Goal: Task Accomplishment & Management: Manage account settings

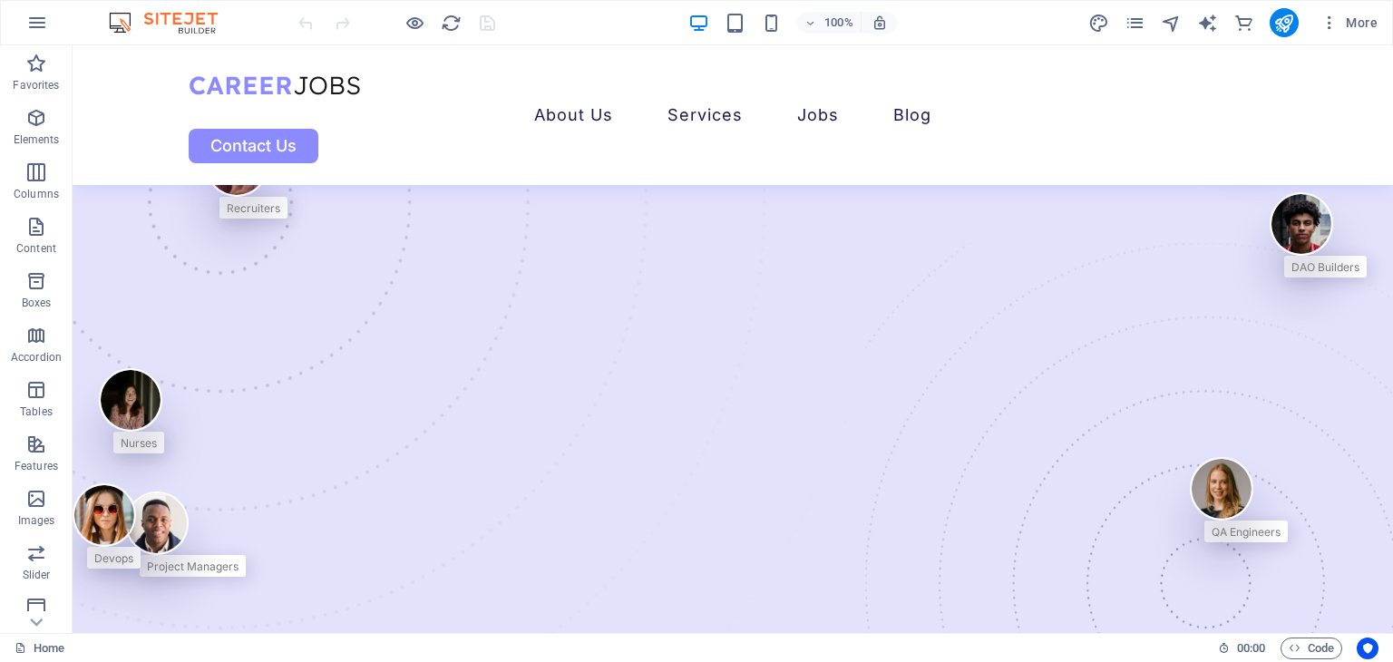
drag, startPoint x: 1388, startPoint y: 88, endPoint x: 1448, endPoint y: 64, distance: 64.3
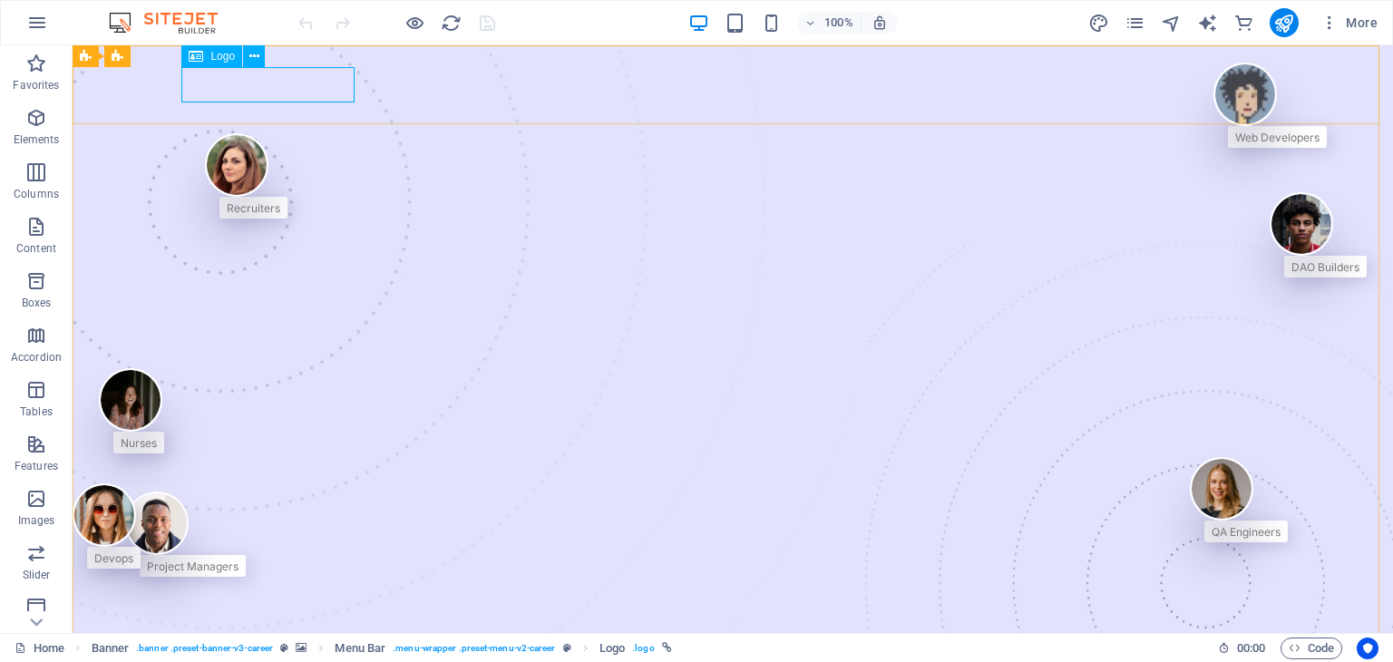
click at [199, 57] on icon at bounding box center [196, 56] width 15 height 22
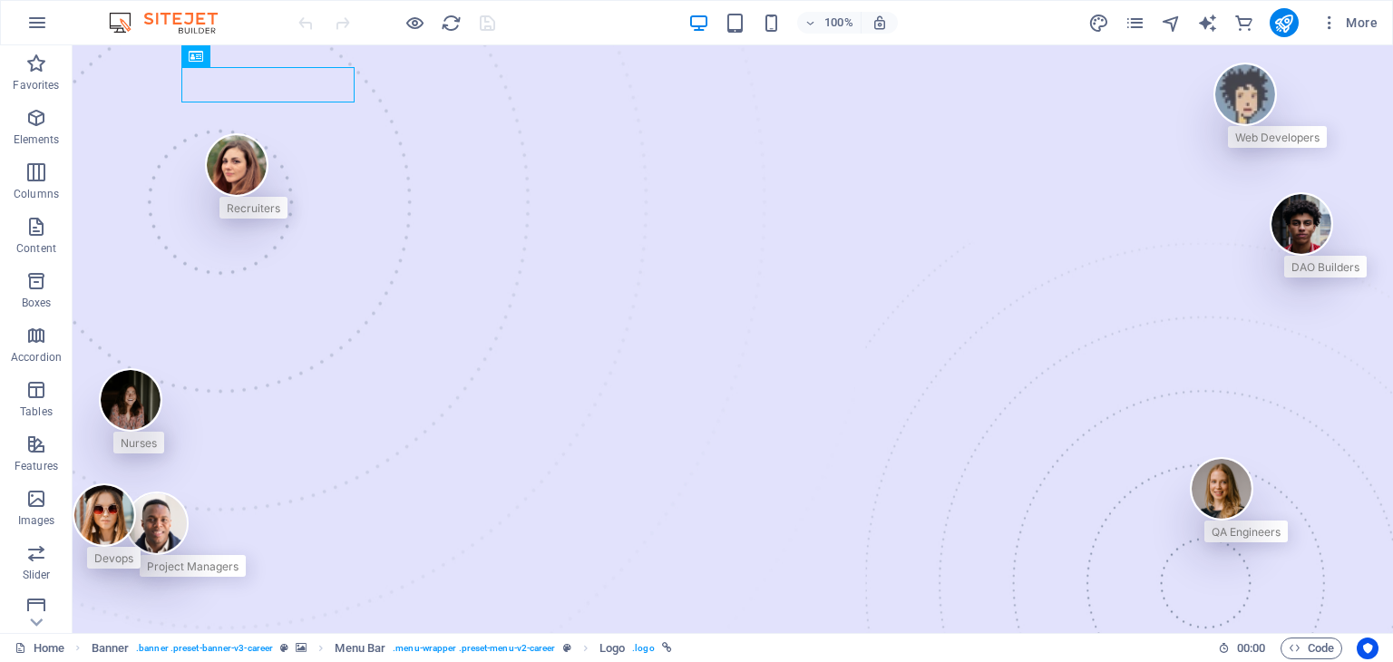
click at [162, 25] on img at bounding box center [172, 23] width 136 height 22
click at [1129, 26] on icon "pages" at bounding box center [1134, 23] width 21 height 21
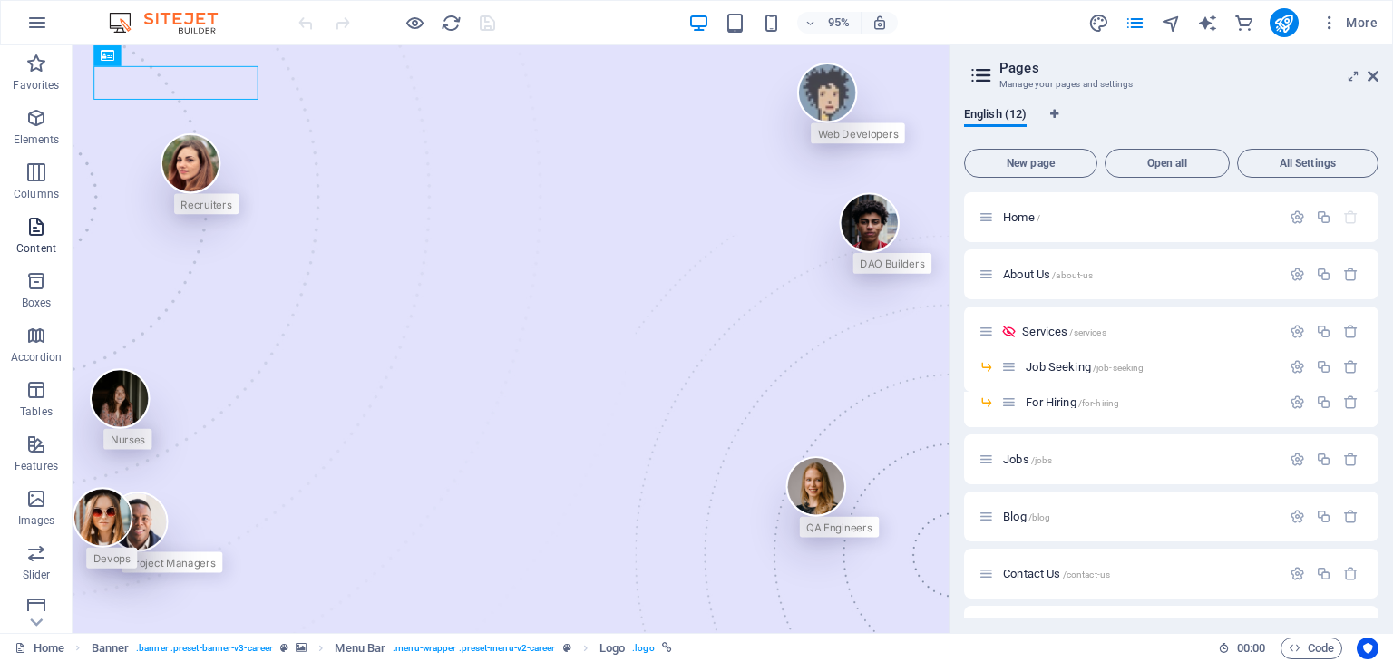
click at [36, 244] on p "Content" at bounding box center [36, 248] width 40 height 15
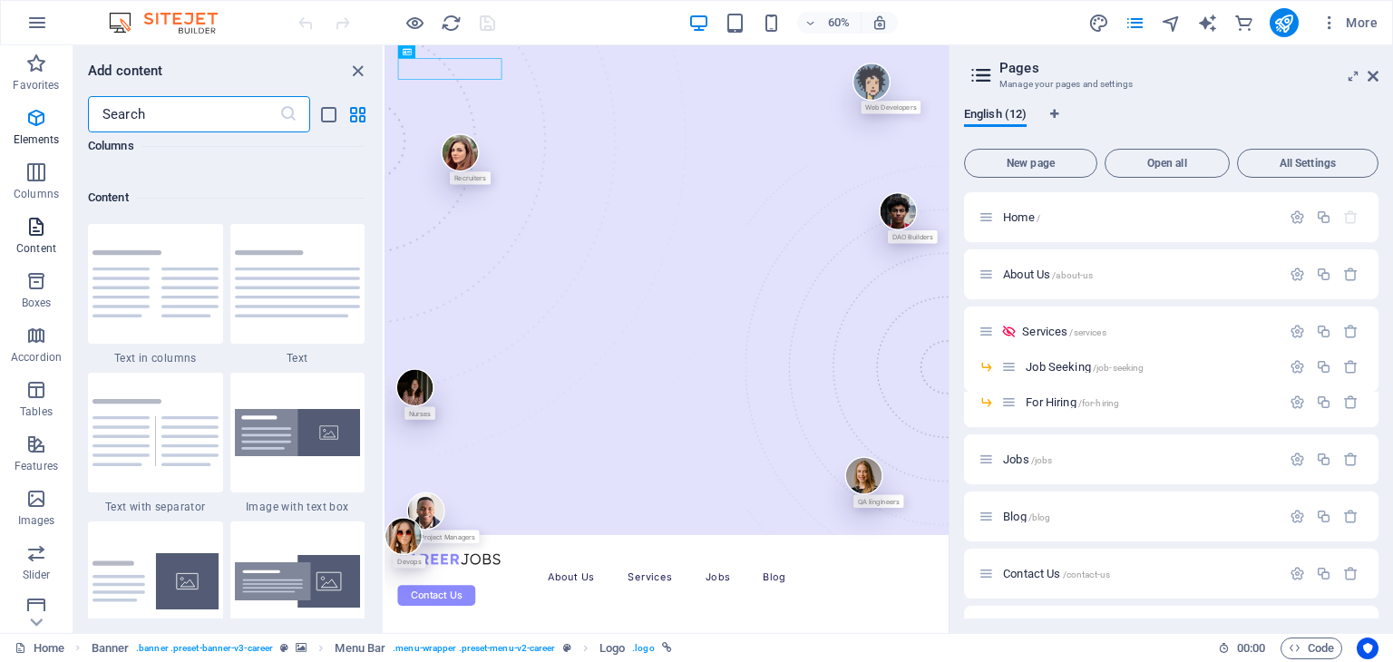
scroll to position [3172, 0]
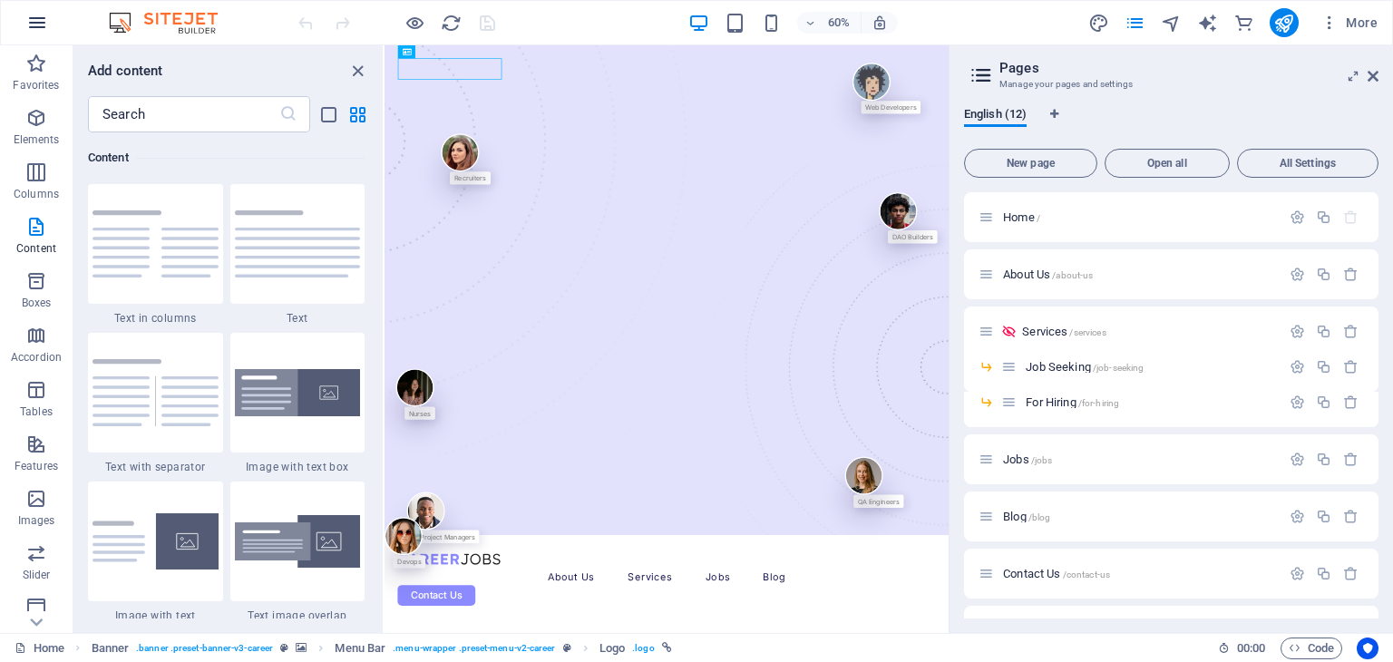
click at [35, 15] on icon "button" at bounding box center [37, 23] width 22 height 22
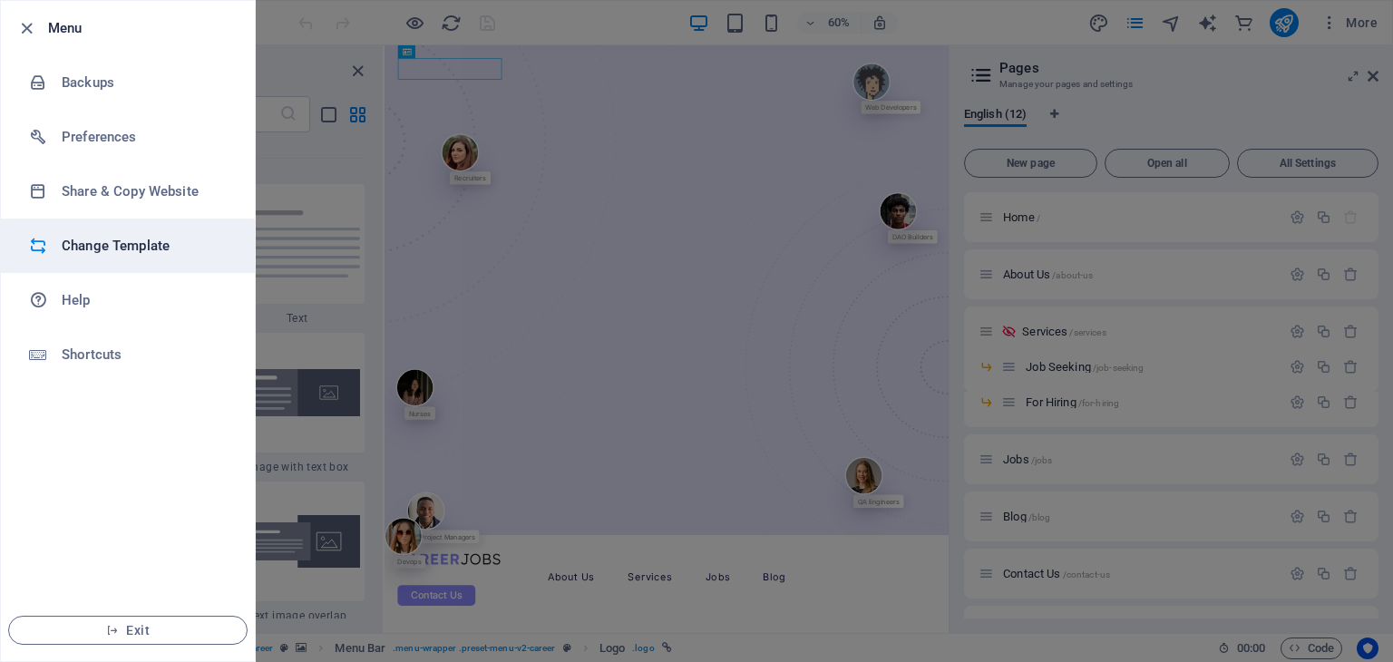
click at [136, 240] on h6 "Change Template" at bounding box center [146, 246] width 168 height 22
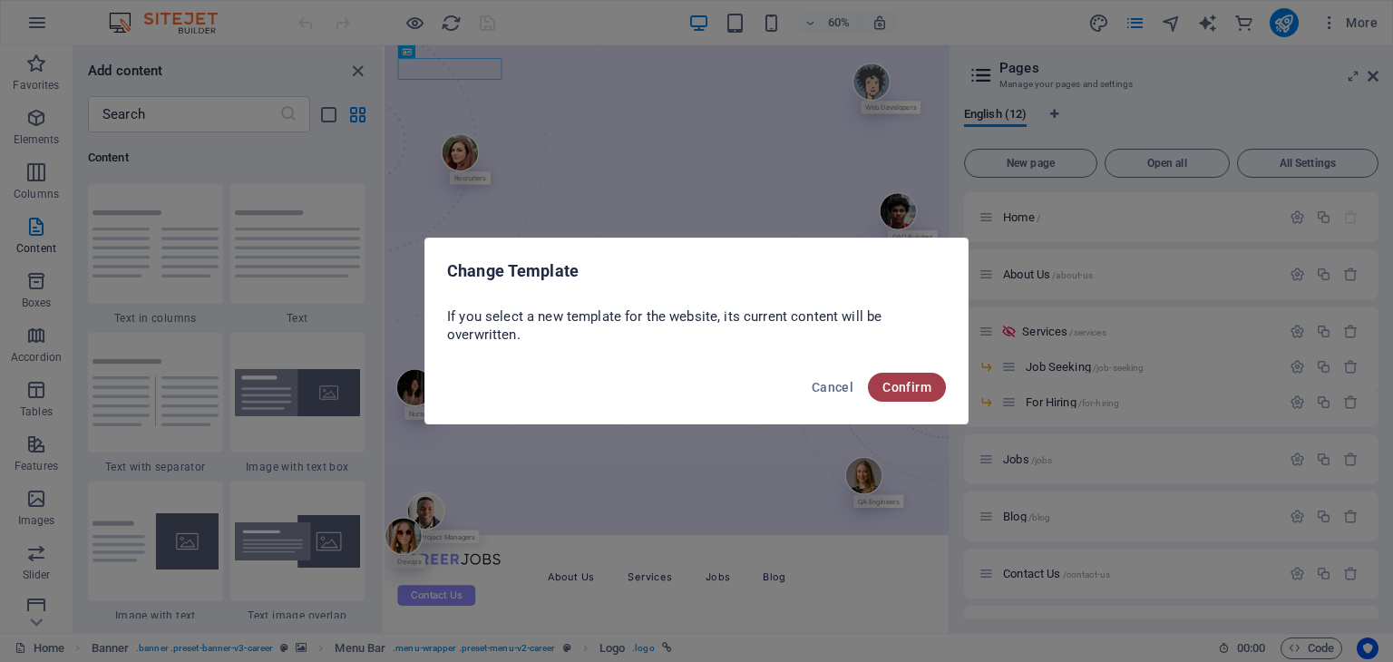
click at [927, 395] on button "Confirm" at bounding box center [907, 387] width 78 height 29
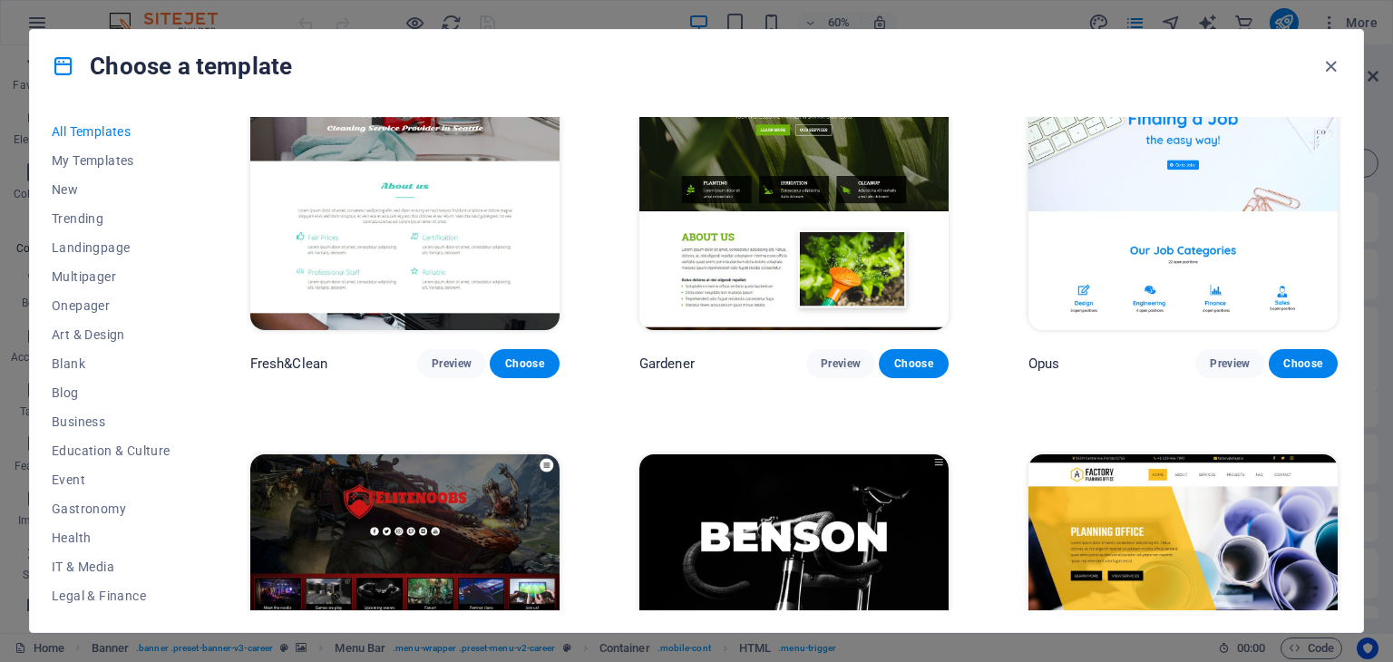
scroll to position [15658, 0]
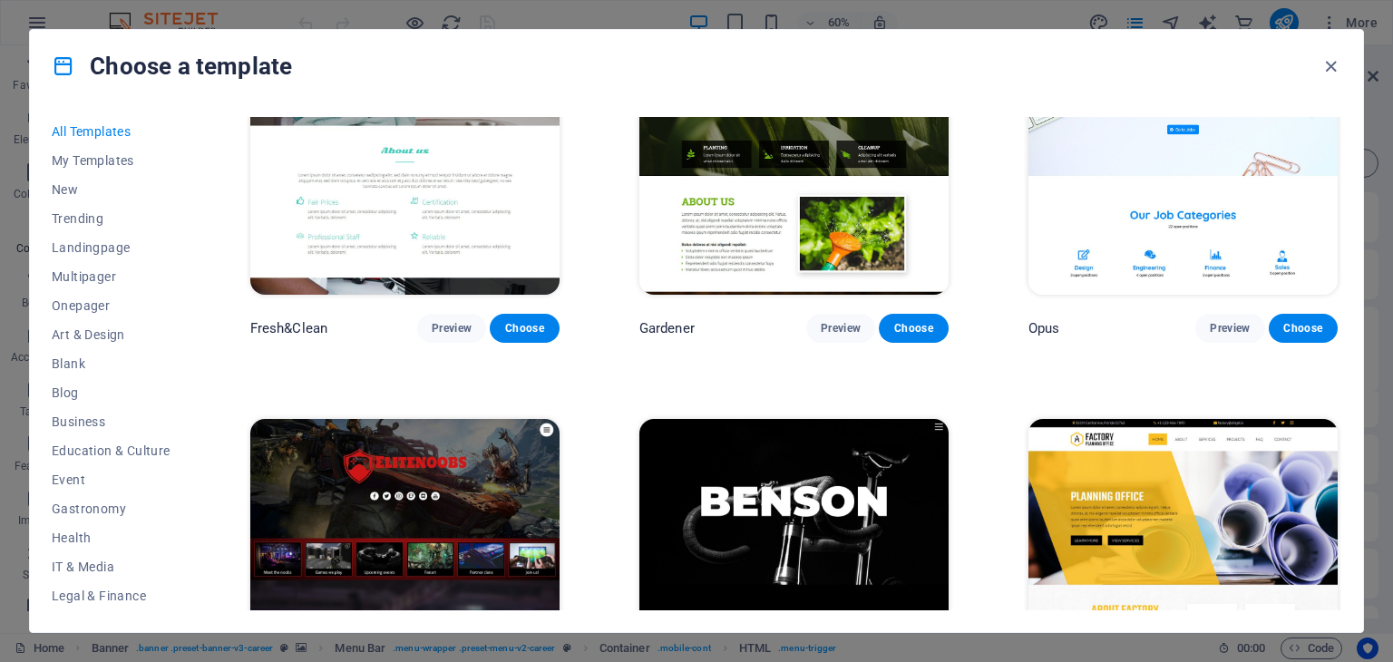
click at [1334, 447] on div "All Templates My Templates New Trending Landingpage Multipager Onepager Art & D…" at bounding box center [696, 366] width 1333 height 529
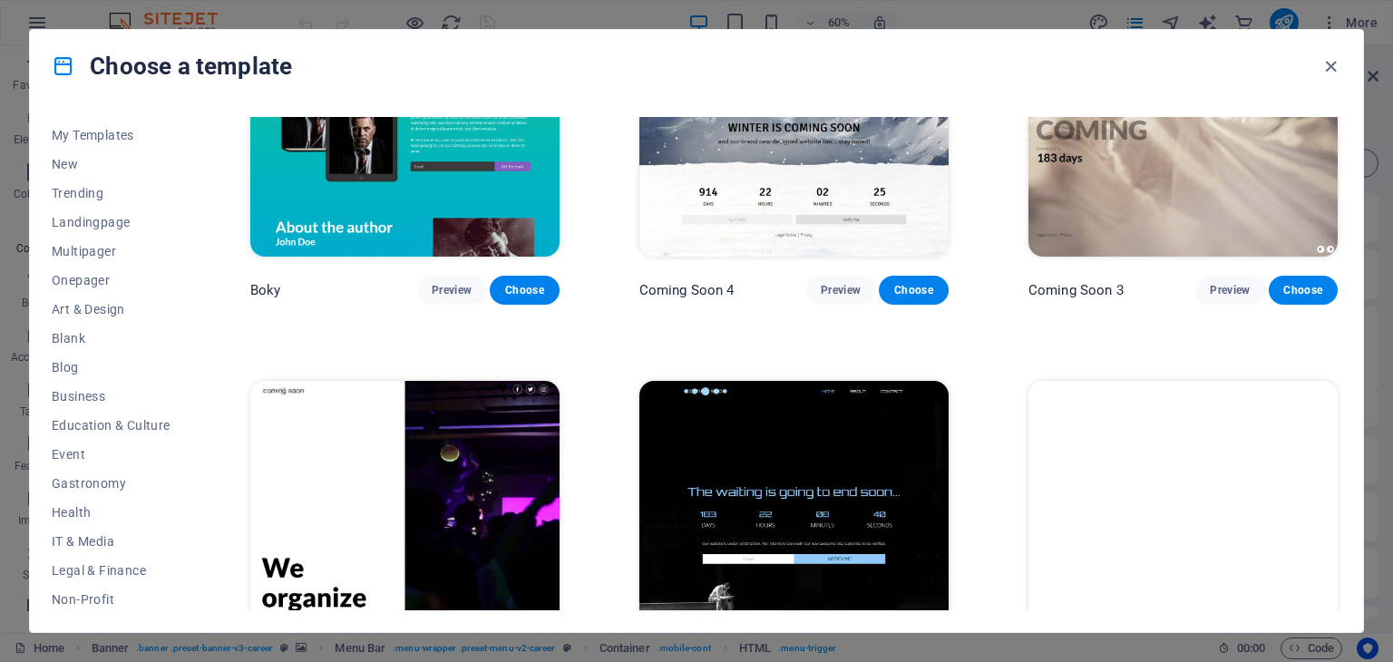
scroll to position [0, 0]
click at [104, 217] on span "Trending" at bounding box center [111, 218] width 119 height 15
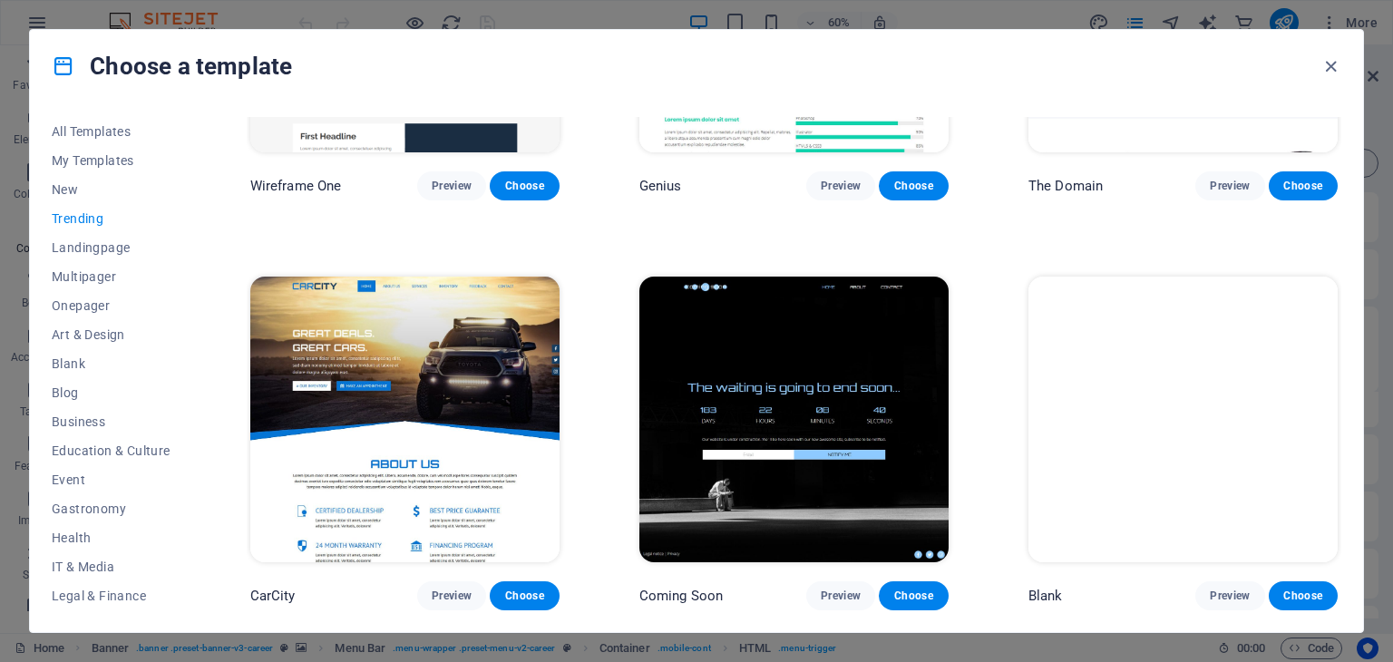
scroll to position [1878, 0]
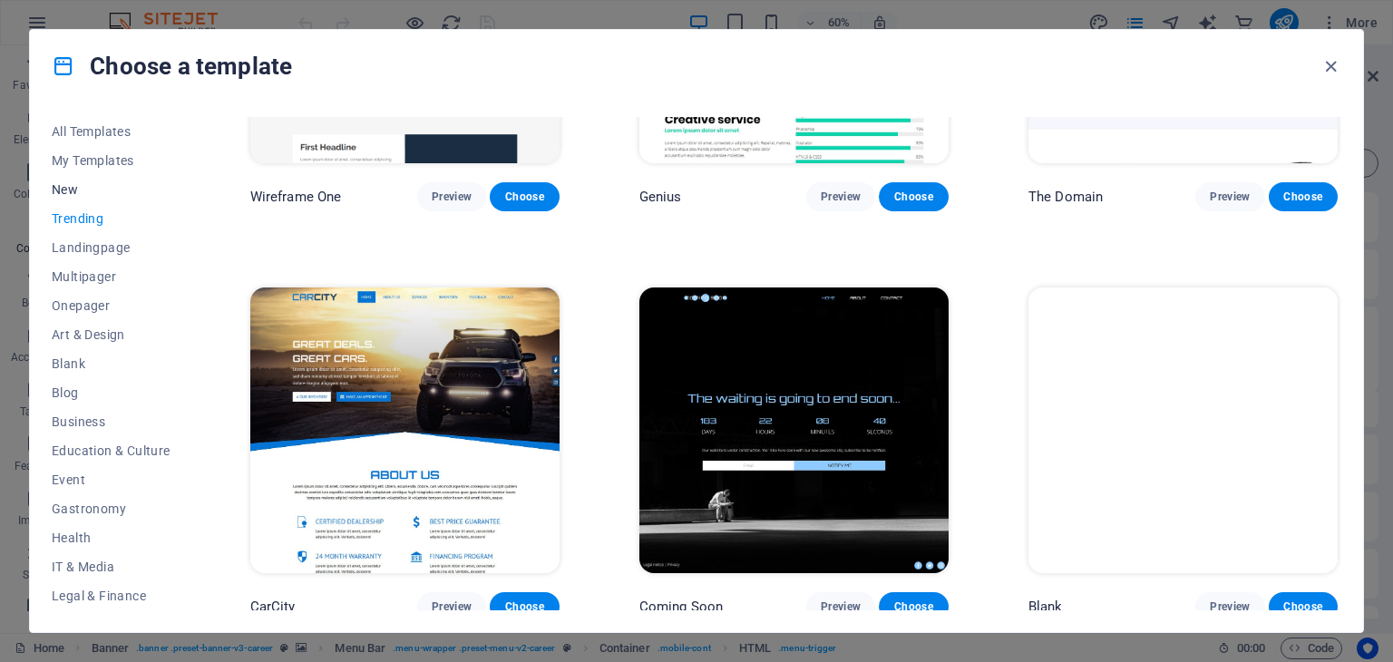
click at [84, 189] on span "New" at bounding box center [111, 189] width 119 height 15
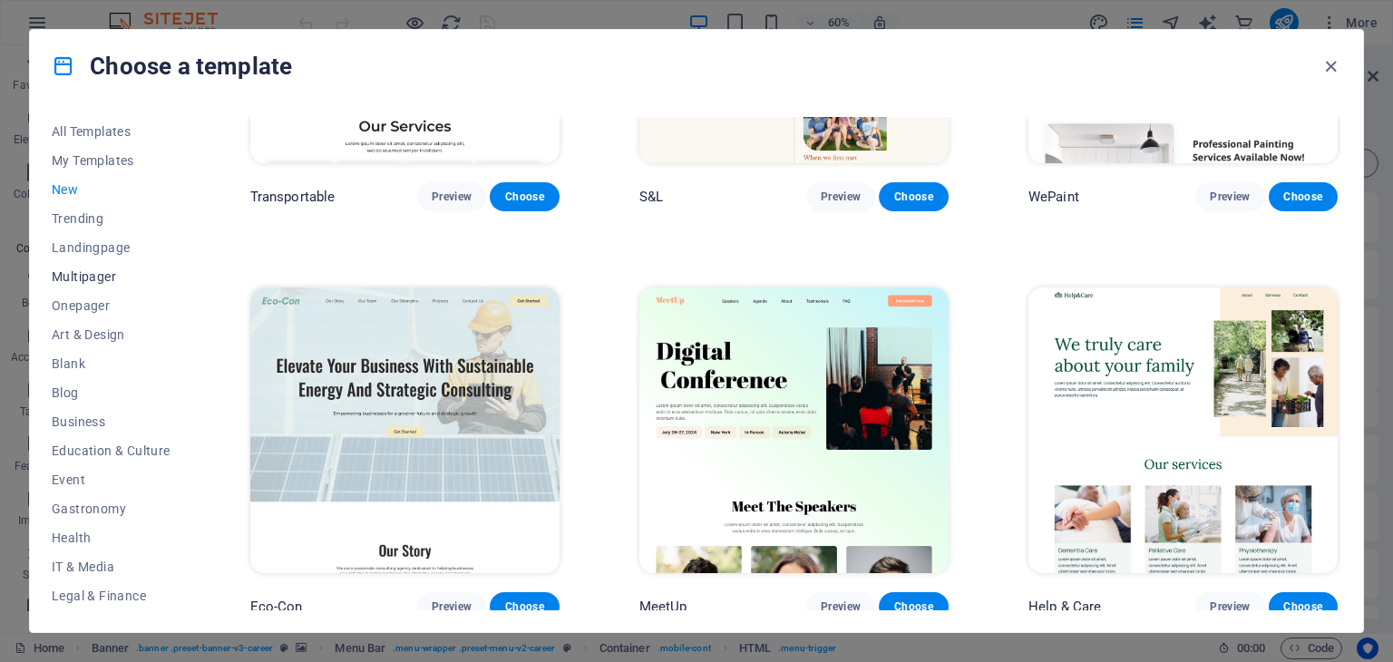
click at [94, 275] on span "Multipager" at bounding box center [111, 276] width 119 height 15
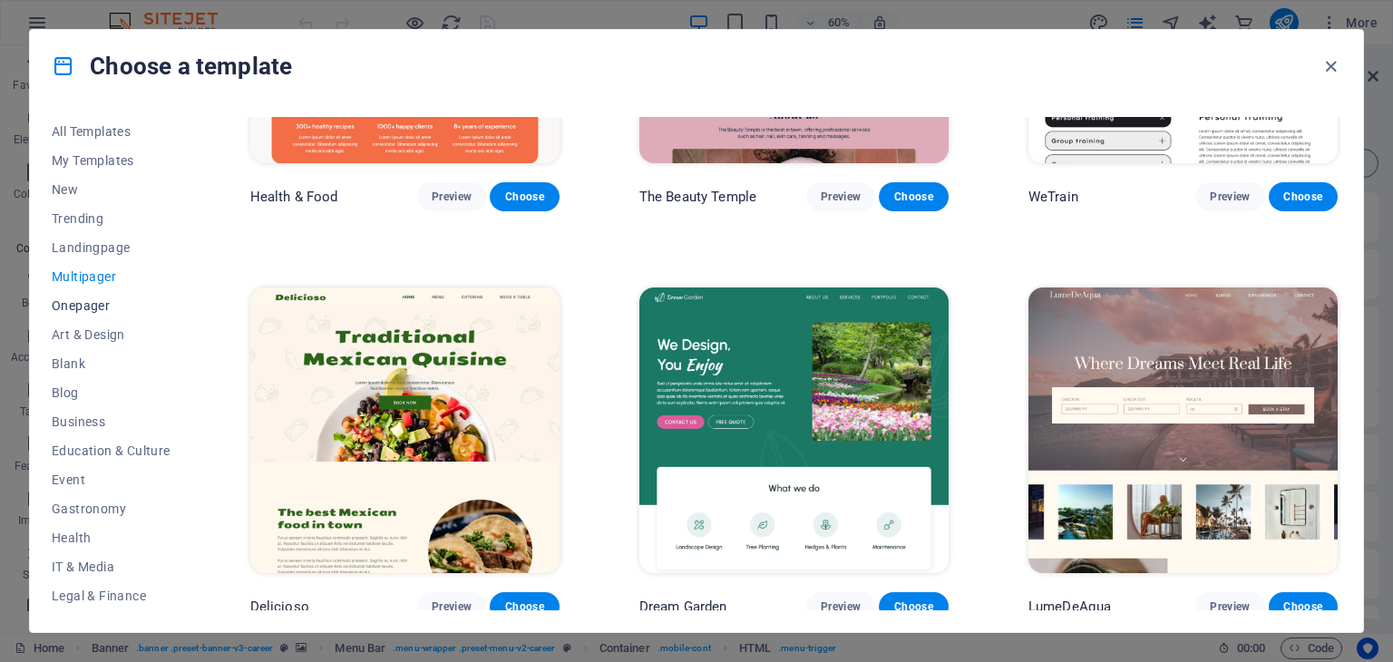
click at [94, 298] on span "Onepager" at bounding box center [111, 305] width 119 height 15
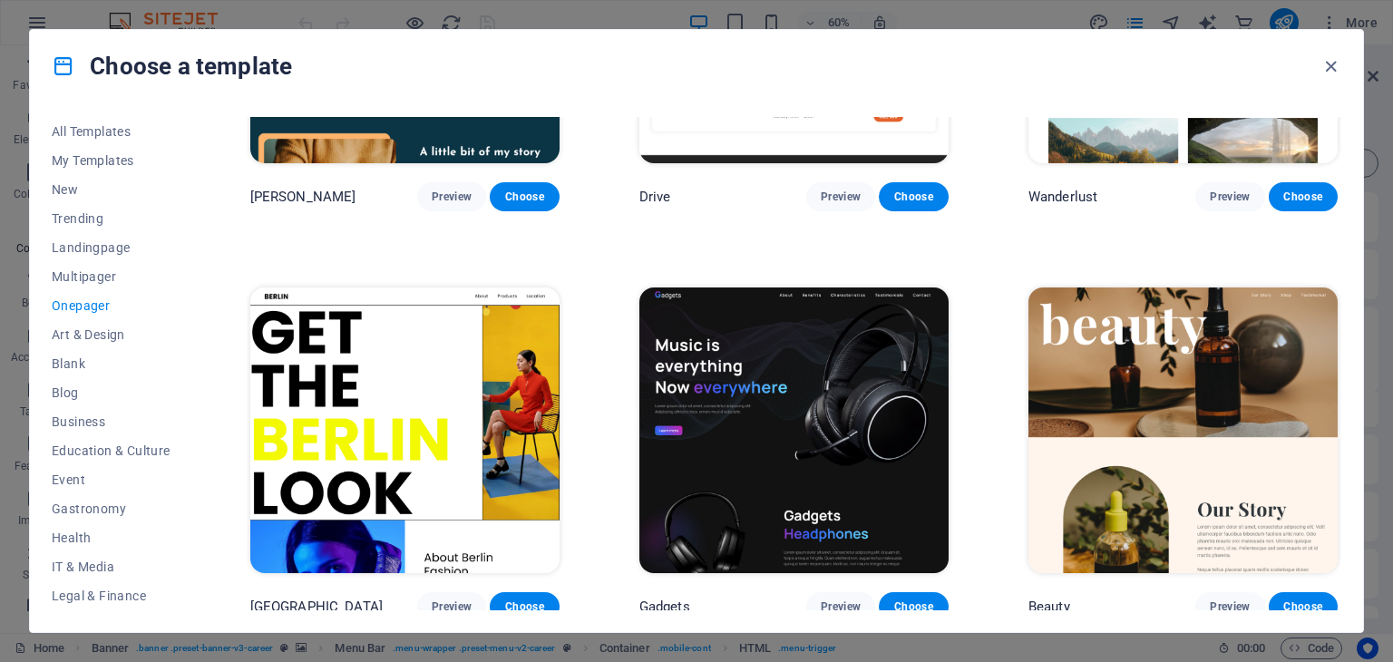
scroll to position [0, 0]
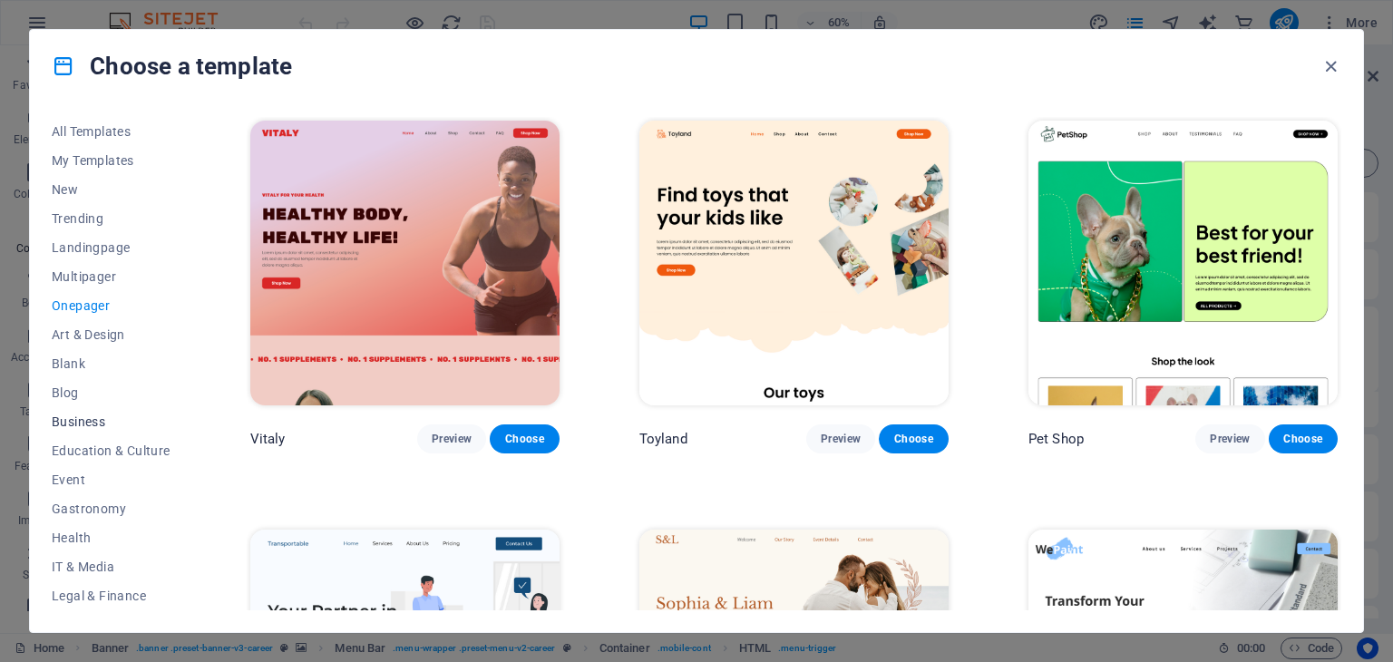
click at [93, 424] on span "Business" at bounding box center [111, 421] width 119 height 15
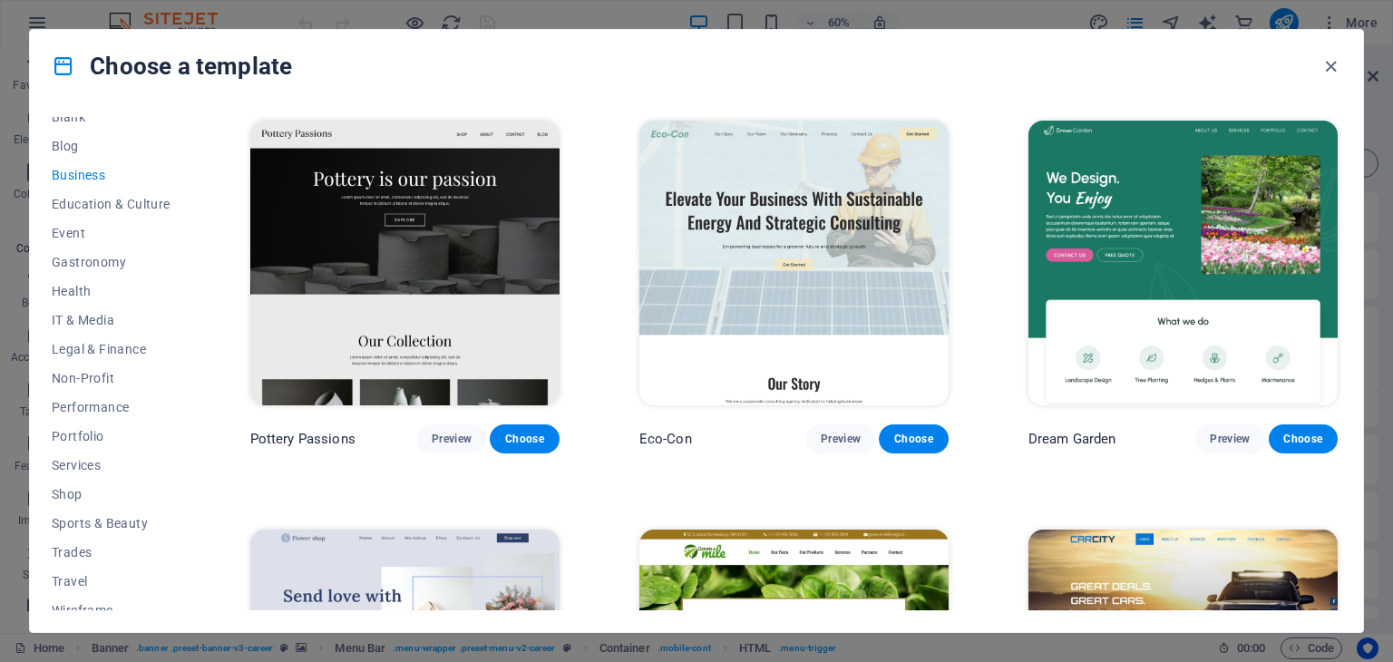
scroll to position [261, 0]
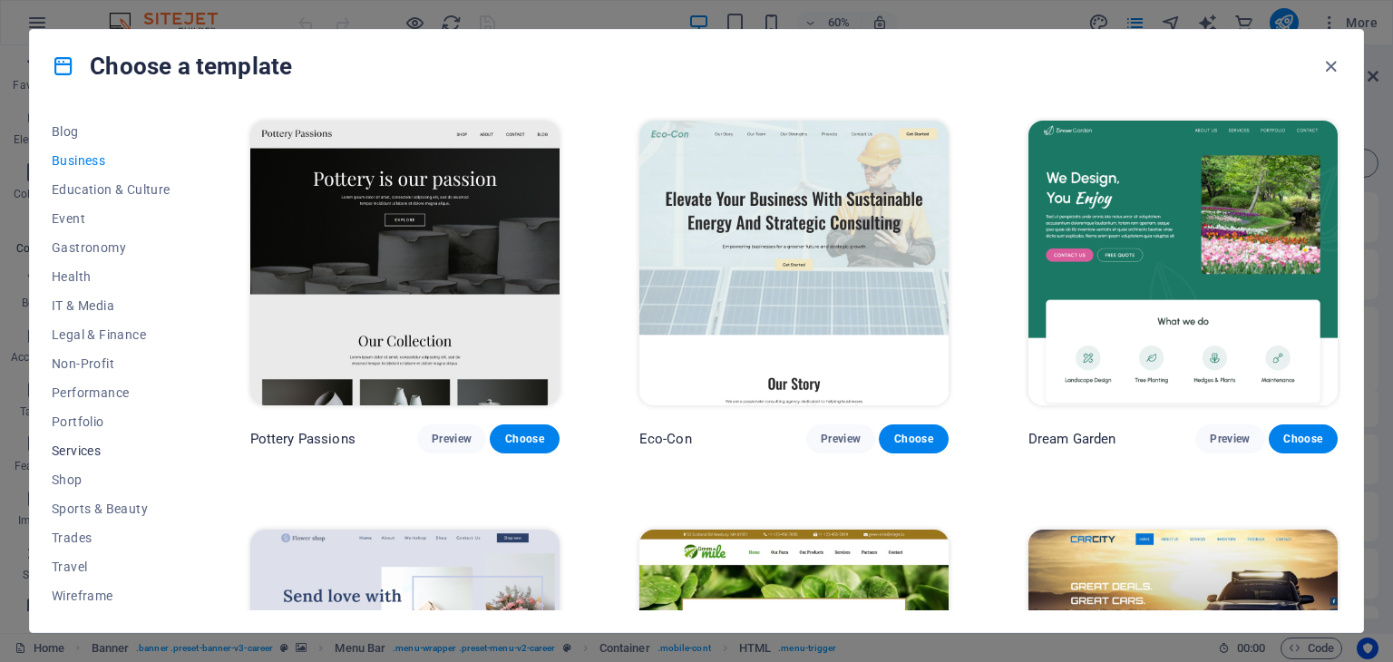
click at [100, 458] on button "Services" at bounding box center [111, 450] width 119 height 29
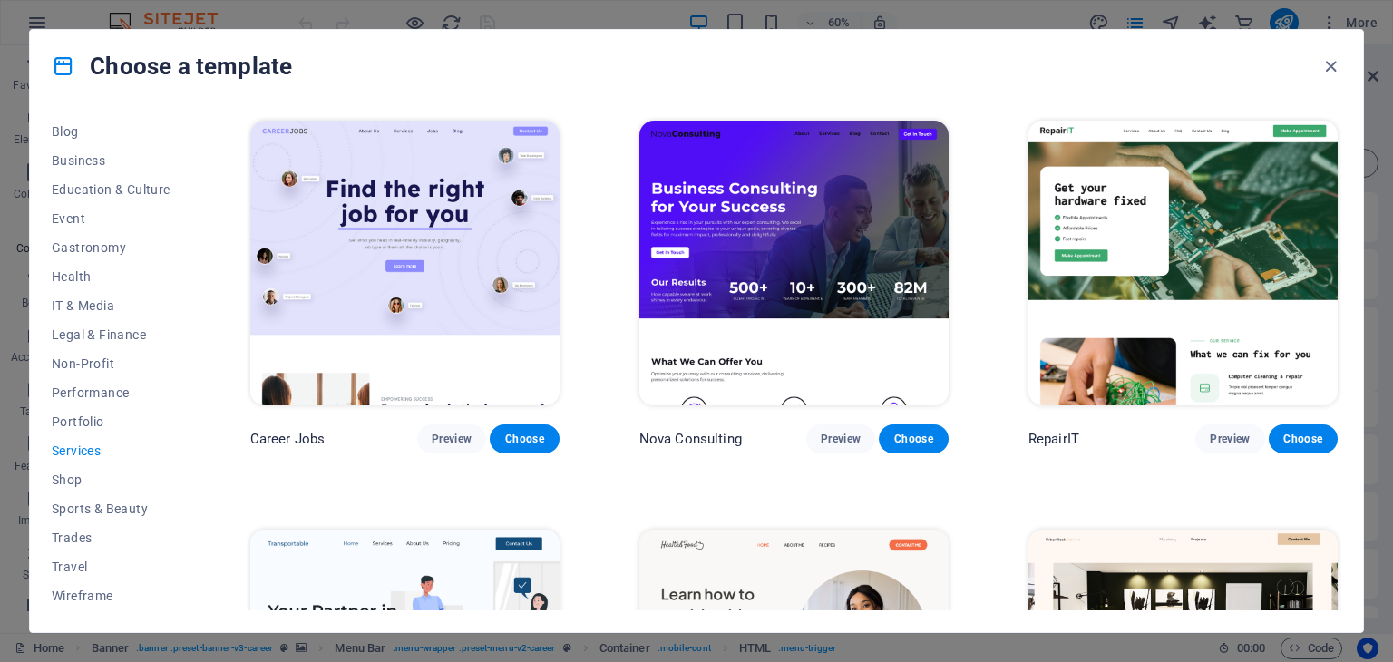
click at [721, 88] on div "Choose a template" at bounding box center [696, 66] width 1333 height 73
click at [1331, 62] on icon "button" at bounding box center [1330, 66] width 21 height 21
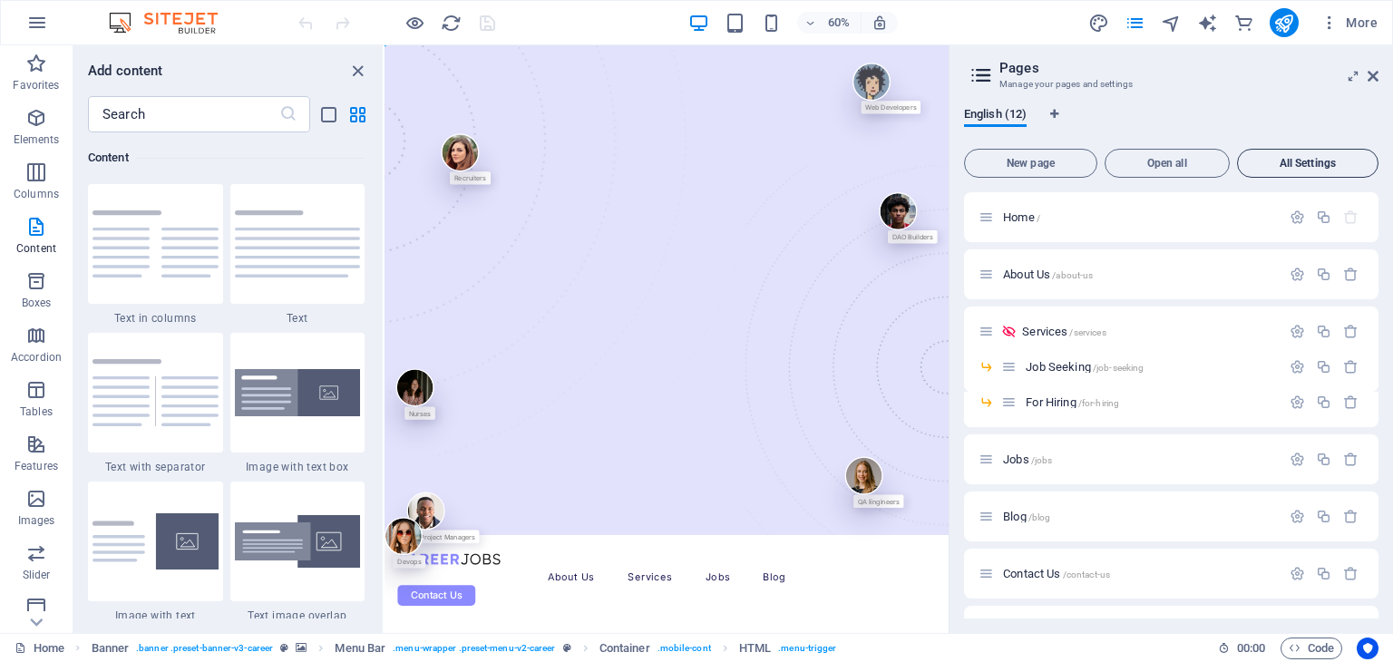
click at [1287, 164] on span "All Settings" at bounding box center [1307, 163] width 125 height 11
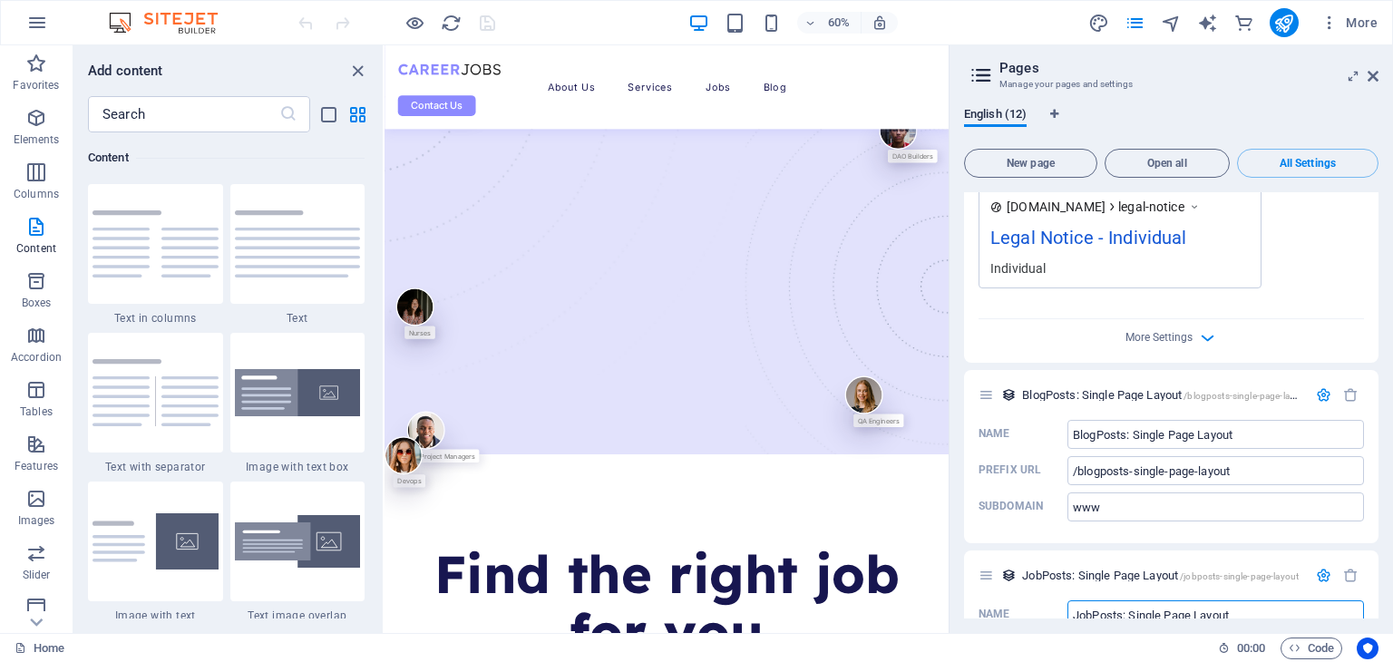
scroll to position [0, 0]
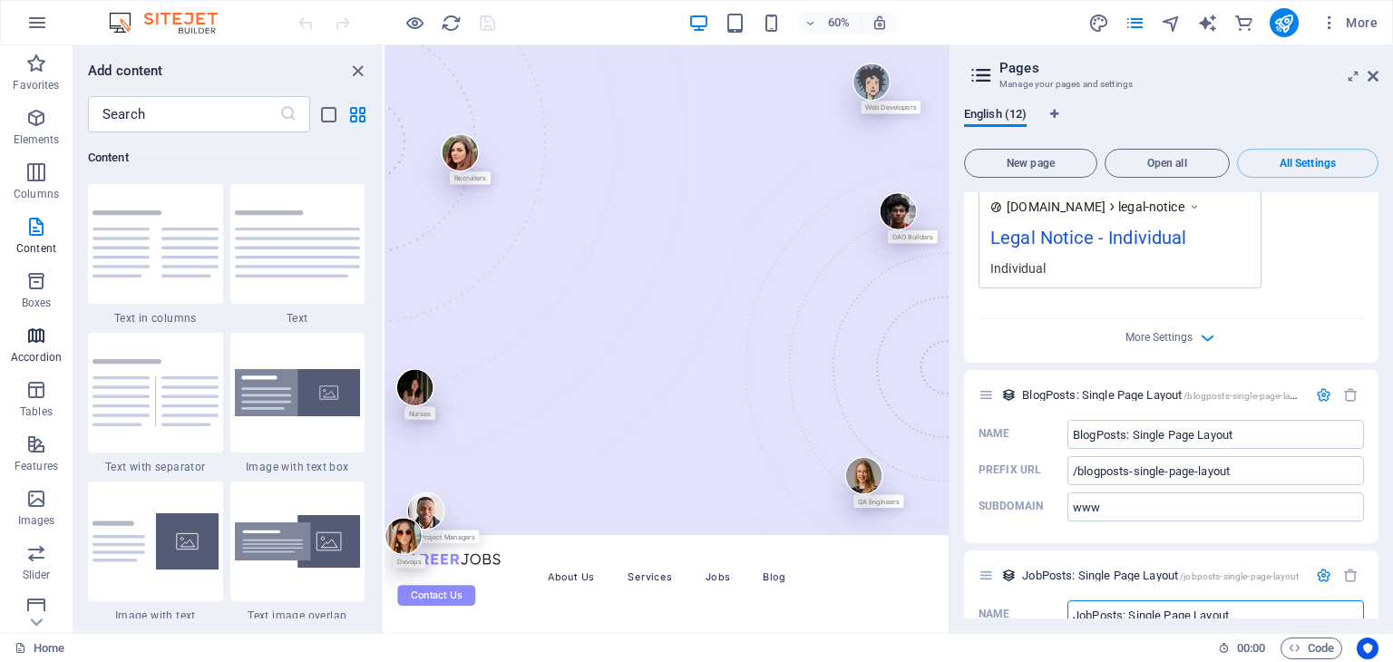
click at [34, 352] on p "Accordion" at bounding box center [36, 357] width 51 height 15
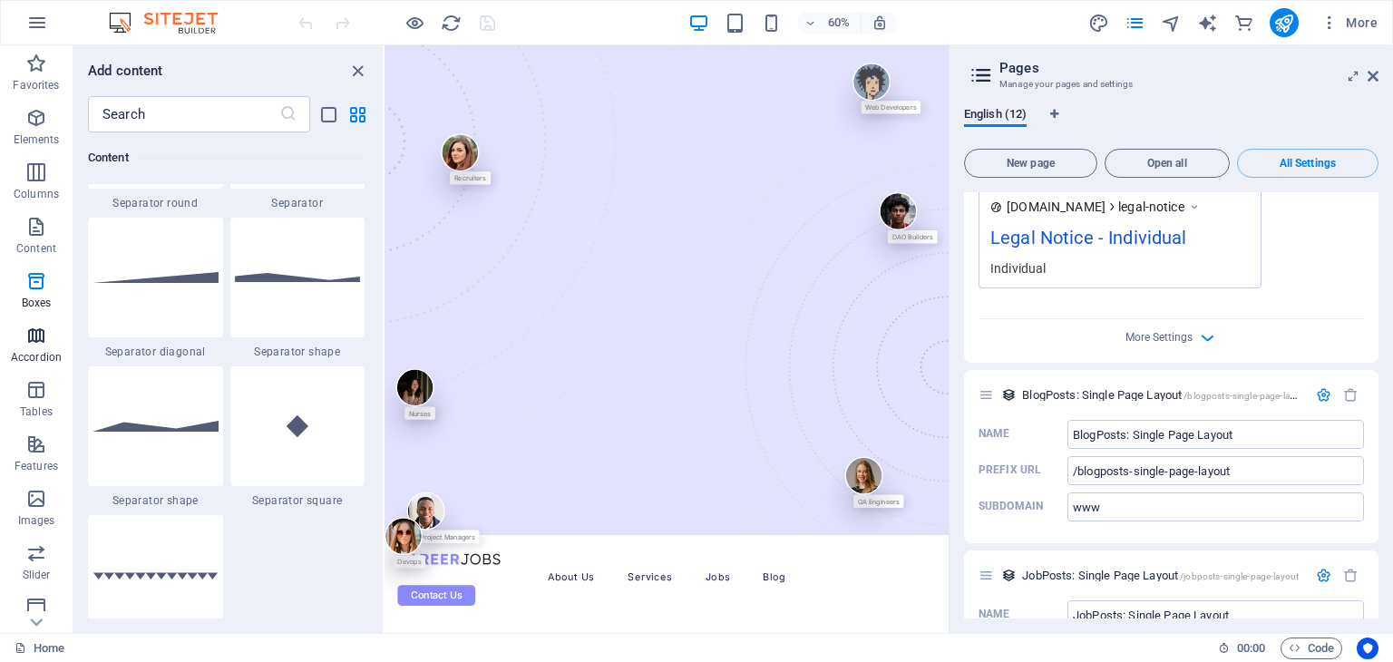
scroll to position [5789, 0]
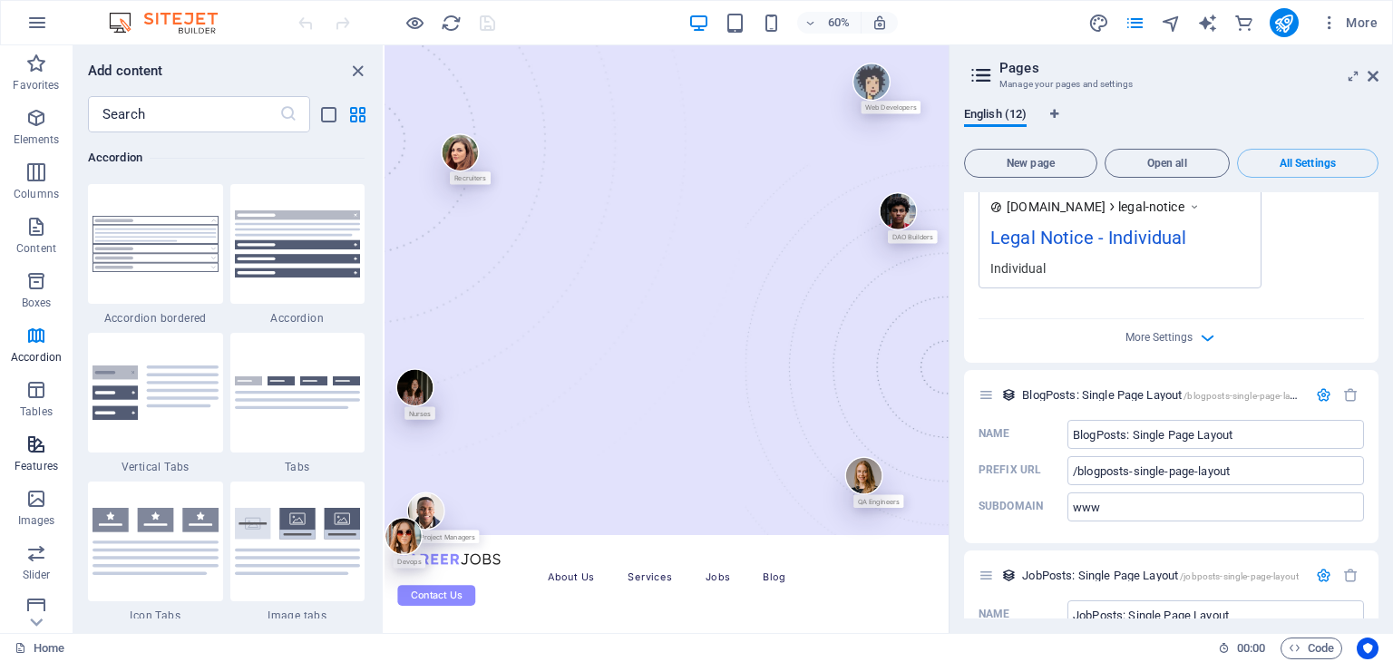
click at [36, 451] on icon "button" at bounding box center [36, 444] width 22 height 22
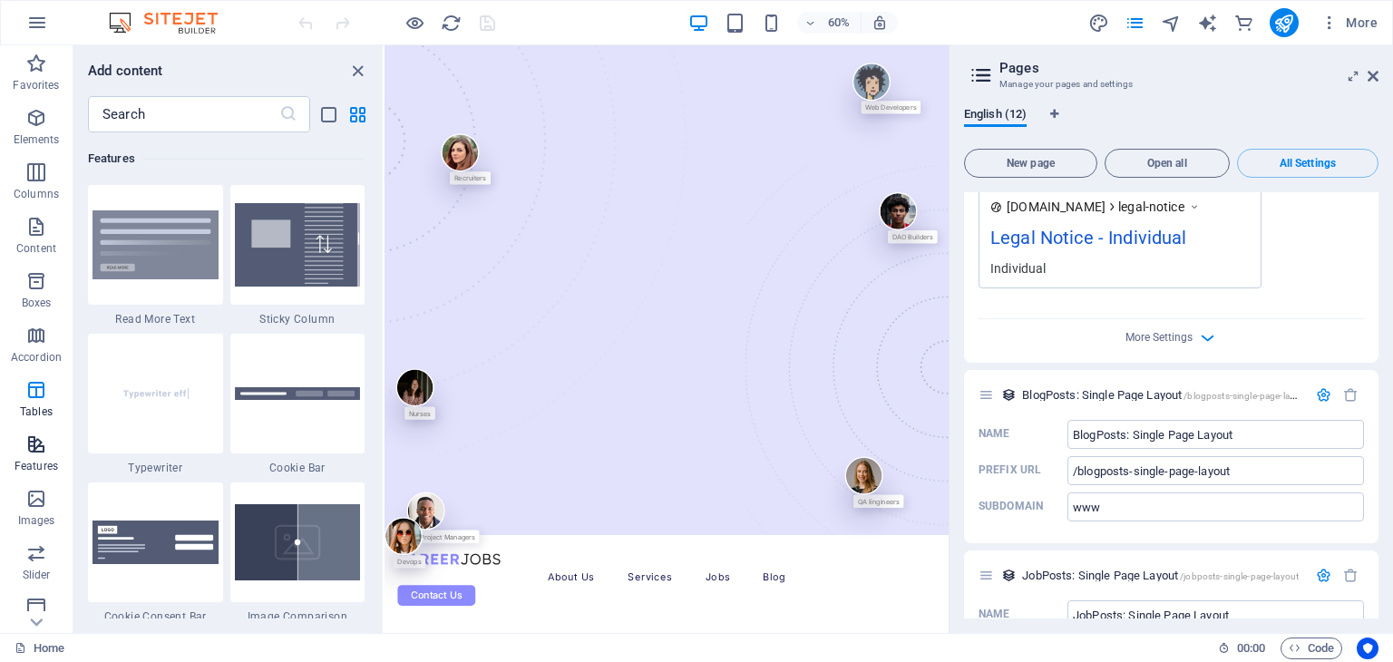
scroll to position [7066, 0]
click at [40, 626] on icon at bounding box center [36, 621] width 25 height 25
click at [40, 506] on p "Marketing" at bounding box center [36, 509] width 50 height 15
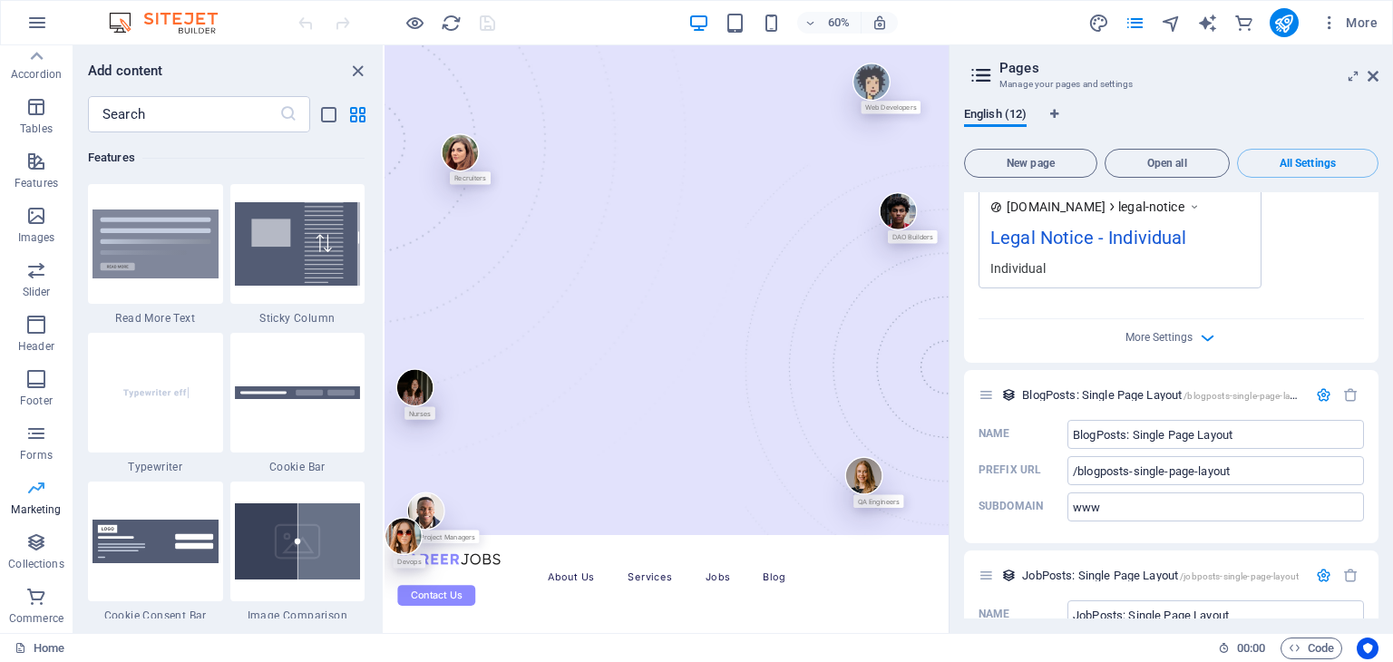
click at [40, 506] on p "Marketing" at bounding box center [36, 509] width 50 height 15
click at [44, 59] on icon at bounding box center [36, 56] width 25 height 25
click at [45, 131] on span "Elements" at bounding box center [36, 129] width 73 height 44
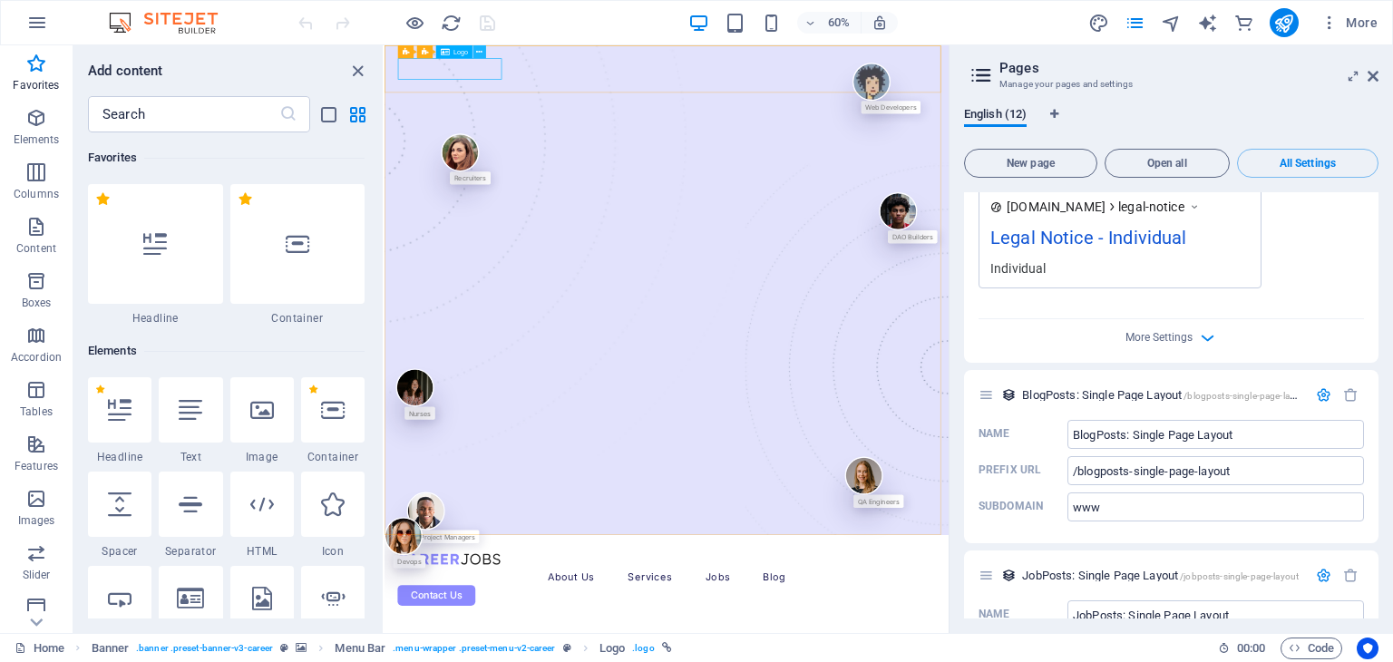
click at [476, 50] on icon at bounding box center [479, 52] width 6 height 12
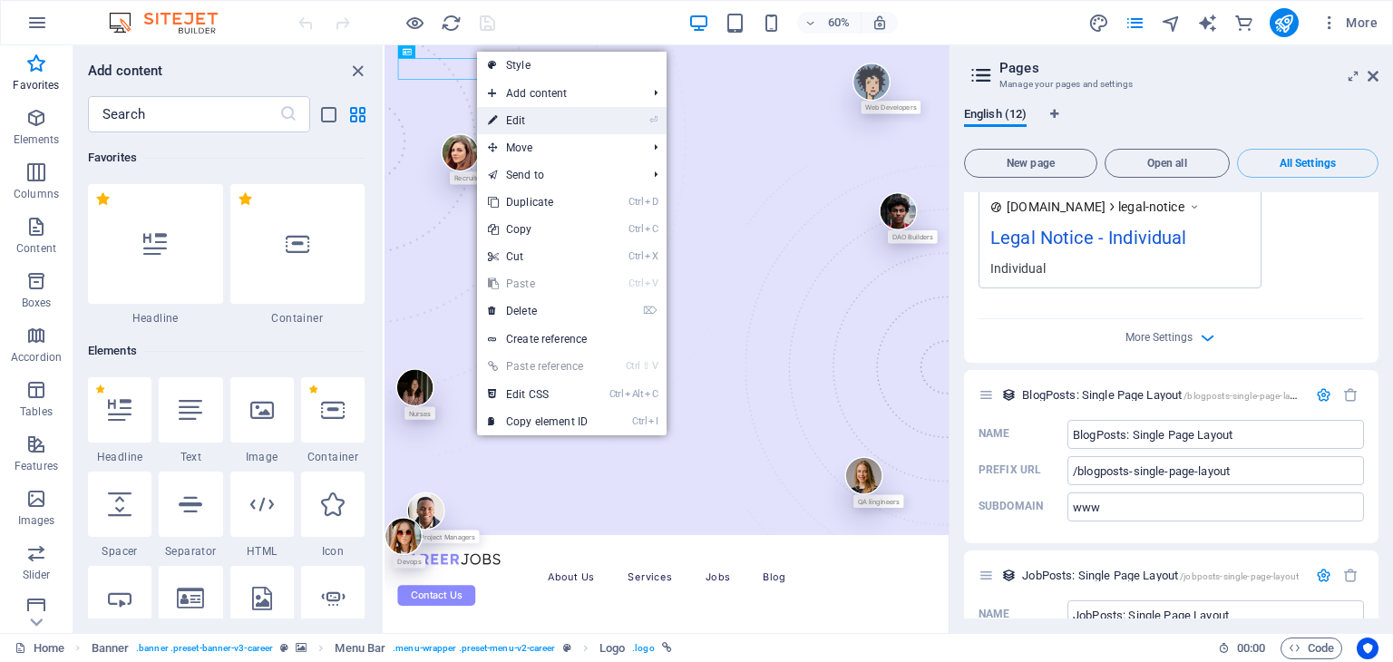
click at [531, 115] on link "⏎ Edit" at bounding box center [537, 120] width 121 height 27
select select "px"
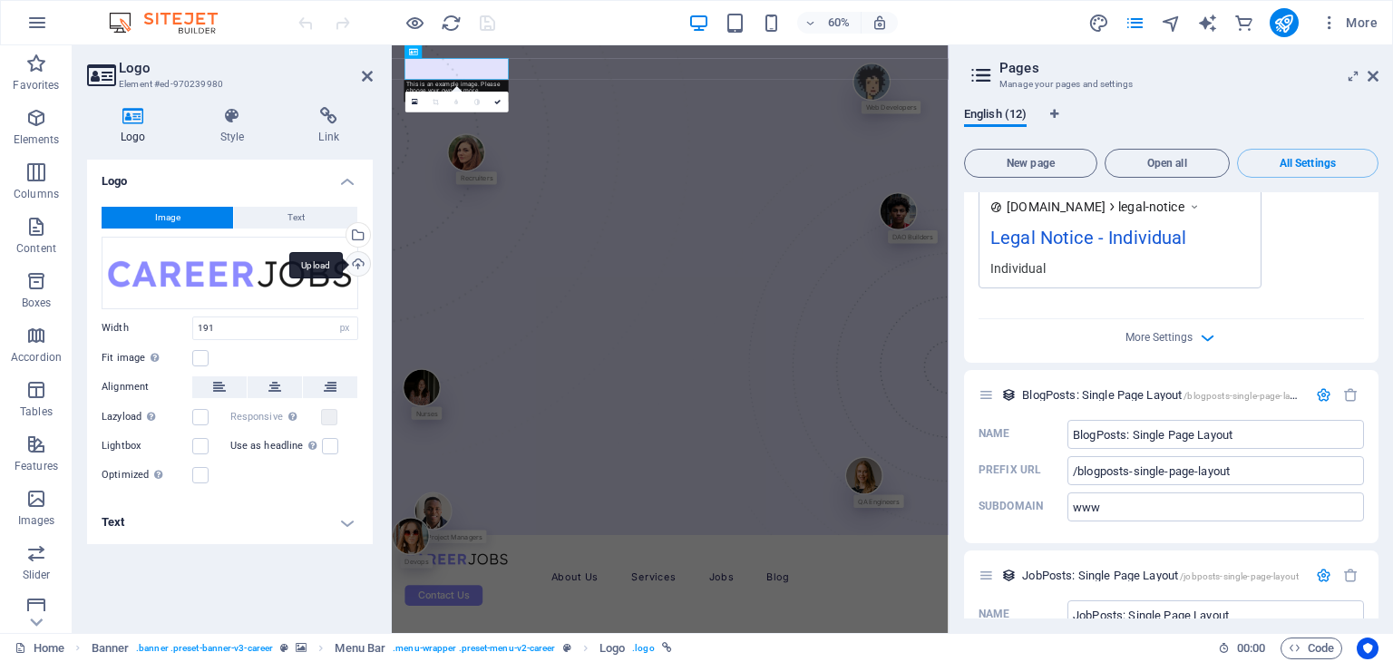
click at [361, 263] on div "Upload" at bounding box center [356, 265] width 27 height 27
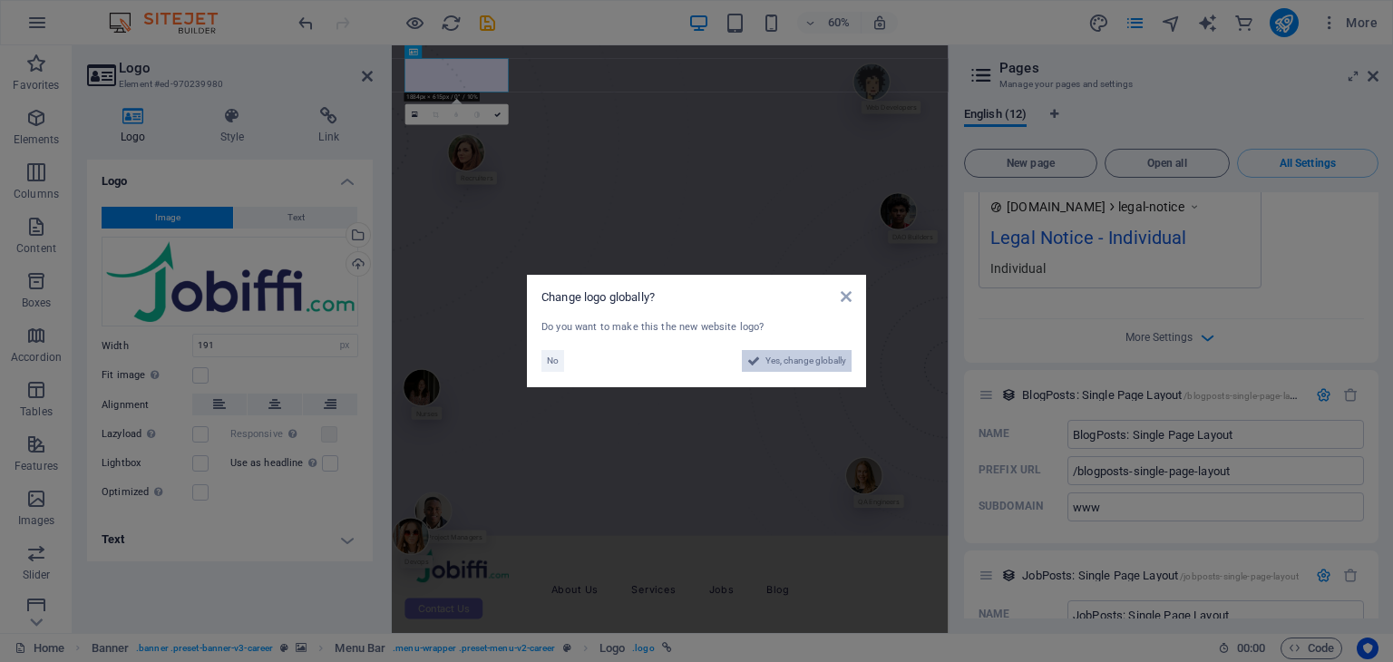
click at [834, 364] on span "Yes, change globally" at bounding box center [805, 361] width 81 height 22
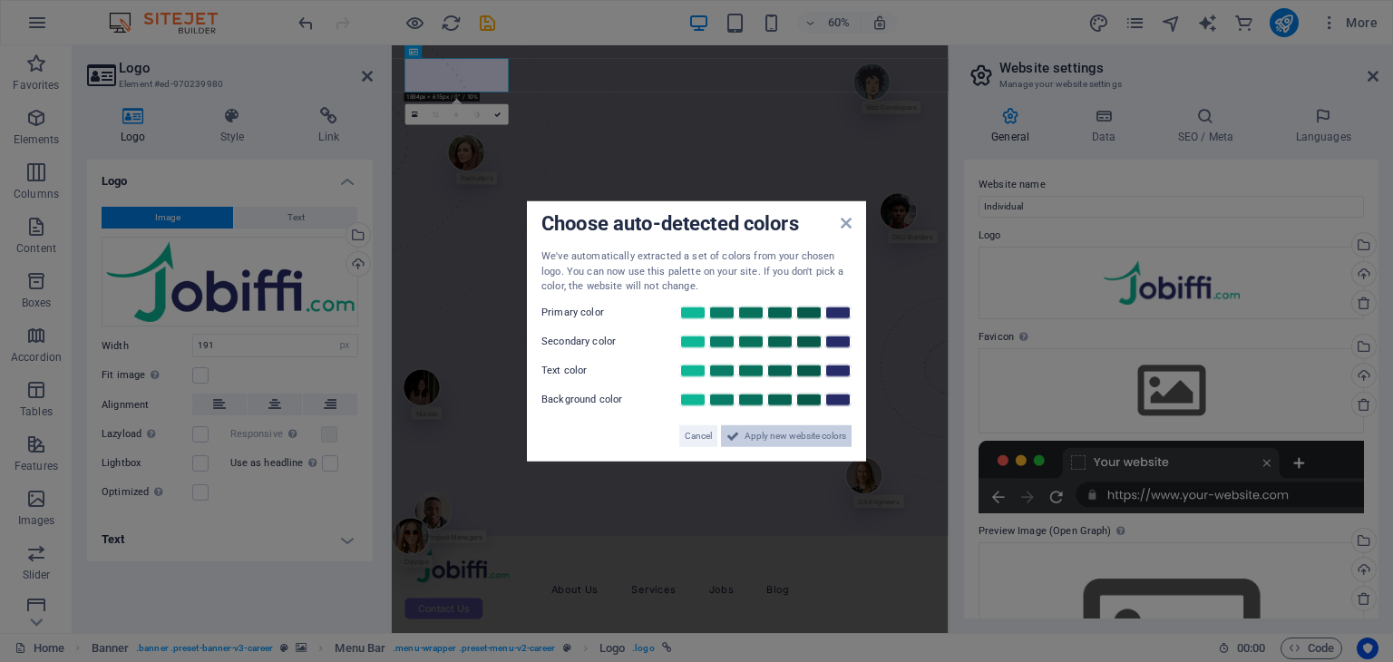
click at [759, 436] on span "Apply new website colors" at bounding box center [795, 435] width 102 height 22
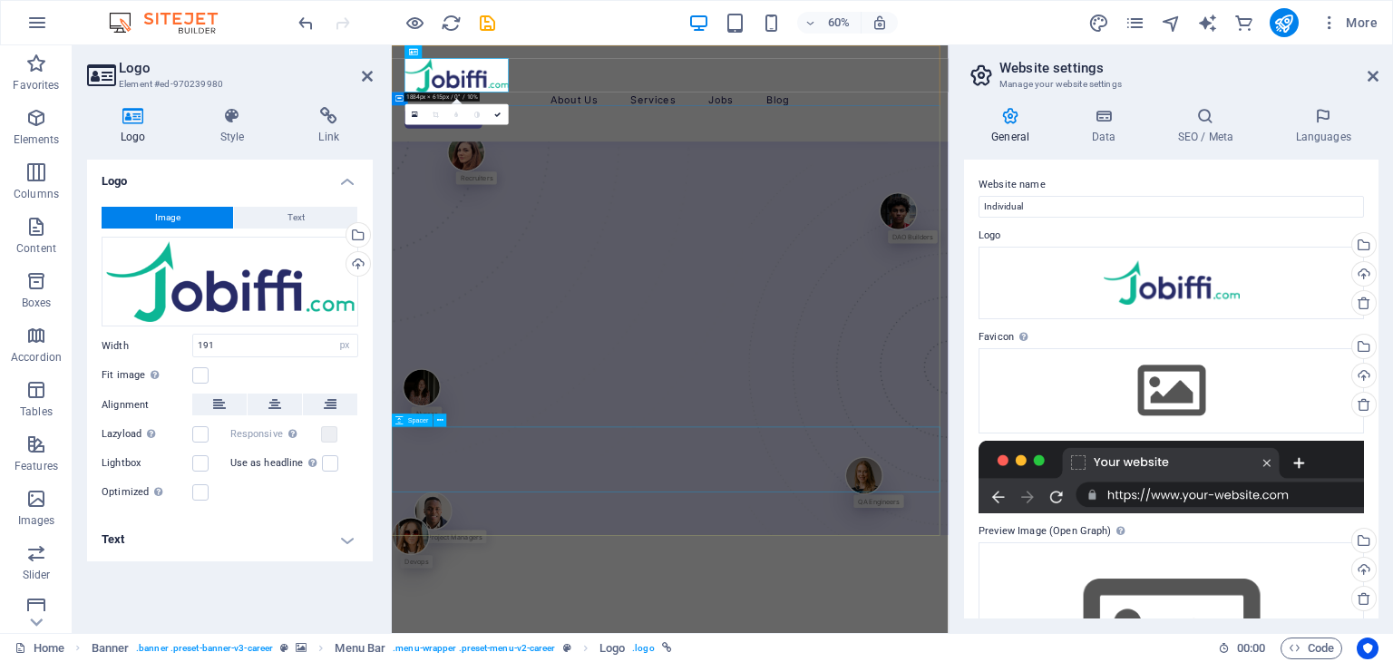
scroll to position [381, 0]
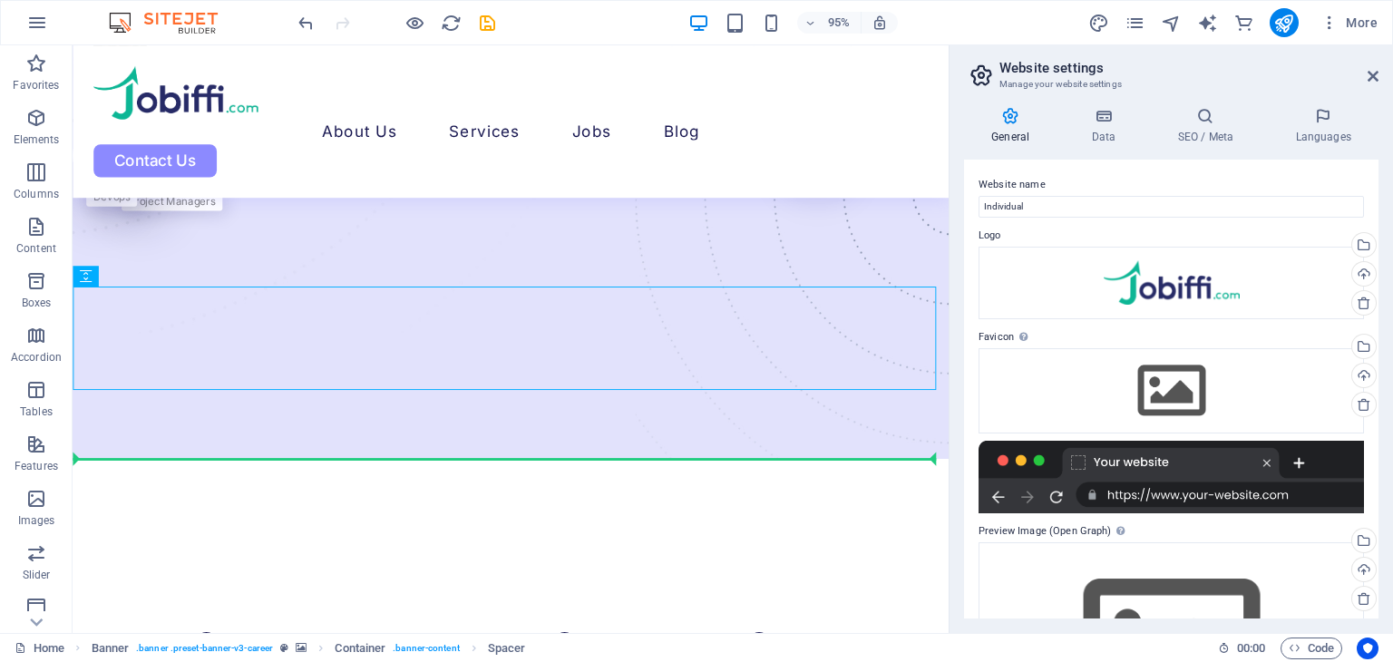
drag, startPoint x: 831, startPoint y: 481, endPoint x: 867, endPoint y: 594, distance: 117.8
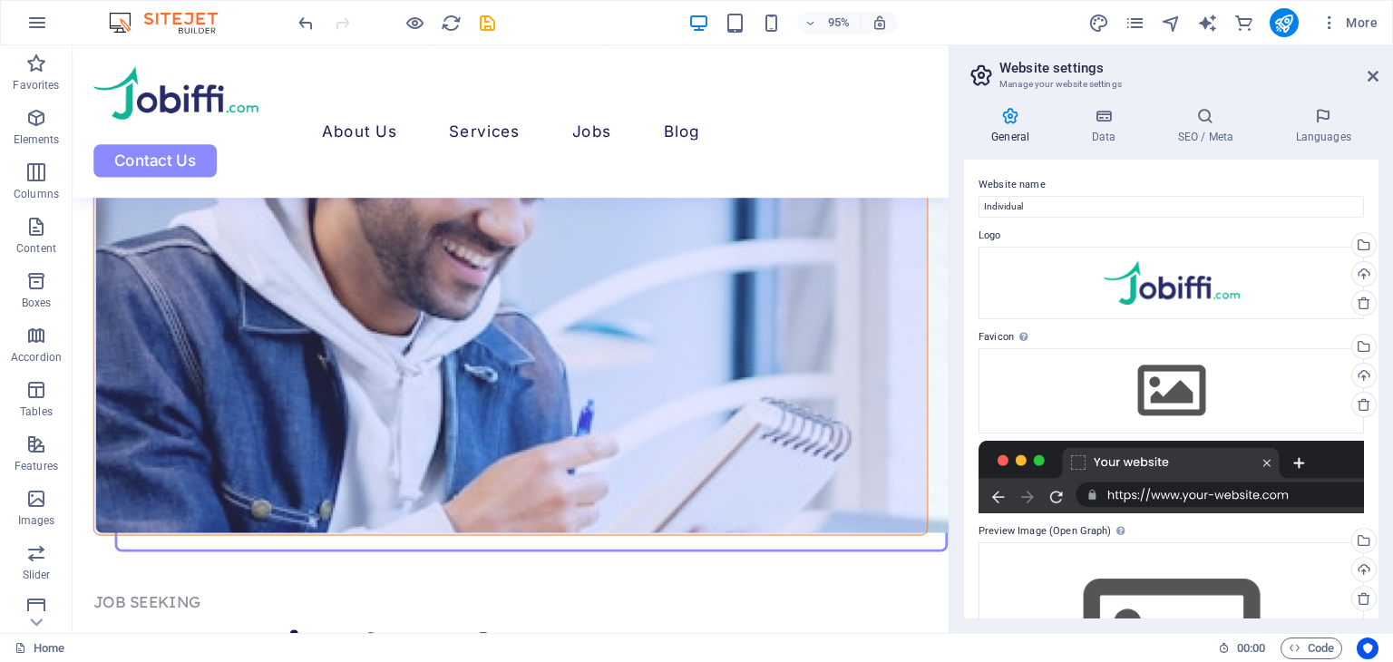
scroll to position [6665, 0]
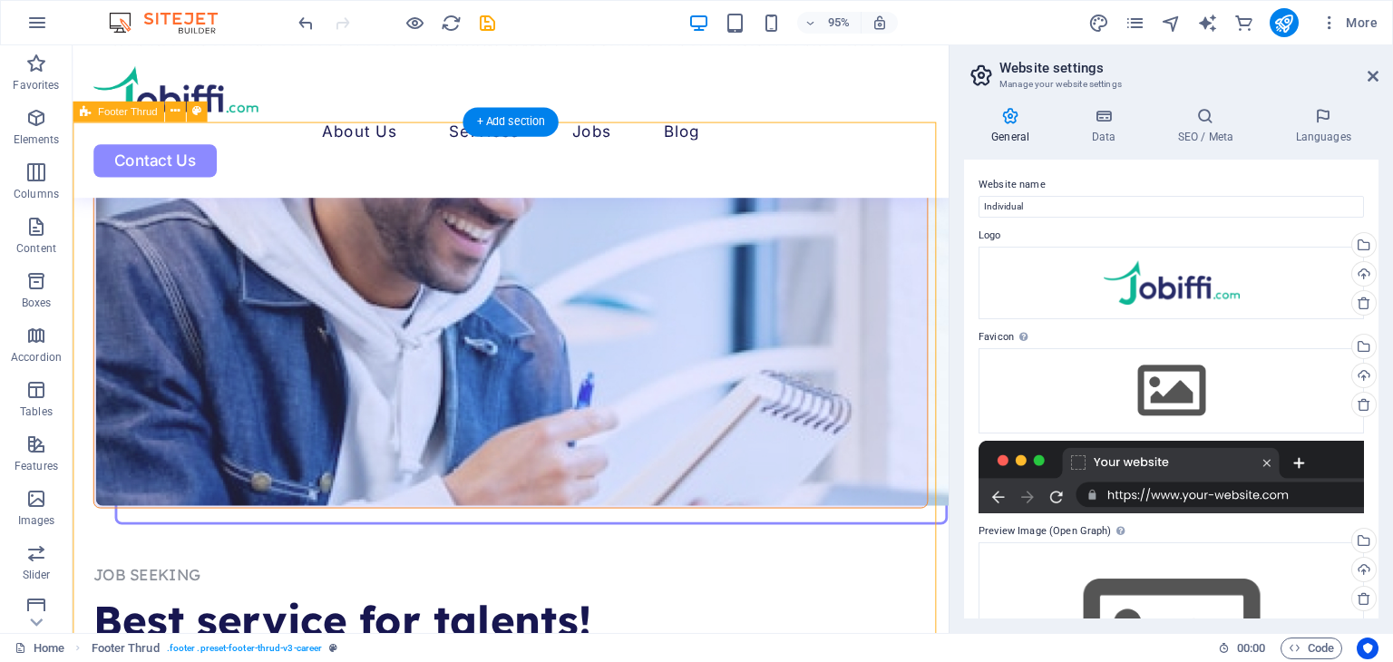
click at [198, 105] on icon at bounding box center [196, 111] width 9 height 18
select select "rem"
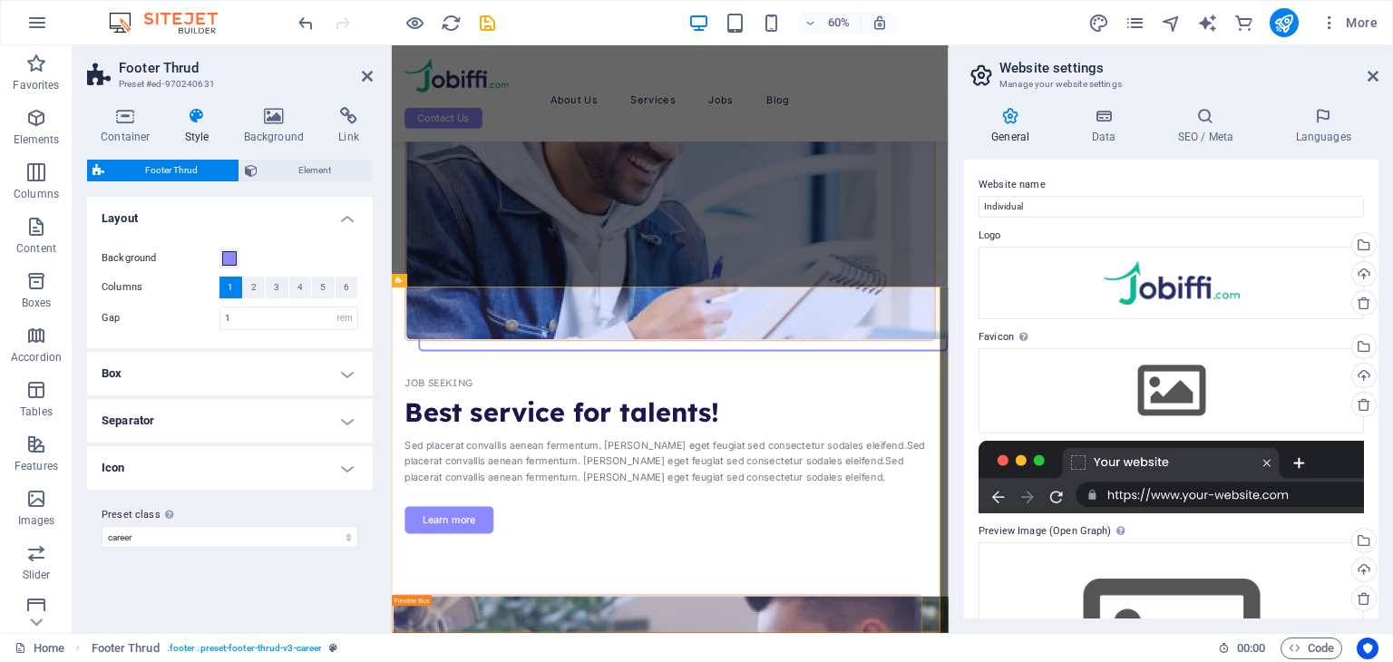
scroll to position [6344, 0]
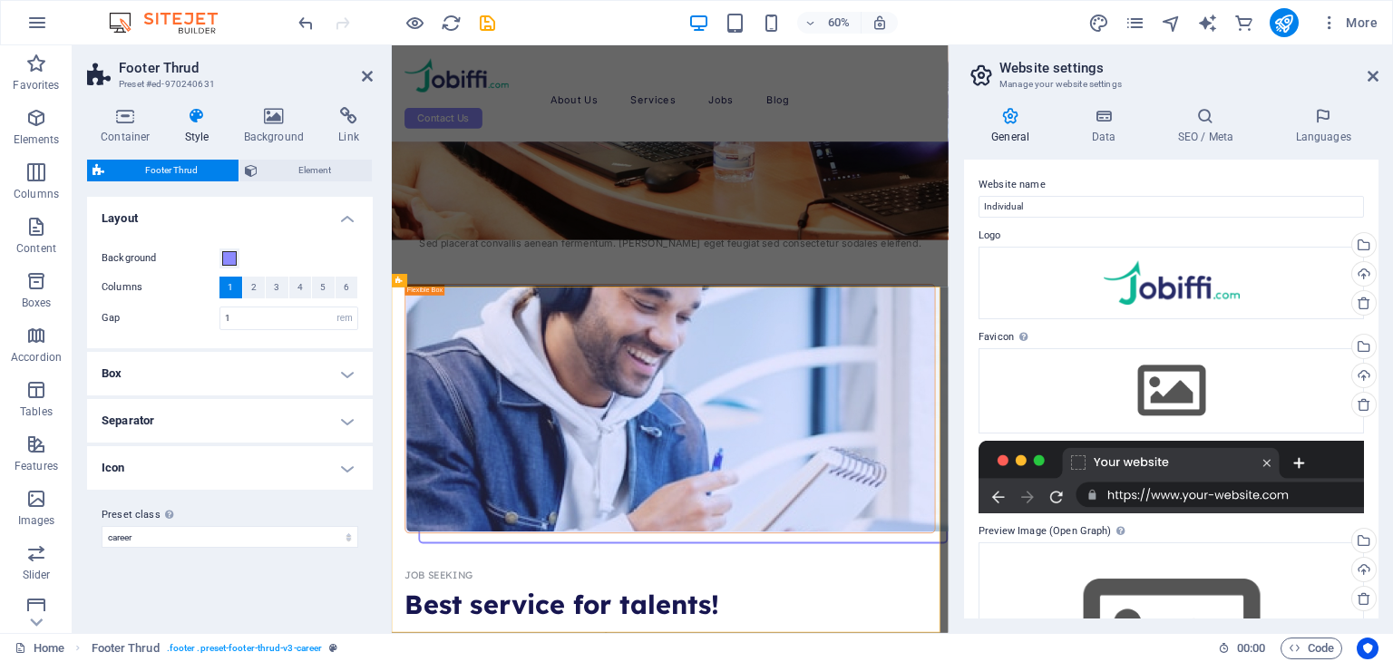
click at [248, 258] on div "Background" at bounding box center [230, 258] width 257 height 22
click at [218, 263] on label "Background" at bounding box center [161, 258] width 118 height 22
click at [219, 263] on button "Background" at bounding box center [229, 258] width 20 height 20
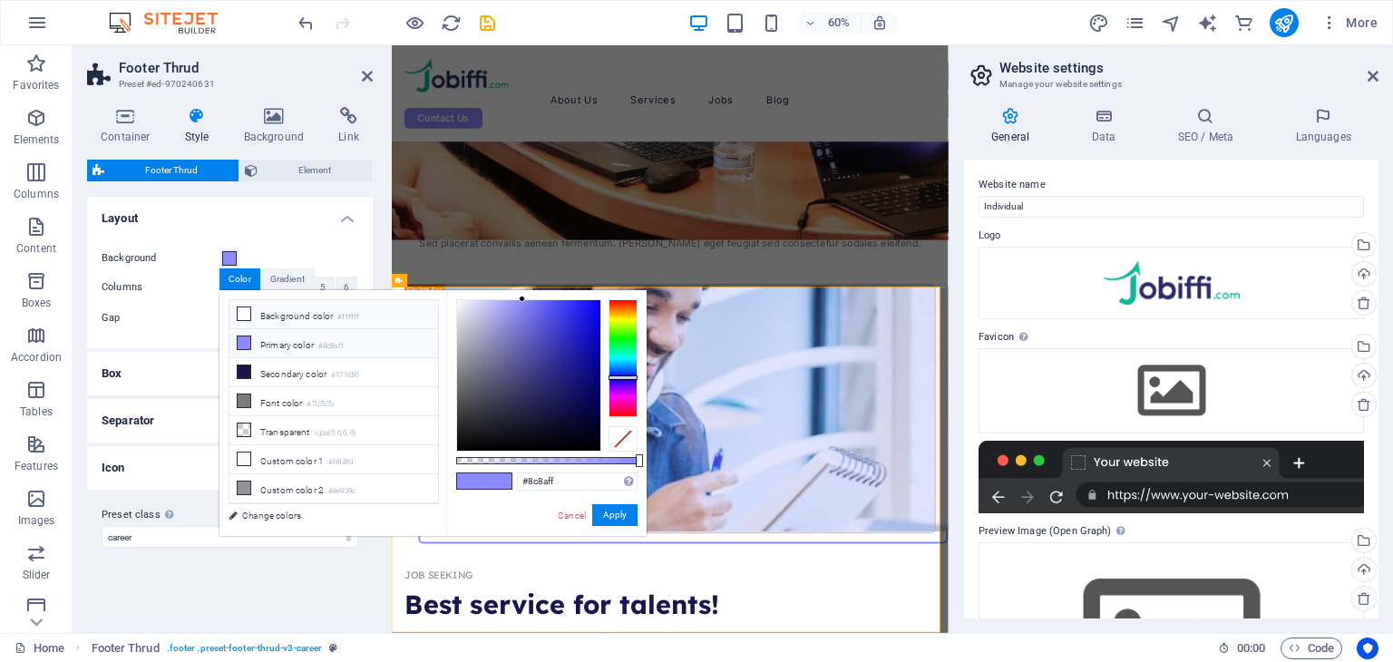
click at [284, 320] on li "Background color #ffffff" at bounding box center [333, 314] width 209 height 29
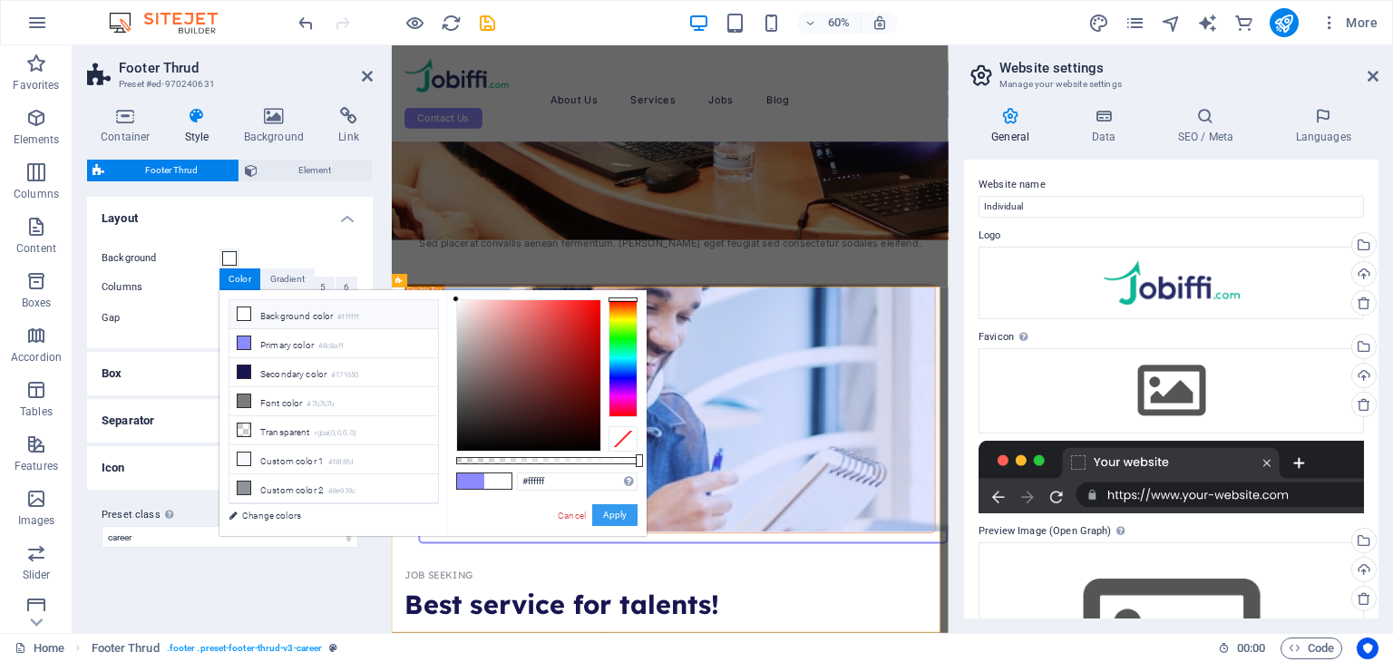
click at [609, 507] on button "Apply" at bounding box center [614, 515] width 45 height 22
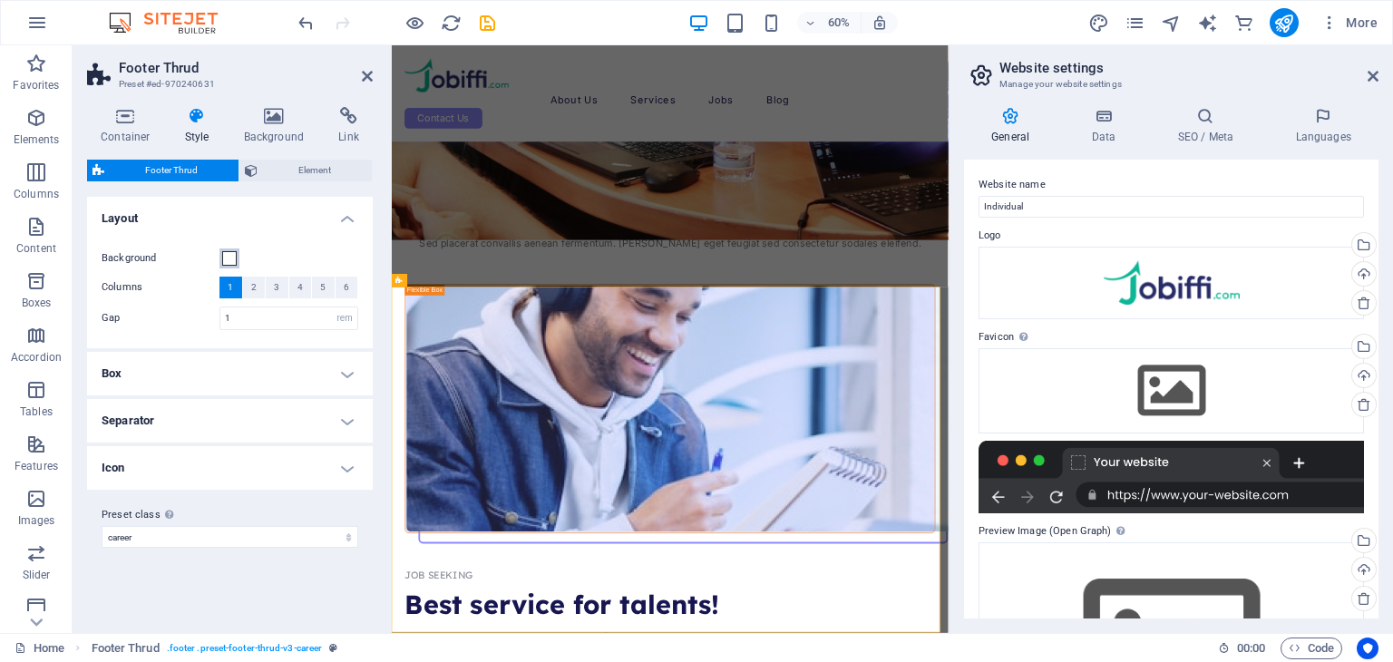
click at [230, 263] on span at bounding box center [229, 258] width 15 height 15
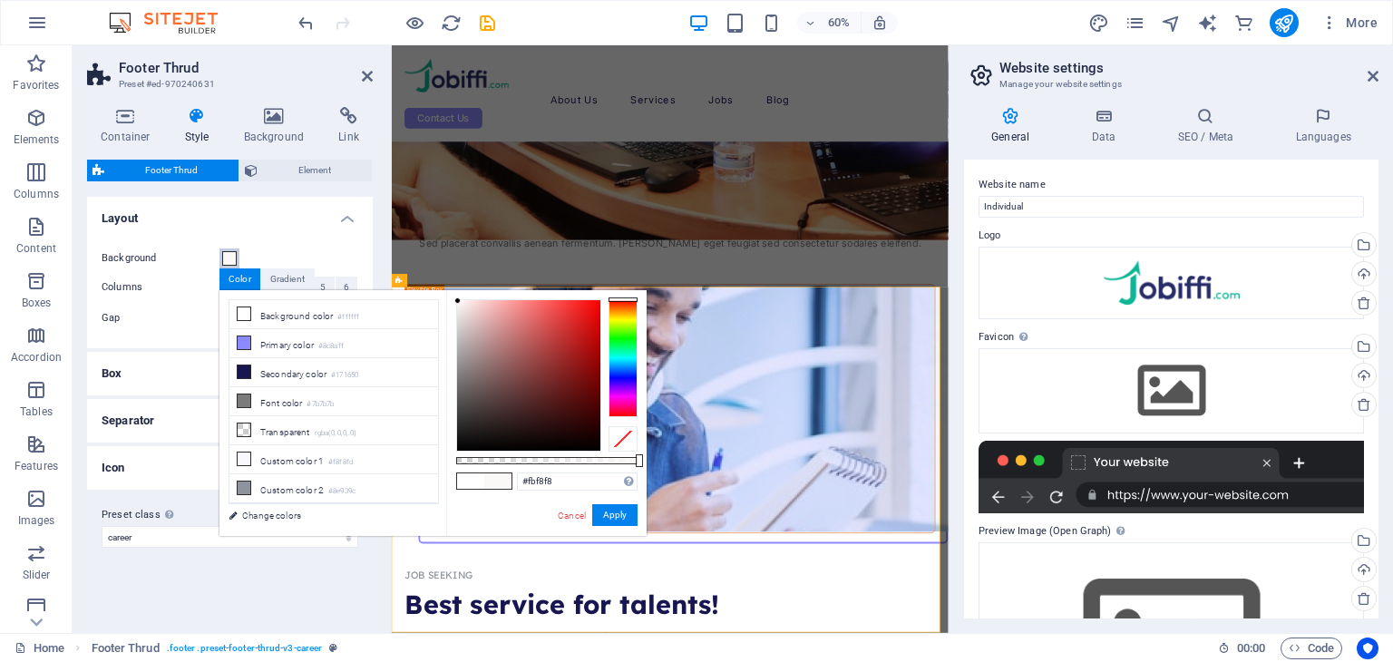
click at [458, 301] on div at bounding box center [528, 375] width 143 height 150
click at [461, 302] on div at bounding box center [528, 375] width 143 height 150
click at [461, 302] on div at bounding box center [460, 301] width 6 height 6
click at [465, 308] on div at bounding box center [528, 375] width 143 height 150
click at [458, 306] on div at bounding box center [528, 375] width 143 height 150
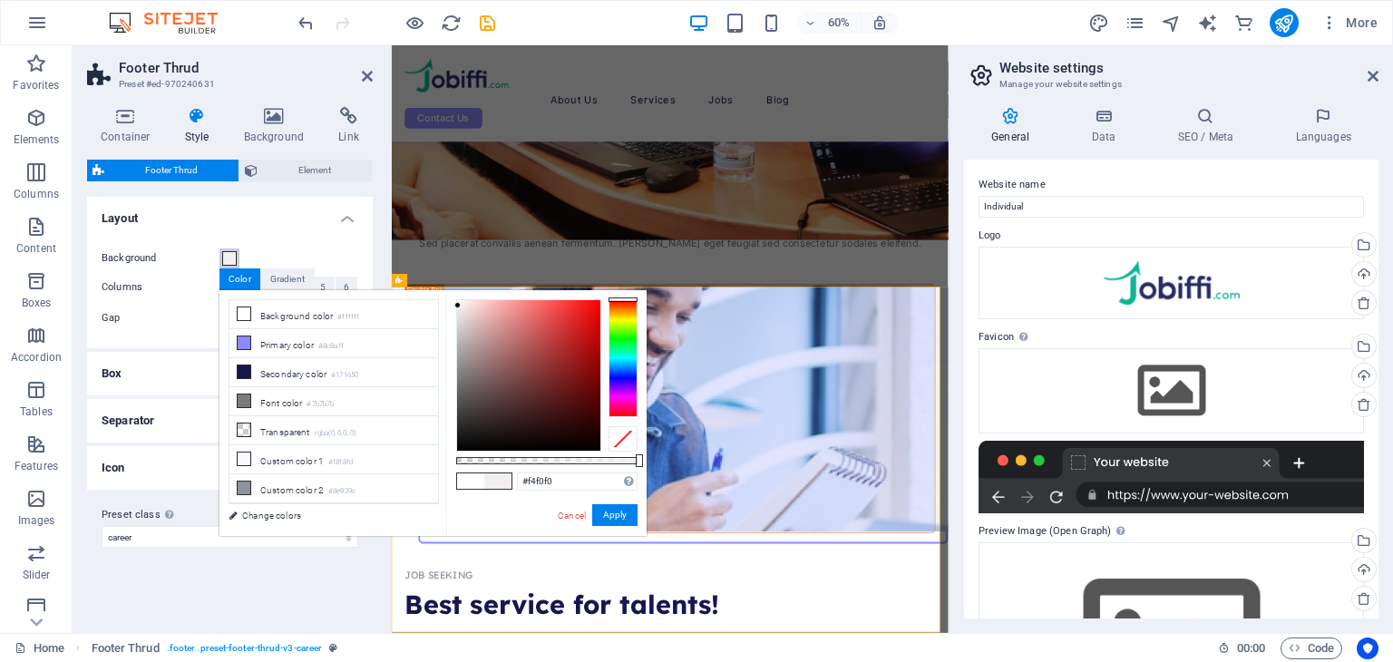
type input "#f5f5f5"
click at [456, 305] on div at bounding box center [457, 305] width 6 height 6
click at [606, 515] on button "Apply" at bounding box center [614, 515] width 45 height 22
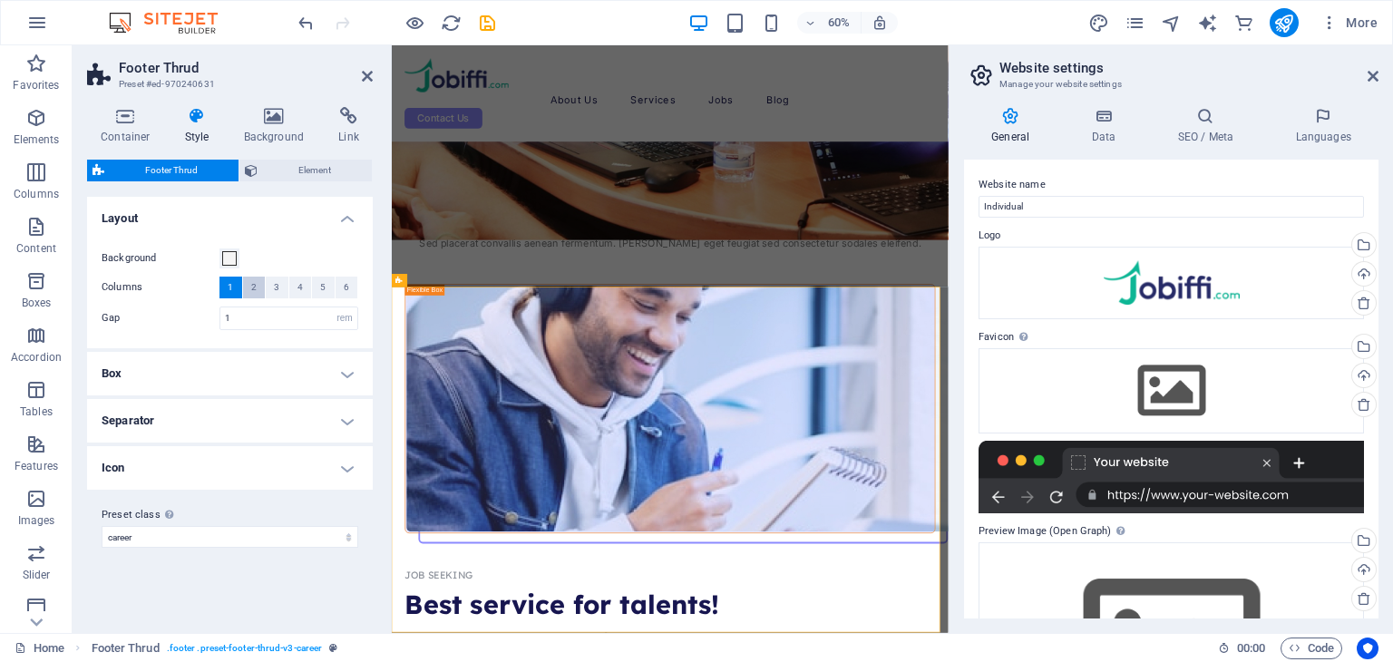
click at [249, 284] on button "2" at bounding box center [254, 288] width 23 height 22
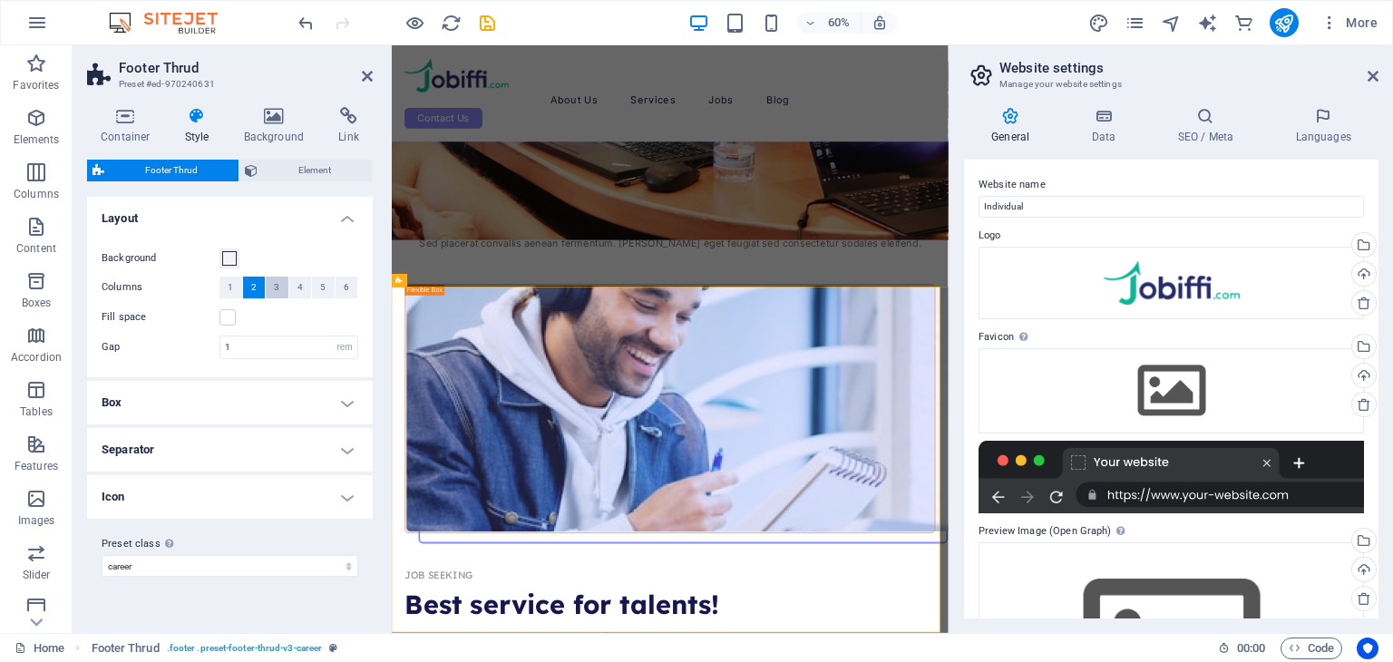
click at [272, 287] on button "3" at bounding box center [277, 288] width 23 height 22
click at [287, 287] on div "Columns 1 2 3 4 5 6" at bounding box center [230, 288] width 257 height 23
click at [296, 287] on button "4" at bounding box center [300, 288] width 23 height 22
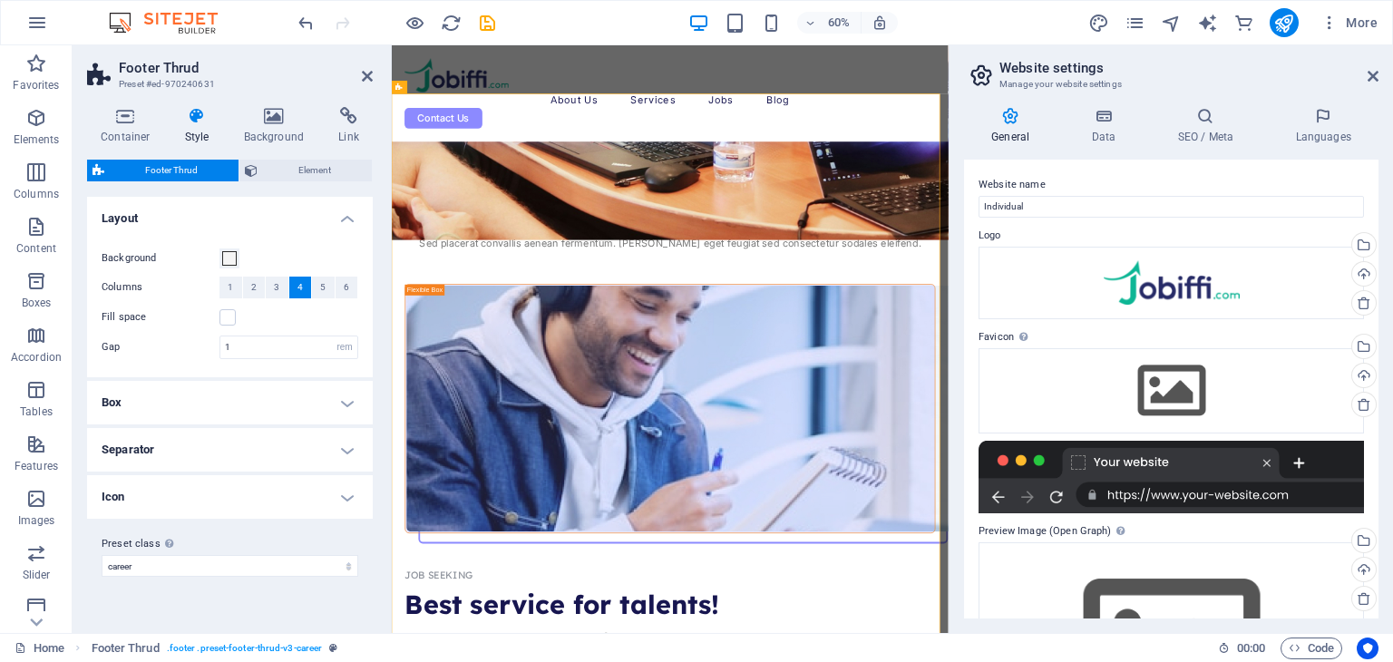
scroll to position [6666, 0]
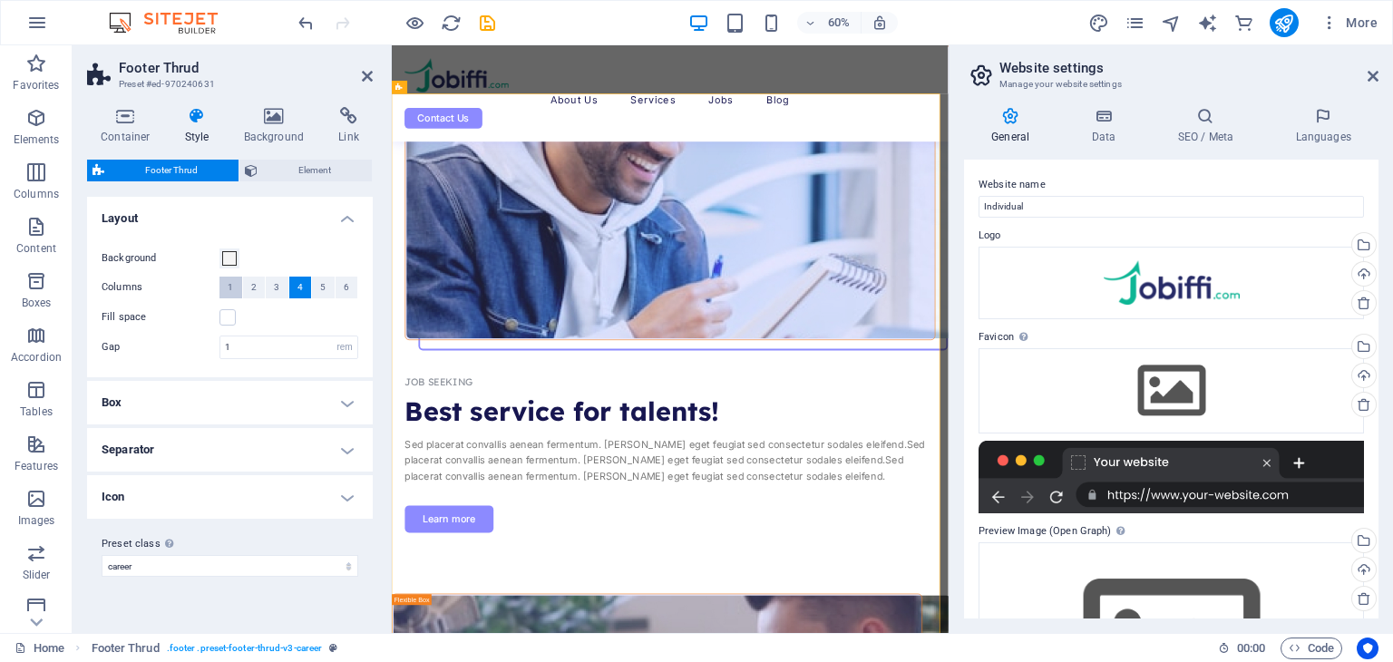
click at [234, 290] on button "1" at bounding box center [230, 288] width 23 height 22
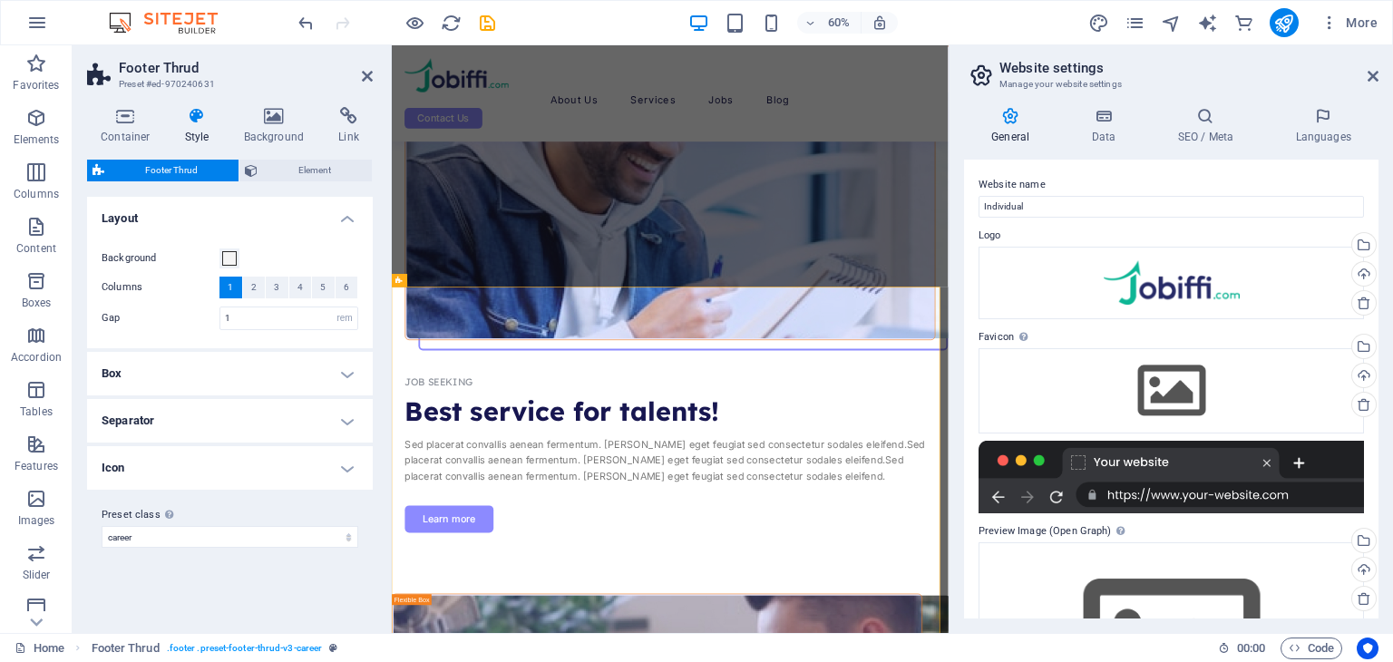
scroll to position [6344, 0]
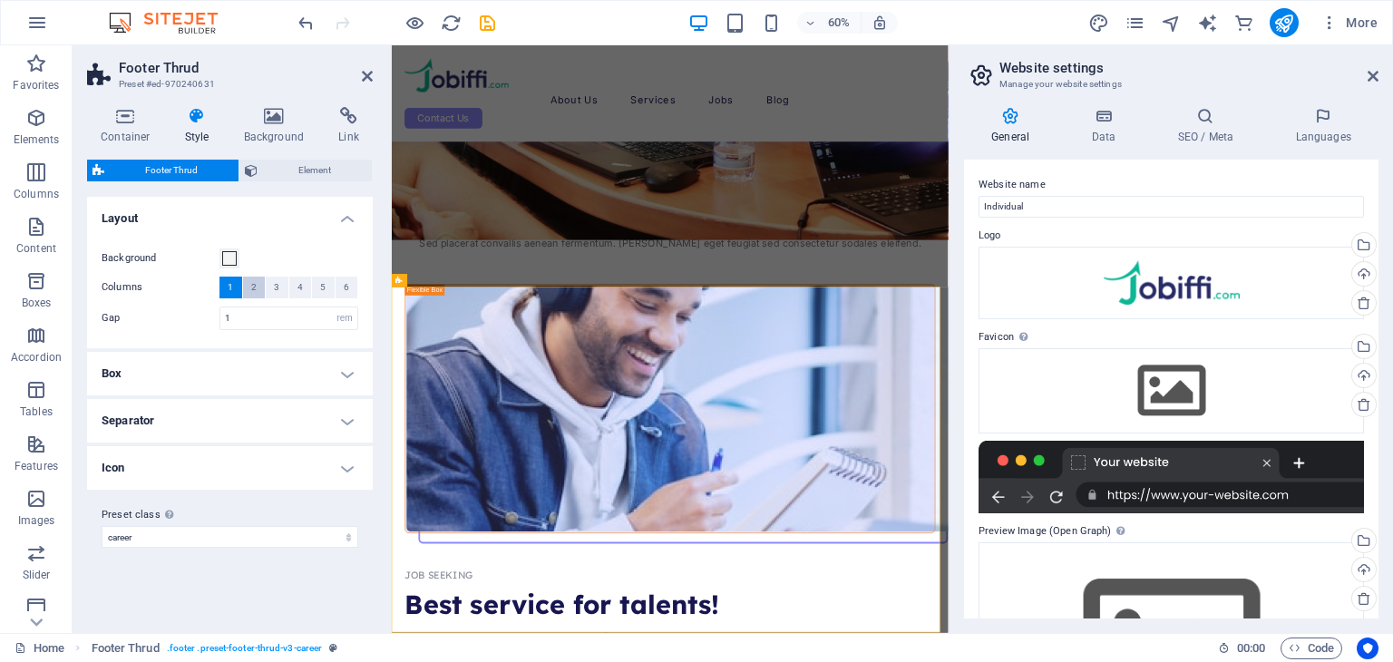
click at [252, 291] on span "2" at bounding box center [253, 288] width 5 height 22
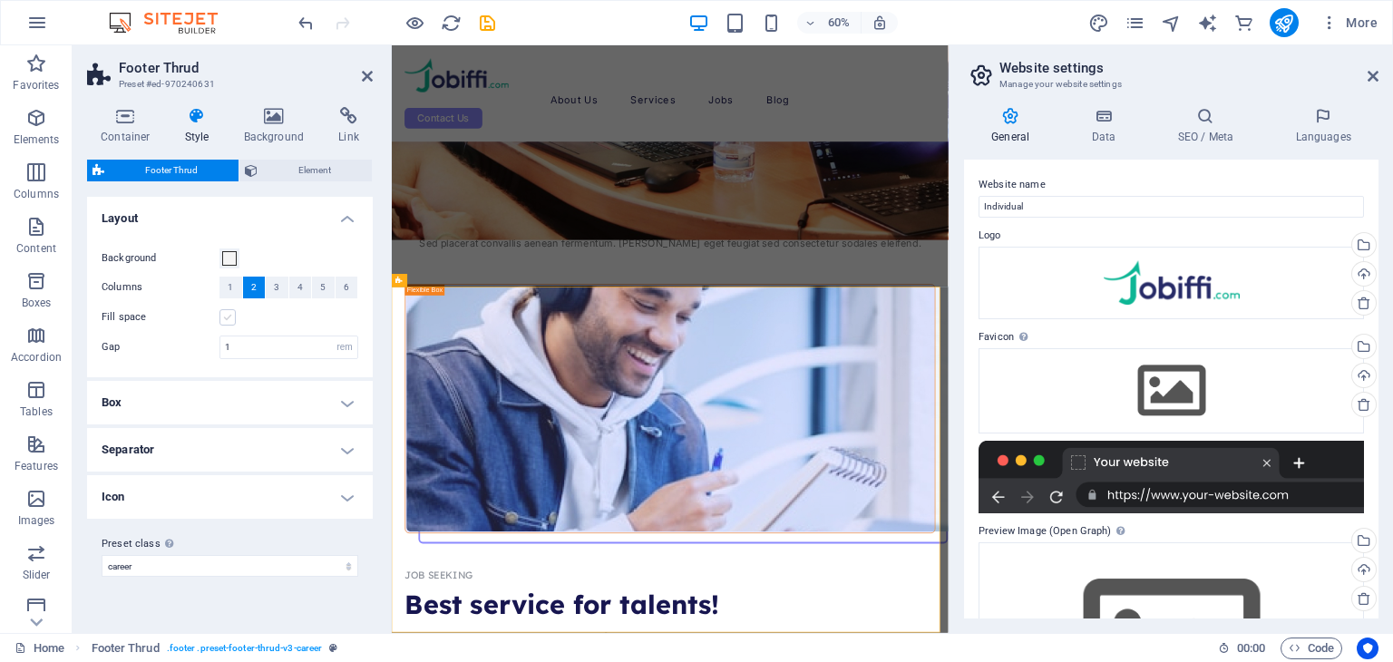
click at [226, 315] on label at bounding box center [227, 317] width 16 height 16
click at [0, 0] on input "Fill space" at bounding box center [0, 0] width 0 height 0
click at [346, 393] on h4 "Box" at bounding box center [230, 403] width 286 height 44
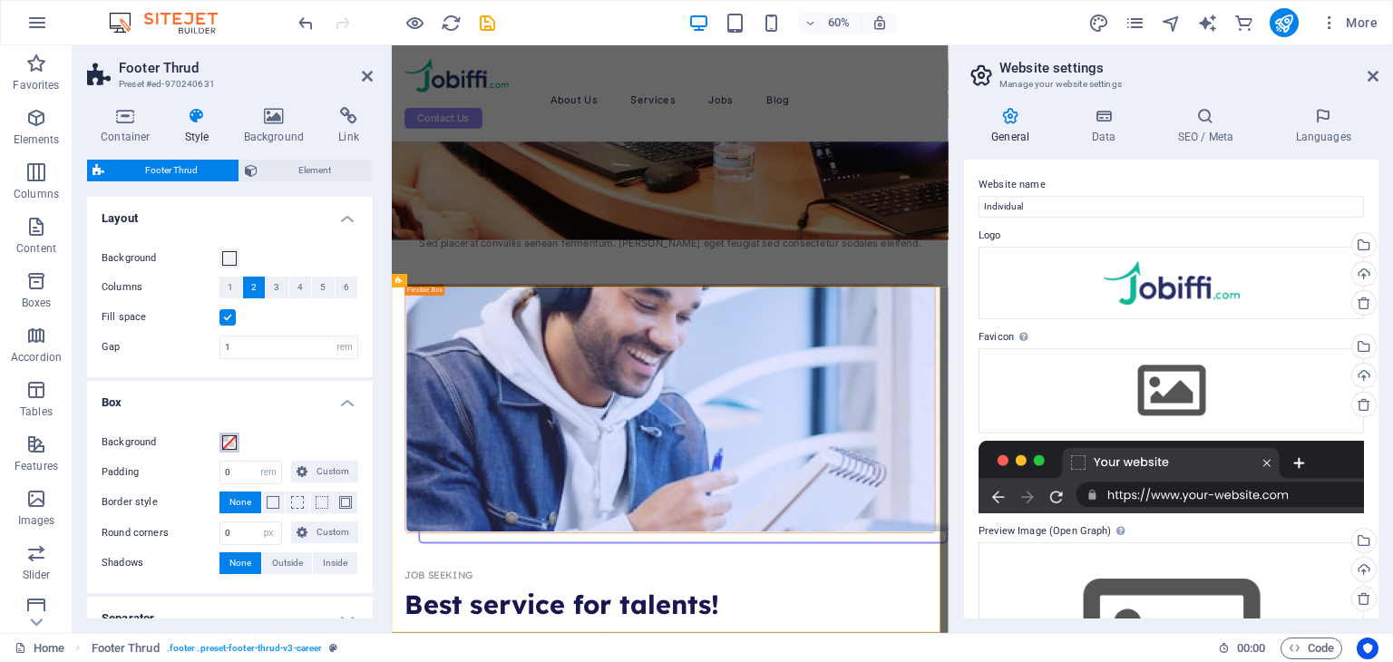
click at [222, 442] on span at bounding box center [229, 442] width 15 height 15
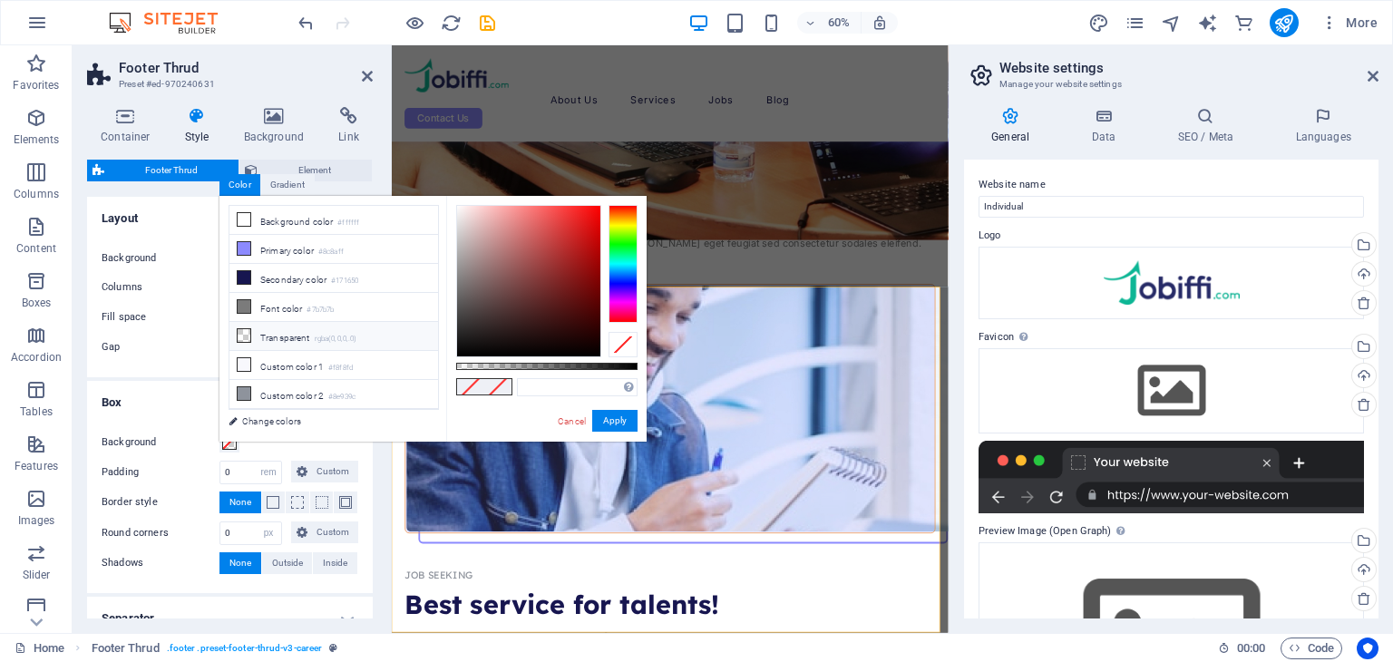
click at [282, 332] on li "Transparent rgba(0,0,0,.0)" at bounding box center [333, 336] width 209 height 29
type input "rgba(0, 0, 0, 0)"
click at [616, 422] on button "Apply" at bounding box center [614, 421] width 45 height 22
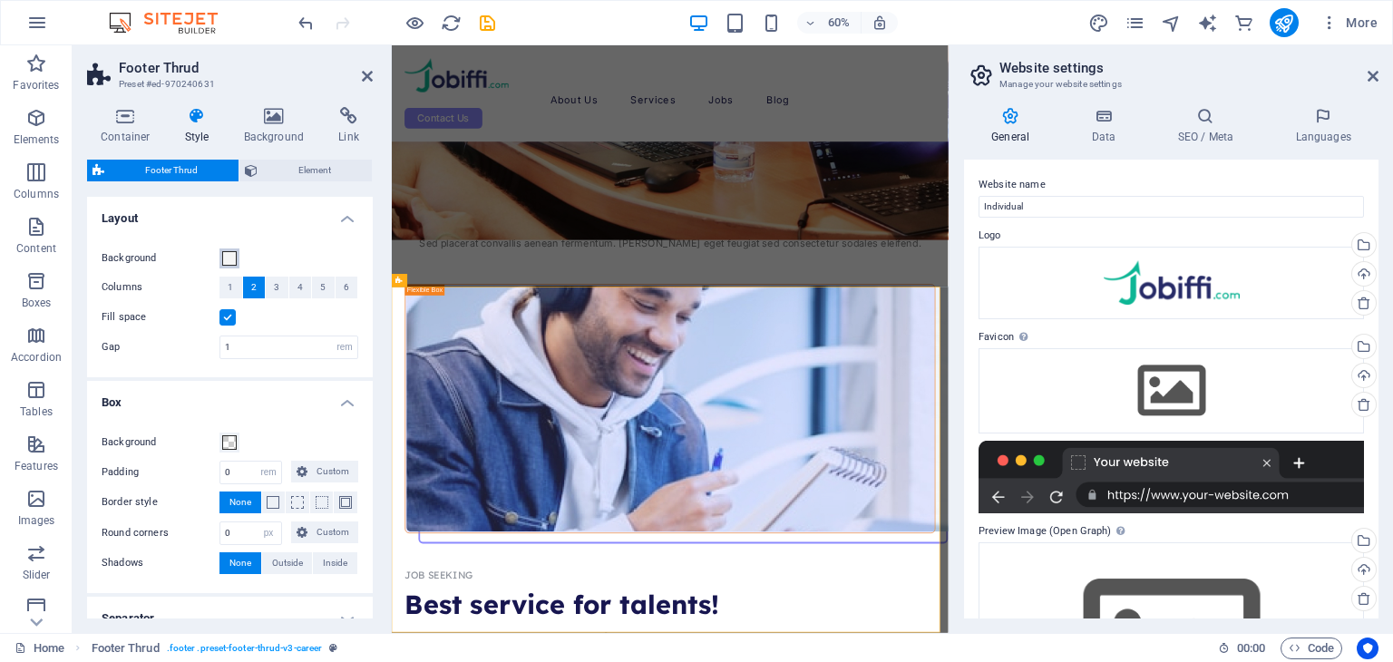
click at [230, 259] on span at bounding box center [229, 258] width 15 height 15
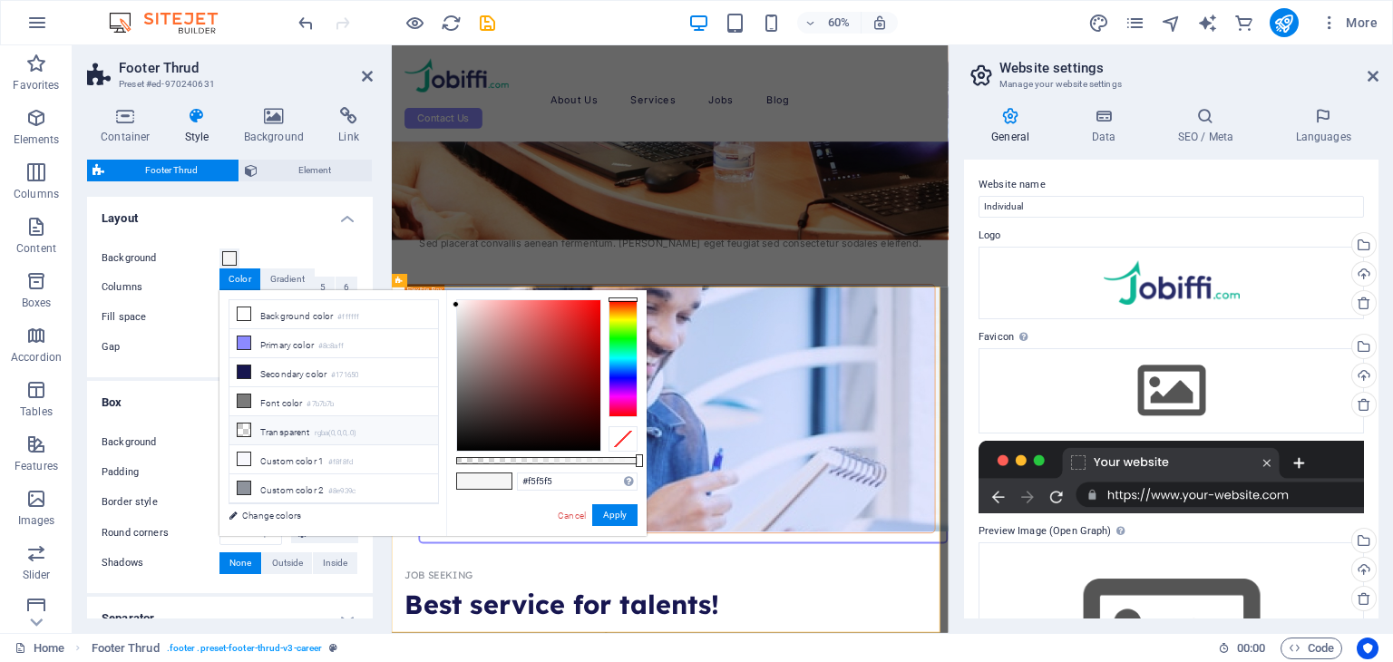
click at [251, 428] on li "Transparent rgba(0,0,0,.0)" at bounding box center [333, 430] width 209 height 29
type input "rgba(0, 0, 0, 0)"
click at [614, 519] on button "Apply" at bounding box center [614, 515] width 45 height 22
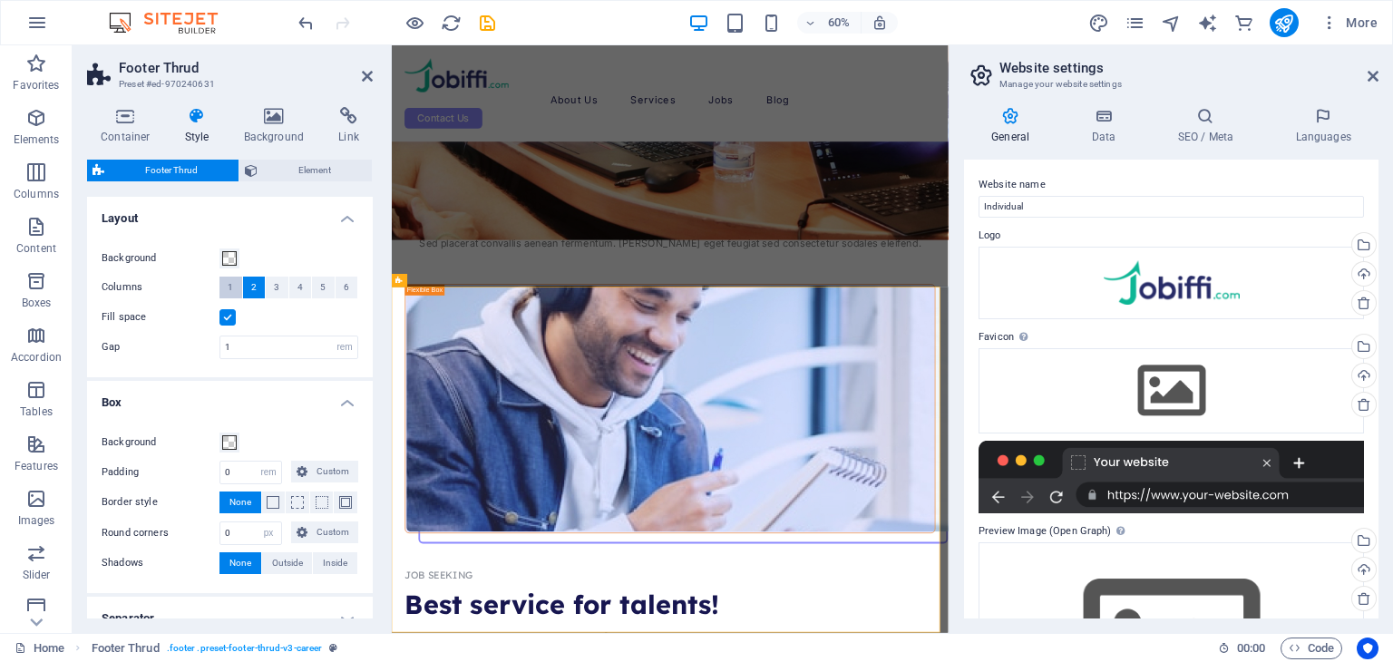
click at [229, 290] on span "1" at bounding box center [230, 288] width 5 height 22
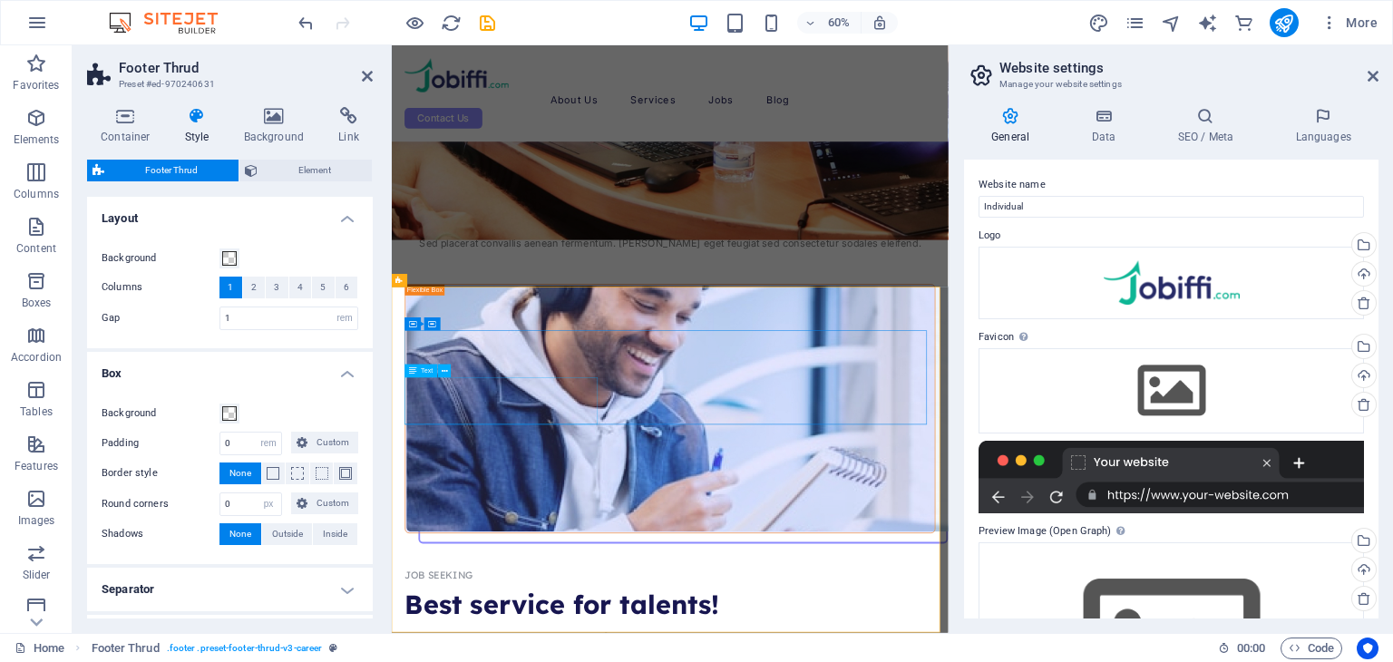
click at [445, 374] on icon at bounding box center [445, 371] width 6 height 12
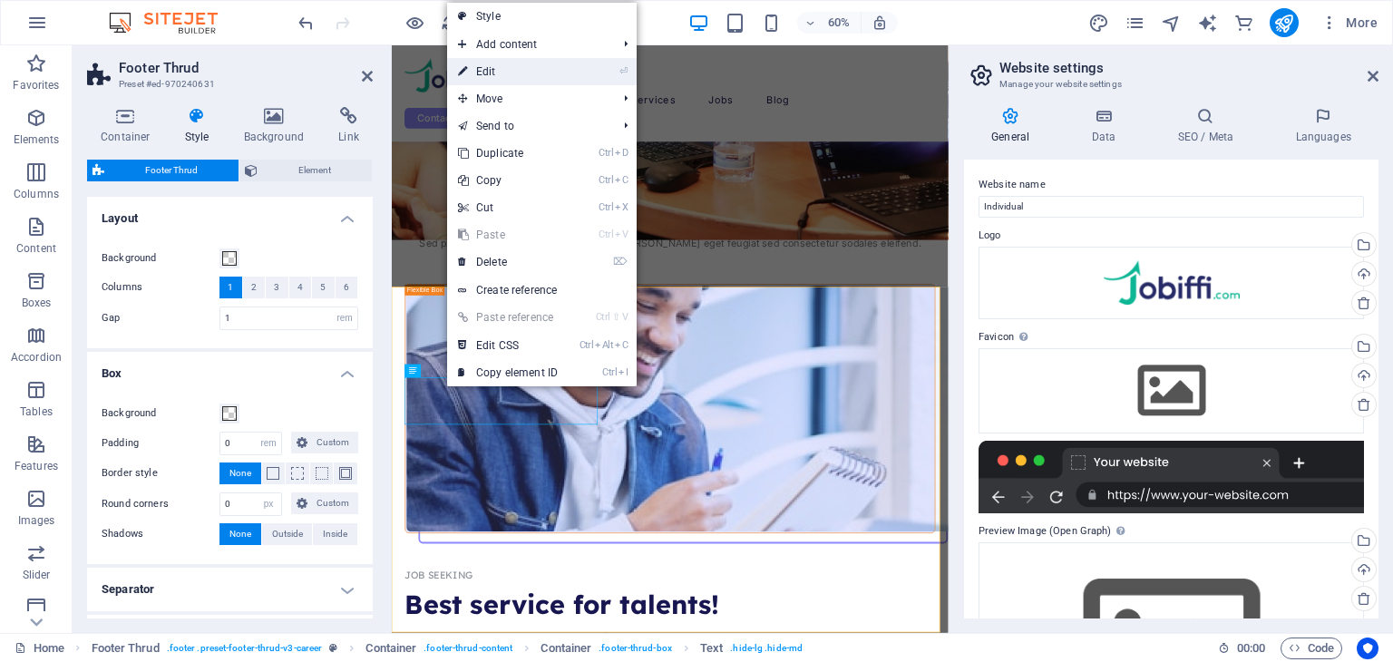
click at [501, 73] on link "⏎ Edit" at bounding box center [507, 71] width 121 height 27
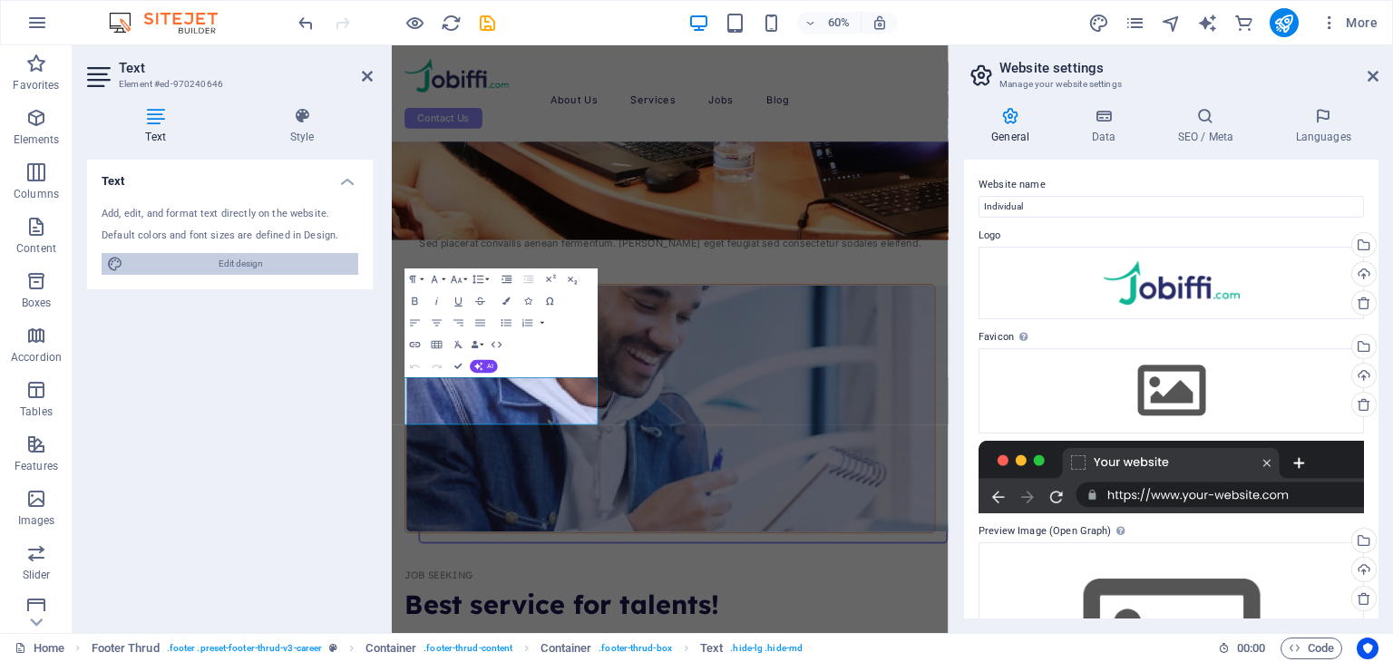
click at [278, 257] on span "Edit design" at bounding box center [241, 264] width 224 height 22
select select "px"
select select "400"
select select "px"
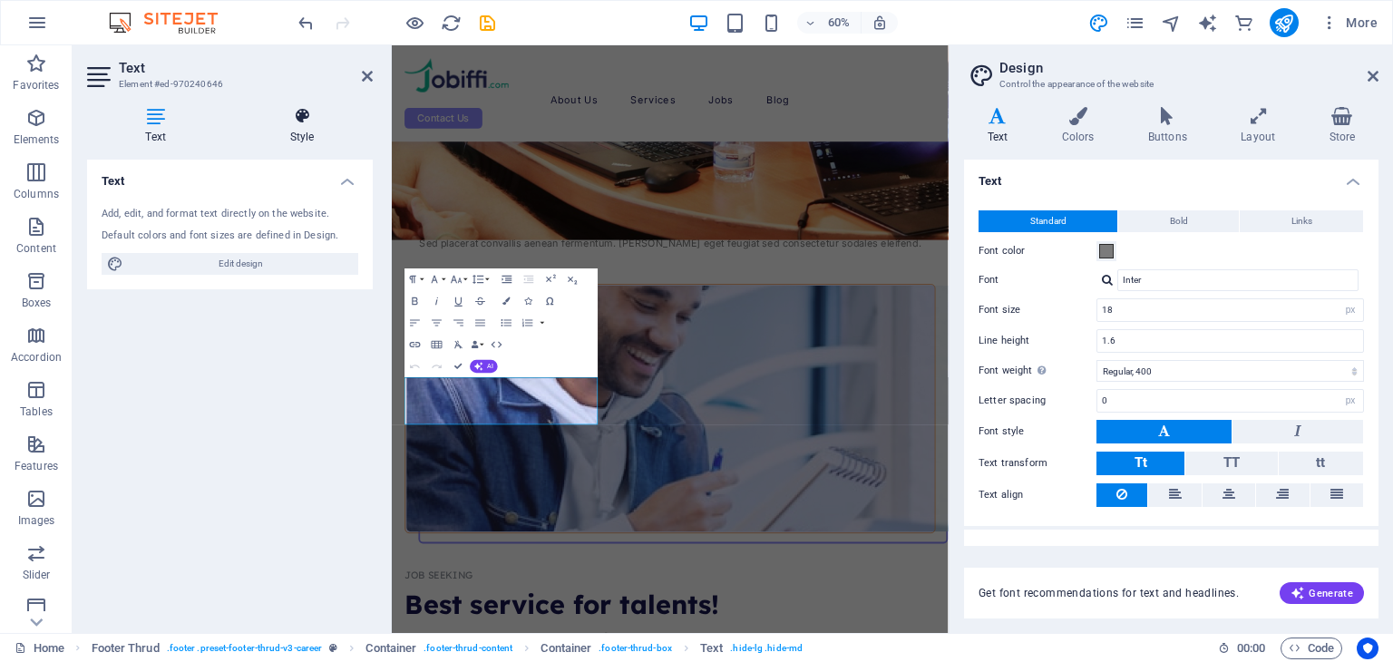
click at [301, 127] on h4 "Style" at bounding box center [301, 126] width 141 height 38
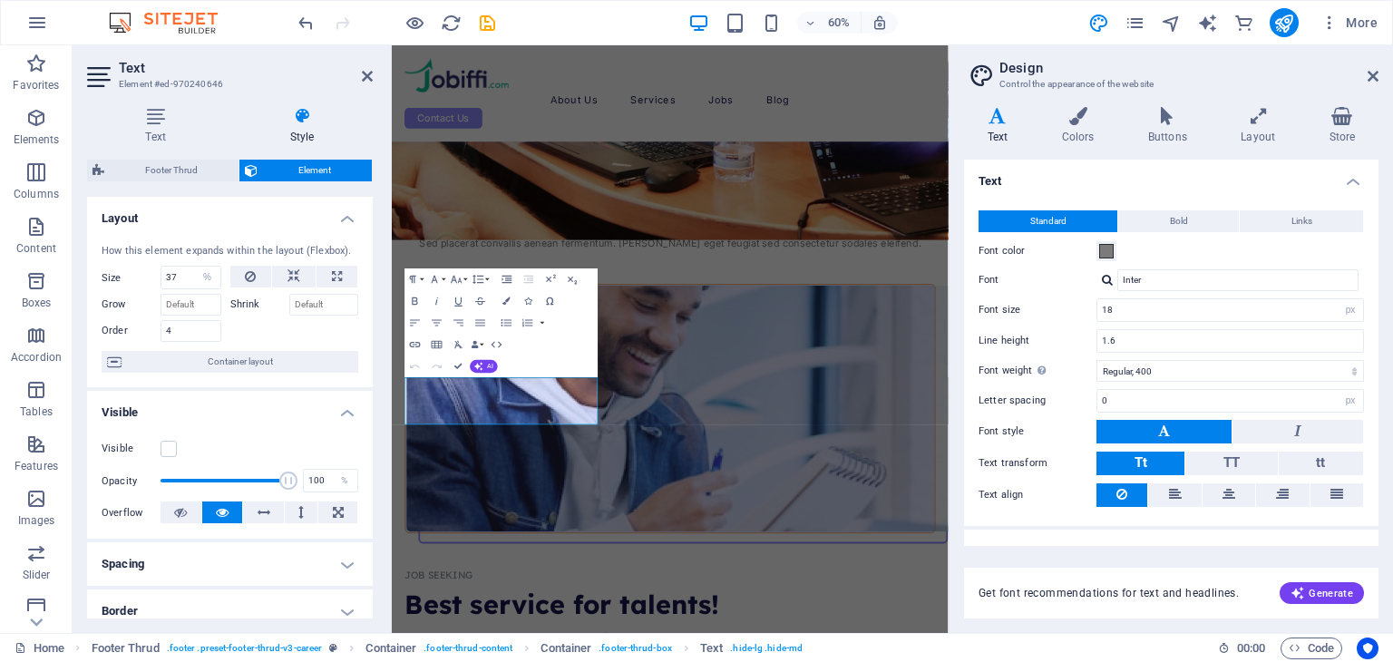
drag, startPoint x: 368, startPoint y: 383, endPoint x: 370, endPoint y: 411, distance: 28.2
click at [370, 411] on div "Layout How this element expands within the layout (Flexbox). Size 37 Default au…" at bounding box center [230, 408] width 286 height 422
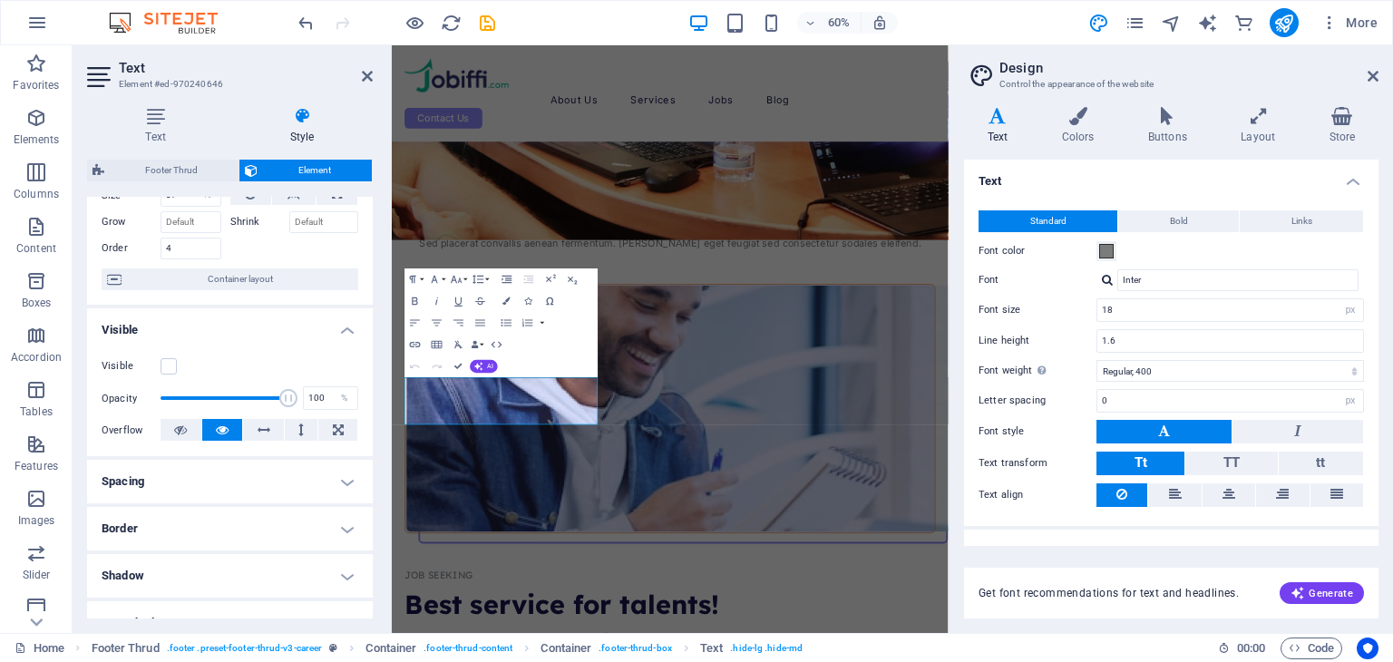
scroll to position [0, 0]
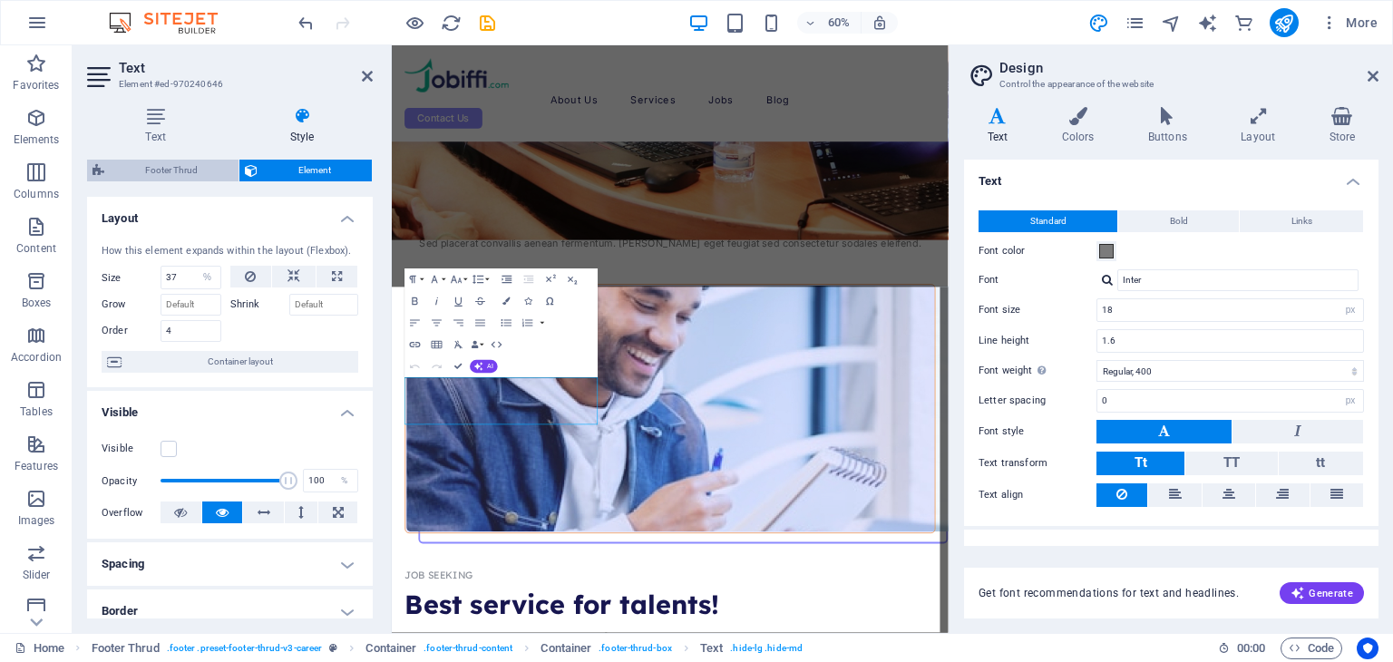
click at [186, 172] on span "Footer Thrud" at bounding box center [171, 171] width 123 height 22
select select "rem"
select select "px"
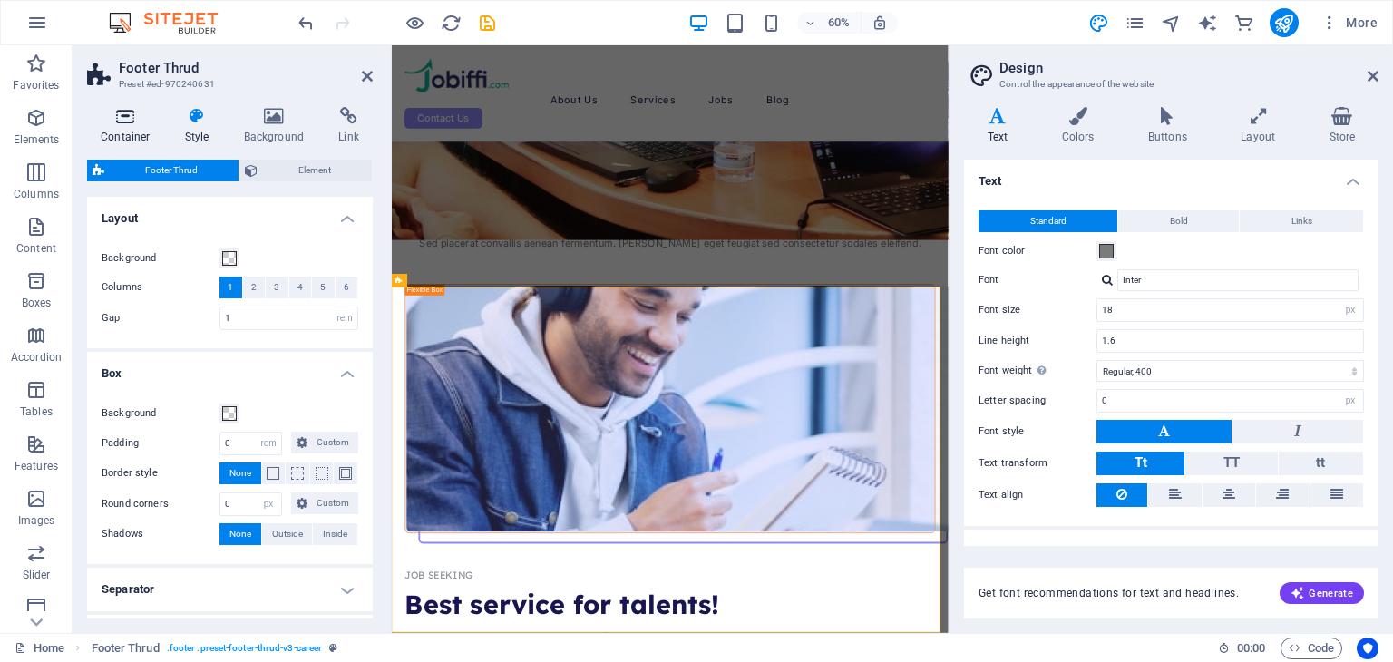
click at [112, 122] on icon at bounding box center [125, 116] width 77 height 18
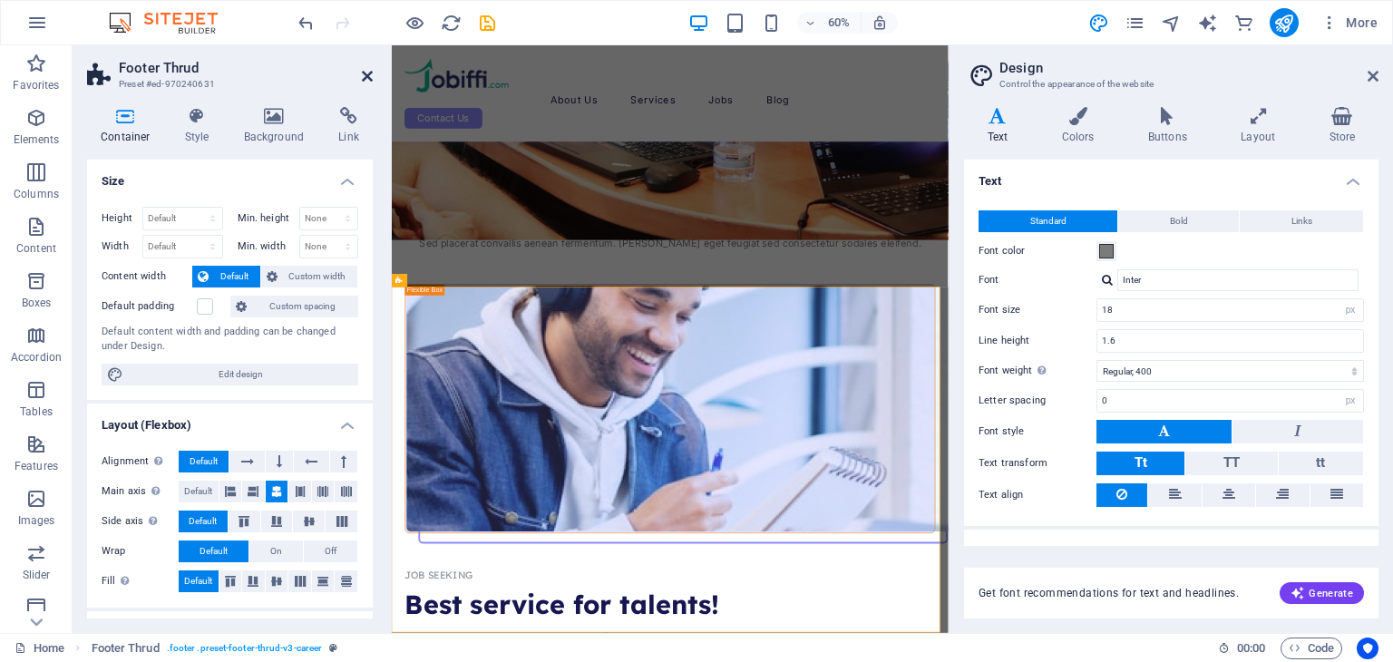
click at [370, 76] on icon at bounding box center [367, 76] width 11 height 15
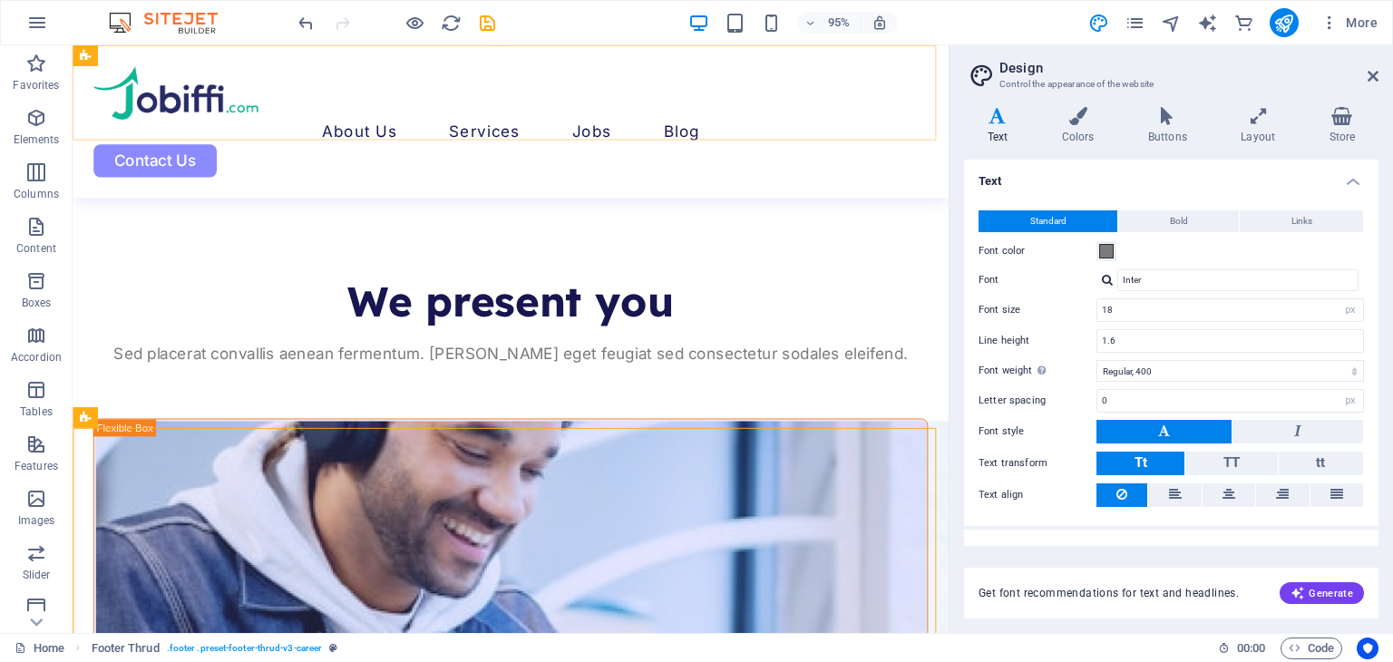
scroll to position [6342, 0]
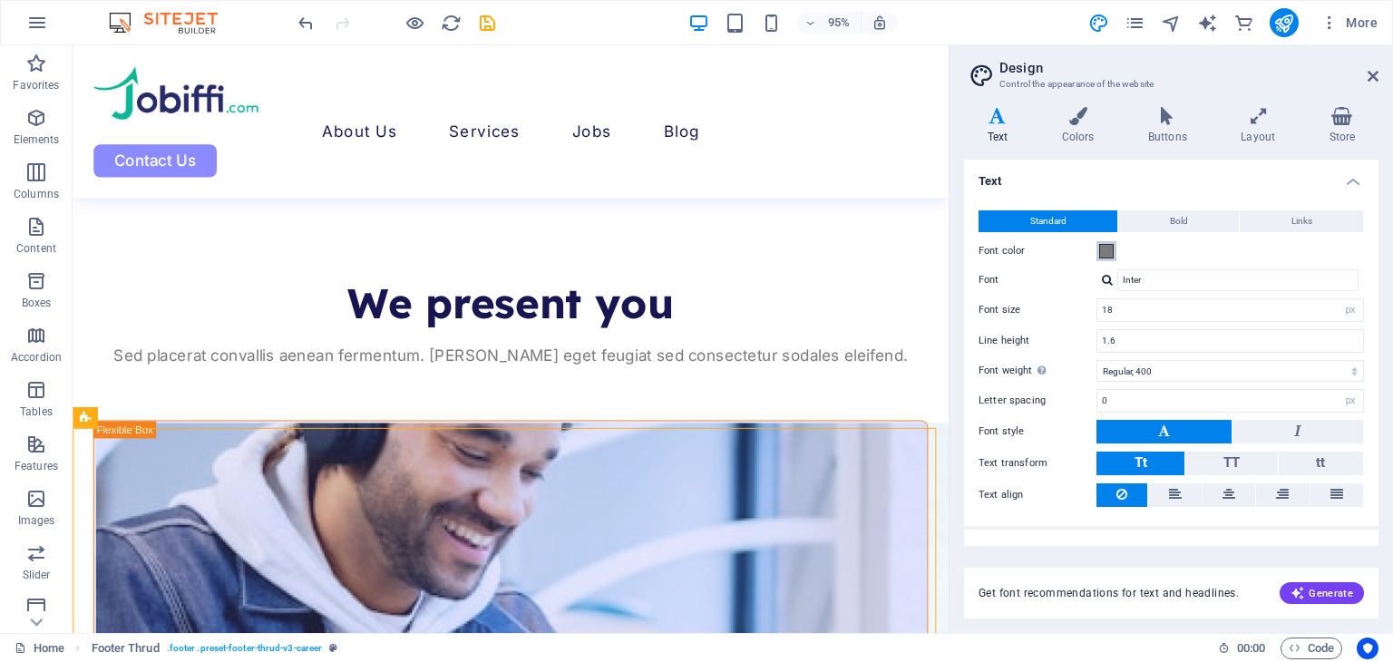
click at [1103, 251] on span at bounding box center [1106, 251] width 15 height 15
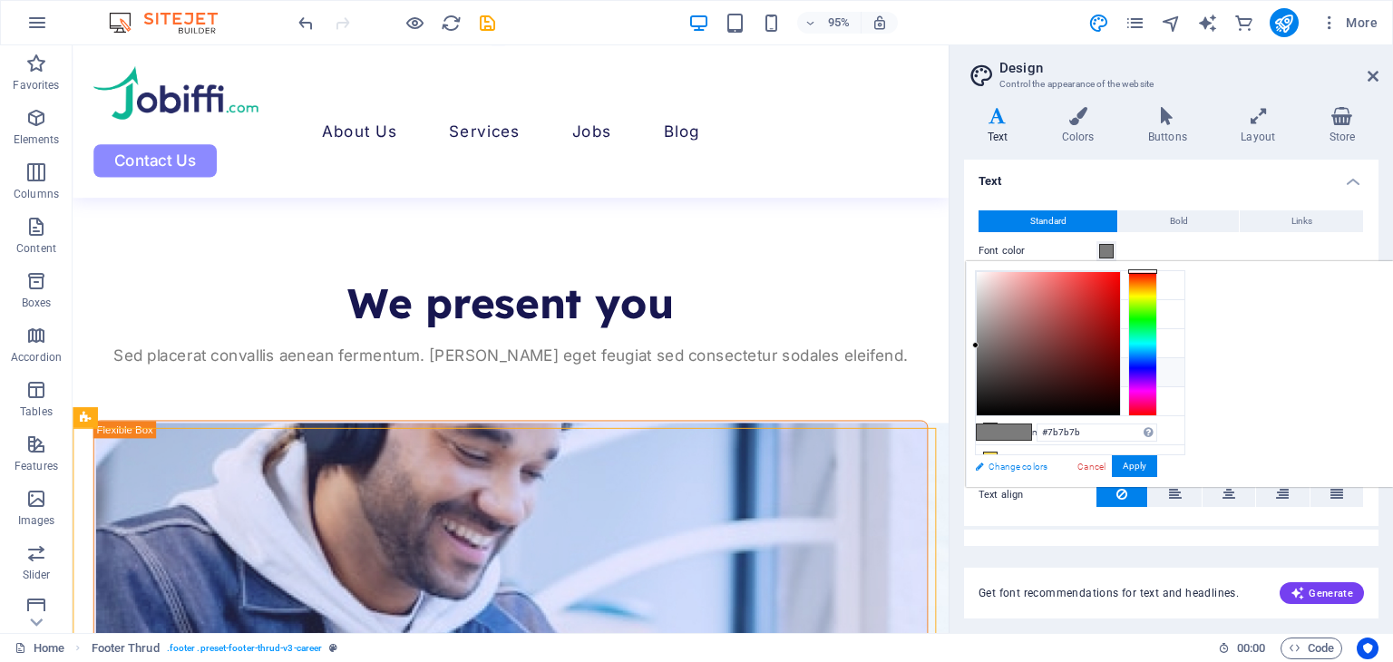
click at [1009, 465] on link "Change colors" at bounding box center [1071, 466] width 210 height 23
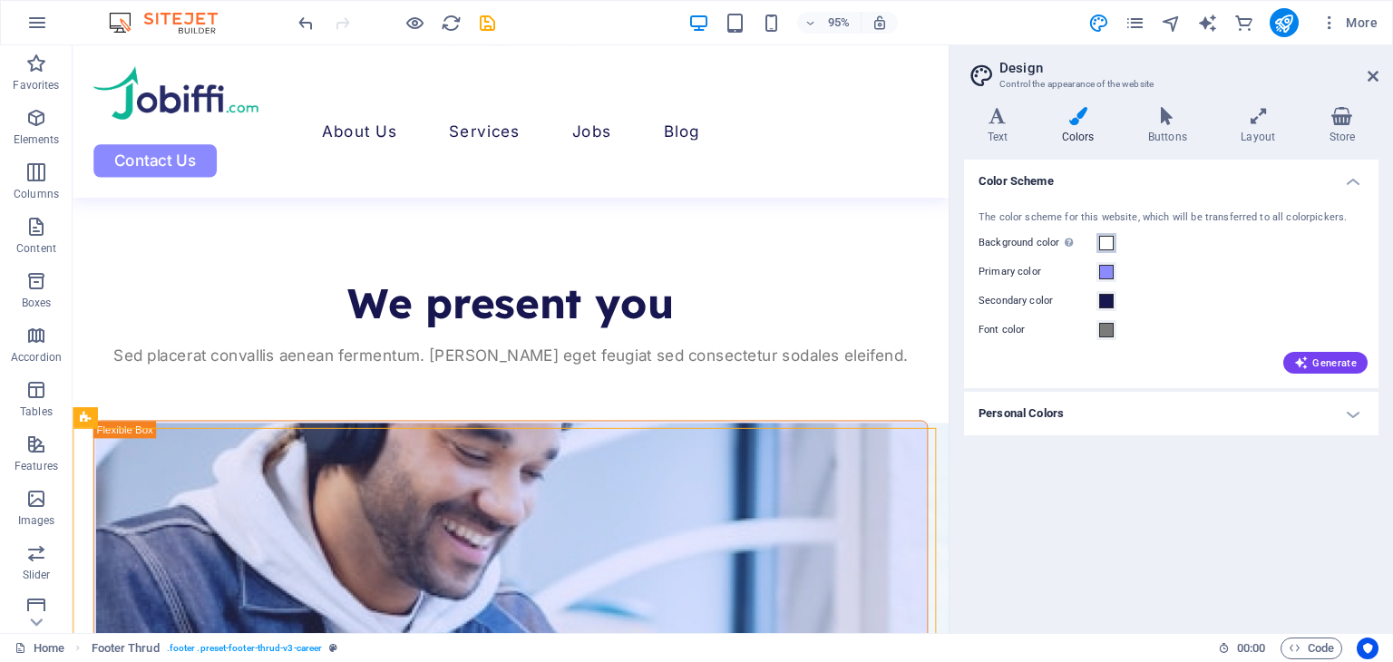
click at [1105, 240] on span at bounding box center [1106, 243] width 15 height 15
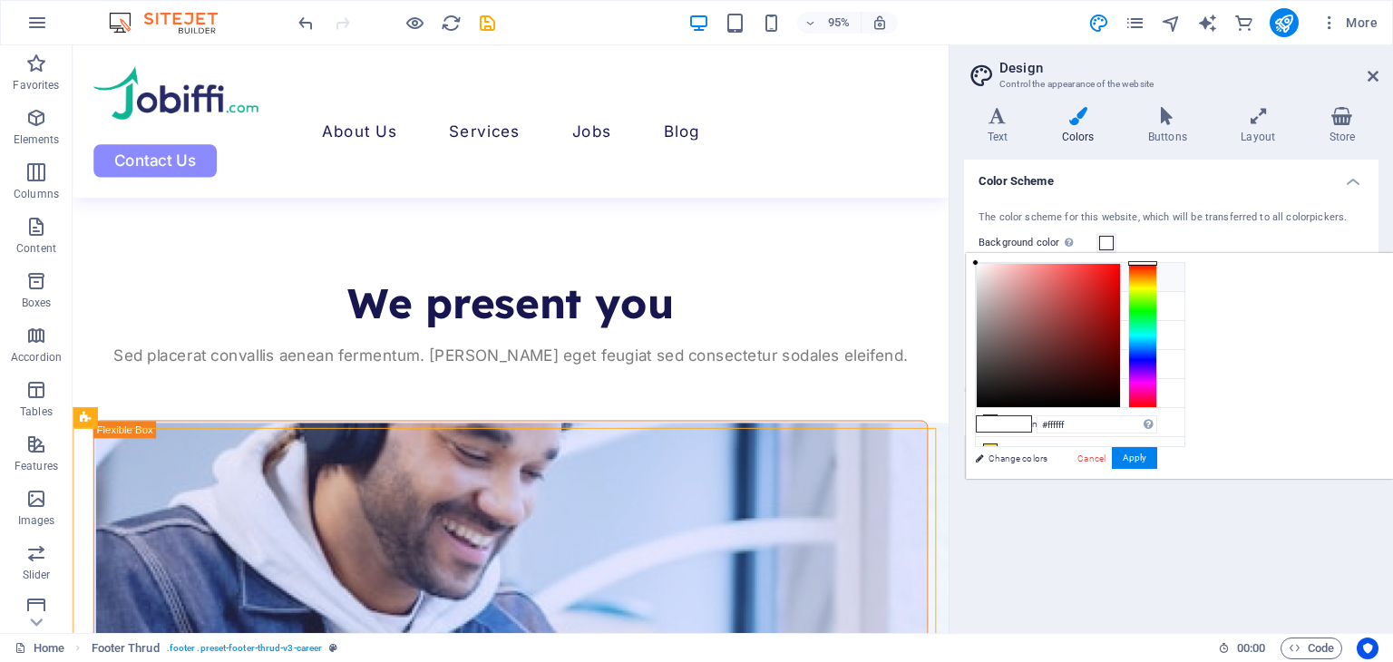
click at [1111, 280] on li "Background color #ffffff" at bounding box center [1079, 277] width 209 height 29
click at [1120, 267] on div at bounding box center [1047, 335] width 143 height 143
click at [1120, 264] on div at bounding box center [1047, 335] width 143 height 143
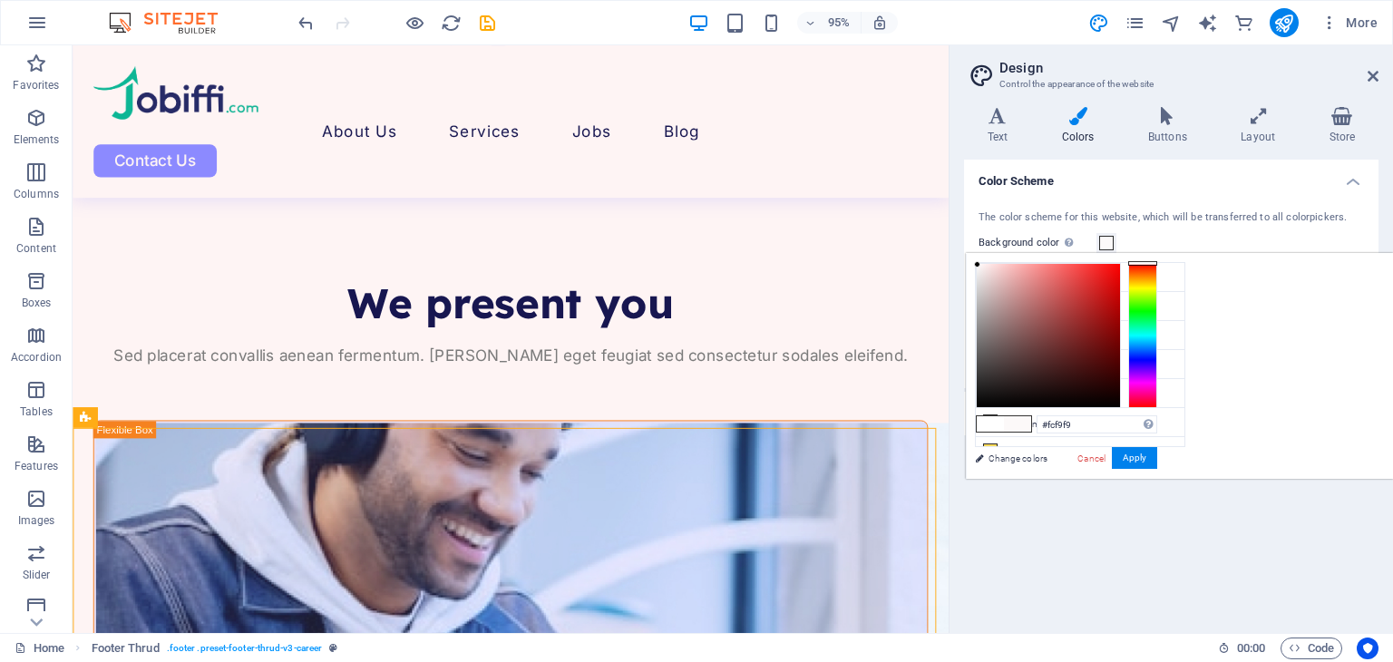
click at [980, 264] on div at bounding box center [977, 264] width 6 height 6
click at [1022, 315] on li "Primary color #8c8aff" at bounding box center [1079, 306] width 209 height 29
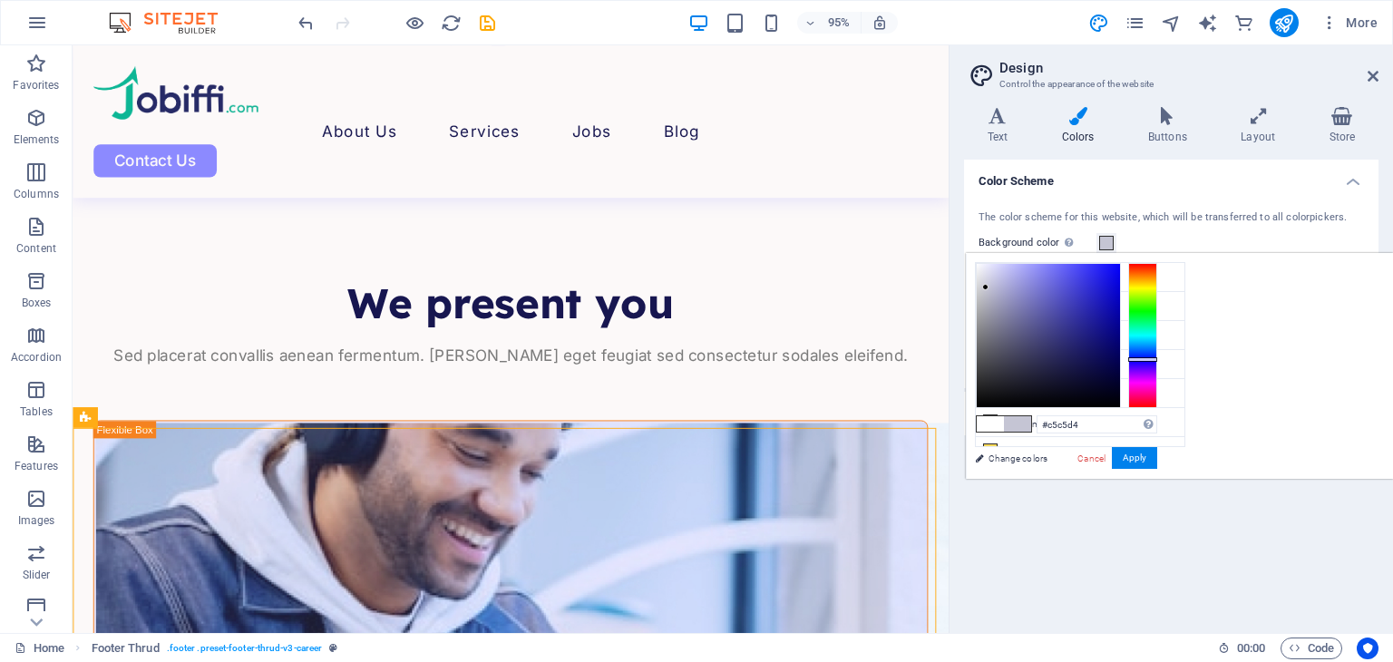
click at [1120, 286] on div at bounding box center [1047, 335] width 143 height 143
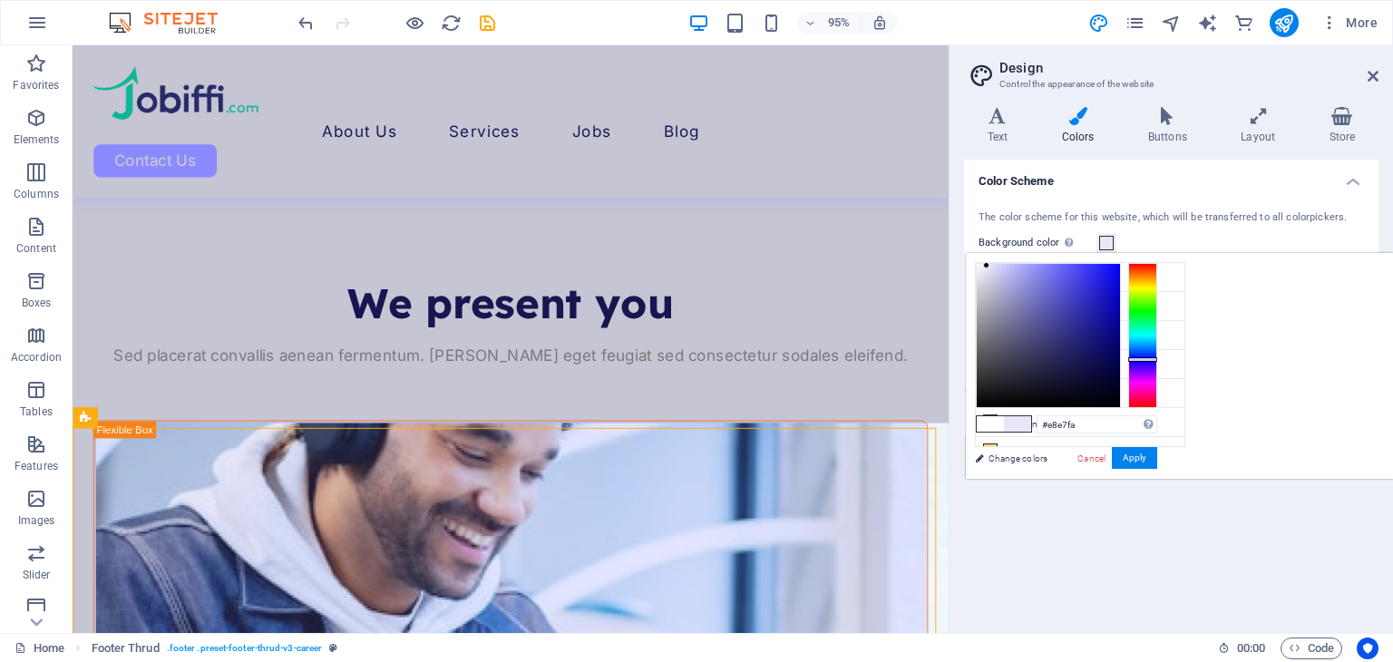
click at [1120, 265] on div at bounding box center [1047, 335] width 143 height 143
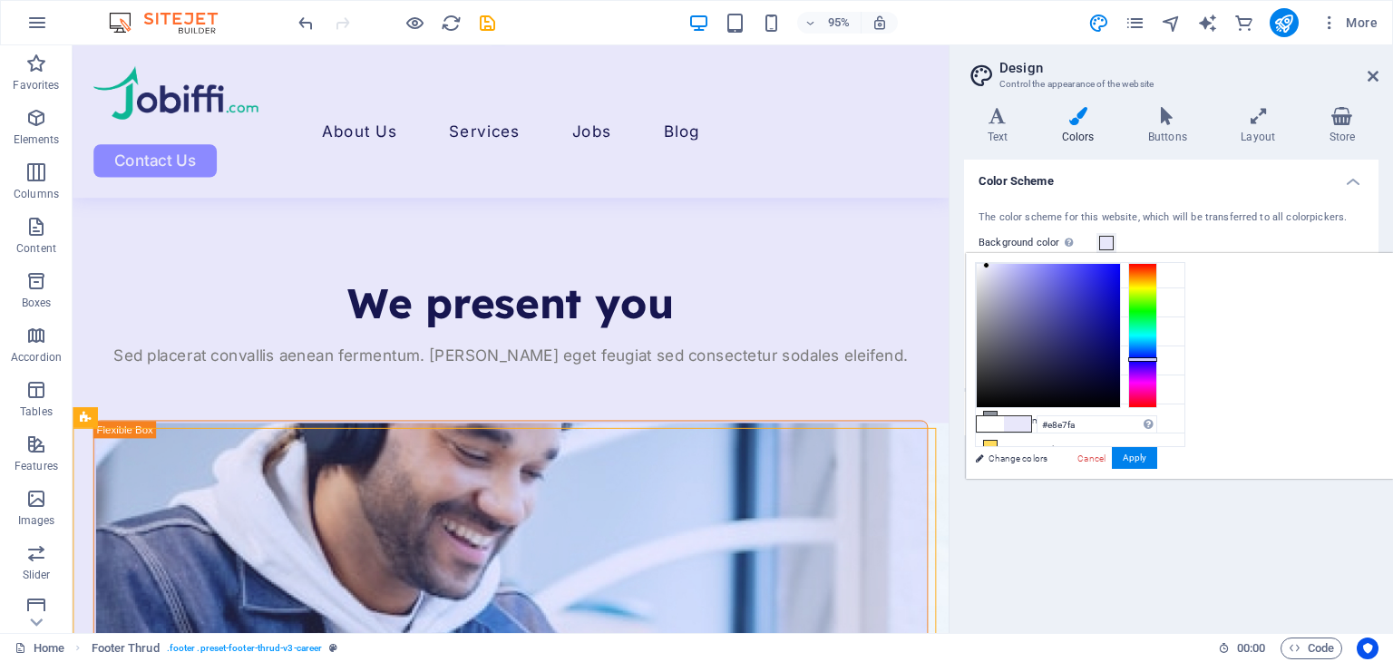
scroll to position [0, 0]
click at [1120, 266] on div at bounding box center [1047, 335] width 143 height 143
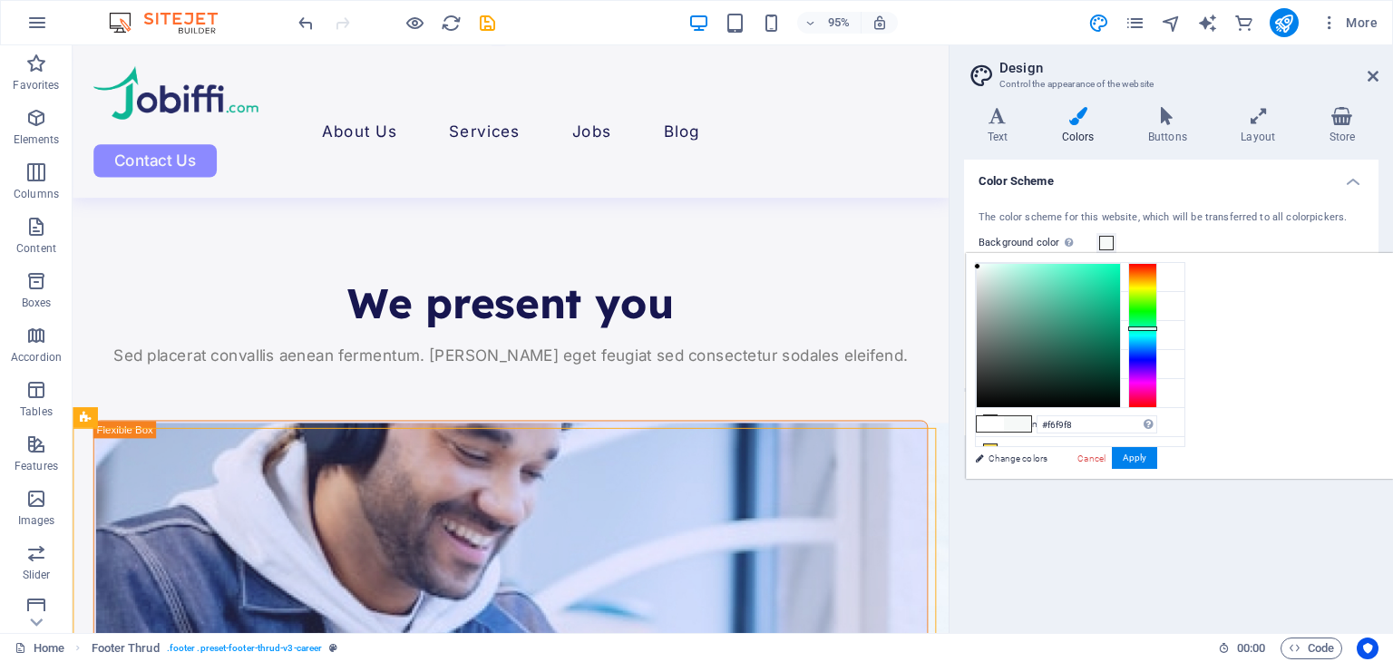
click at [1157, 327] on div at bounding box center [1142, 335] width 29 height 145
click at [1120, 266] on div at bounding box center [1047, 335] width 143 height 143
click at [981, 262] on div at bounding box center [978, 262] width 6 height 6
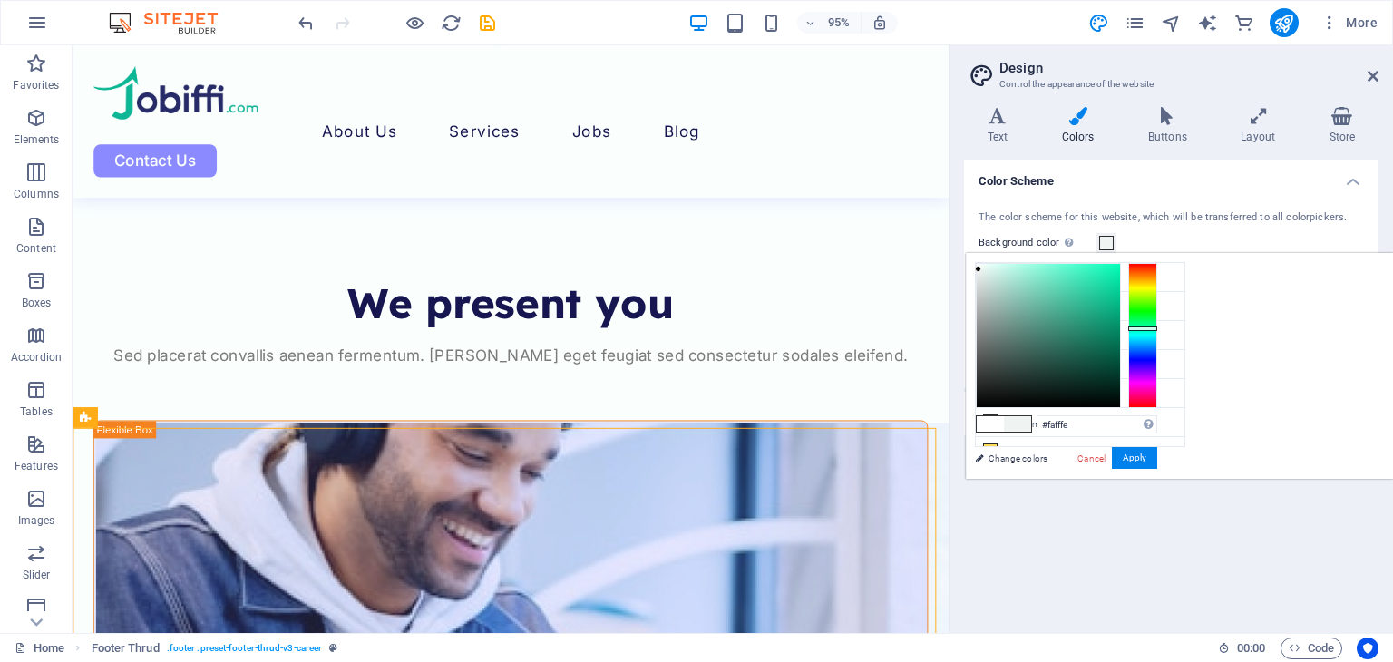
click at [1120, 268] on div at bounding box center [1047, 335] width 143 height 143
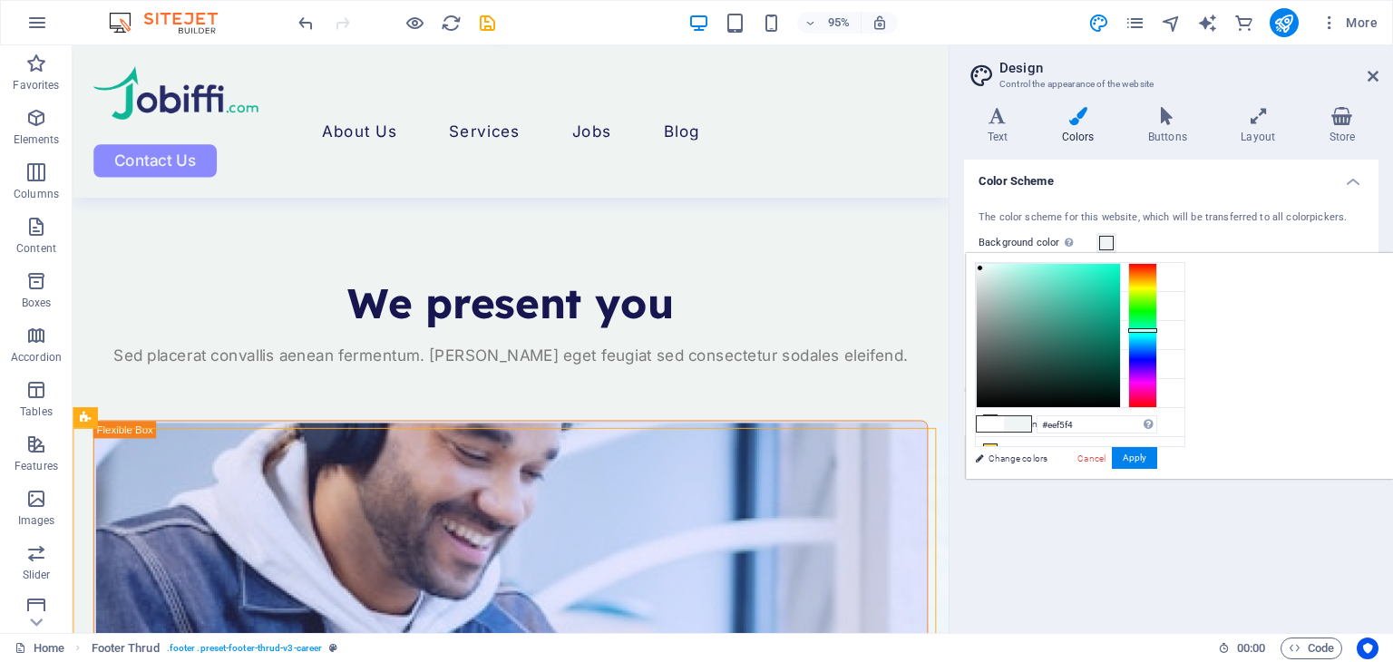
click at [983, 267] on div at bounding box center [979, 268] width 6 height 6
click at [1051, 338] on li "Secondary color #171650" at bounding box center [1079, 335] width 209 height 29
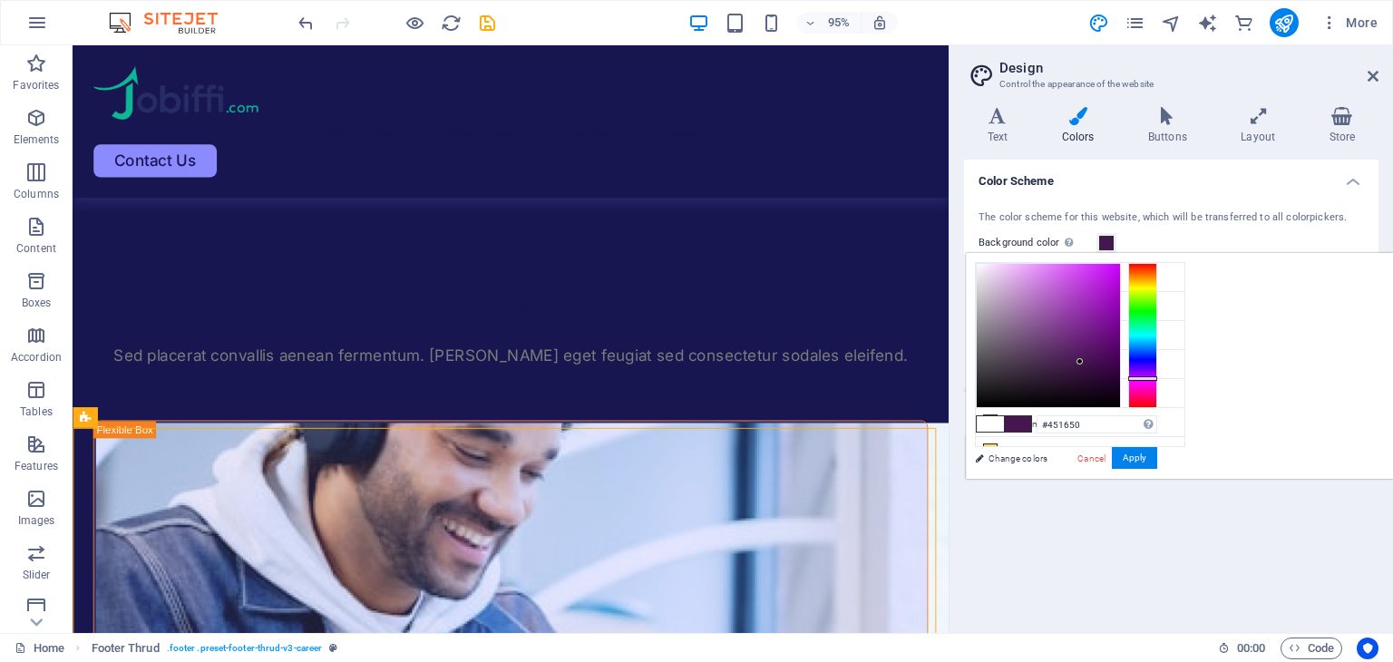
click at [1157, 377] on div at bounding box center [1142, 335] width 29 height 145
click at [1120, 270] on div at bounding box center [1047, 335] width 143 height 143
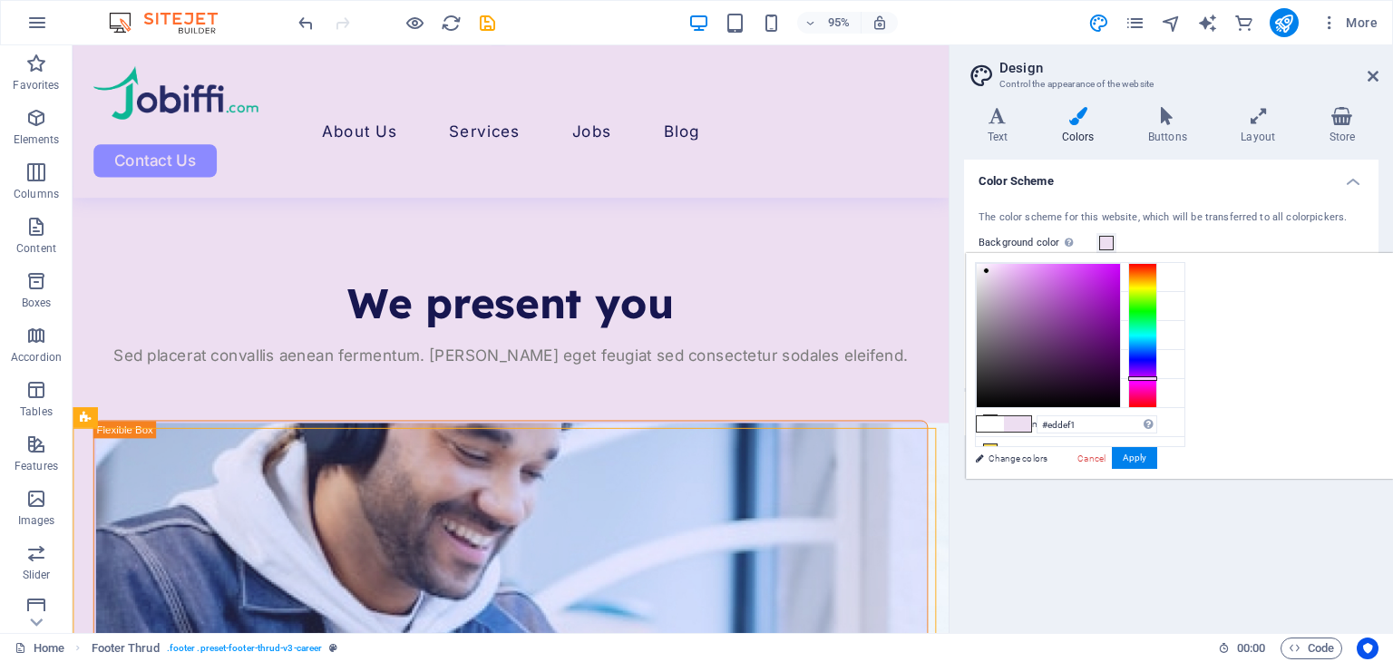
type input "#fbf6fc"
click at [1120, 264] on div at bounding box center [1047, 335] width 143 height 143
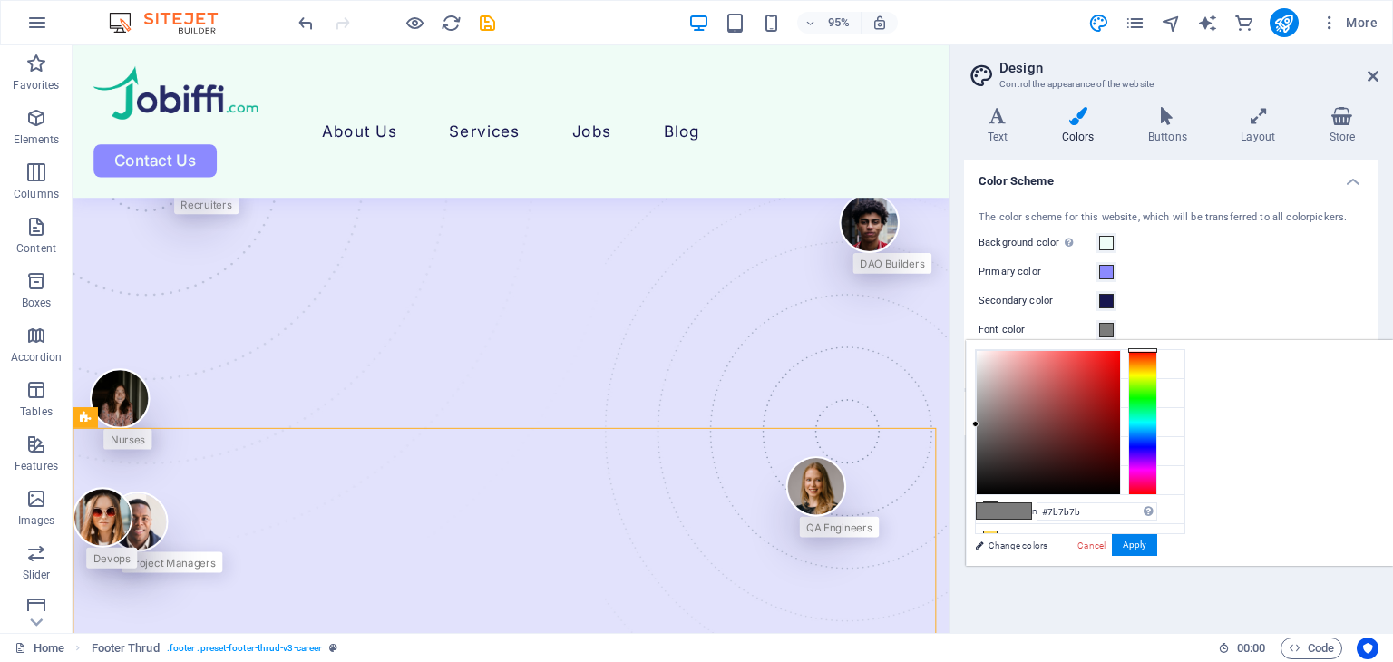
scroll to position [6342, 0]
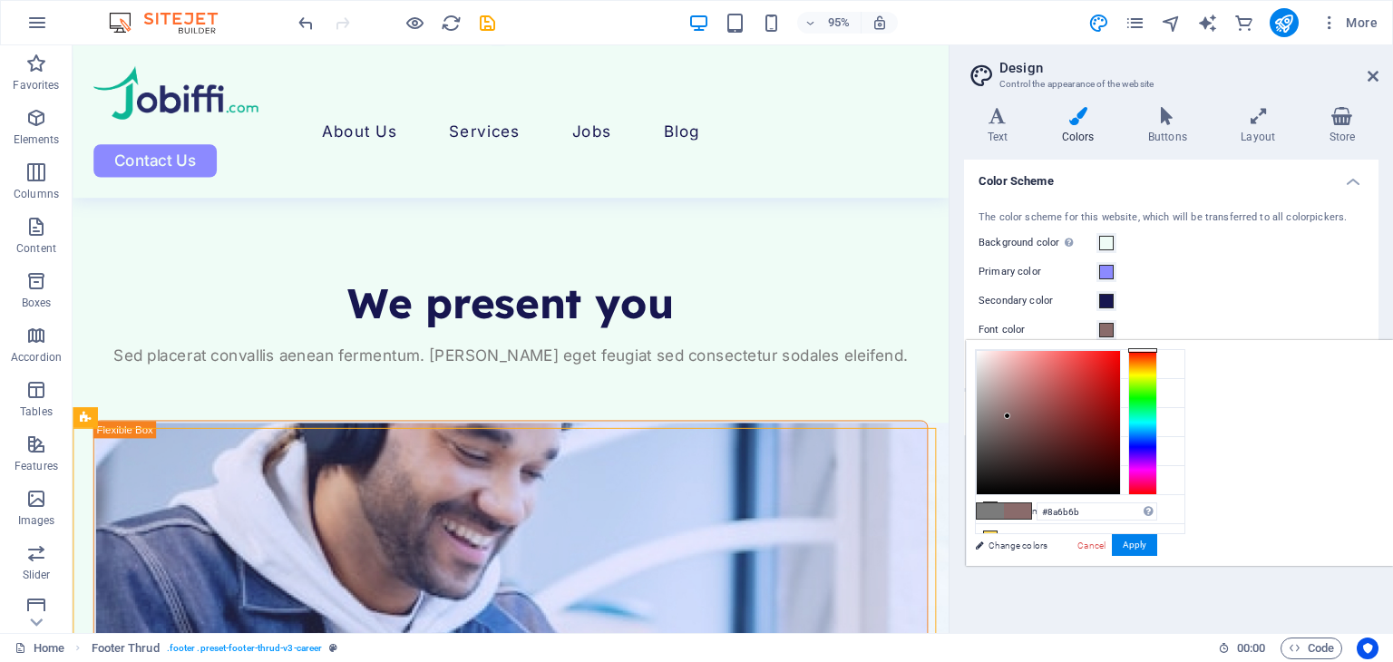
click at [1120, 415] on div at bounding box center [1047, 422] width 143 height 143
click at [1120, 469] on div at bounding box center [1047, 422] width 143 height 143
click at [1120, 472] on div at bounding box center [1047, 422] width 143 height 143
click at [1120, 483] on div at bounding box center [1047, 422] width 143 height 143
click at [1115, 490] on div at bounding box center [1112, 492] width 6 height 6
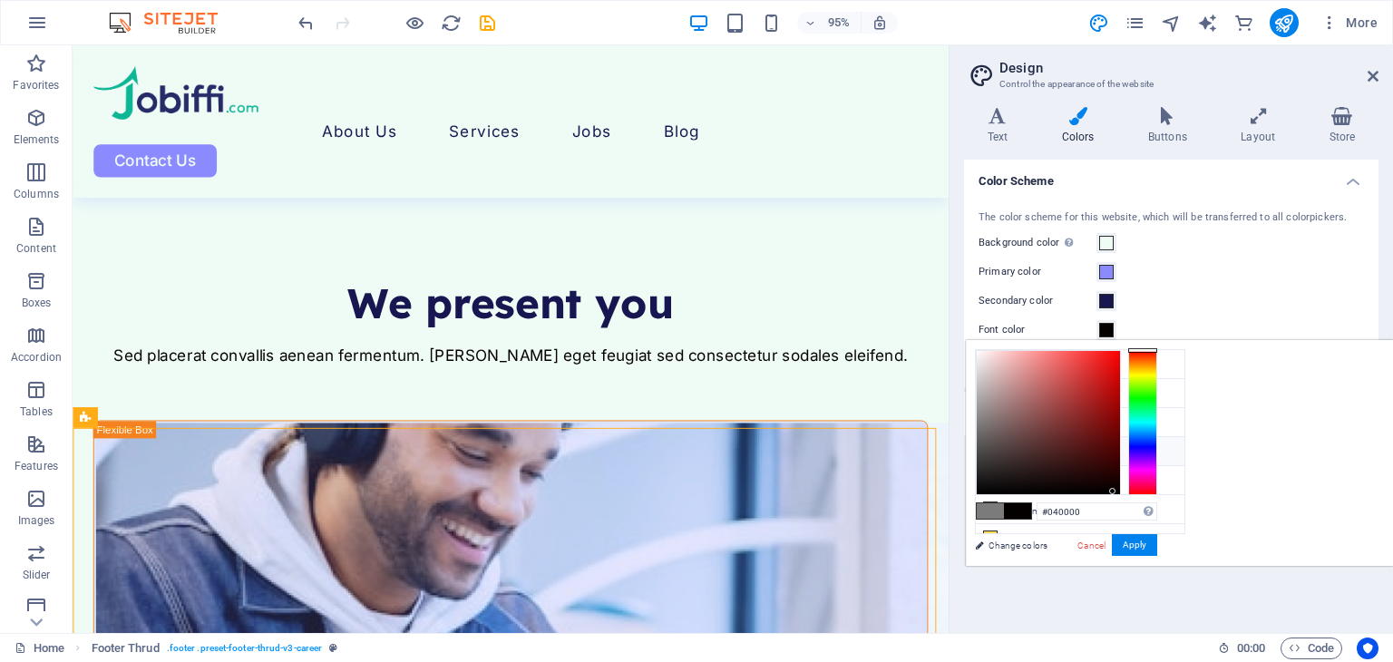
click at [1048, 447] on li "Font color #040000" at bounding box center [1079, 451] width 209 height 29
click at [1071, 477] on li "Custom color 1 #f8f8fd" at bounding box center [1079, 480] width 209 height 29
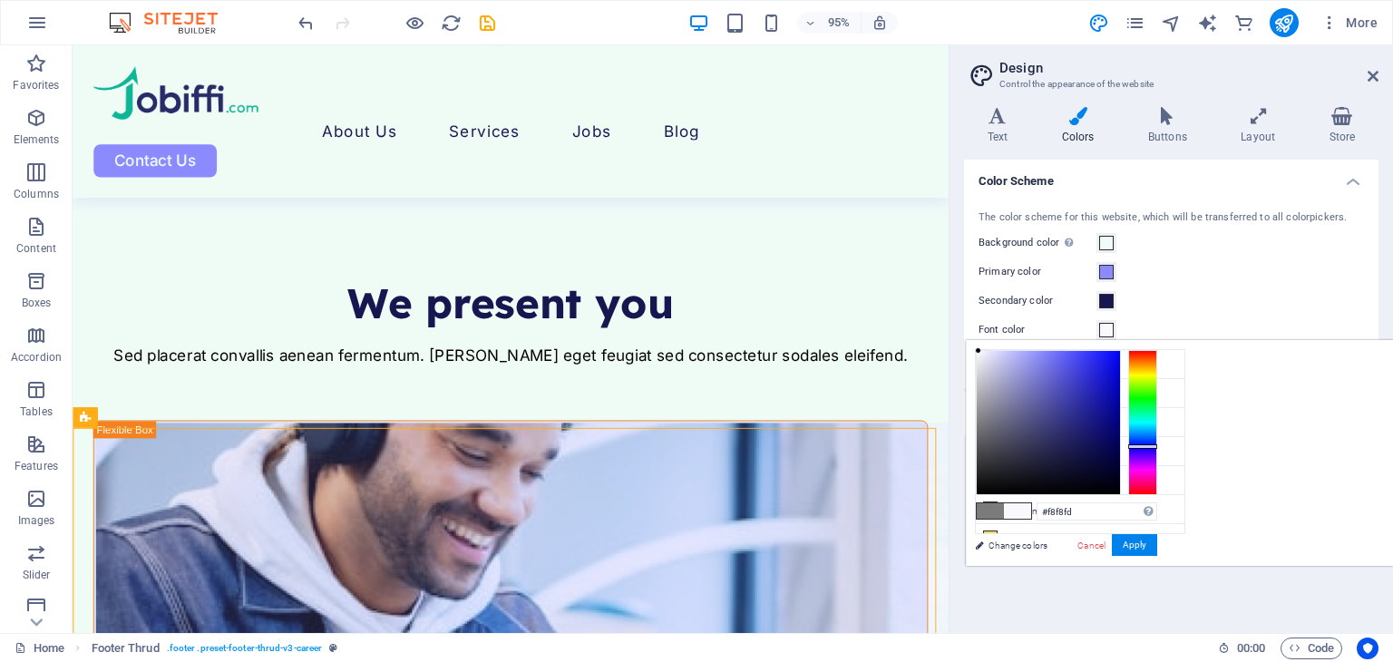
click at [1120, 487] on div at bounding box center [1047, 422] width 143 height 143
click at [1120, 476] on div at bounding box center [1047, 422] width 143 height 143
click at [1029, 503] on li "Custom color 2 #8e939c" at bounding box center [1079, 509] width 209 height 29
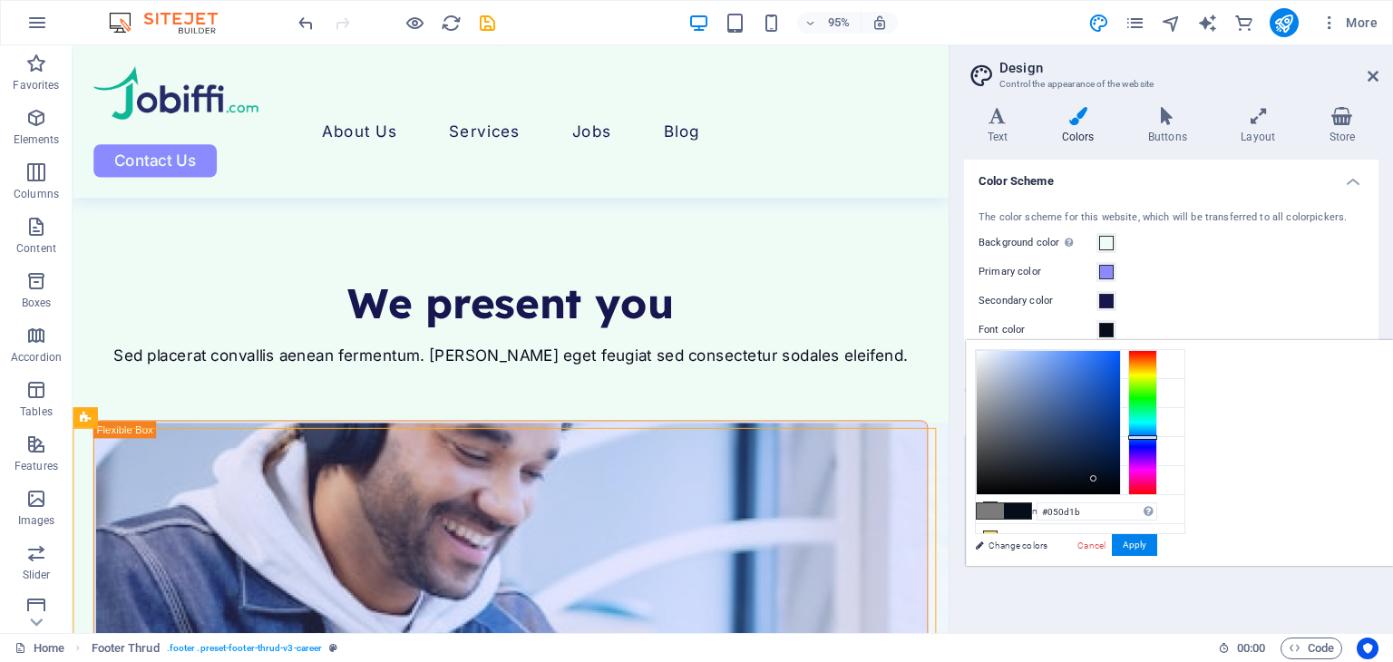
click at [1120, 478] on div at bounding box center [1047, 422] width 143 height 143
click at [1034, 465] on li "Custom color 2 #8e939c" at bounding box center [1079, 469] width 209 height 29
click at [1120, 476] on div at bounding box center [1047, 422] width 143 height 143
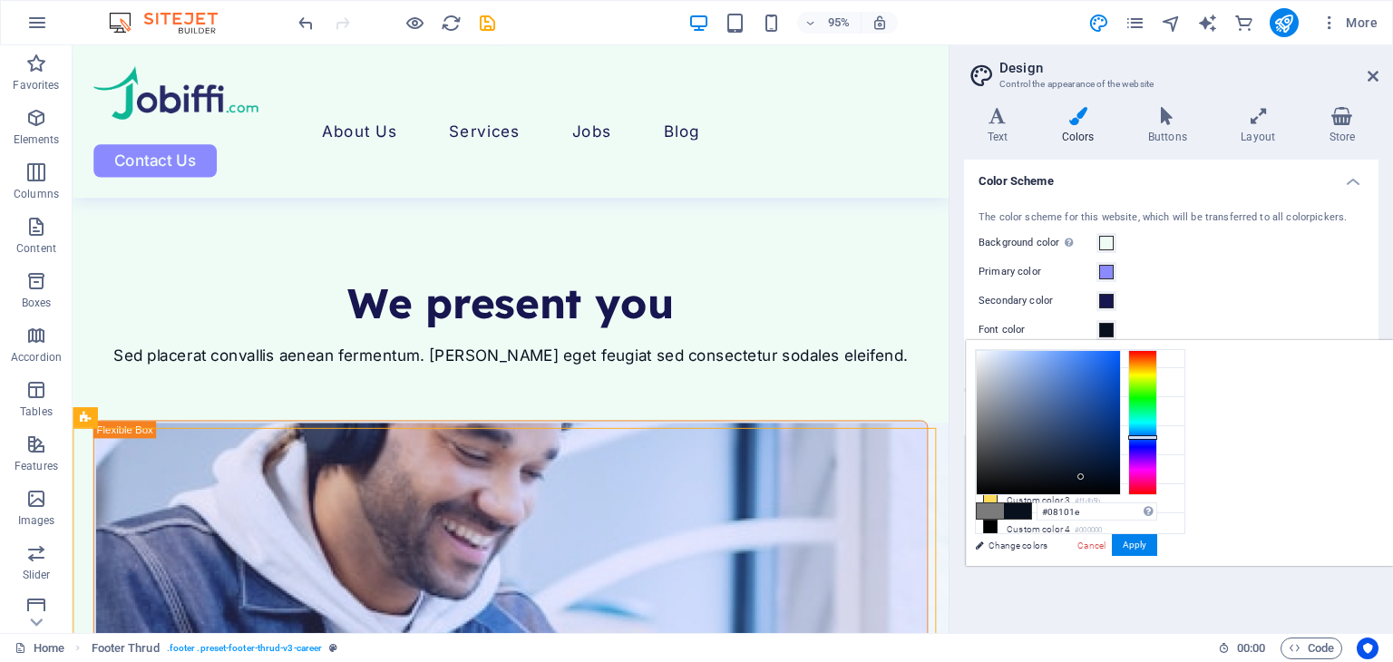
type input "#020711"
click at [1120, 483] on div at bounding box center [1047, 422] width 143 height 143
click at [1157, 547] on button "Apply" at bounding box center [1133, 545] width 45 height 22
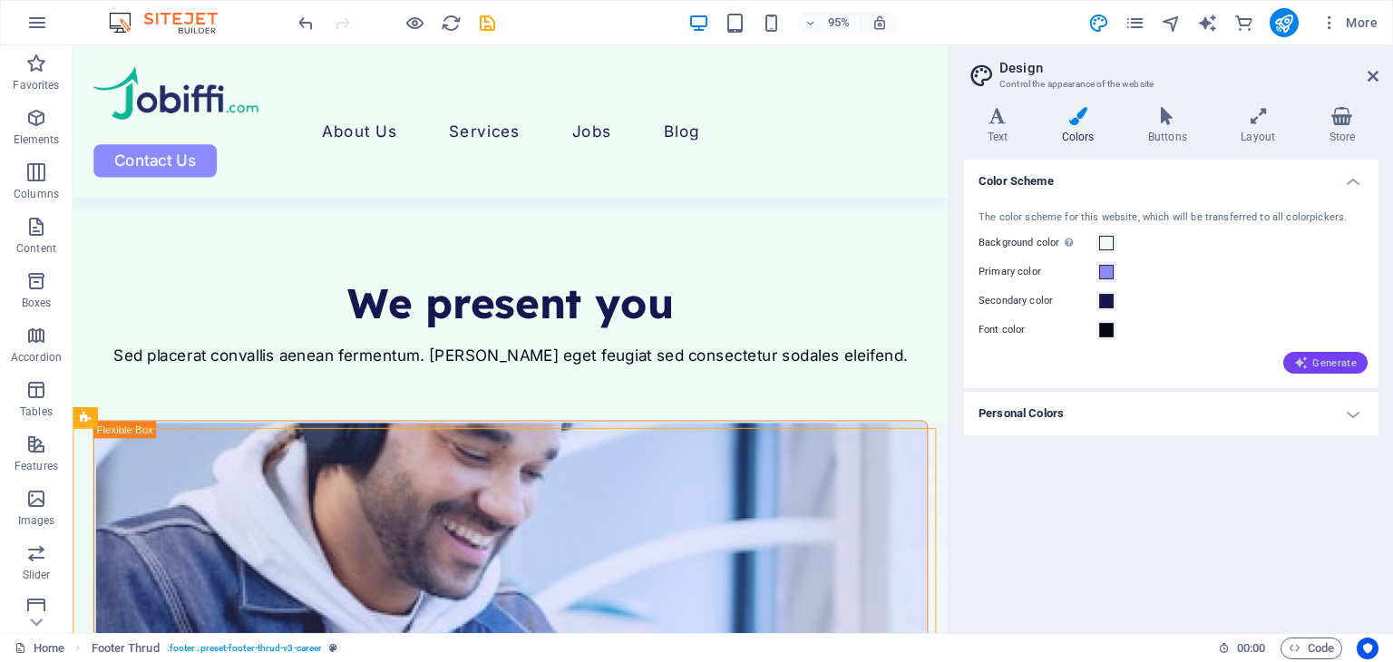
click at [1323, 366] on span "Generate" at bounding box center [1325, 362] width 63 height 15
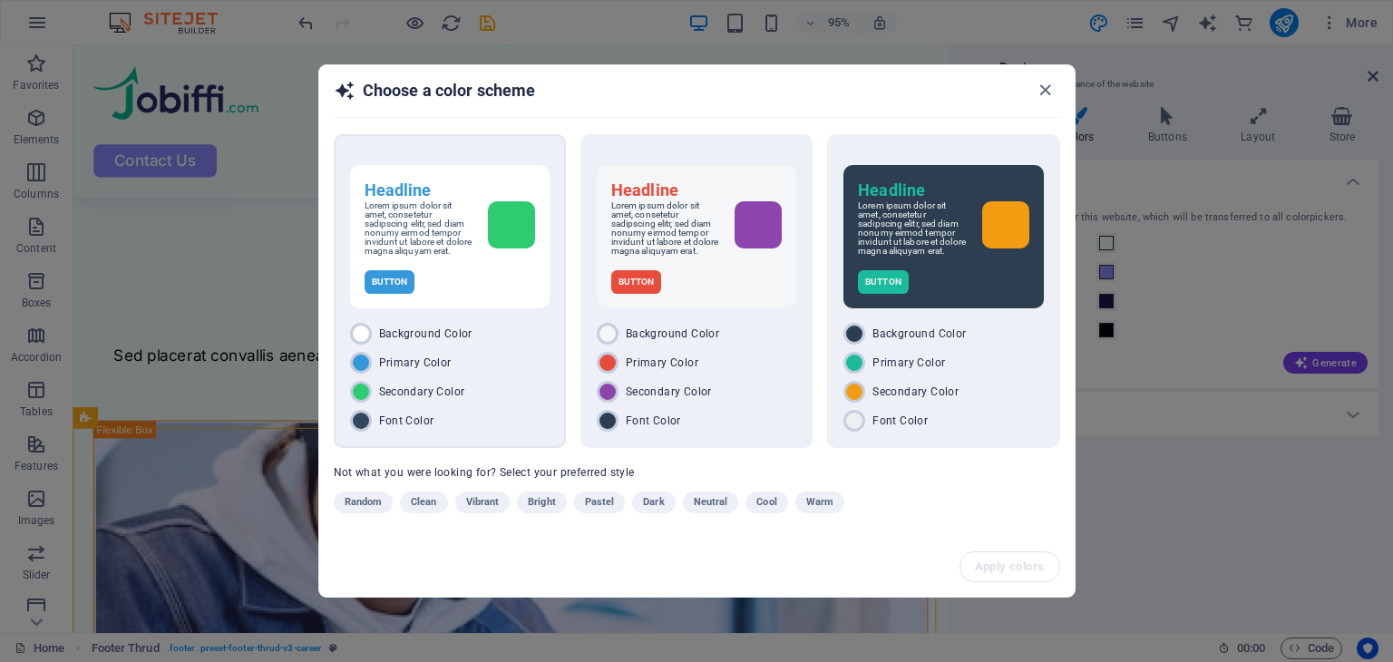
click at [485, 378] on div "Background Color Primary Color Secondary Color Font Color" at bounding box center [449, 377] width 199 height 109
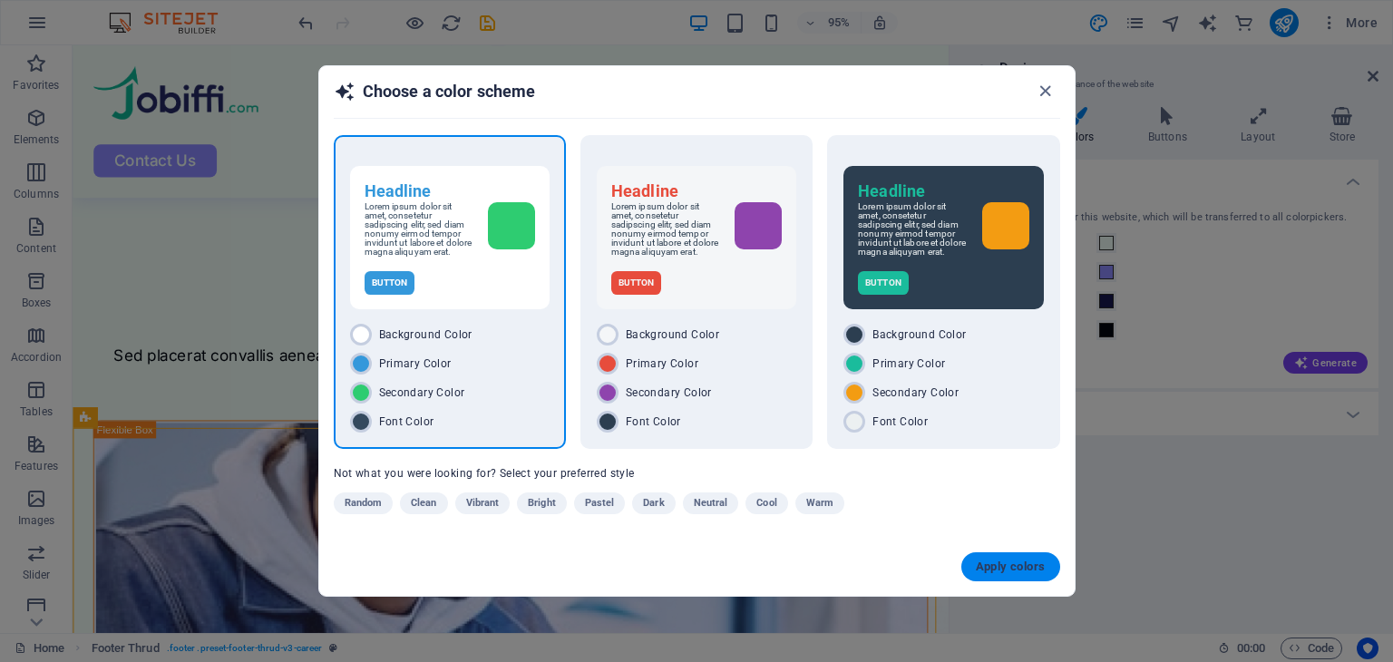
click at [985, 573] on button "Apply colors" at bounding box center [1010, 566] width 99 height 29
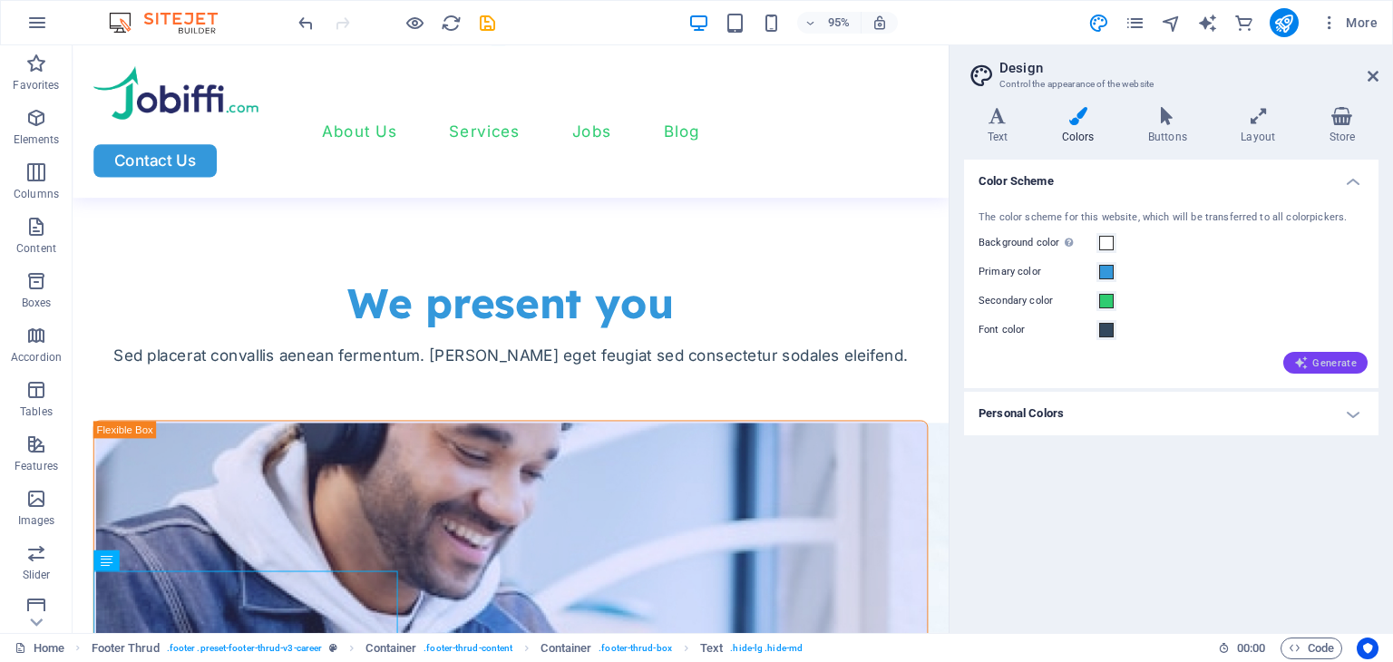
click at [1343, 360] on span "Generate" at bounding box center [1325, 362] width 63 height 15
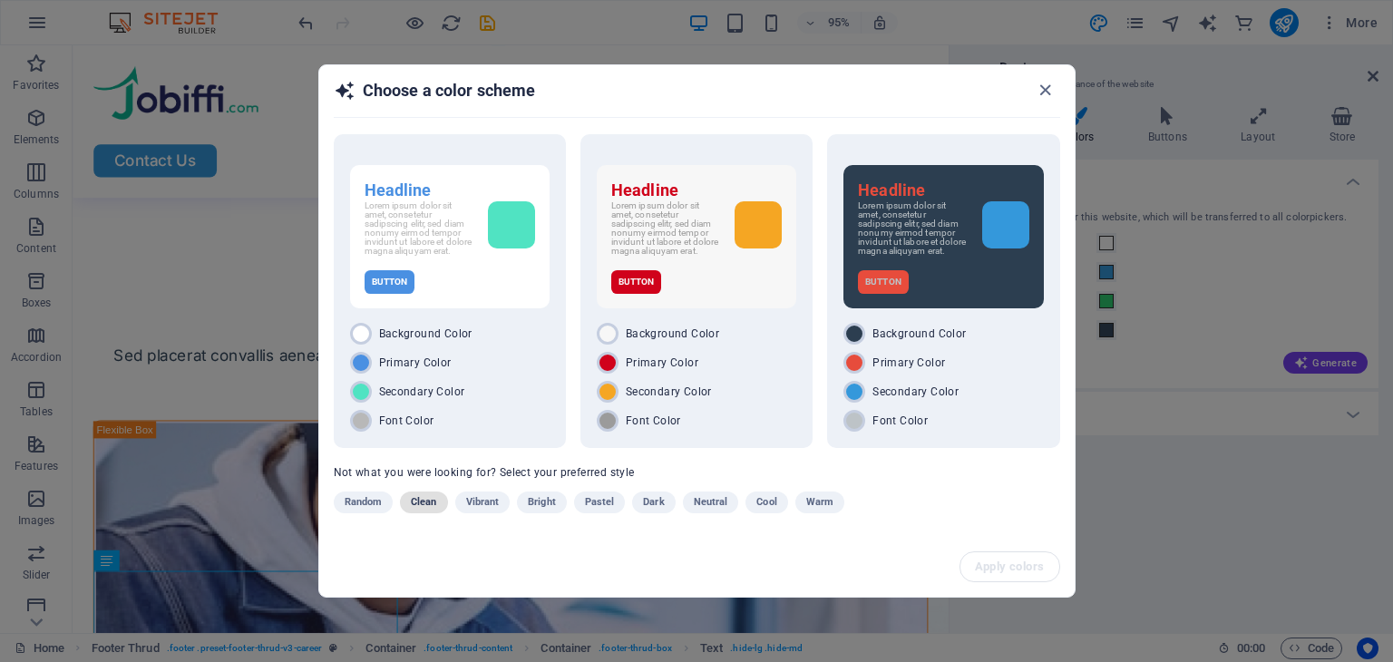
click at [425, 501] on span "Clean" at bounding box center [423, 502] width 25 height 22
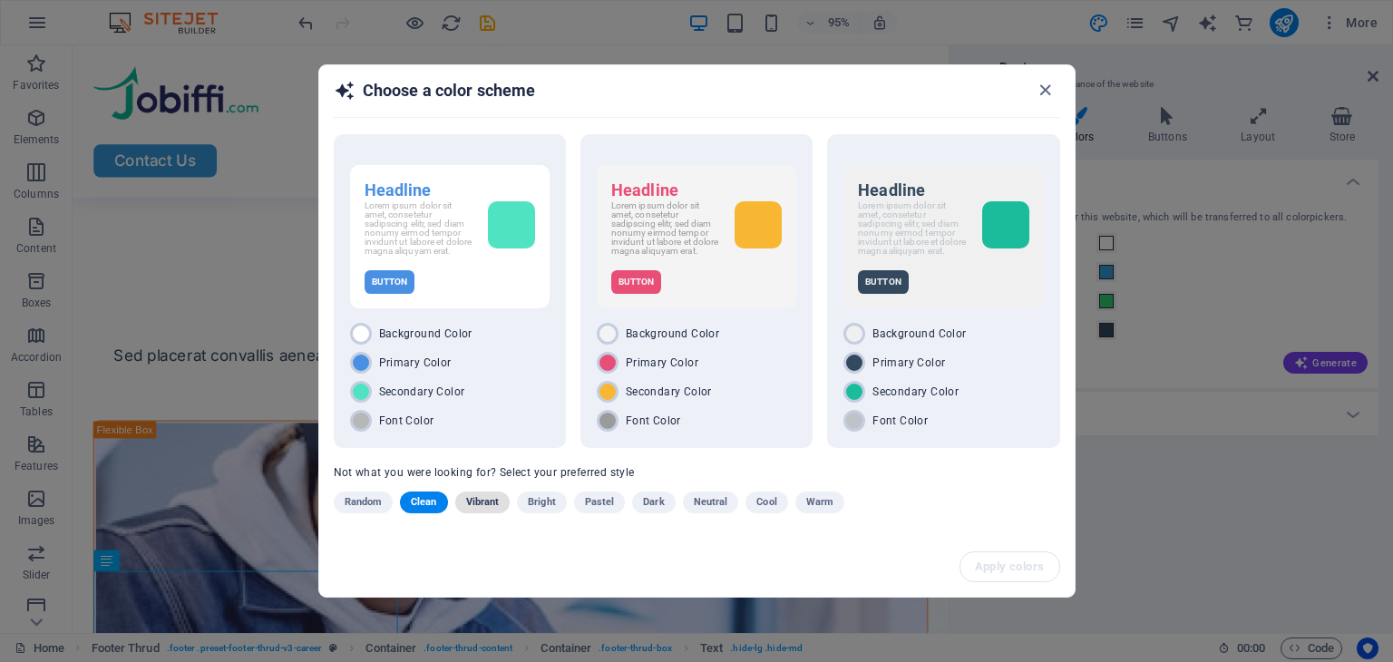
click at [489, 499] on span "Vibrant" at bounding box center [483, 502] width 34 height 22
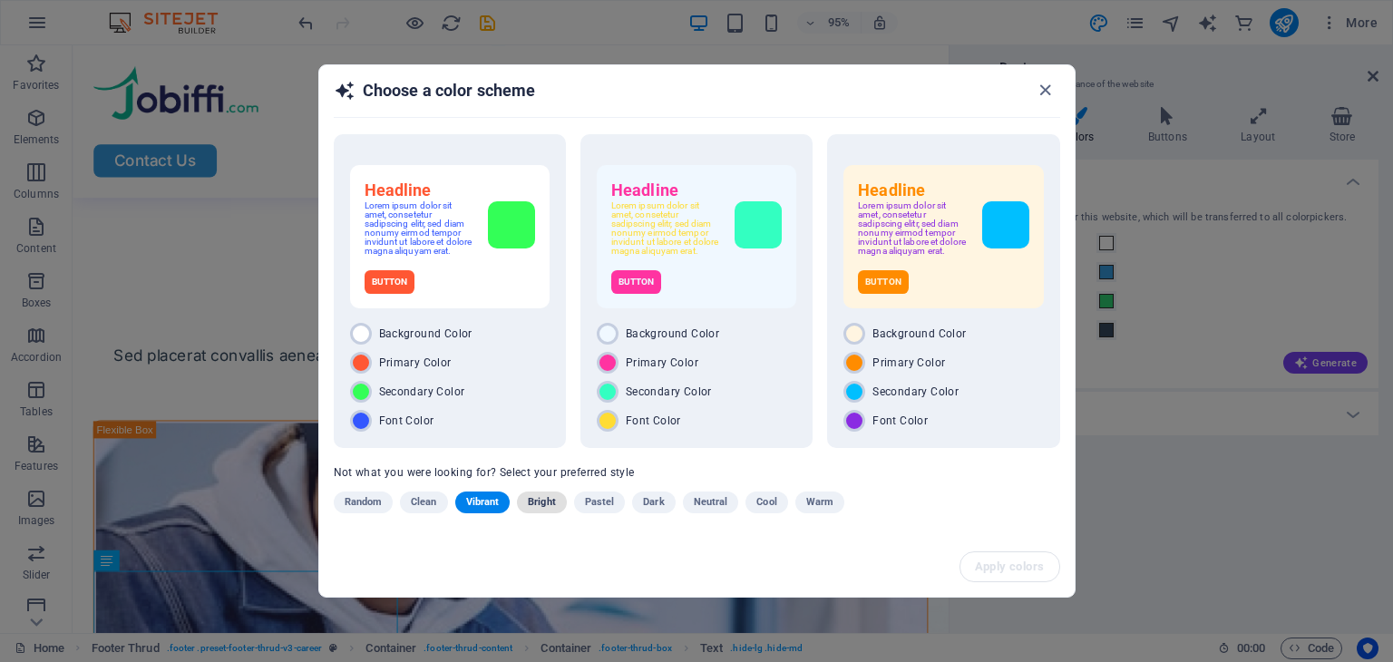
click at [546, 499] on span "Bright" at bounding box center [542, 502] width 28 height 22
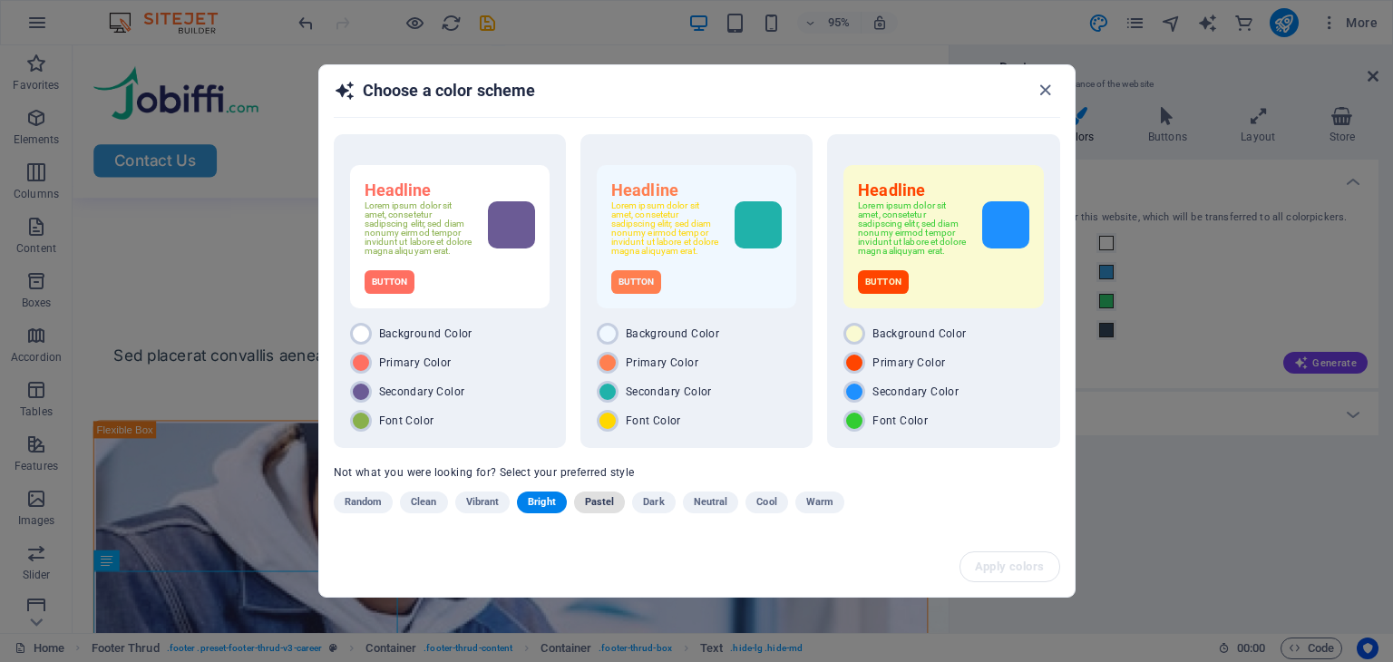
click at [611, 501] on span "Pastel" at bounding box center [600, 502] width 30 height 22
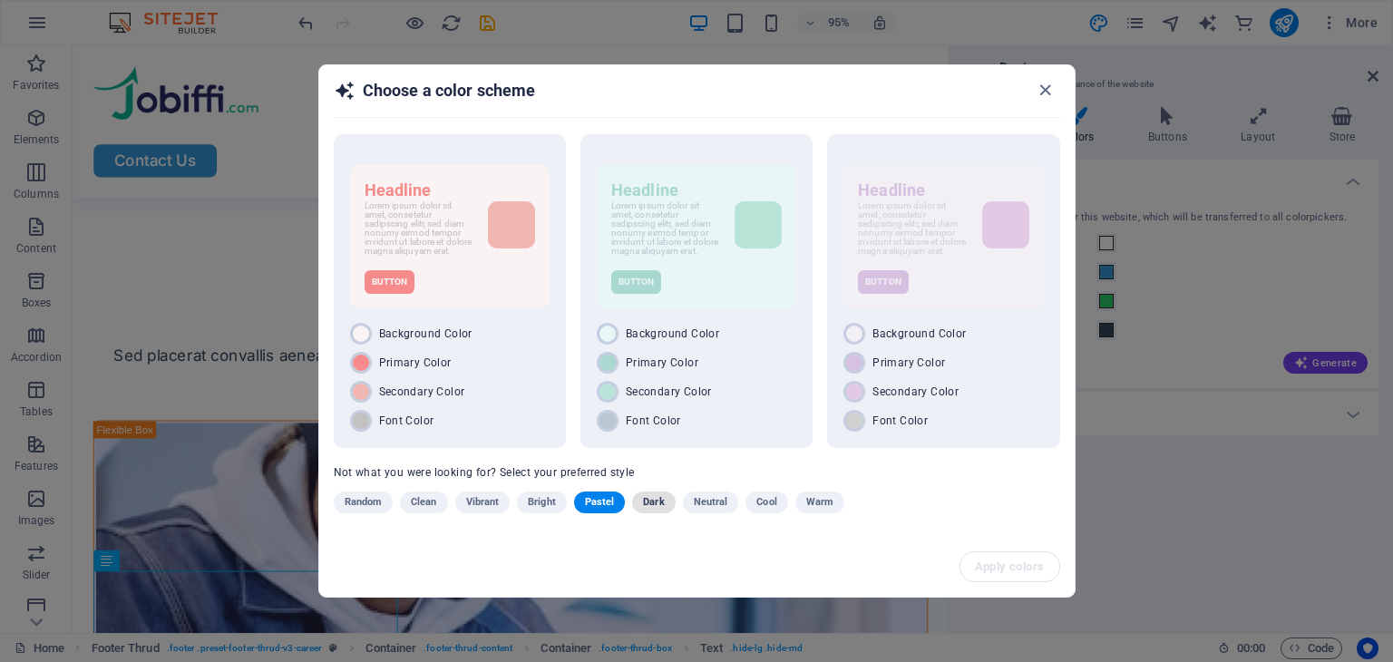
click at [658, 504] on span "Dark" at bounding box center [653, 502] width 21 height 22
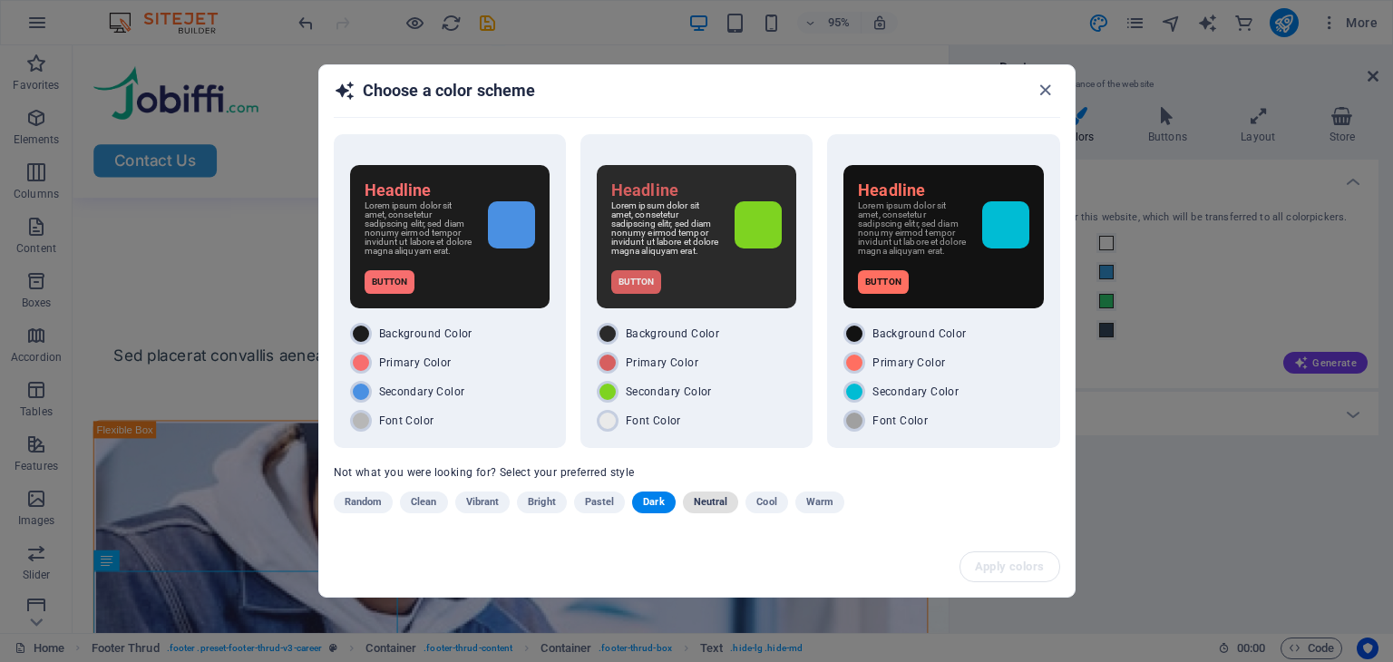
click at [698, 500] on span "Neutral" at bounding box center [711, 502] width 34 height 22
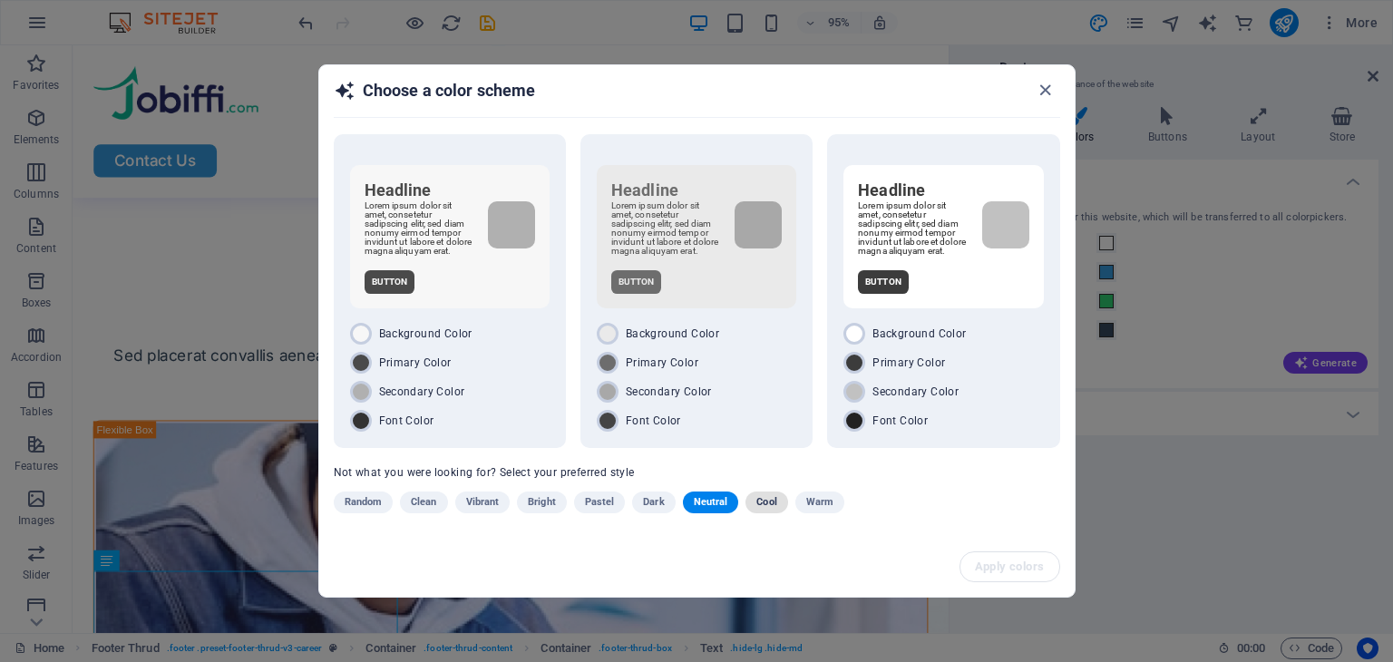
click at [776, 501] on button "Cool" at bounding box center [766, 502] width 42 height 22
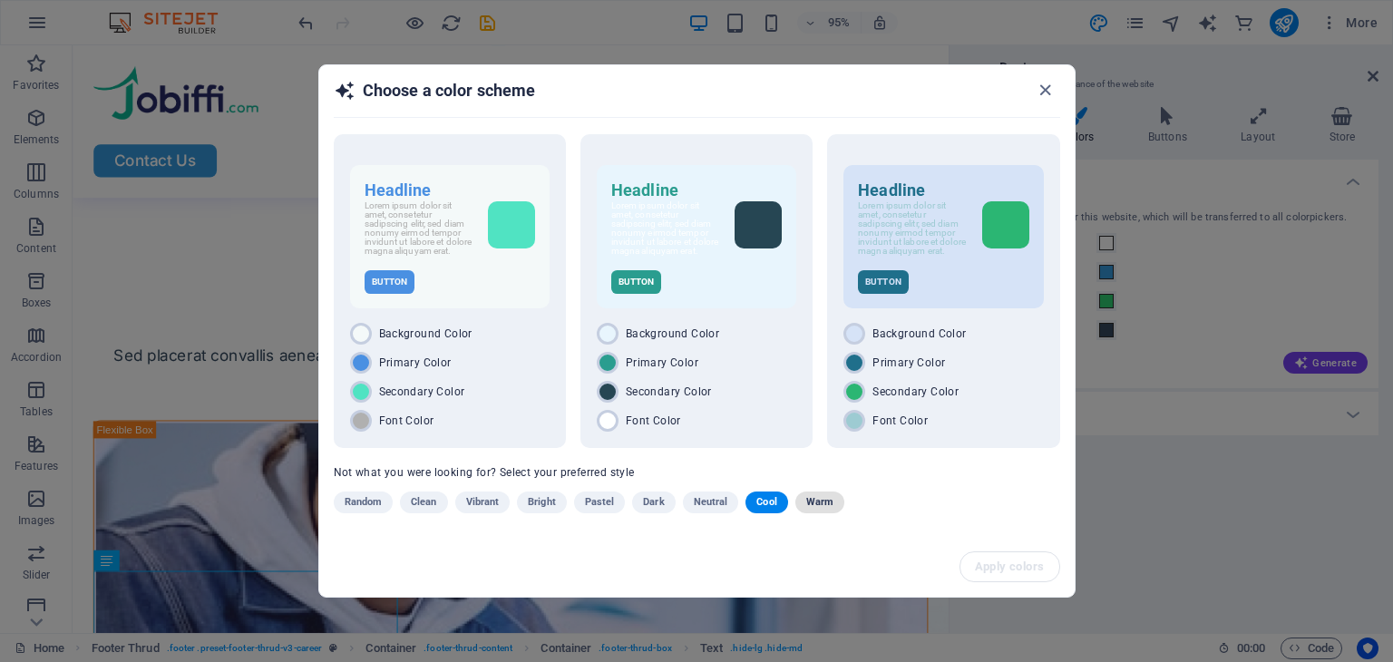
click at [809, 505] on span "Warm" at bounding box center [819, 502] width 27 height 22
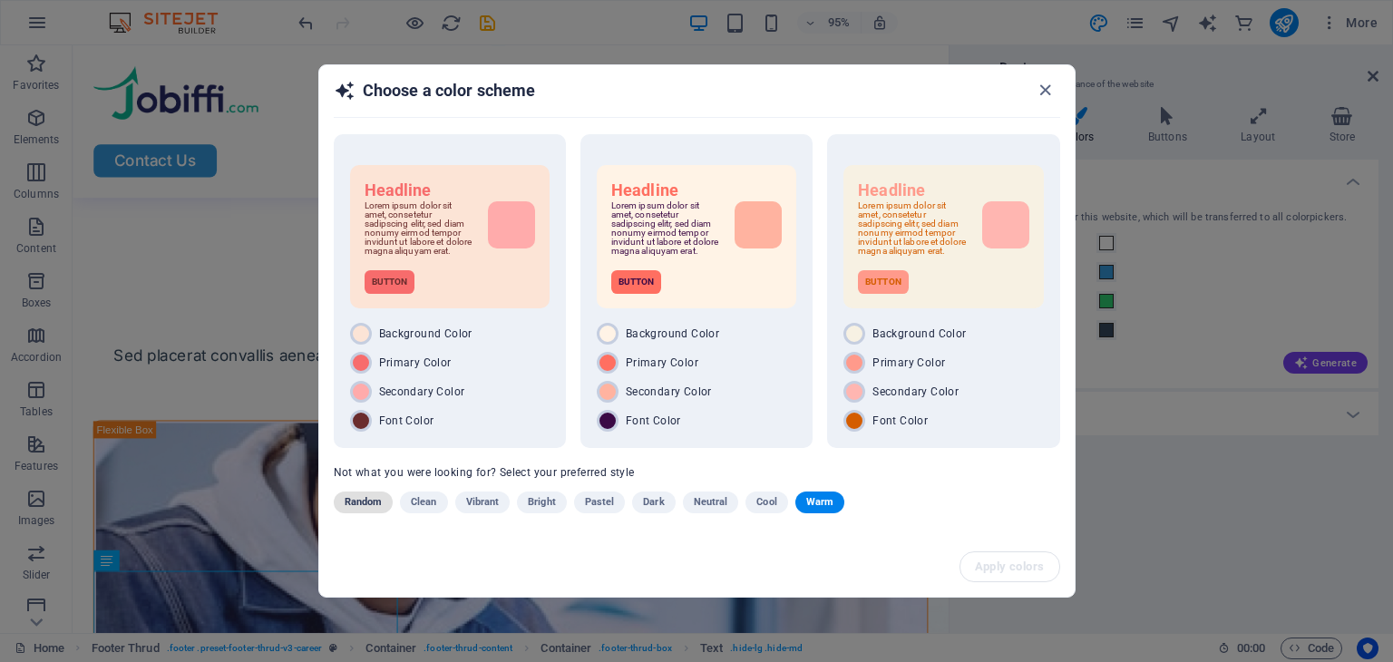
click at [362, 504] on span "Random" at bounding box center [364, 502] width 38 height 22
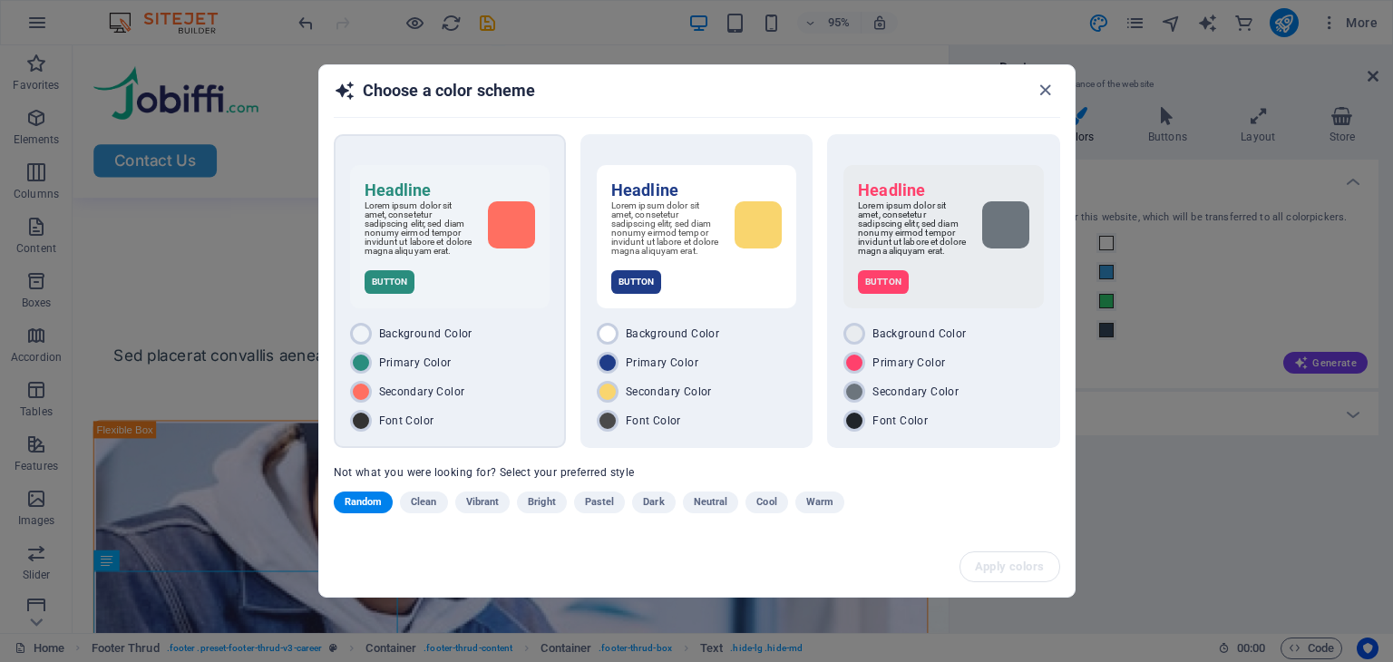
click at [500, 371] on div "Primary Color" at bounding box center [449, 363] width 199 height 22
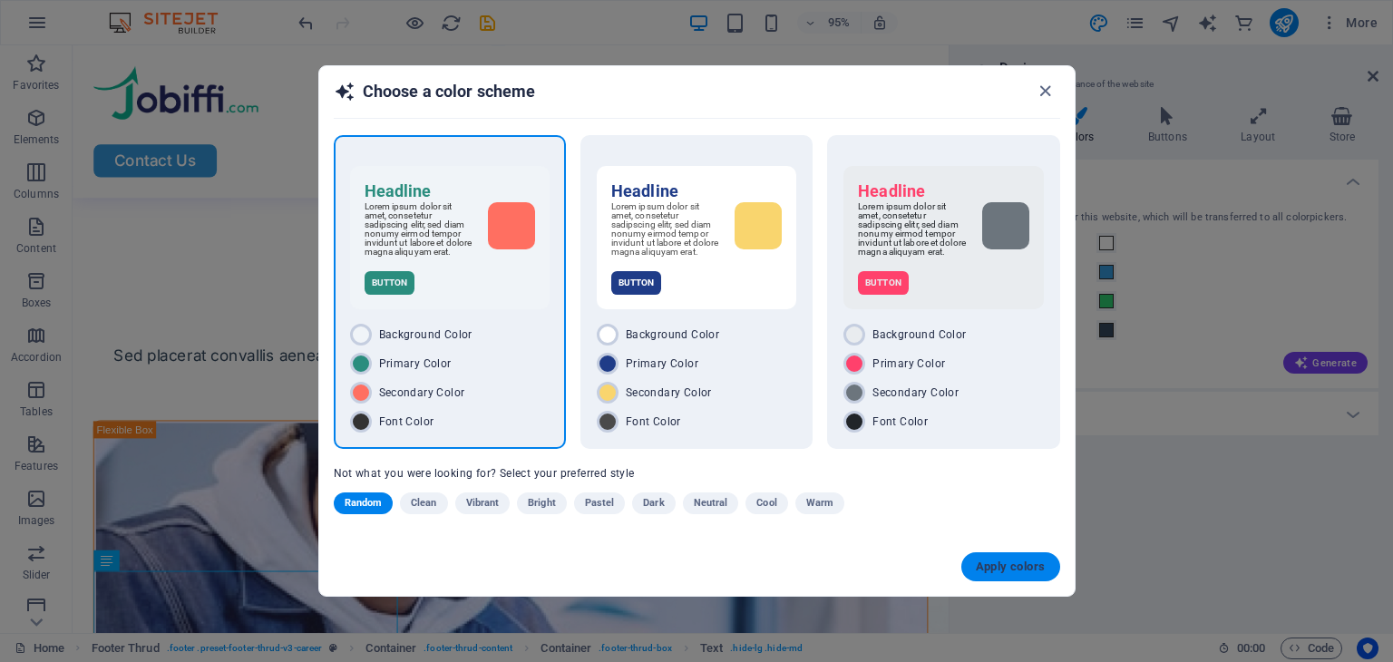
click at [986, 555] on button "Apply colors" at bounding box center [1010, 566] width 99 height 29
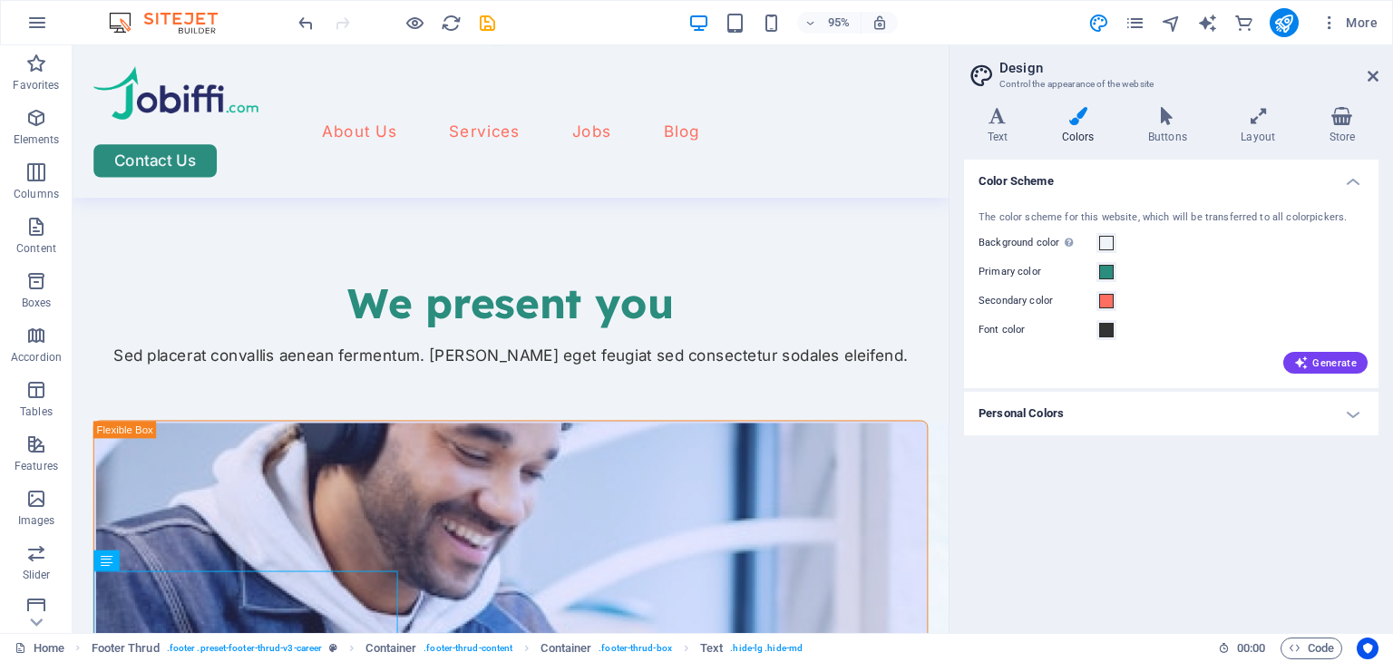
click at [1125, 414] on h4 "Personal Colors" at bounding box center [1171, 414] width 414 height 44
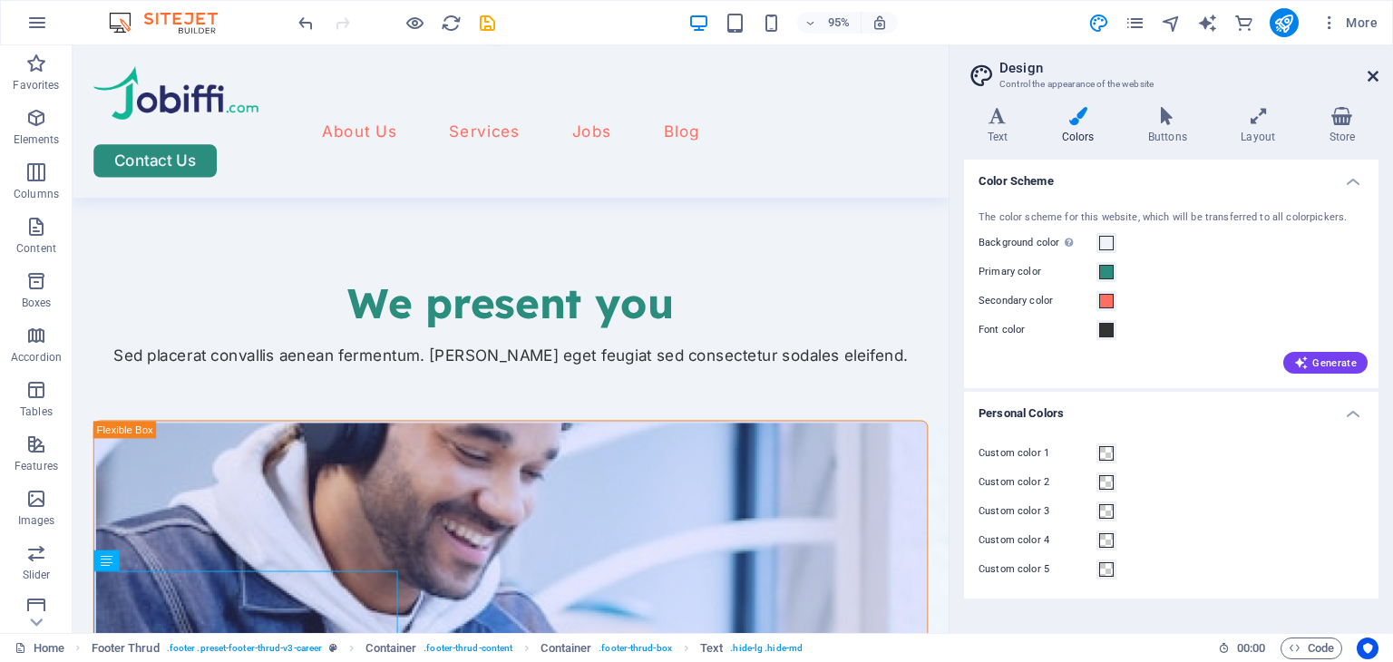
click at [1371, 75] on icon at bounding box center [1372, 76] width 11 height 15
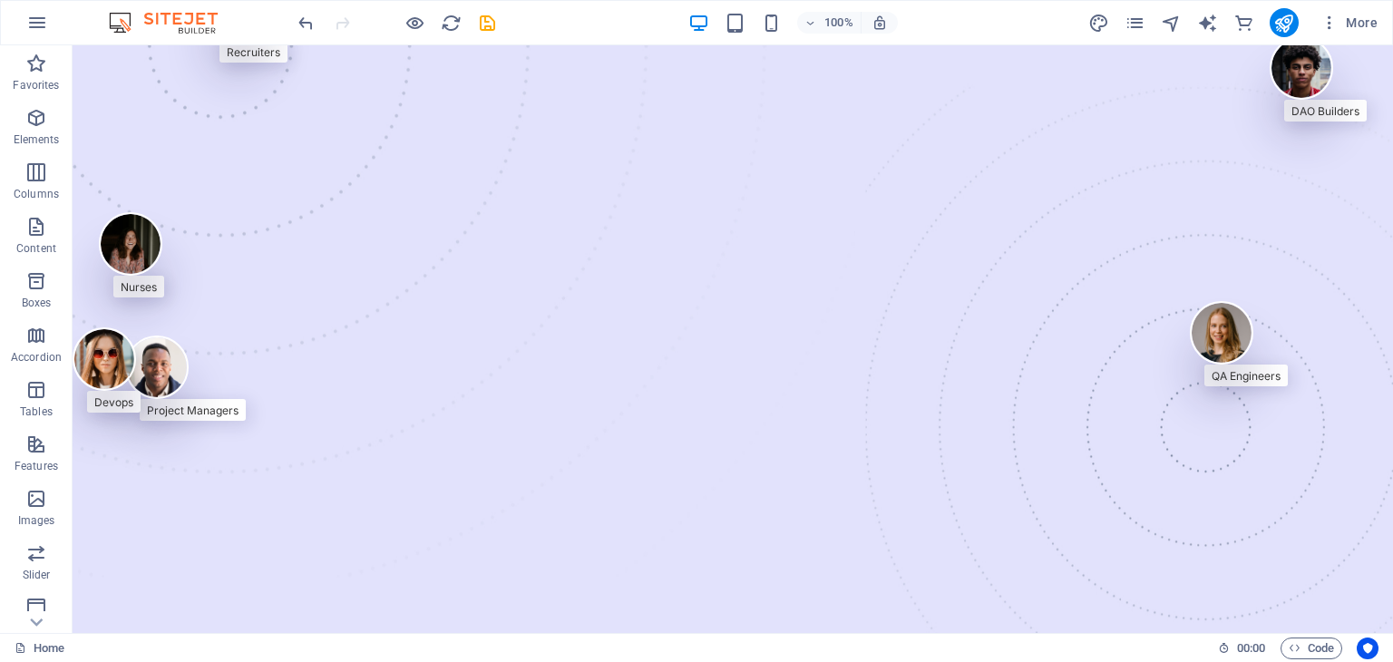
scroll to position [0, 0]
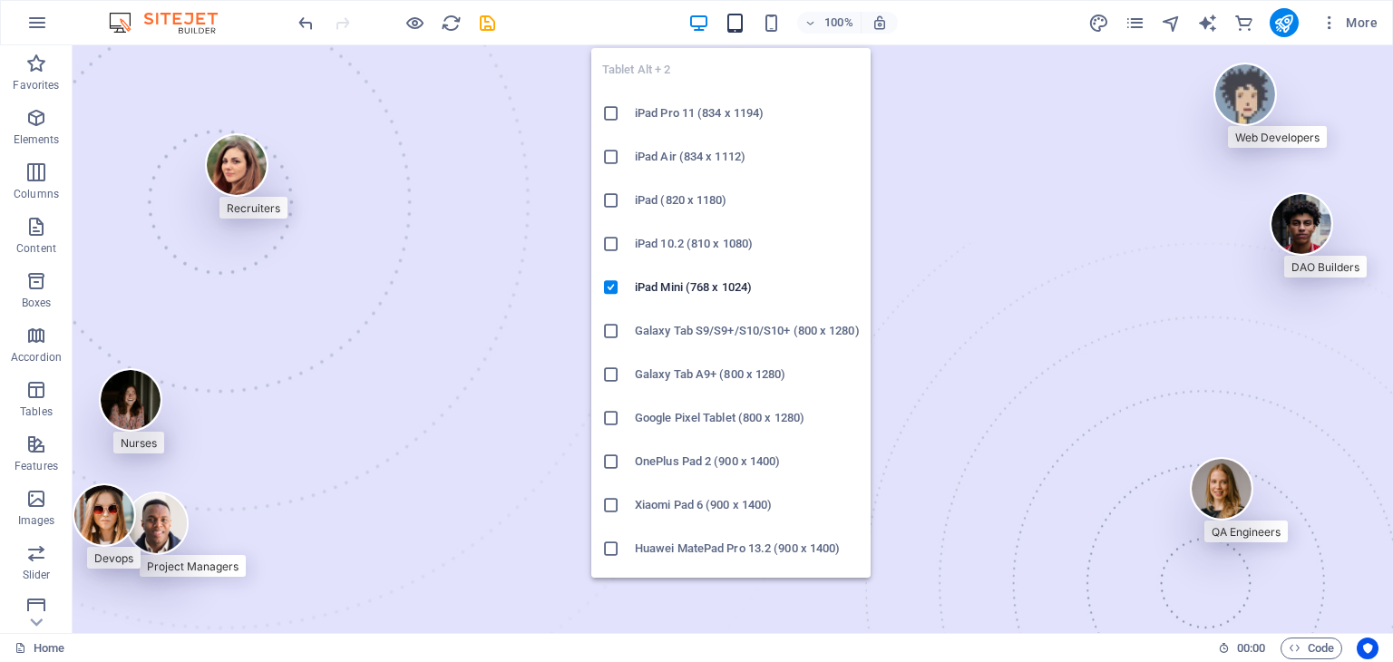
click at [736, 18] on icon "button" at bounding box center [734, 23] width 21 height 21
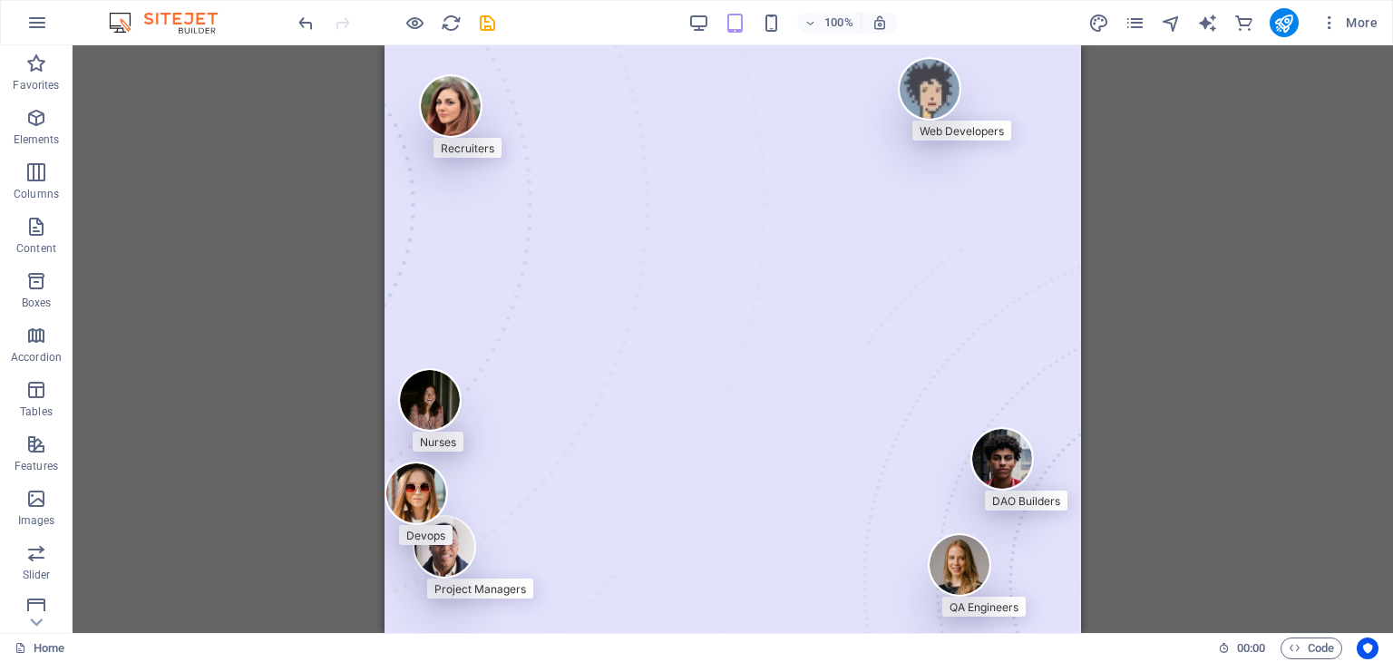
drag, startPoint x: 1480, startPoint y: 232, endPoint x: 1072, endPoint y: 84, distance: 433.9
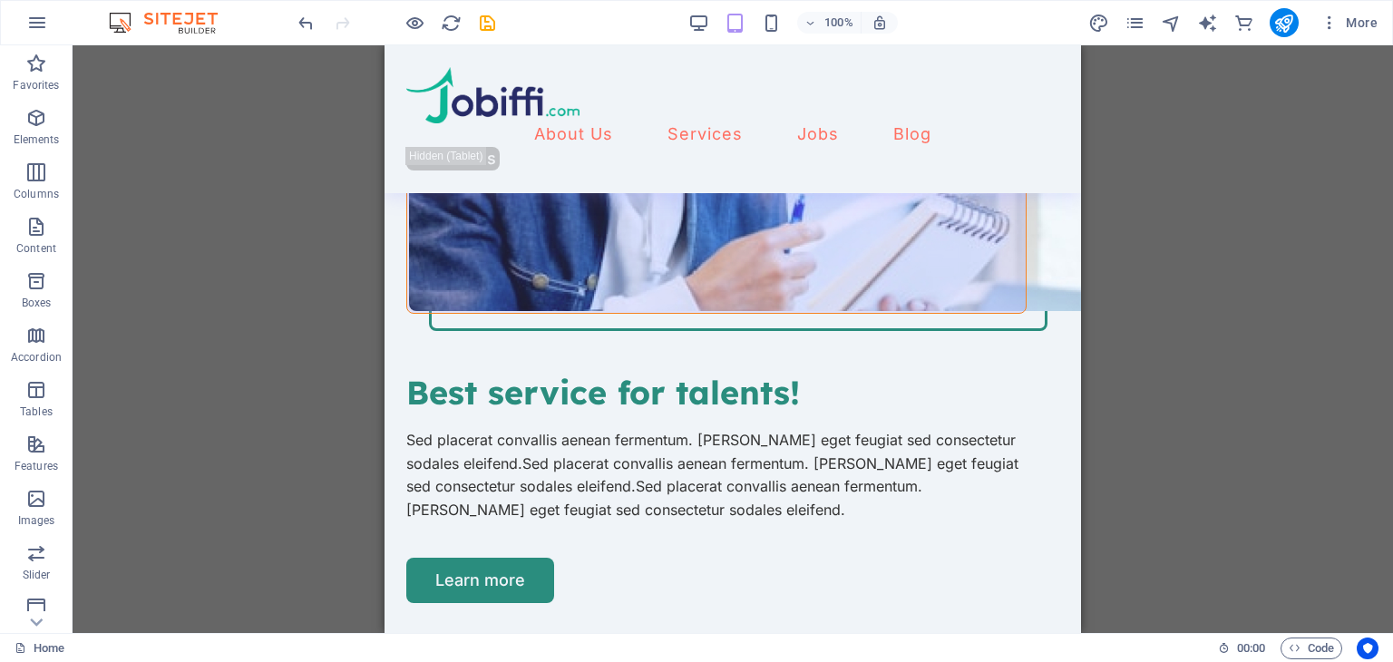
scroll to position [326, 0]
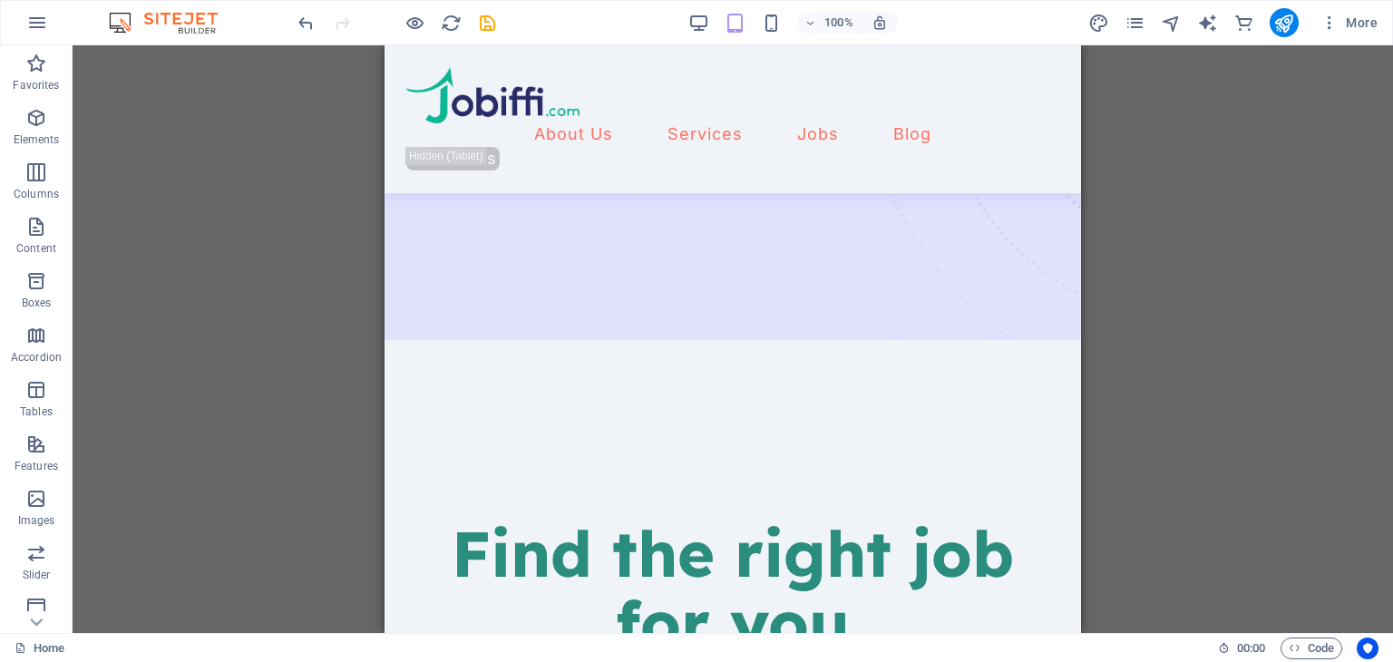
drag, startPoint x: 1072, startPoint y: 84, endPoint x: 1484, endPoint y: 154, distance: 418.4
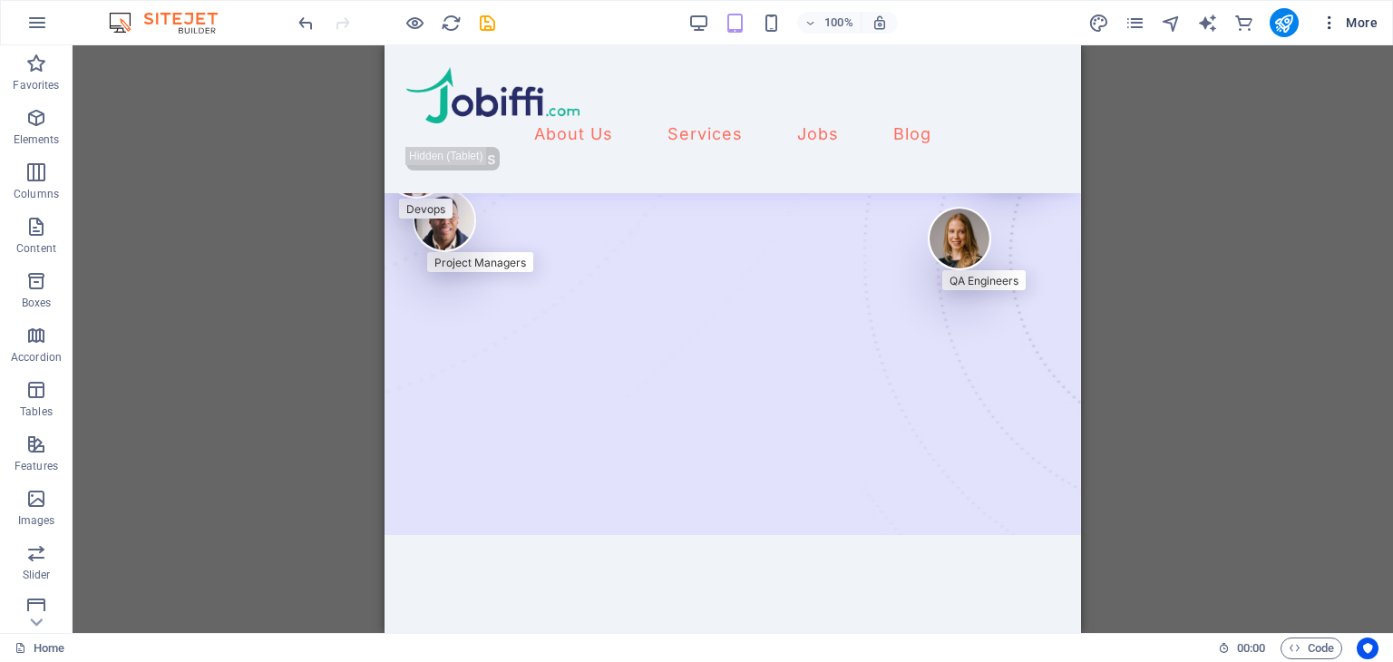
click at [1329, 26] on icon "button" at bounding box center [1329, 23] width 18 height 18
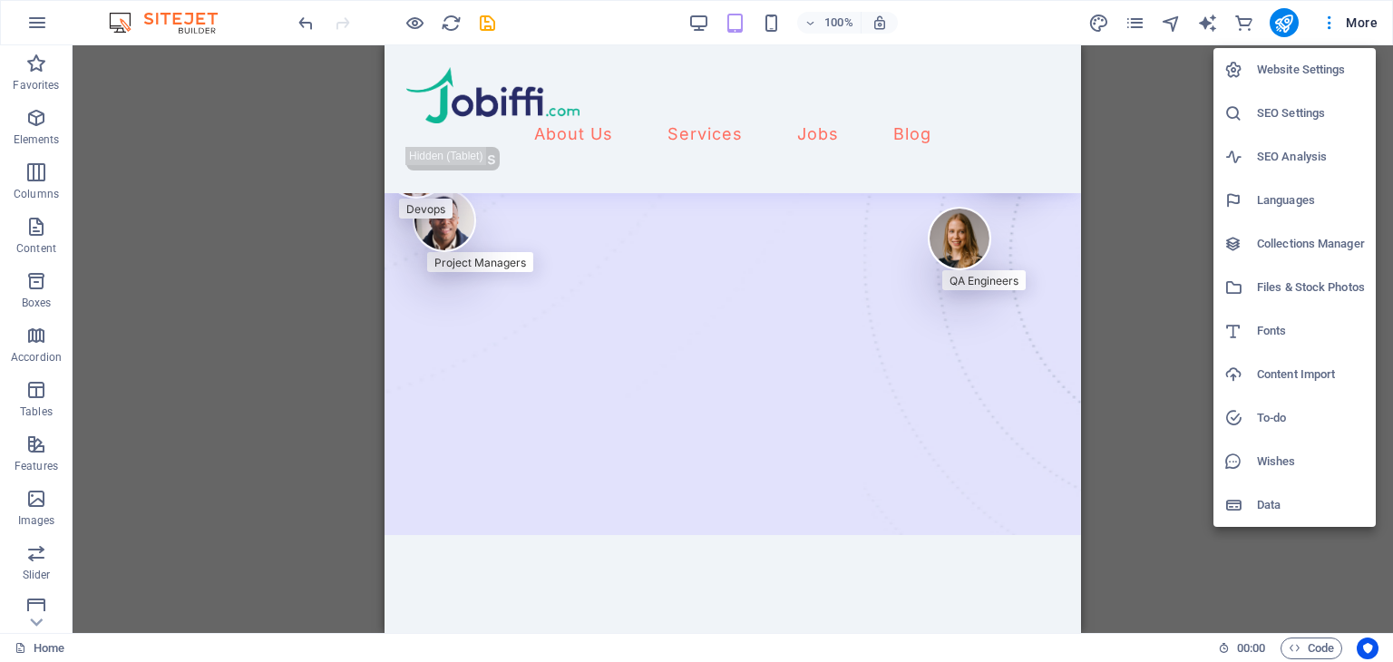
click at [1306, 76] on h6 "Website Settings" at bounding box center [1311, 70] width 108 height 22
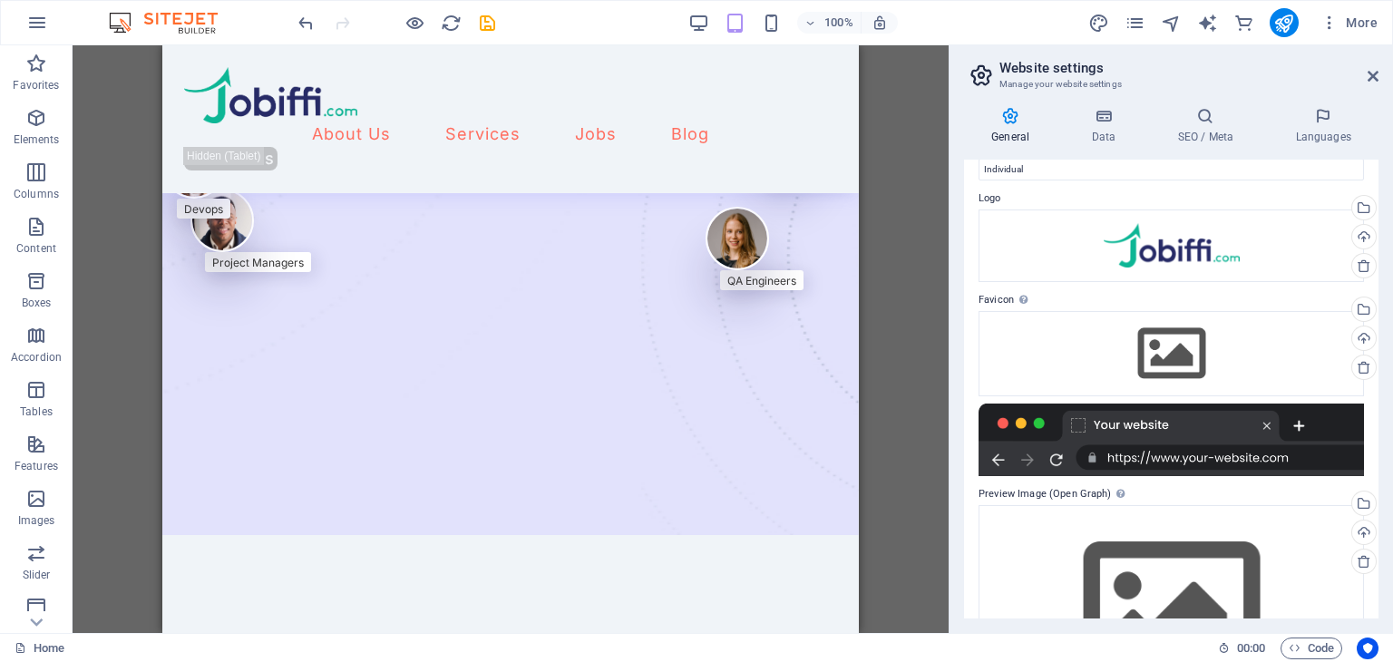
scroll to position [0, 0]
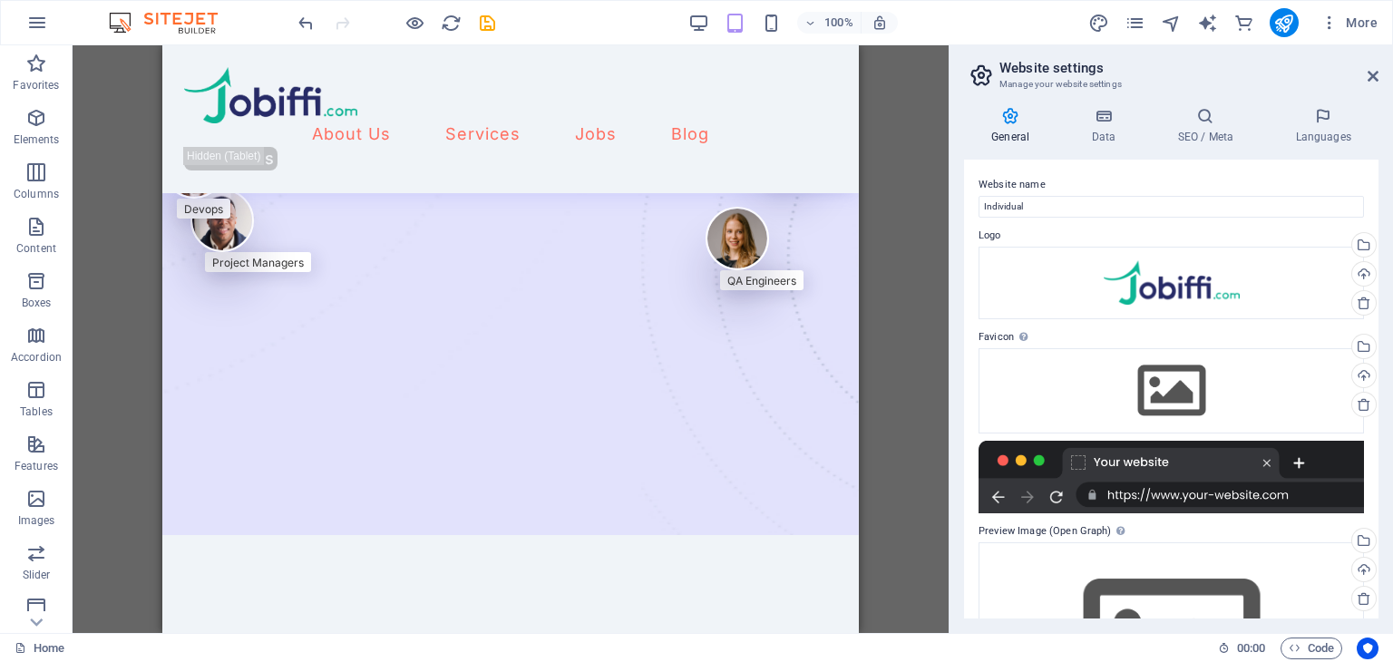
click at [1011, 121] on icon at bounding box center [1010, 116] width 92 height 18
drag, startPoint x: 1063, startPoint y: 204, endPoint x: 971, endPoint y: 205, distance: 91.6
click at [971, 205] on div "Website name Individual Logo Drag files here, click to choose files or select f…" at bounding box center [1171, 389] width 414 height 459
type input "[DOMAIN_NAME]"
click at [1184, 388] on div "Drag files here, click to choose files or select files from Files or our free s…" at bounding box center [1170, 390] width 385 height 85
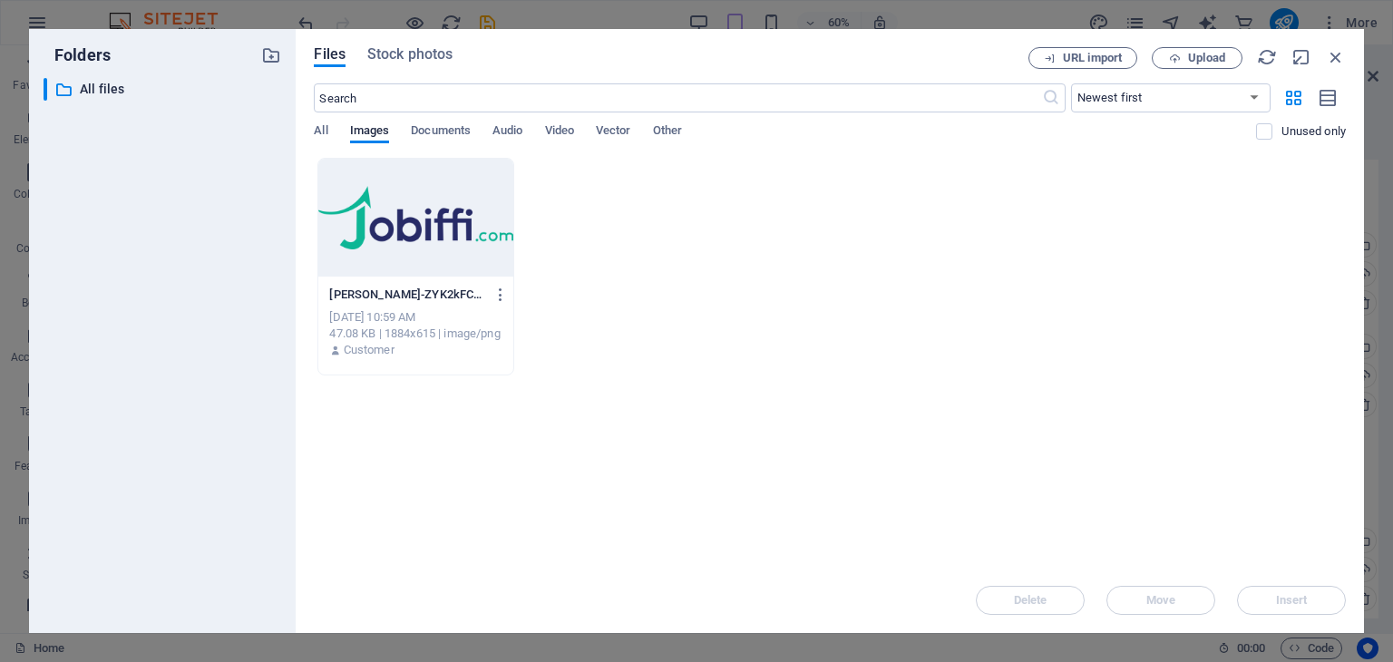
click at [422, 205] on div at bounding box center [415, 218] width 194 height 118
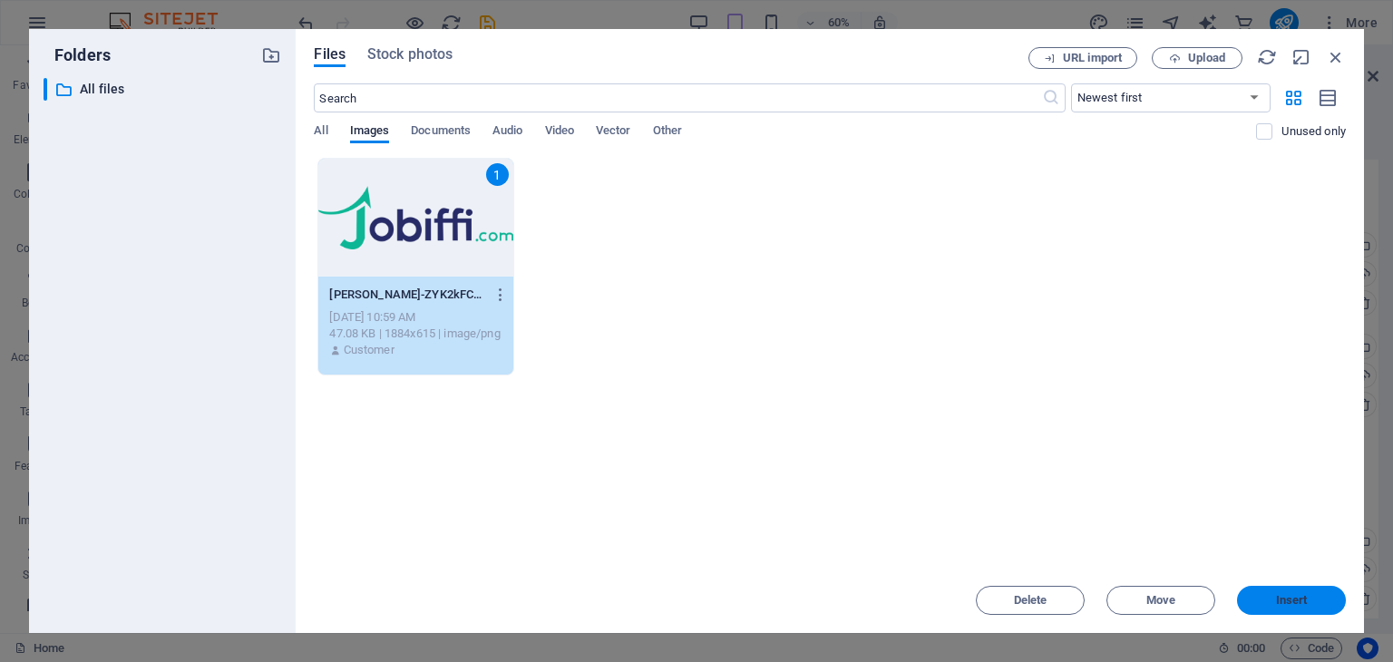
click at [1272, 599] on span "Insert" at bounding box center [1291, 600] width 94 height 11
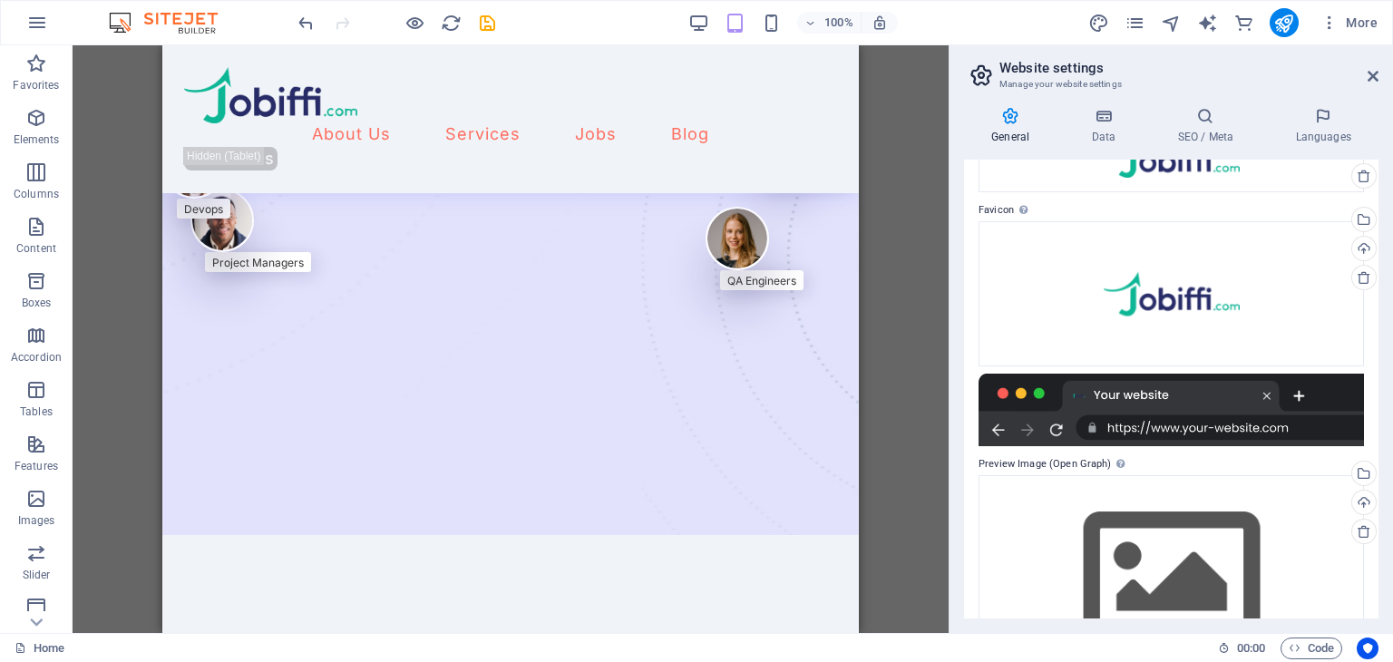
scroll to position [133, 0]
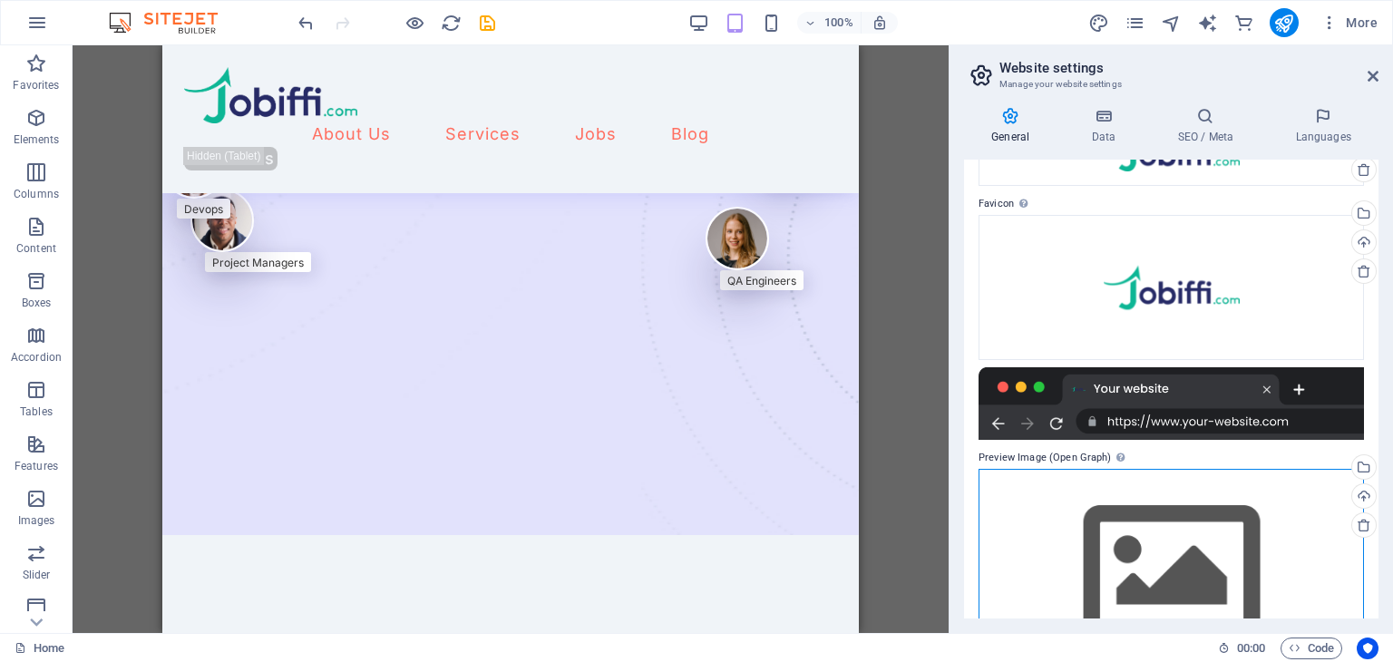
click at [1185, 568] on div "Drag files here, click to choose files or select files from Files or our free s…" at bounding box center [1170, 573] width 385 height 208
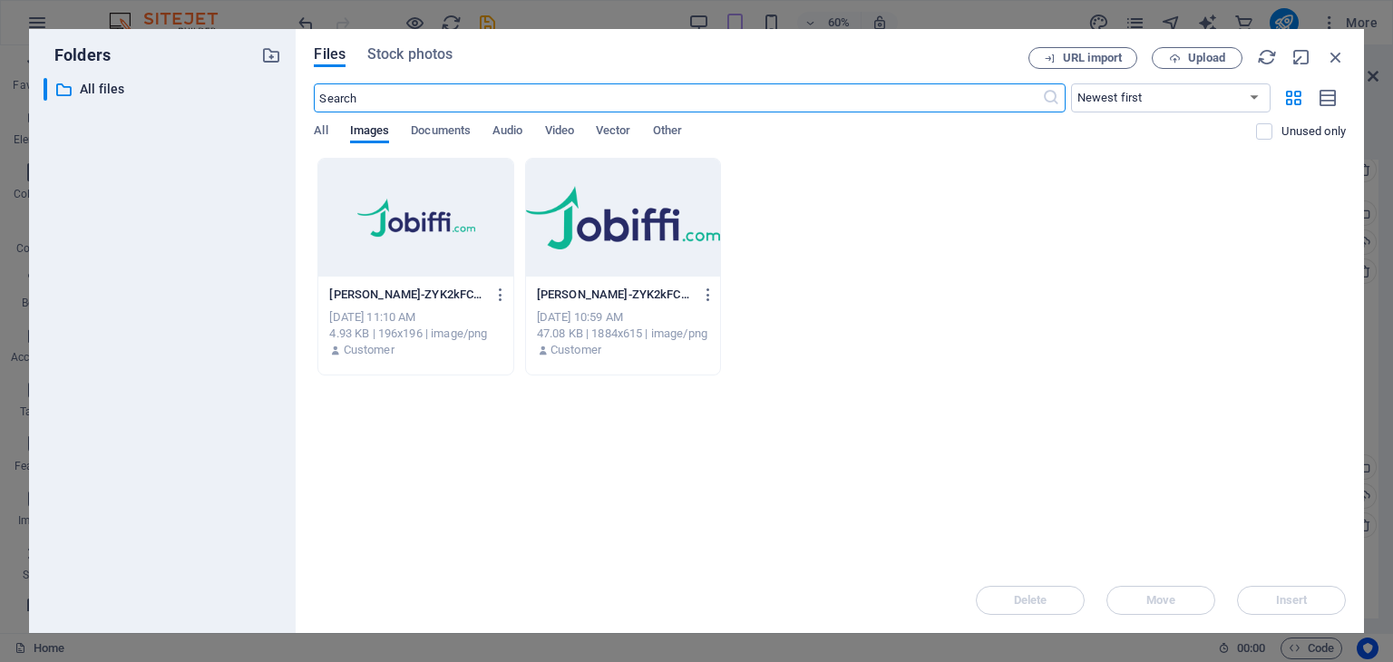
click at [653, 234] on div at bounding box center [623, 218] width 194 height 118
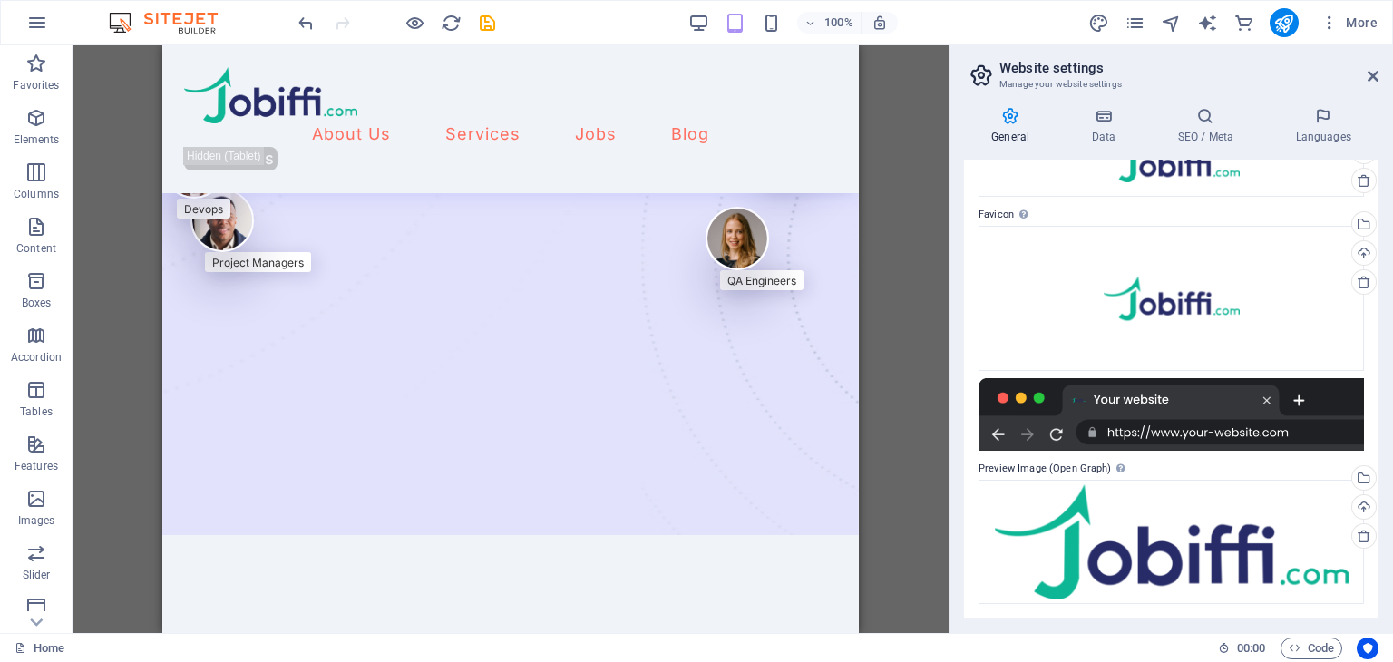
scroll to position [0, 0]
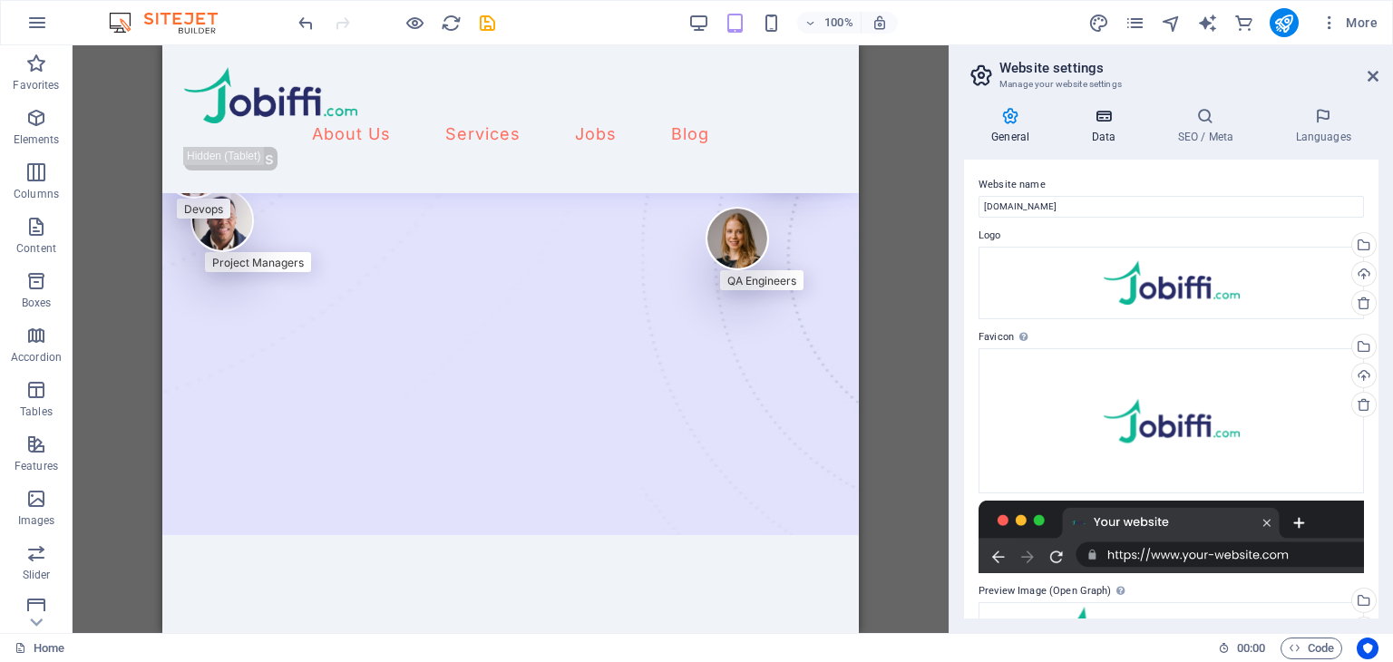
click at [1117, 131] on h4 "Data" at bounding box center [1106, 126] width 86 height 38
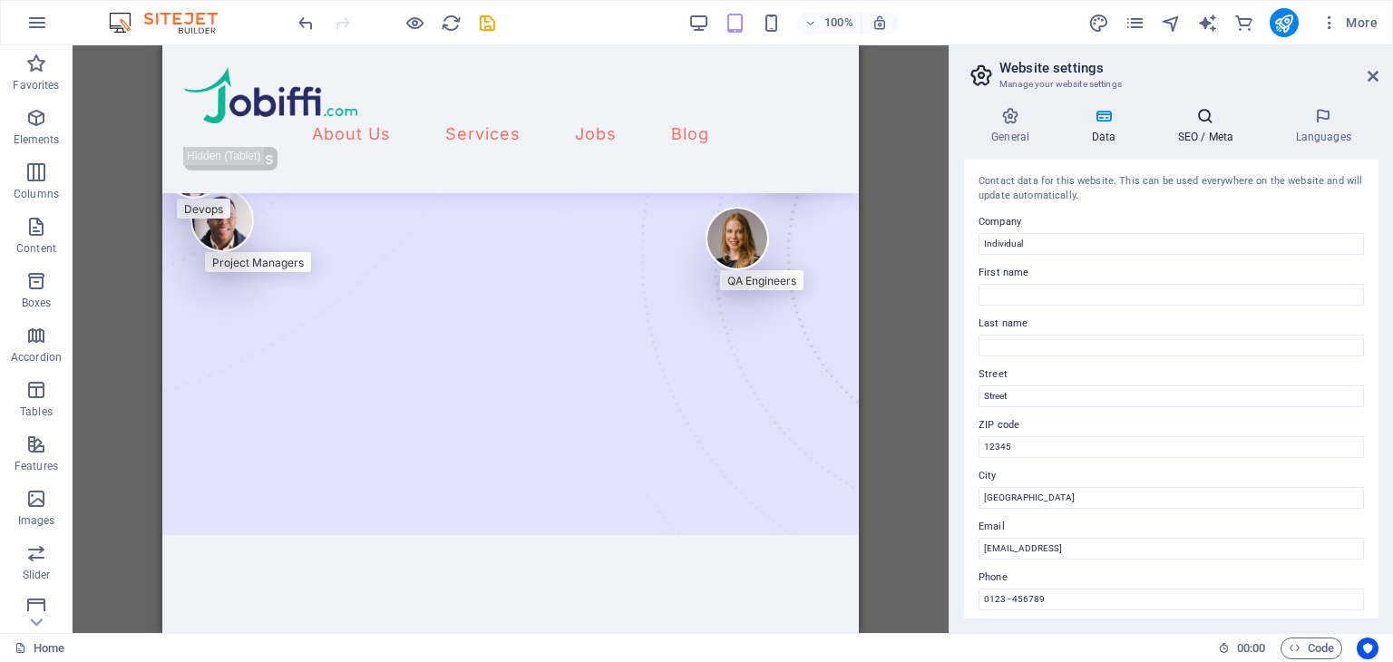
click at [1218, 131] on h4 "SEO / Meta" at bounding box center [1209, 126] width 118 height 38
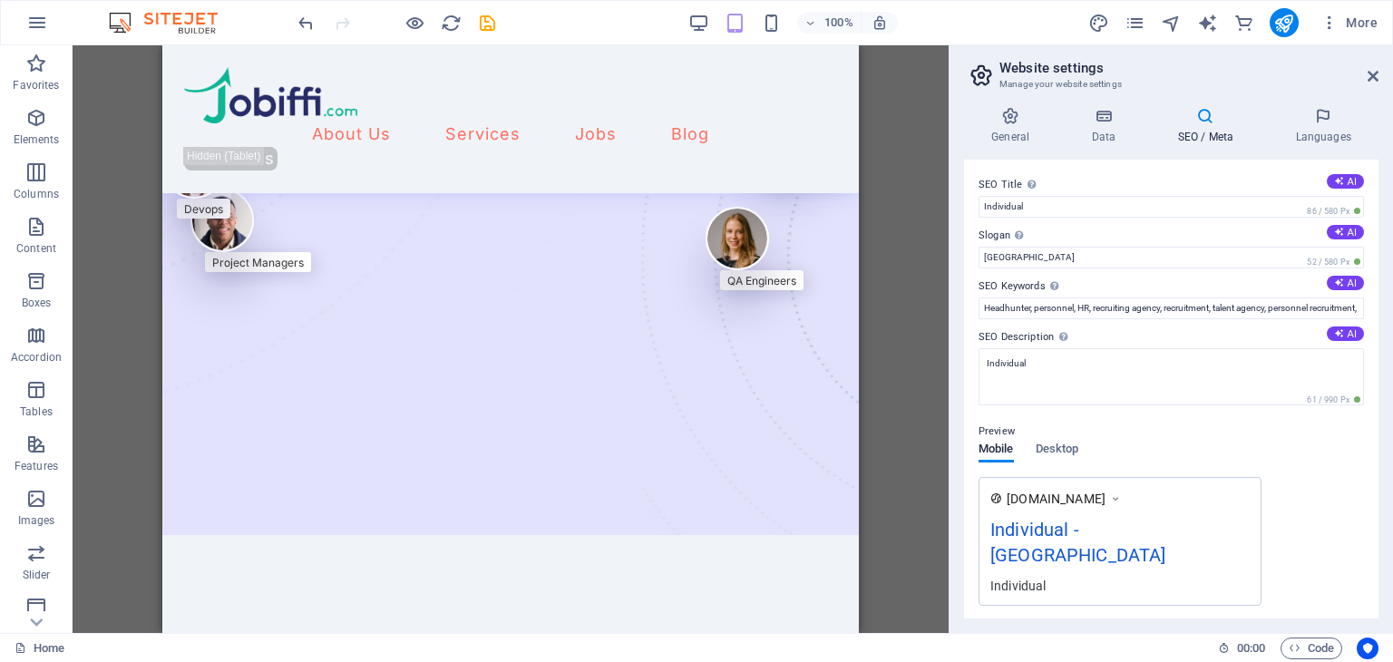
drag, startPoint x: 1378, startPoint y: 273, endPoint x: 1375, endPoint y: 382, distance: 108.8
click at [1375, 382] on div "General Data SEO / Meta Languages Website name [DOMAIN_NAME] Logo Drag files he…" at bounding box center [1170, 362] width 443 height 540
click at [1357, 132] on h4 "Languages" at bounding box center [1322, 126] width 111 height 38
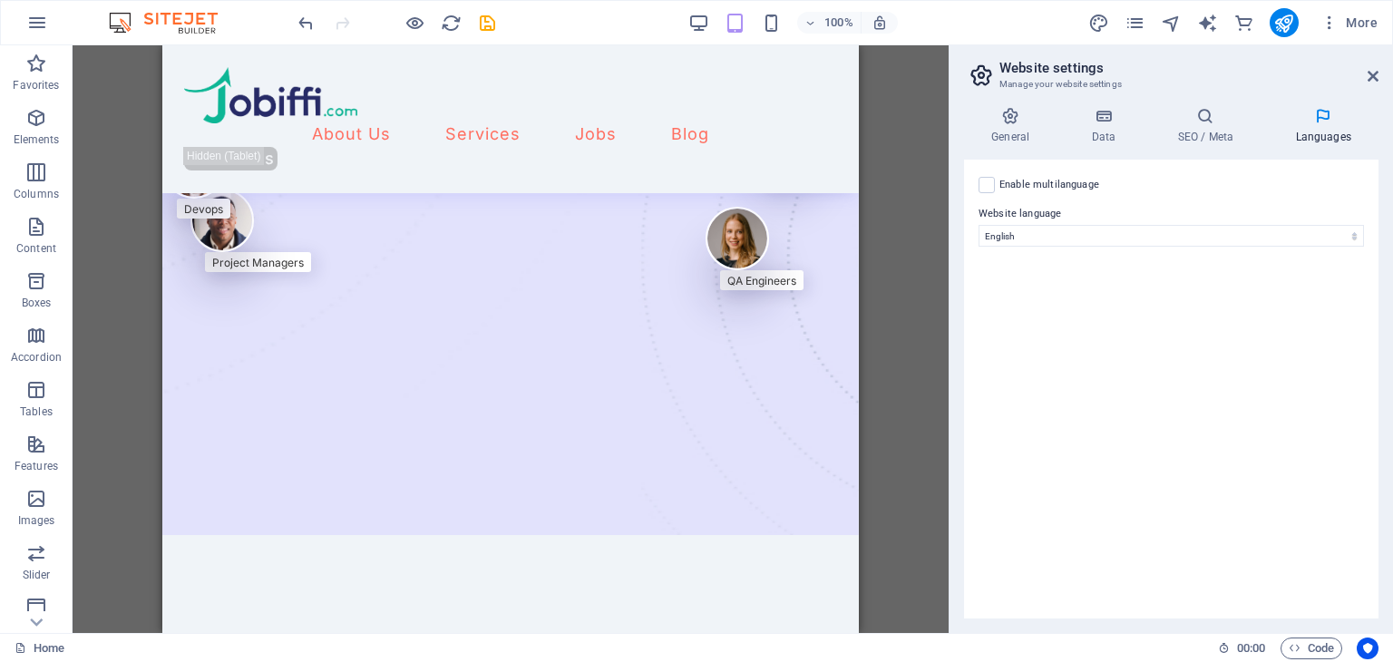
click at [1077, 181] on label "Enable multilanguage To disable multilanguage delete all languages until only o…" at bounding box center [1049, 185] width 100 height 22
click at [0, 0] on input "Enable multilanguage To disable multilanguage delete all languages until only o…" at bounding box center [0, 0] width 0 height 0
select select
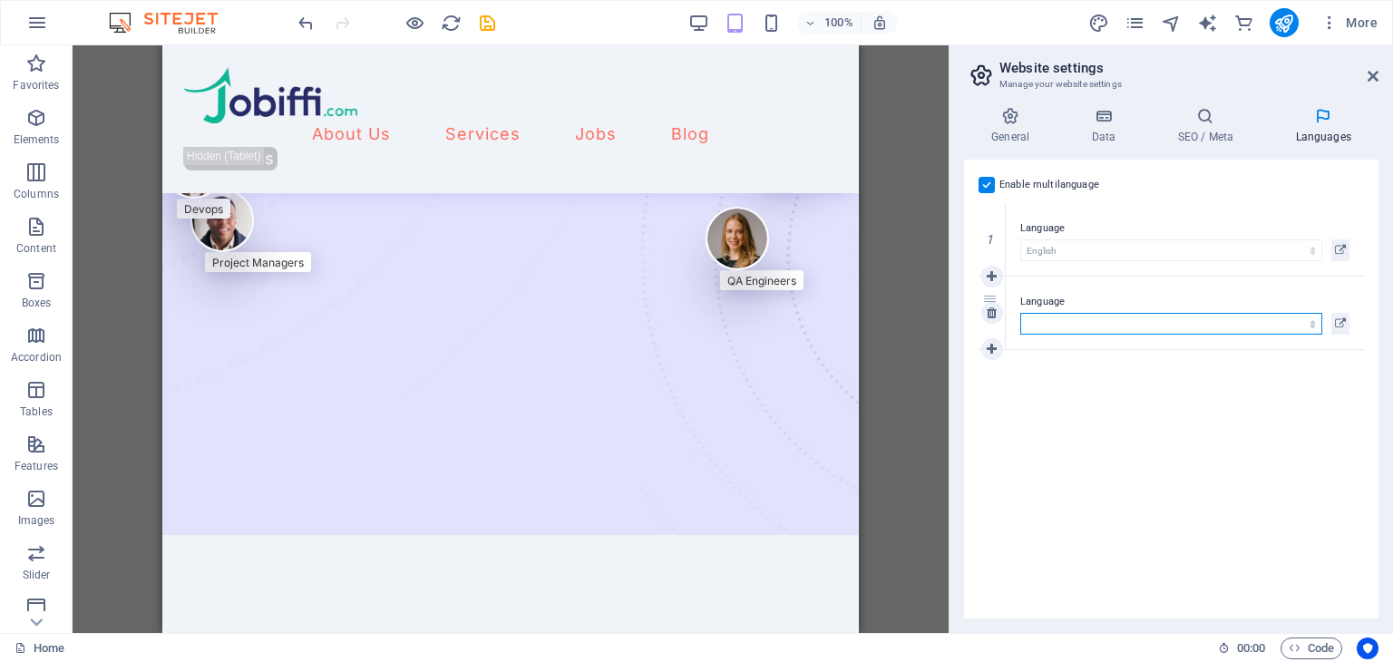
click at [1136, 322] on select "Abkhazian Afar Afrikaans Akan Albanian Amharic Arabic Aragonese Armenian Assame…" at bounding box center [1171, 324] width 302 height 22
click at [1218, 337] on div "Language Abkhazian Afar Afrikaans Akan Albanian Amharic Arabic Aragonese Armeni…" at bounding box center [1184, 313] width 358 height 73
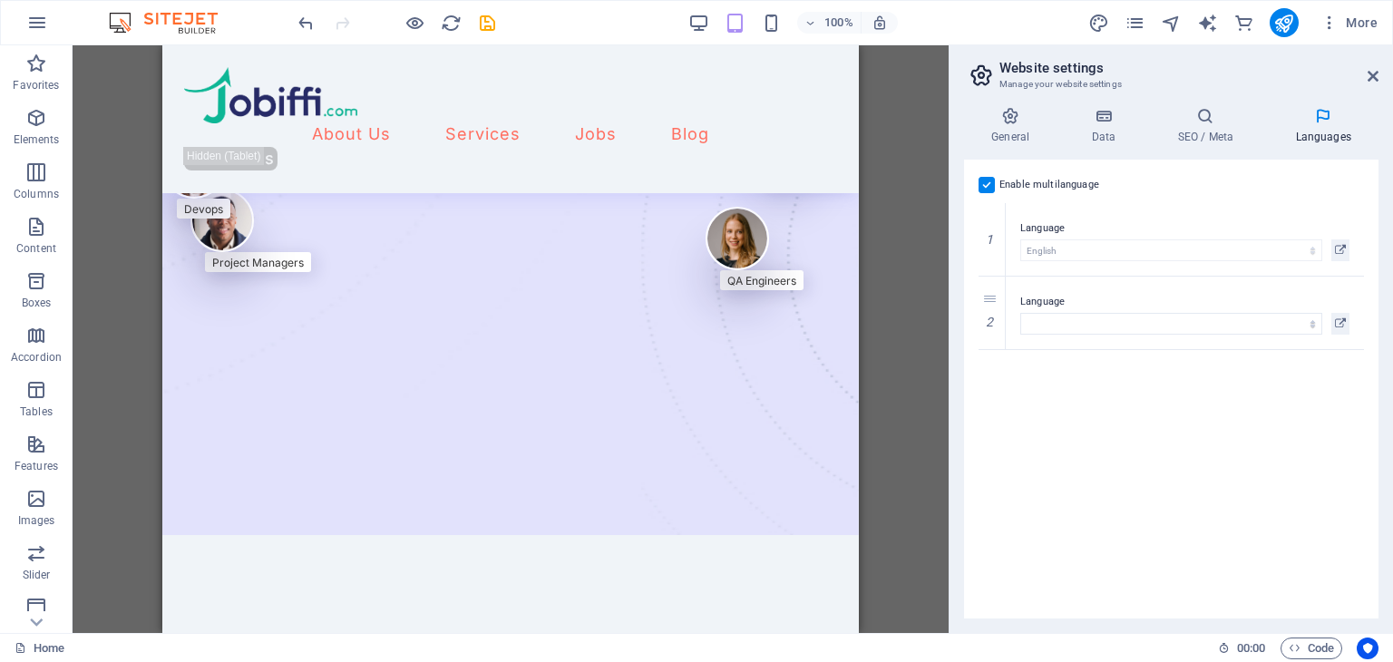
click at [989, 189] on label at bounding box center [986, 185] width 16 height 16
click at [0, 0] on input "Enable multilanguage To disable multilanguage delete all languages until only o…" at bounding box center [0, 0] width 0 height 0
click at [1377, 81] on icon at bounding box center [1372, 76] width 11 height 15
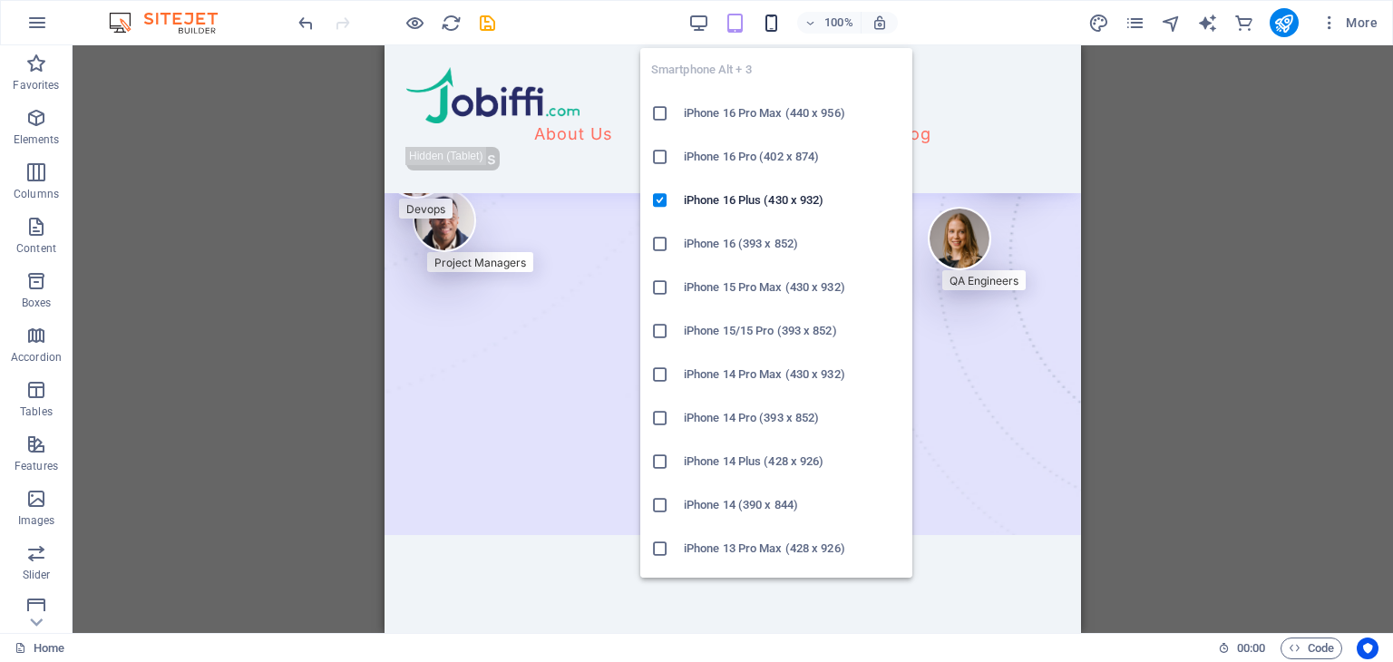
click at [772, 23] on icon "button" at bounding box center [771, 23] width 21 height 21
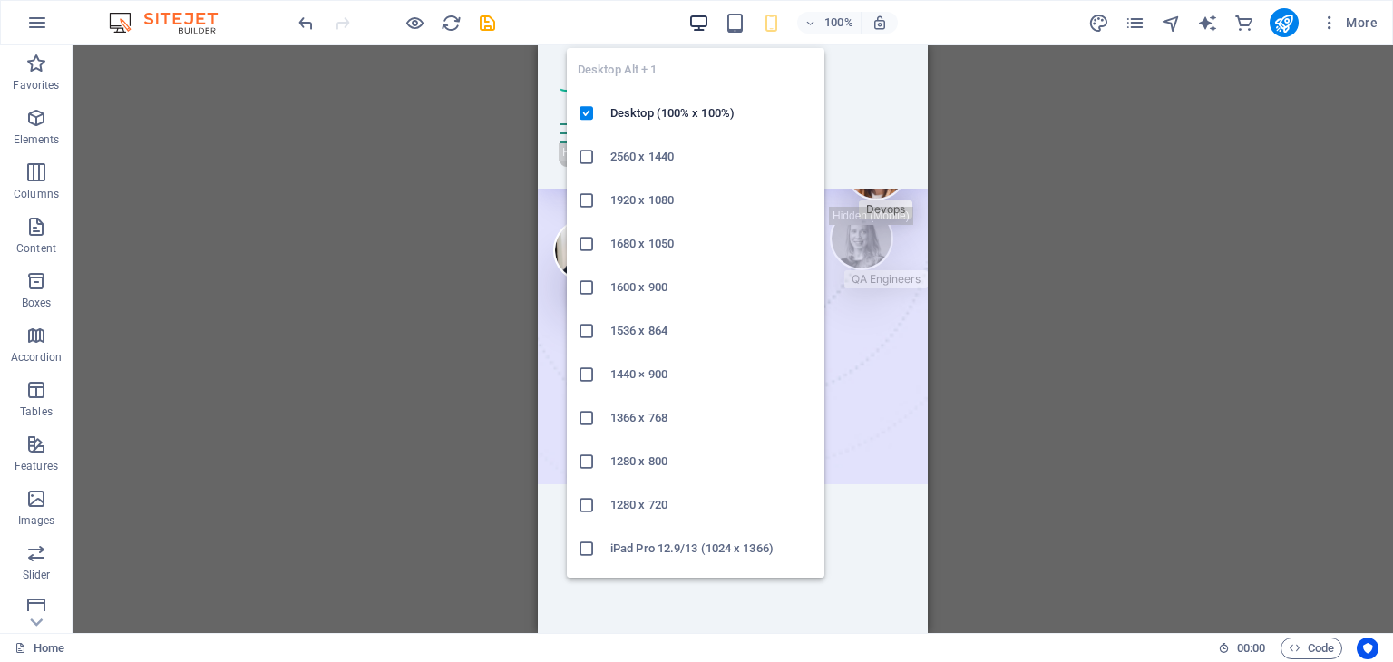
click at [704, 22] on icon "button" at bounding box center [698, 23] width 21 height 21
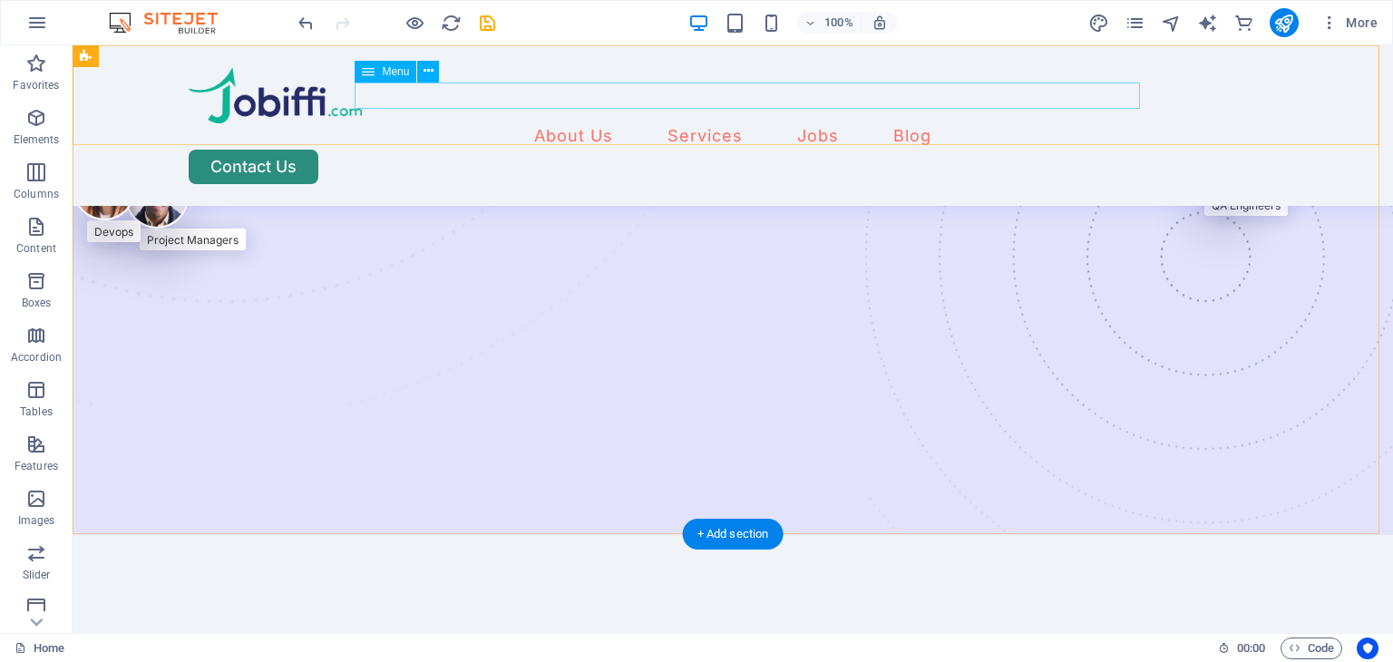
click at [836, 123] on nav "About Us Services Job Seeking For Hiring Jobs Blog" at bounding box center [733, 136] width 1088 height 26
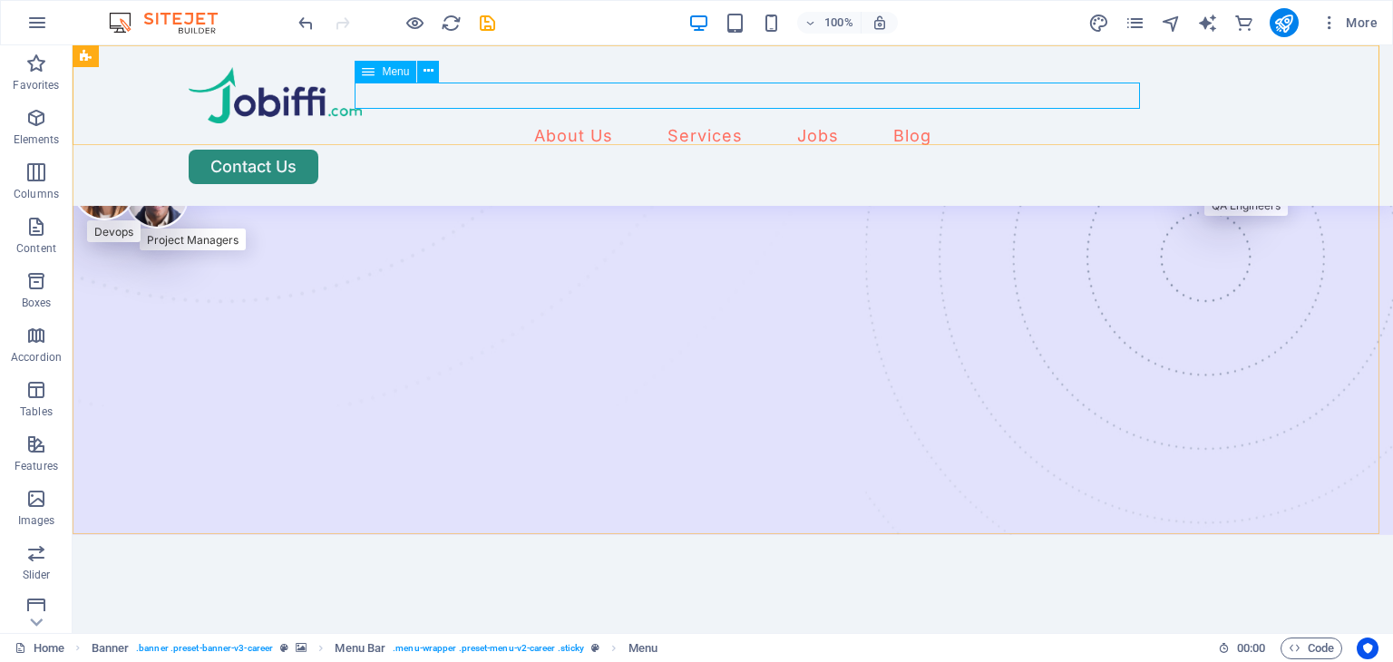
click at [376, 73] on div "Menu" at bounding box center [385, 72] width 62 height 22
click at [1137, 26] on icon "pages" at bounding box center [1134, 23] width 21 height 21
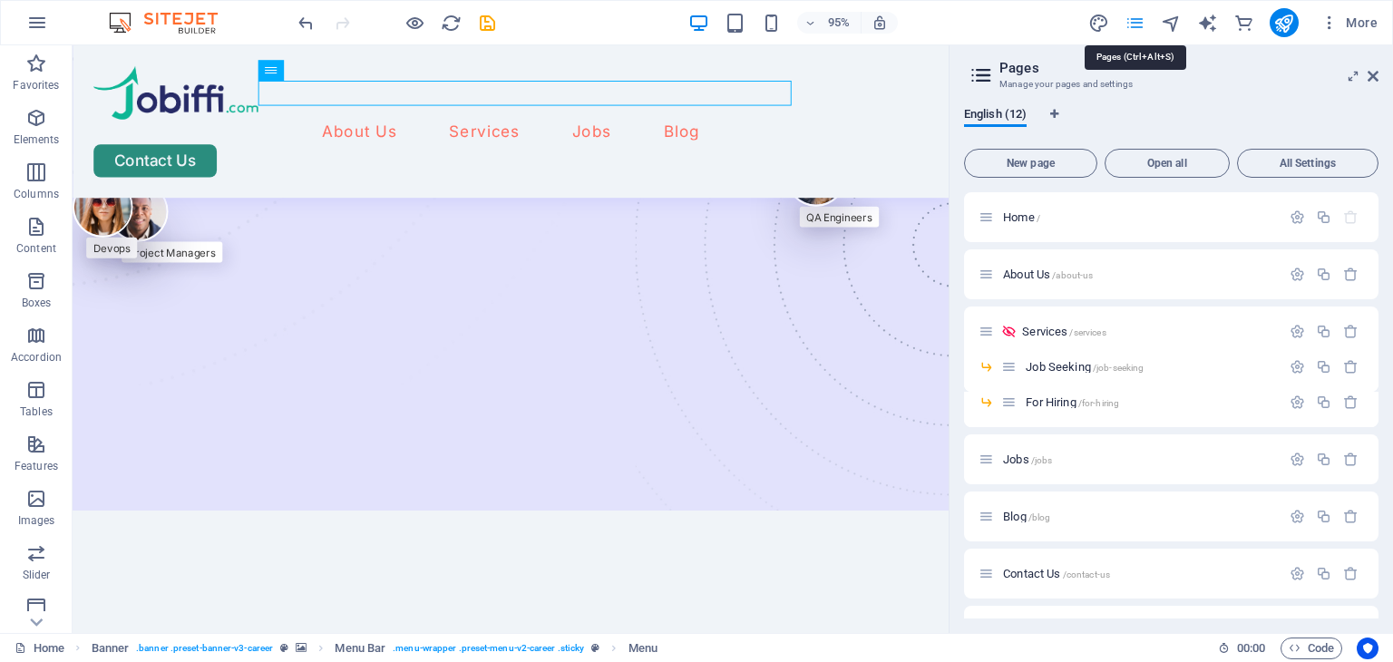
click at [1137, 26] on icon "pages" at bounding box center [1134, 23] width 21 height 21
click at [1096, 24] on icon "design" at bounding box center [1098, 23] width 21 height 21
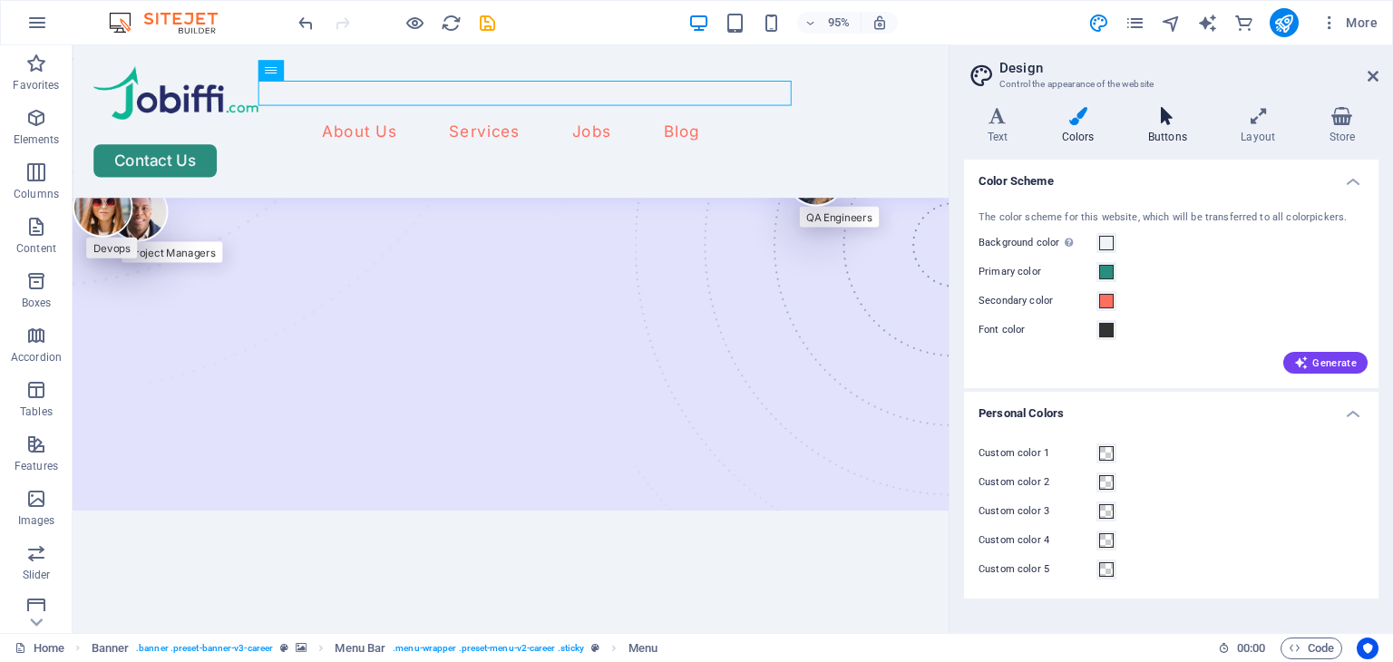
click at [1162, 124] on icon at bounding box center [1166, 116] width 85 height 18
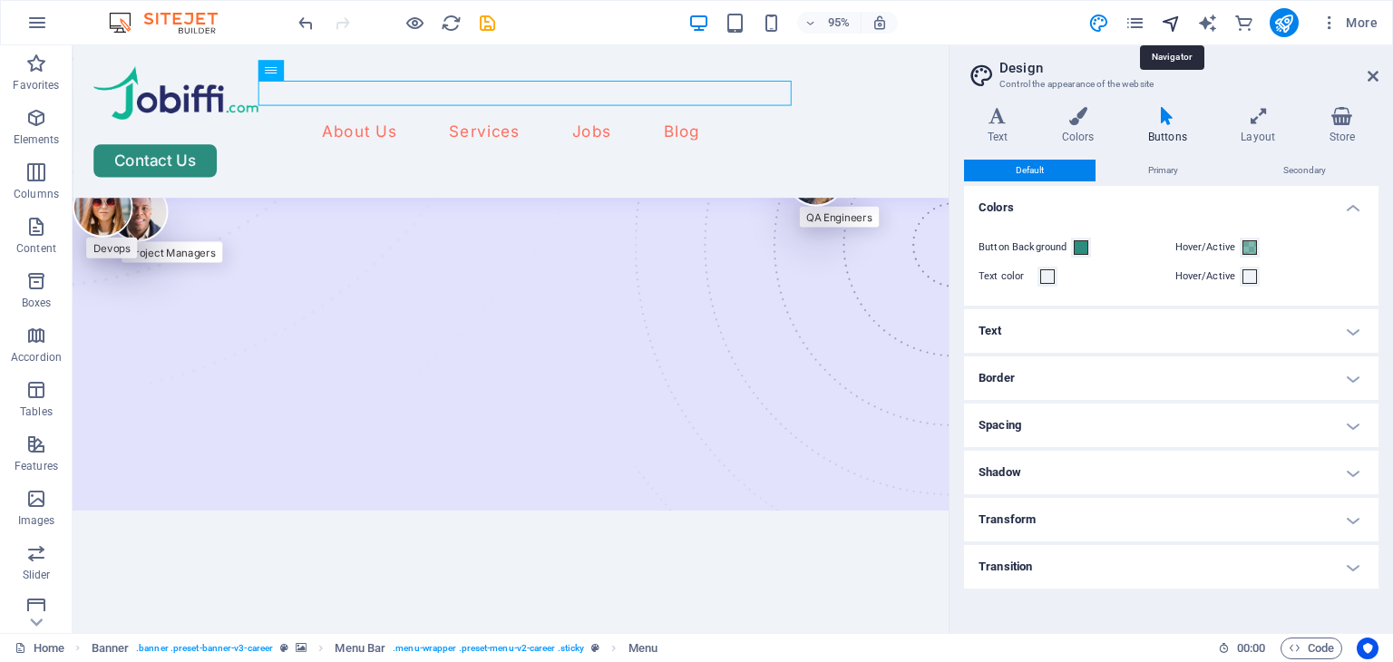
click at [1165, 29] on icon "navigator" at bounding box center [1170, 23] width 21 height 21
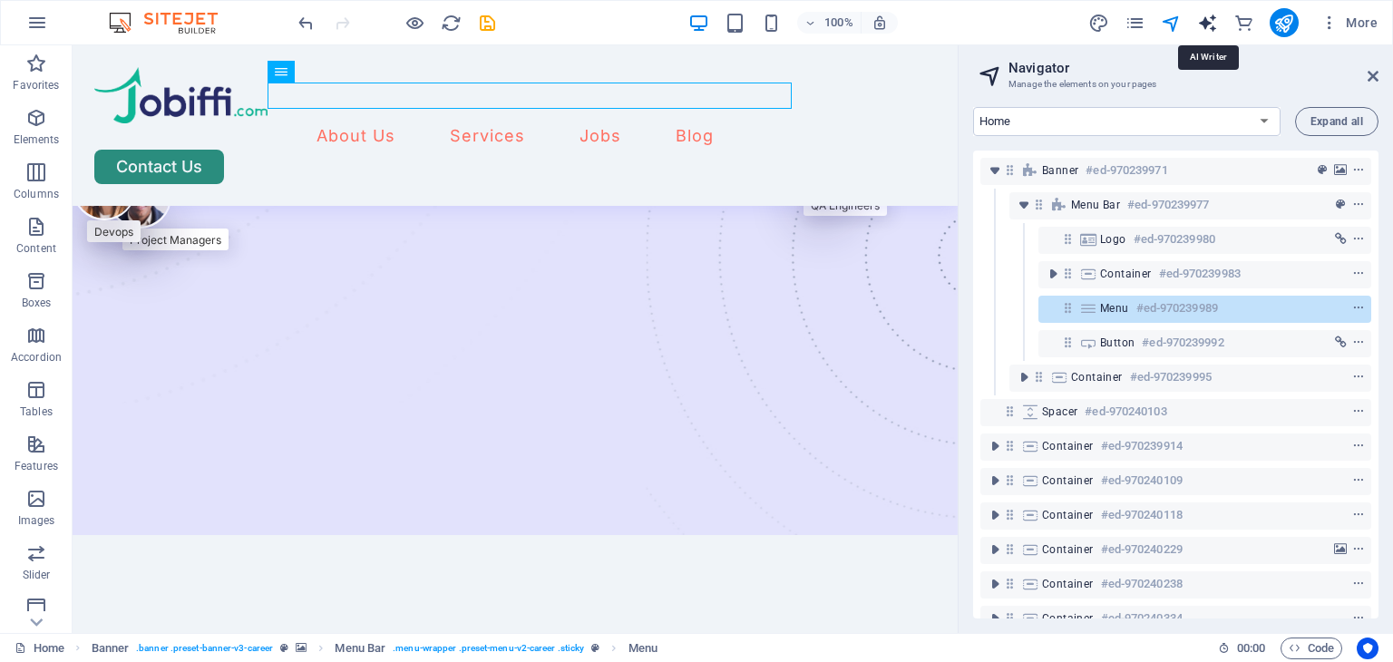
click at [1208, 27] on icon "text_generator" at bounding box center [1207, 23] width 21 height 21
select select "English"
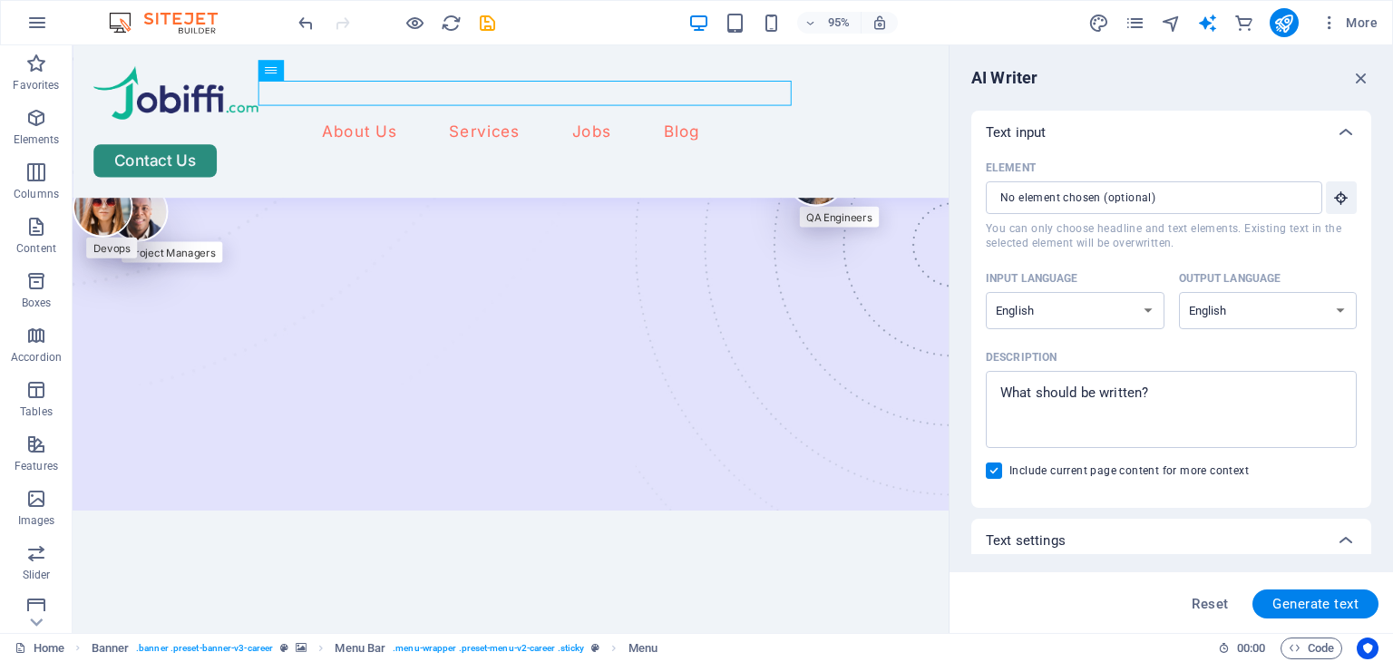
click at [1366, 292] on div "Element ​ You can only choose headline and text elements. Existing text in the …" at bounding box center [1171, 331] width 400 height 354
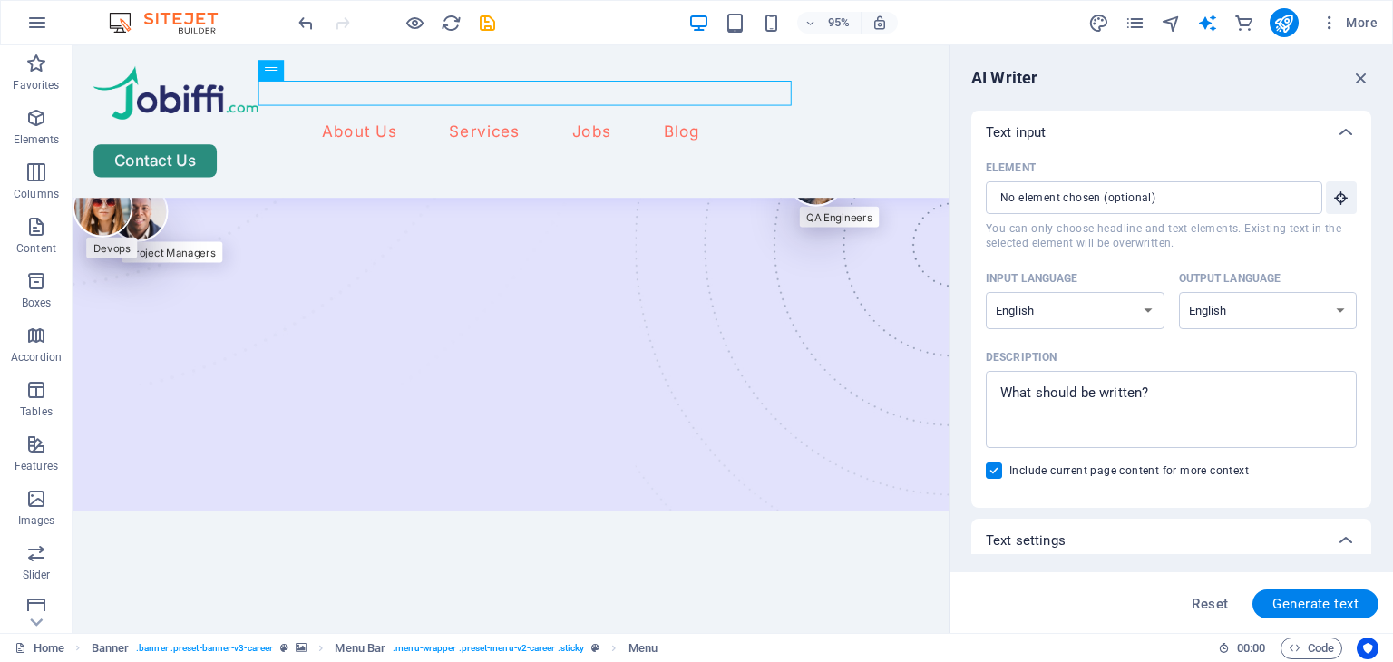
click at [1366, 292] on div "Element ​ You can only choose headline and text elements. Existing text in the …" at bounding box center [1171, 331] width 400 height 354
drag, startPoint x: 1371, startPoint y: 253, endPoint x: 1266, endPoint y: 251, distance: 105.2
click at [1266, 251] on div "AI Writer Text input Element ​ You can only choose headline and text elements. …" at bounding box center [1170, 338] width 443 height 587
click at [1266, 251] on div "Element ​ You can only choose headline and text elements. Existing text in the …" at bounding box center [1170, 323] width 371 height 339
click at [1367, 73] on icon "button" at bounding box center [1361, 78] width 20 height 20
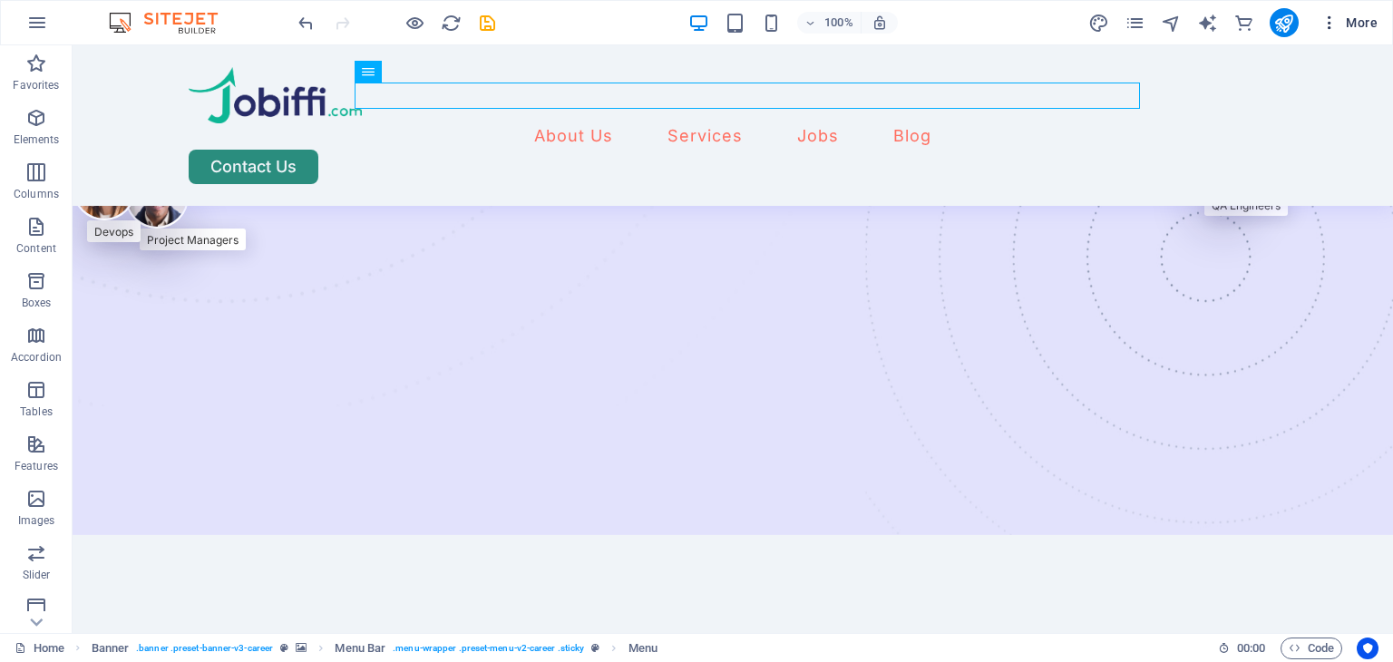
click at [1324, 26] on icon "button" at bounding box center [1329, 23] width 18 height 18
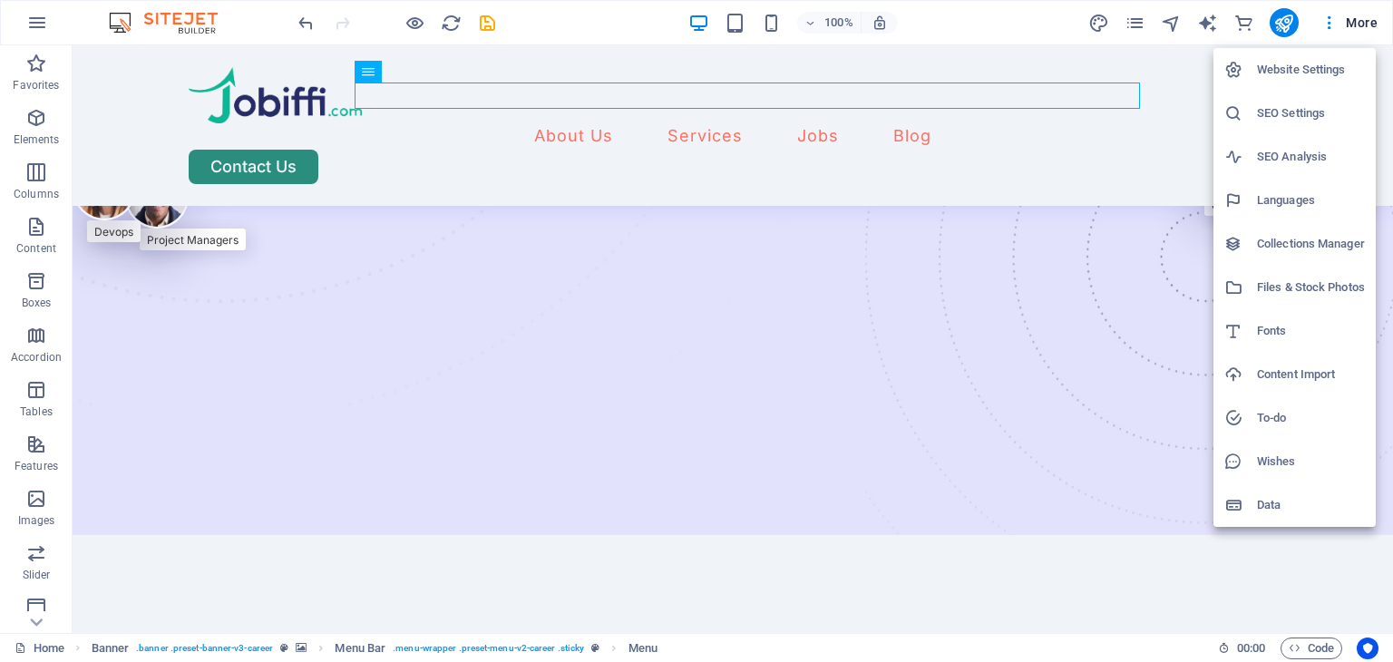
click at [1315, 79] on h6 "Website Settings" at bounding box center [1311, 70] width 108 height 22
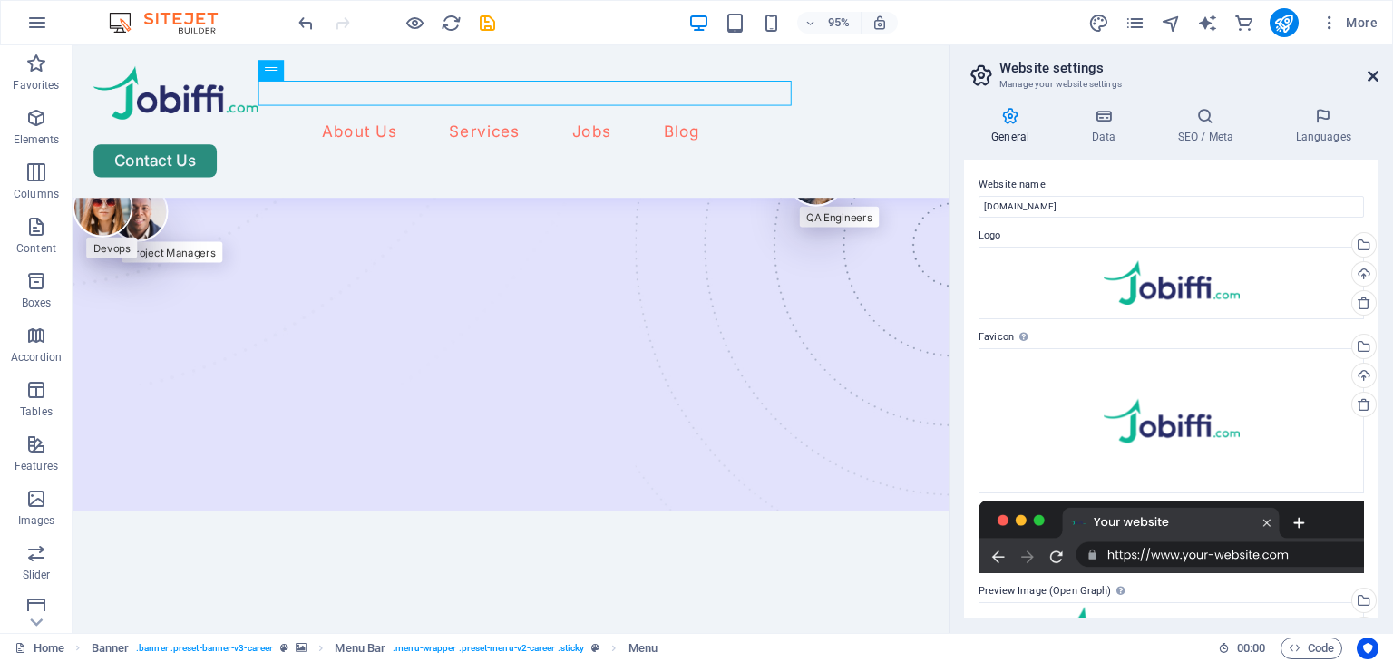
click at [1371, 73] on icon at bounding box center [1372, 76] width 11 height 15
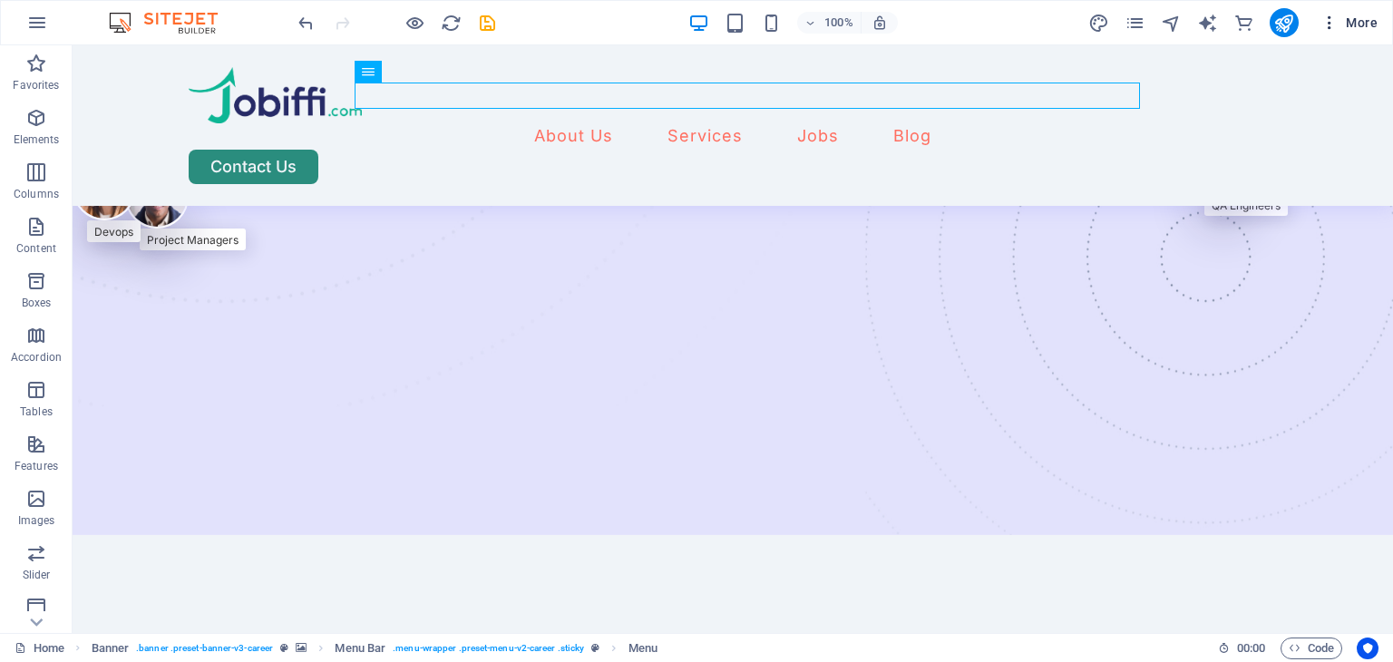
click at [1356, 26] on span "More" at bounding box center [1348, 23] width 57 height 18
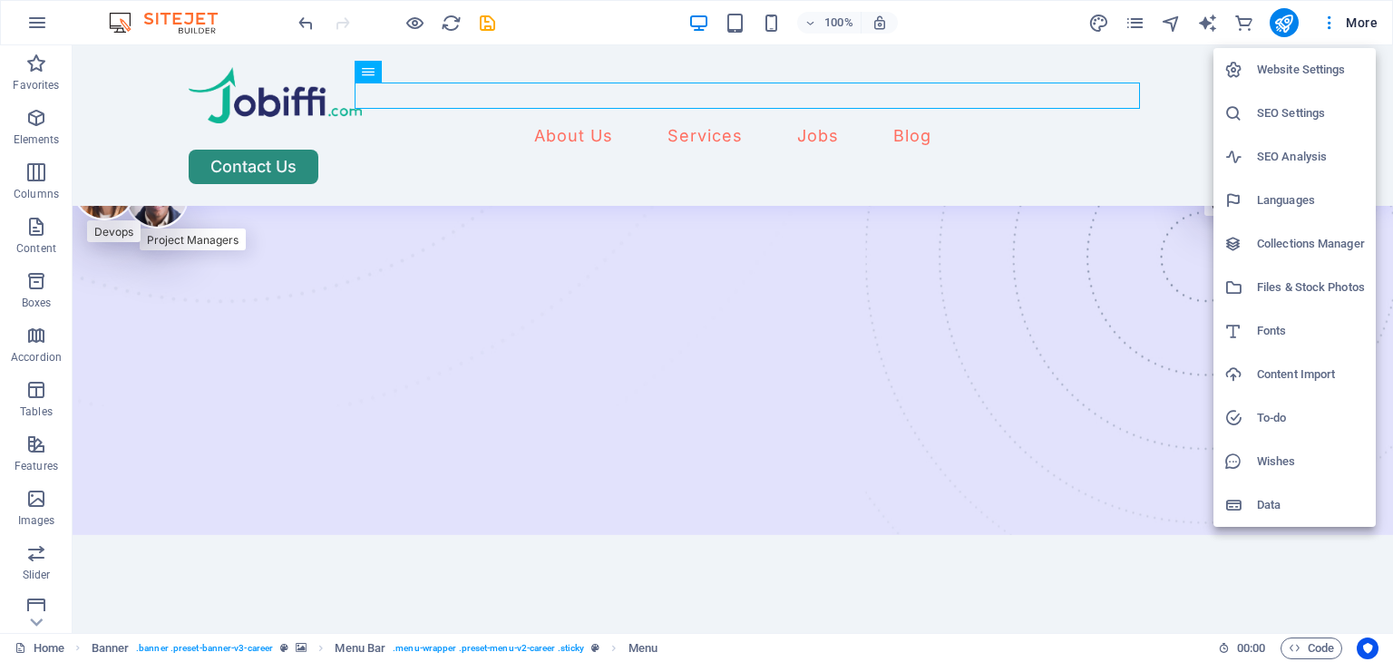
click at [44, 24] on div at bounding box center [696, 331] width 1393 height 662
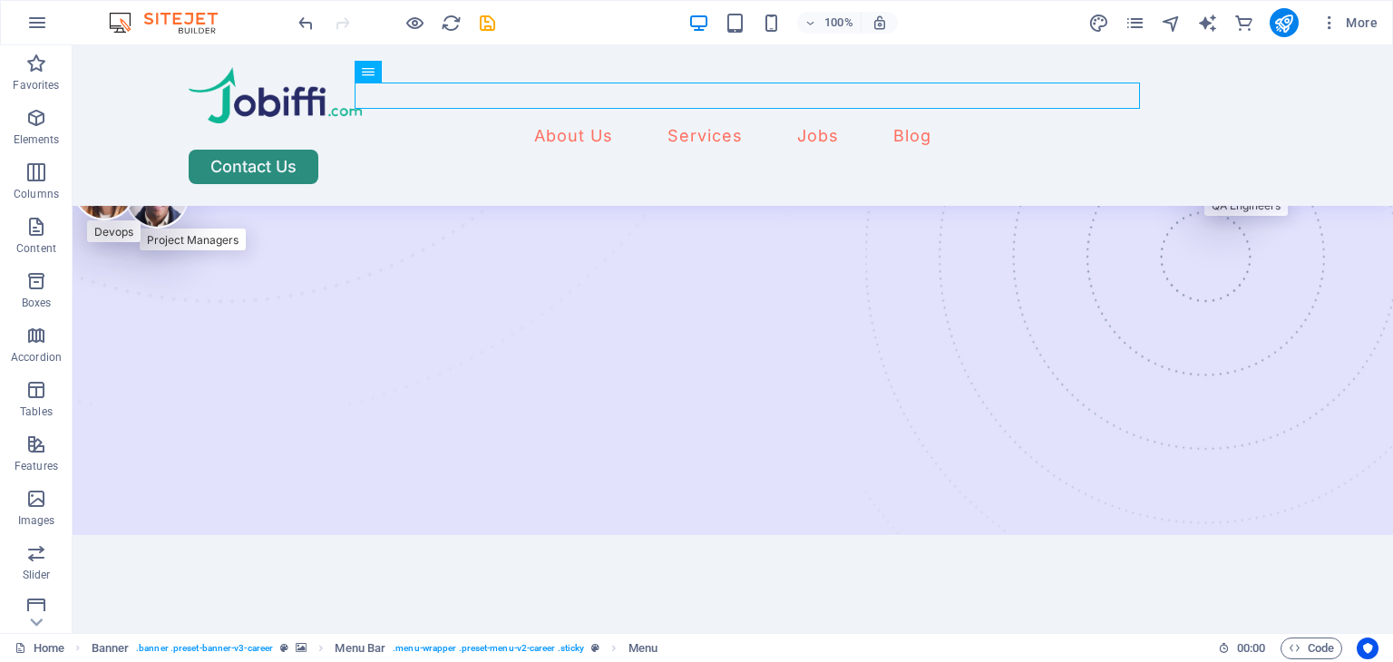
click at [44, 24] on icon "button" at bounding box center [37, 23] width 22 height 22
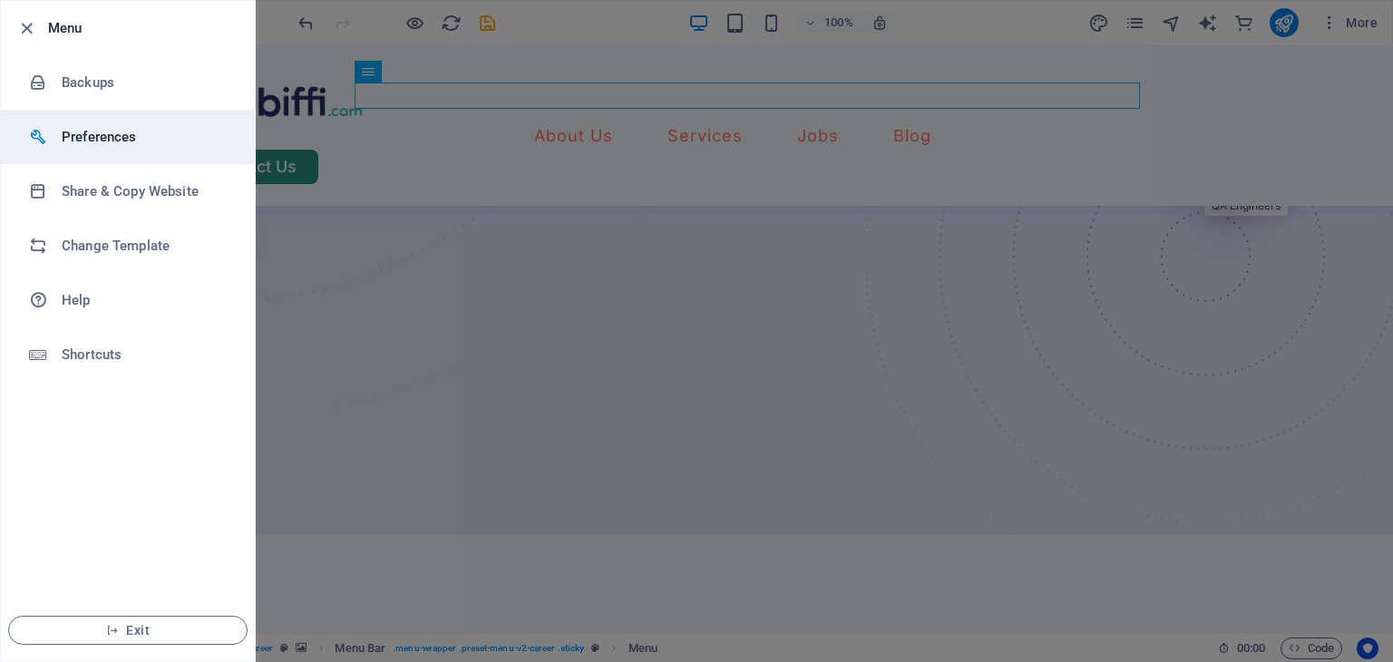
click at [126, 157] on li "Preferences" at bounding box center [128, 137] width 254 height 54
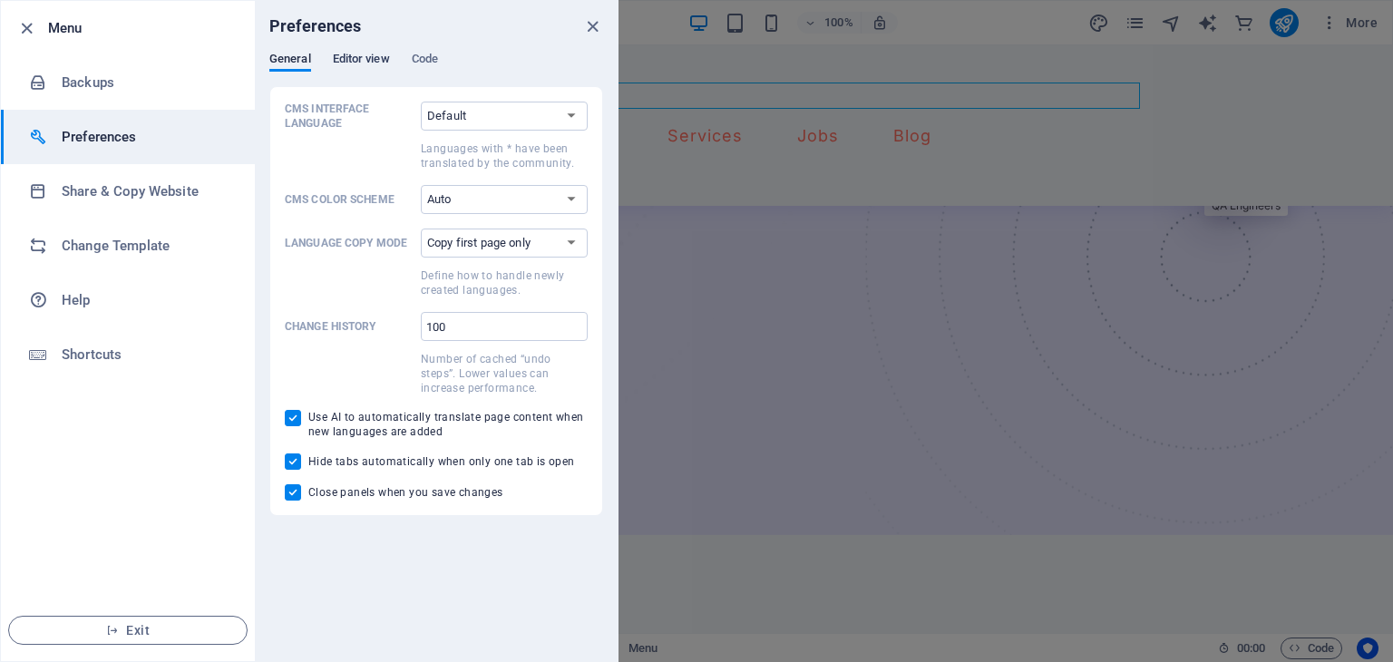
click at [366, 60] on span "Editor view" at bounding box center [361, 60] width 57 height 25
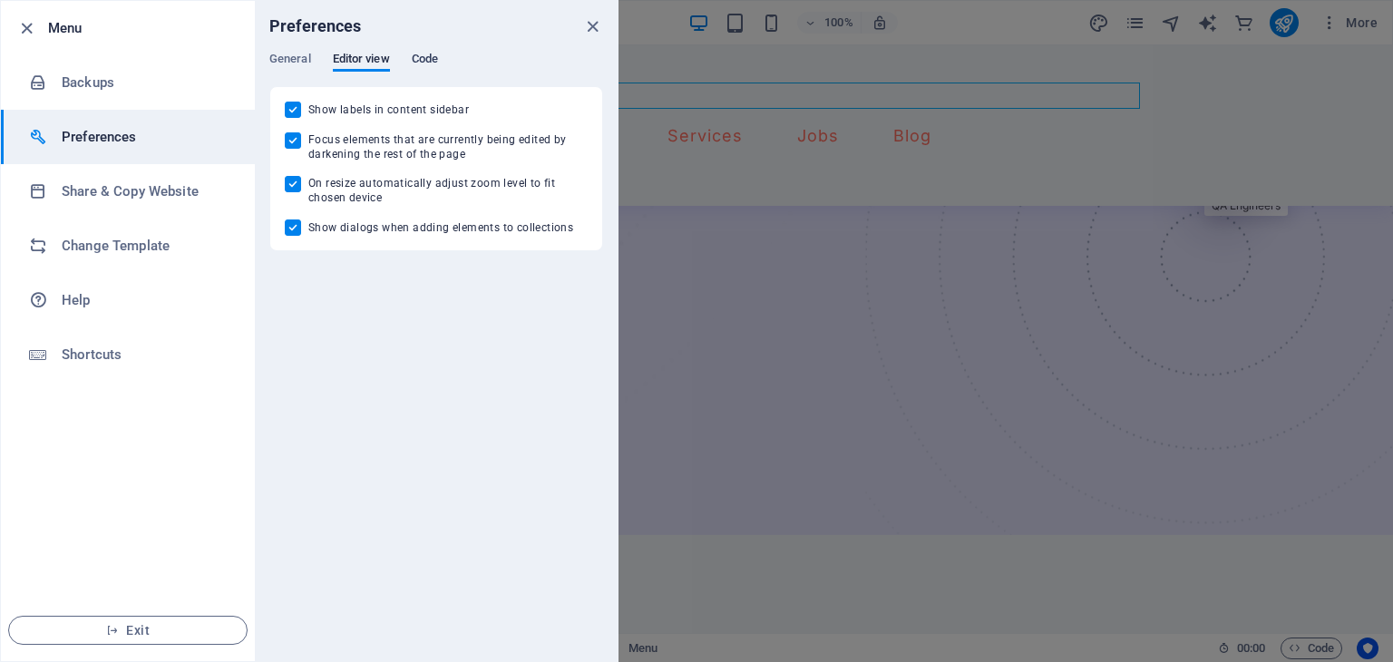
click at [438, 67] on span "Code" at bounding box center [425, 60] width 26 height 25
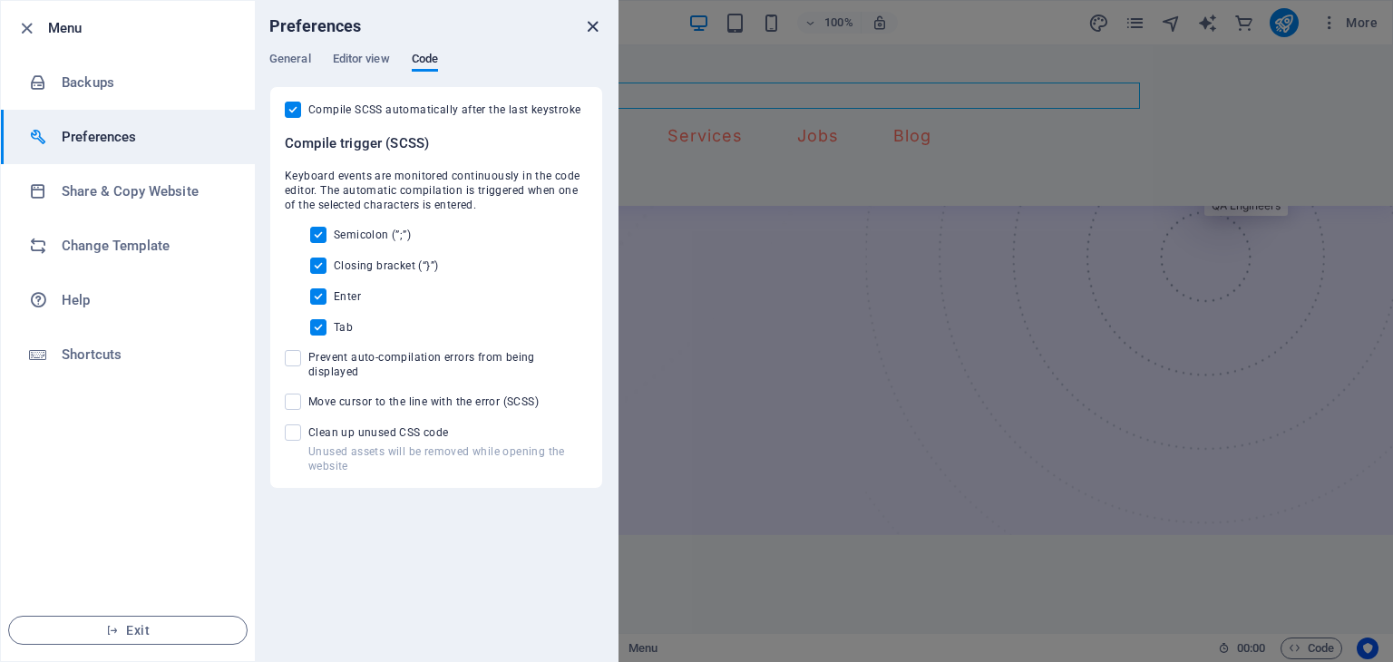
click at [593, 30] on icon "close" at bounding box center [592, 26] width 21 height 21
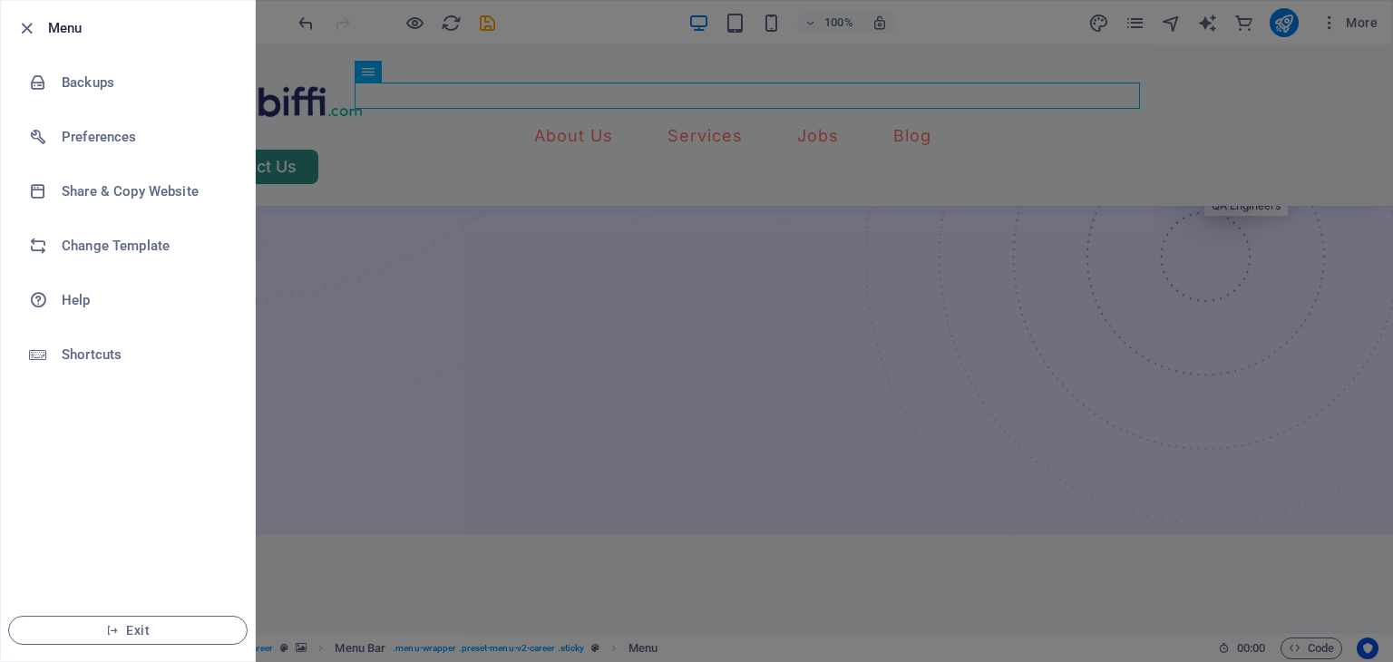
click at [363, 212] on div at bounding box center [696, 331] width 1393 height 662
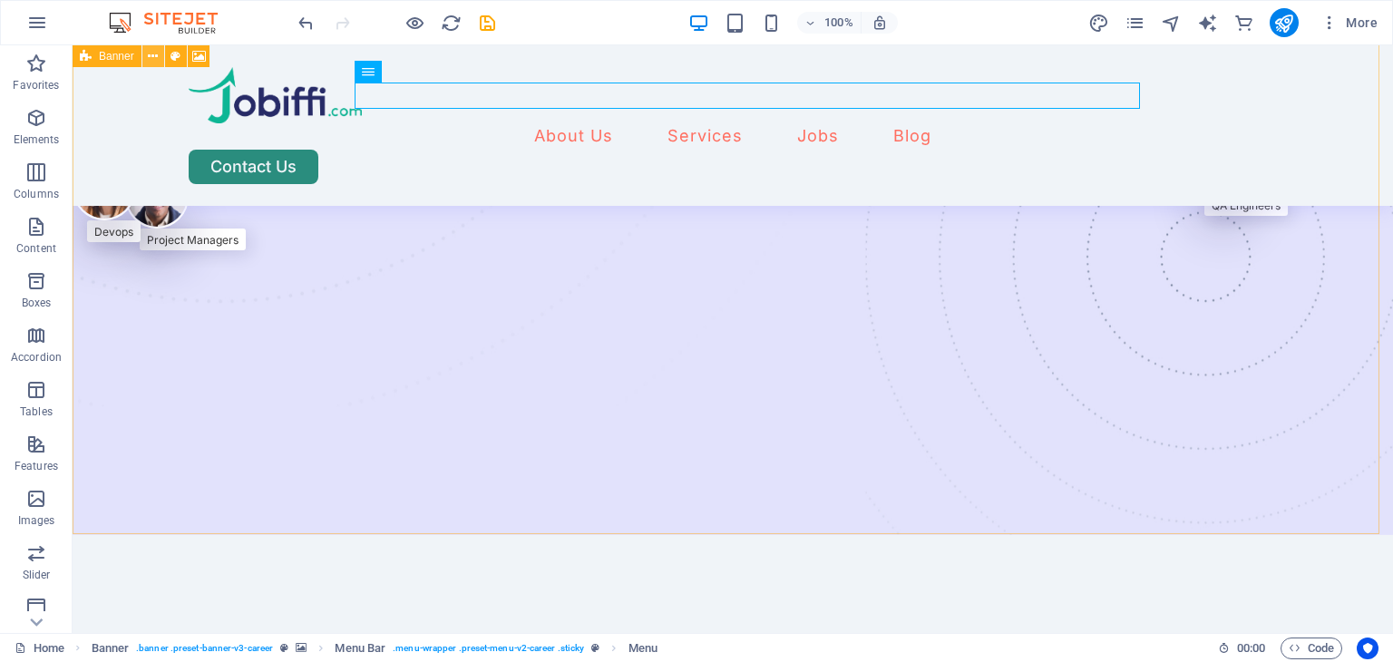
click at [152, 55] on icon at bounding box center [153, 56] width 10 height 19
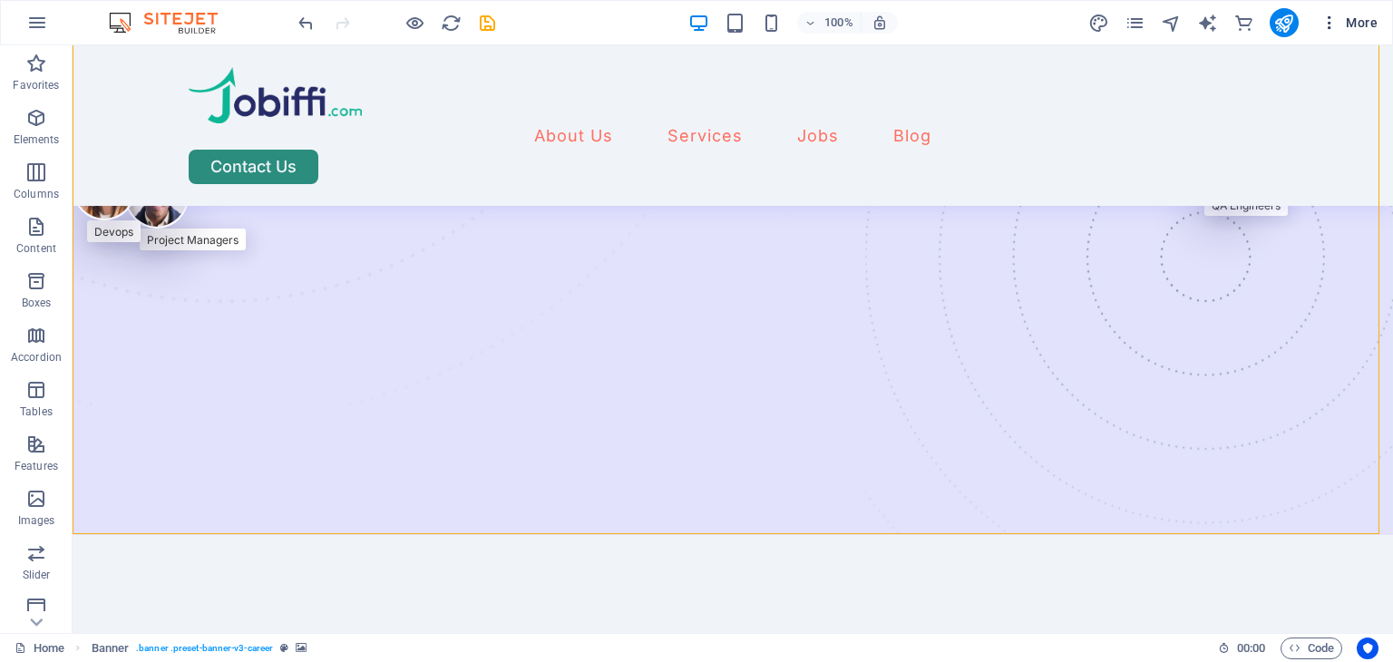
click at [1327, 25] on icon "button" at bounding box center [1329, 23] width 18 height 18
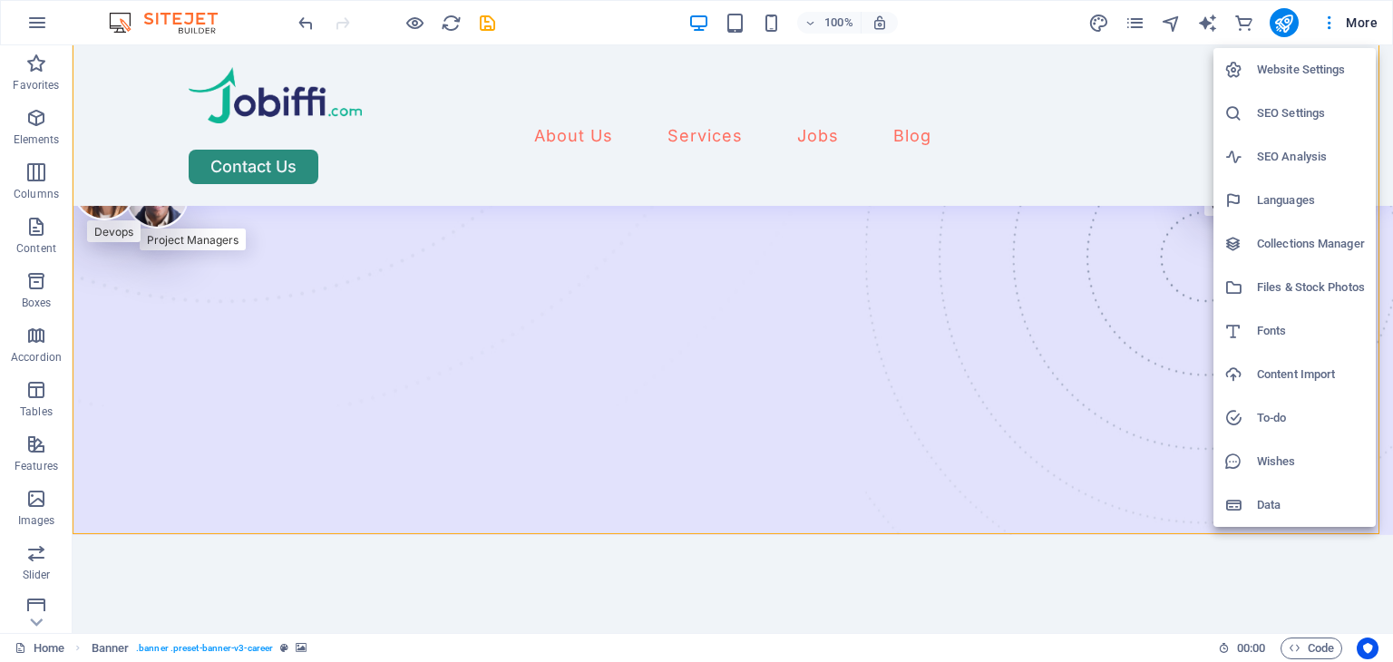
click at [1290, 23] on div at bounding box center [696, 331] width 1393 height 662
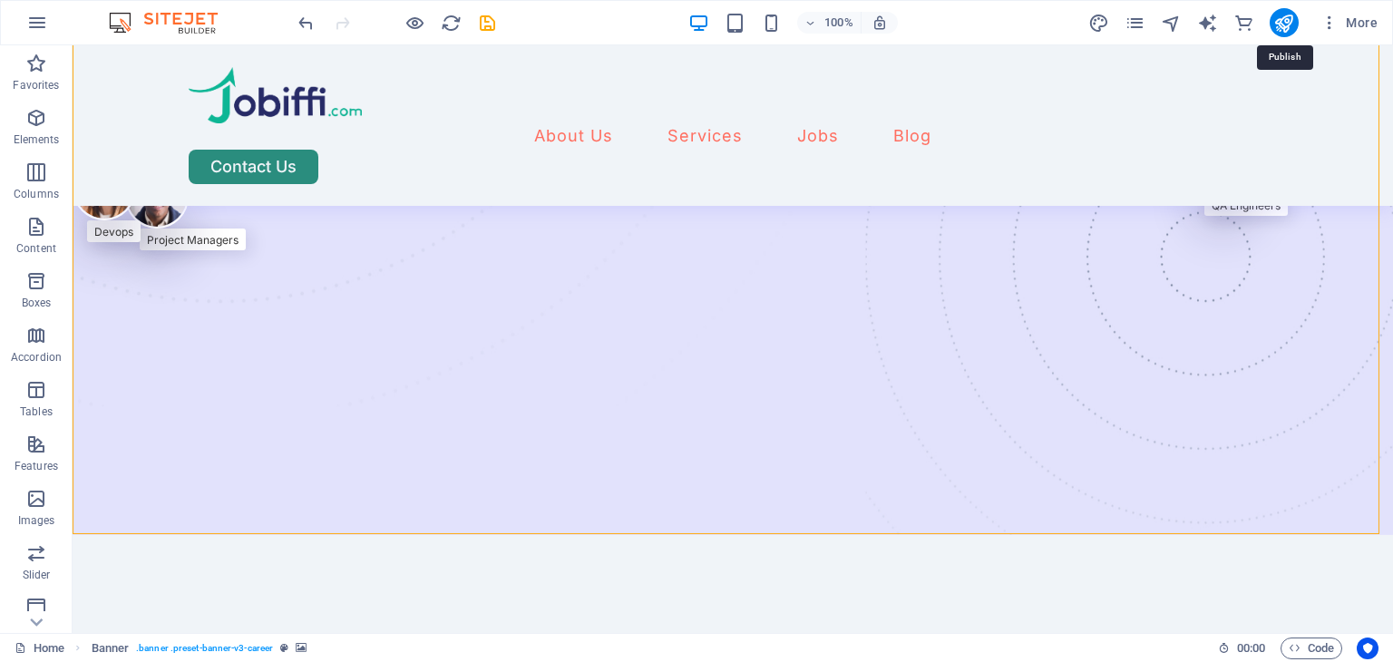
click at [1290, 23] on icon "publish" at bounding box center [1283, 23] width 21 height 21
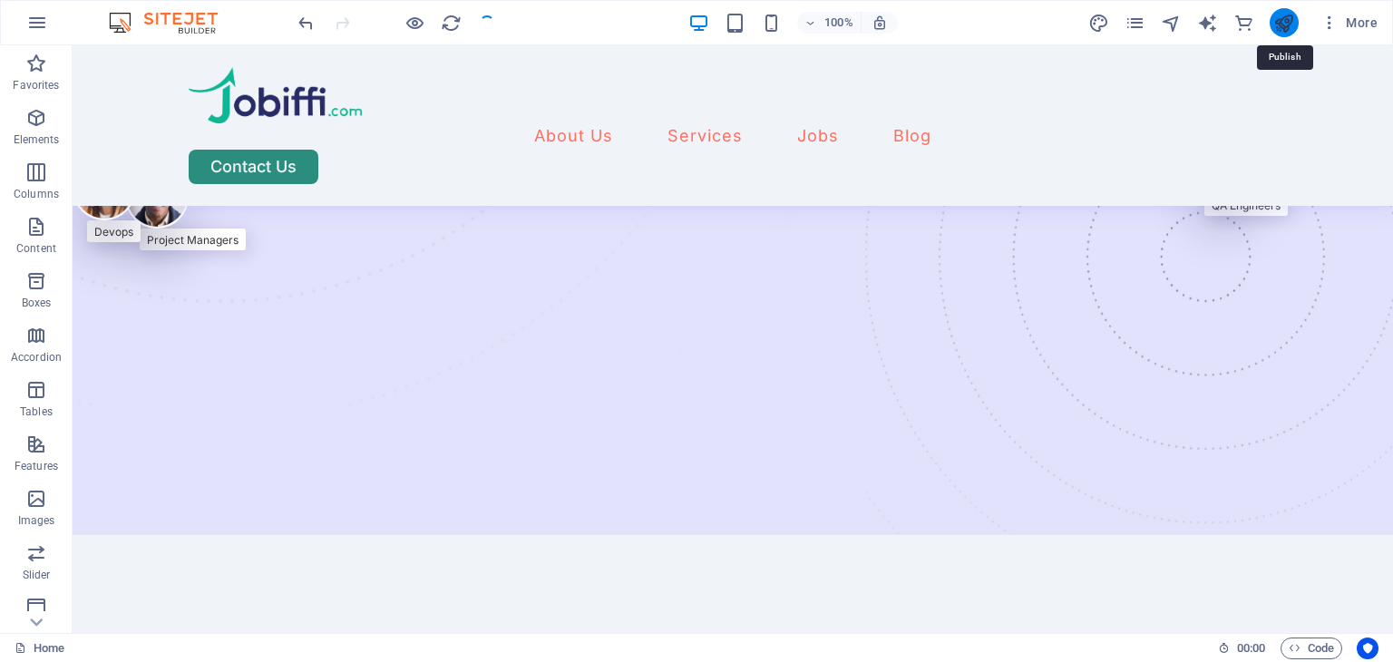
click at [1284, 28] on icon "publish" at bounding box center [1283, 23] width 21 height 21
click at [1283, 25] on icon "publish" at bounding box center [1283, 23] width 21 height 21
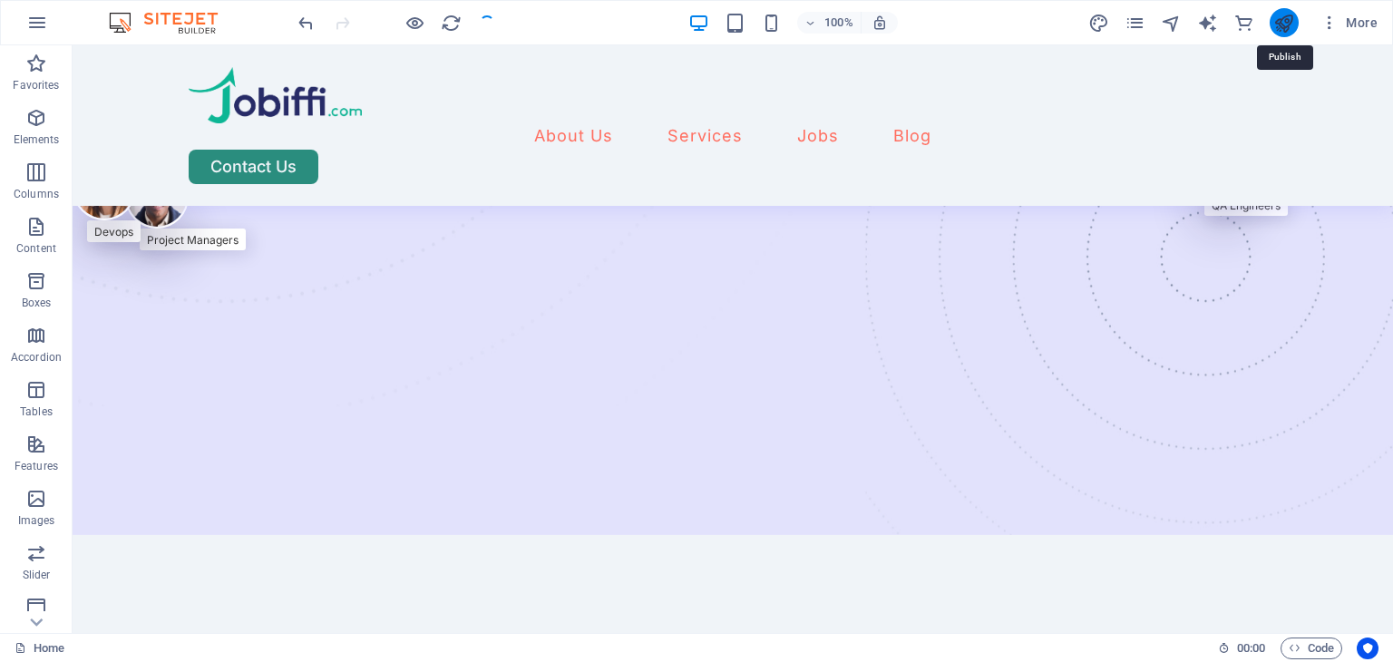
click at [1283, 25] on icon "publish" at bounding box center [1283, 23] width 21 height 21
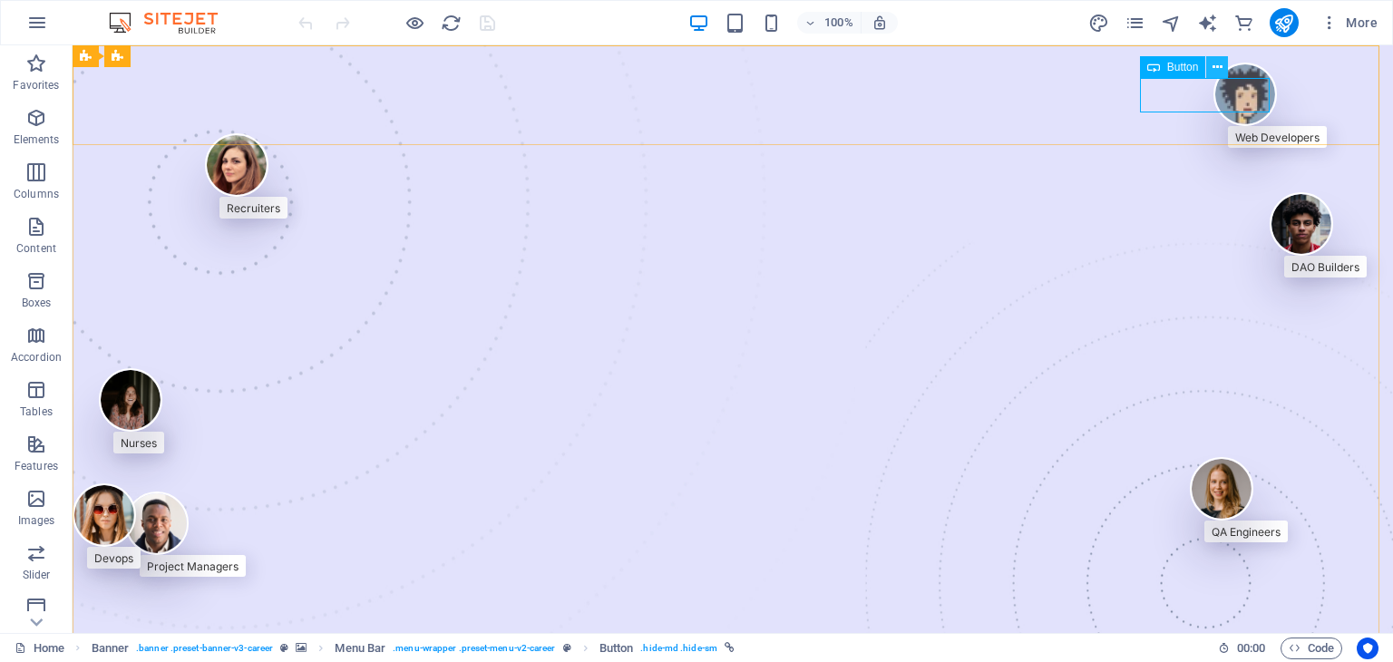
click at [1218, 71] on icon at bounding box center [1217, 67] width 10 height 19
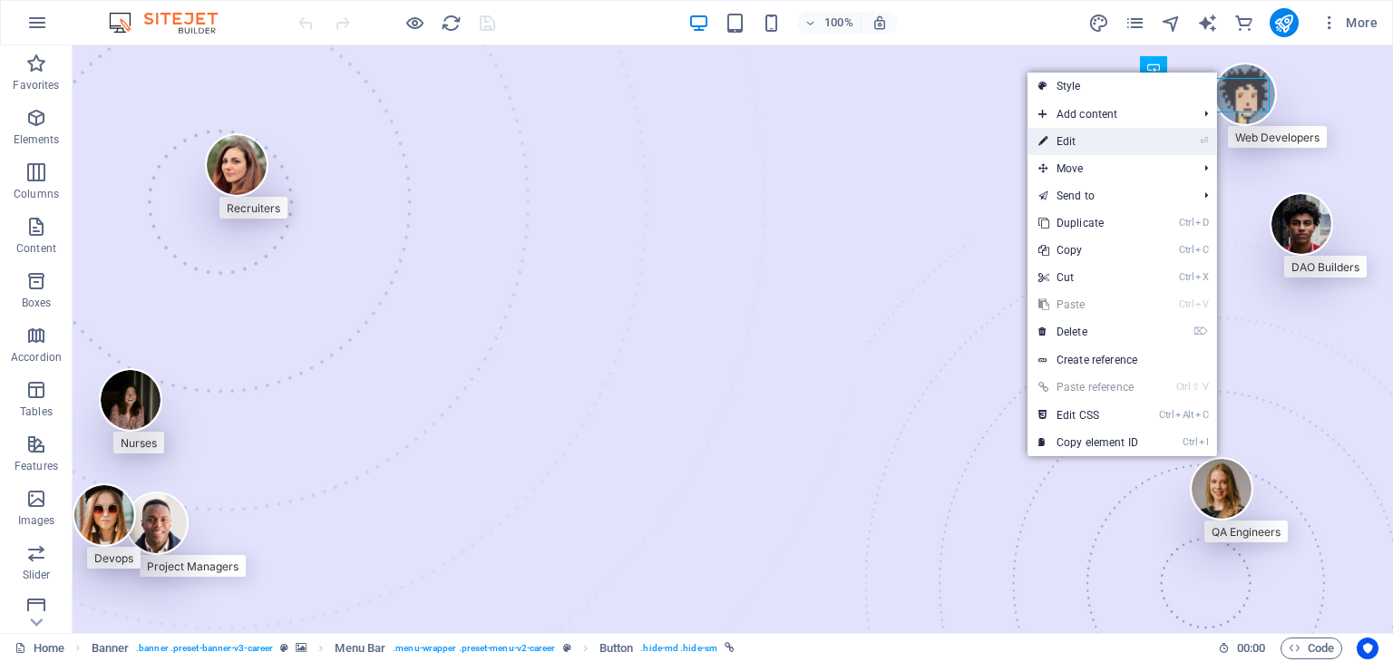
click at [1106, 143] on link "⏎ Edit" at bounding box center [1087, 141] width 121 height 27
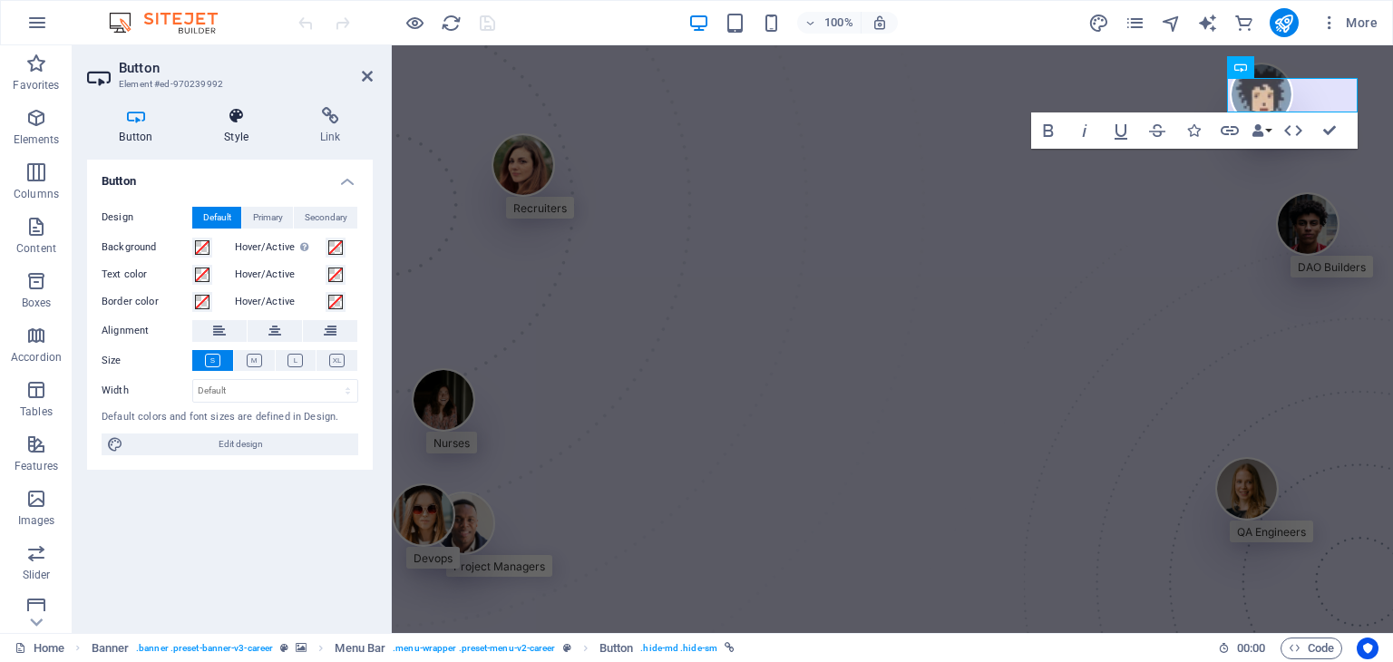
click at [237, 141] on h4 "Style" at bounding box center [240, 126] width 96 height 38
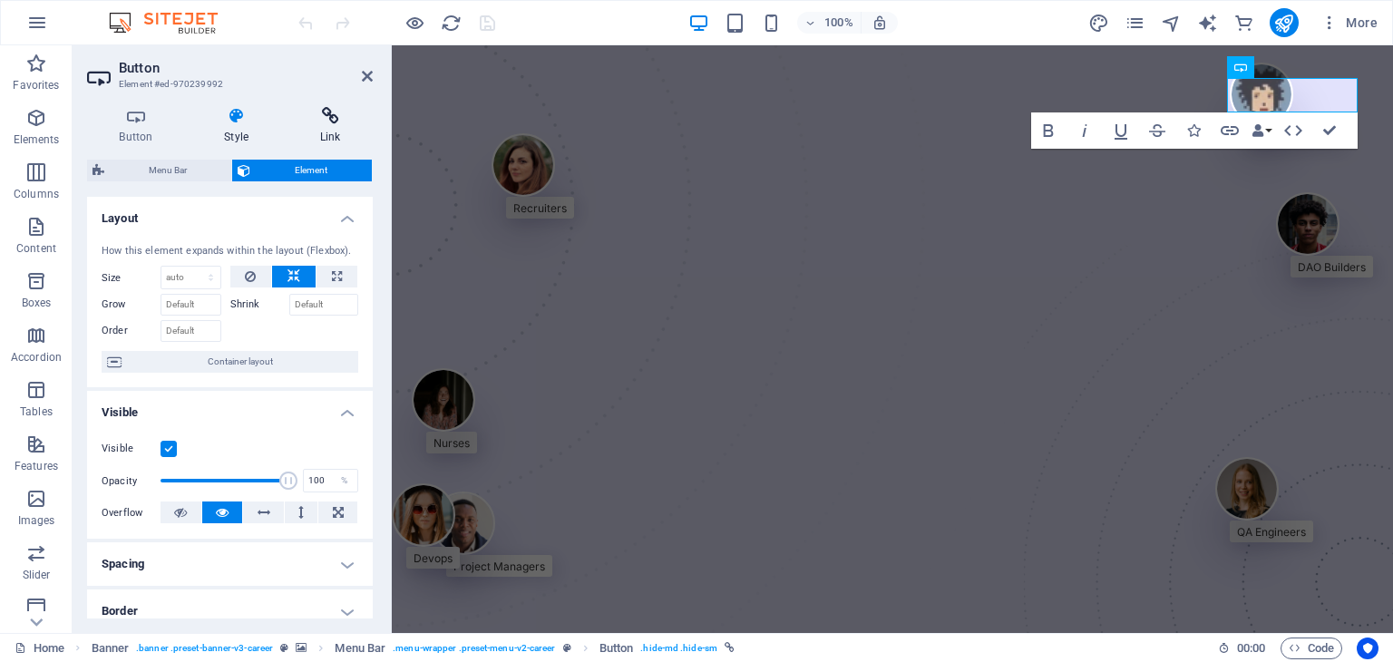
click at [328, 128] on h4 "Link" at bounding box center [329, 126] width 85 height 38
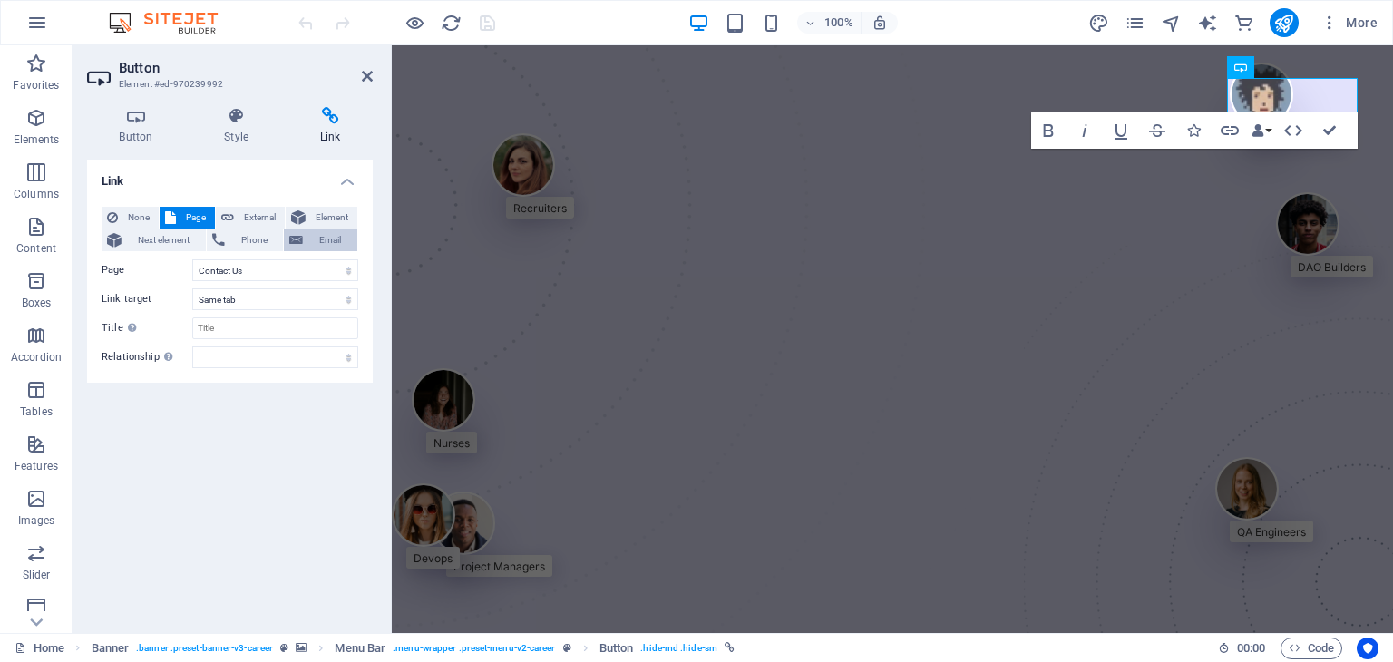
click at [319, 243] on span "Email" at bounding box center [330, 240] width 44 height 22
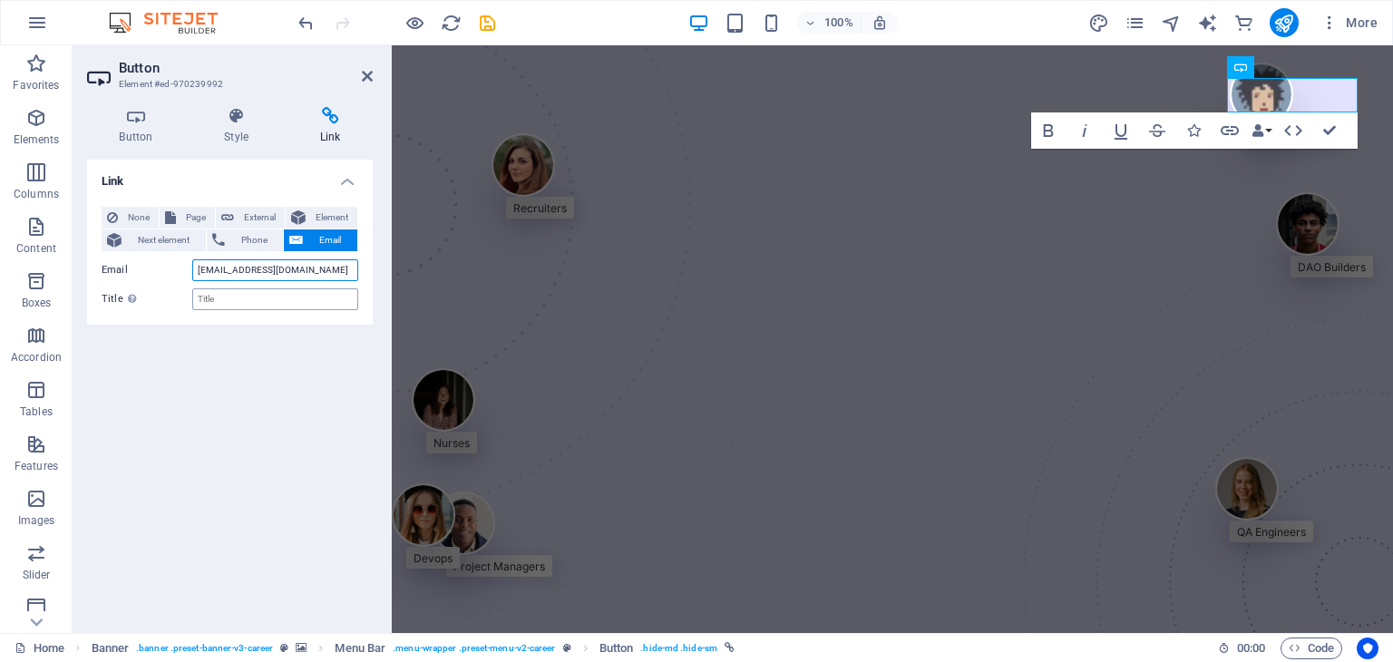
type input "support@jobiffi.com"
click at [260, 303] on input "Title Additional link description, should not be the same as the link text. The…" at bounding box center [275, 299] width 166 height 22
type input "Contact Us"
click at [181, 218] on span "Page" at bounding box center [195, 218] width 28 height 22
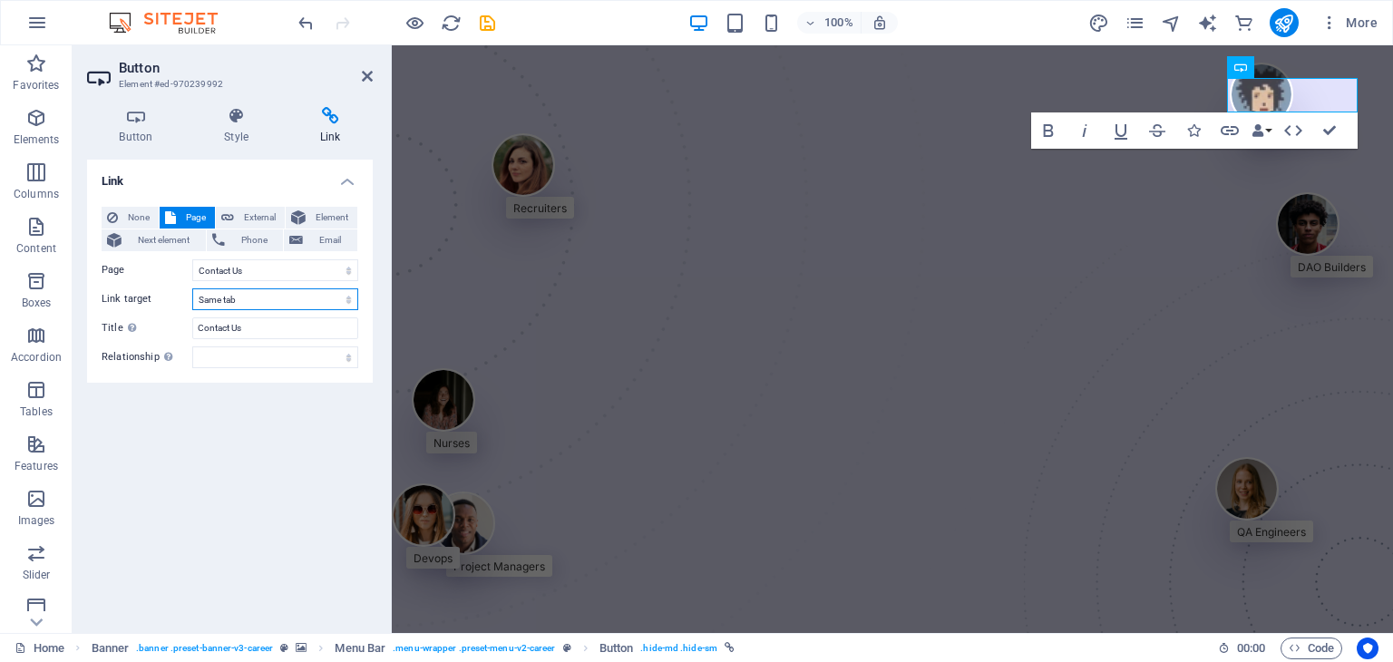
click at [254, 299] on select "New tab Same tab Overlay" at bounding box center [275, 299] width 166 height 22
click at [192, 288] on select "New tab Same tab Overlay" at bounding box center [275, 299] width 166 height 22
click at [258, 354] on select "alternate author bookmark external help license next nofollow noreferrer noopen…" at bounding box center [275, 357] width 166 height 22
click at [254, 417] on div "Link None Page External Element Next element Phone Email Page Home About Us Ser…" at bounding box center [230, 389] width 286 height 459
click at [257, 215] on span "External" at bounding box center [259, 218] width 40 height 22
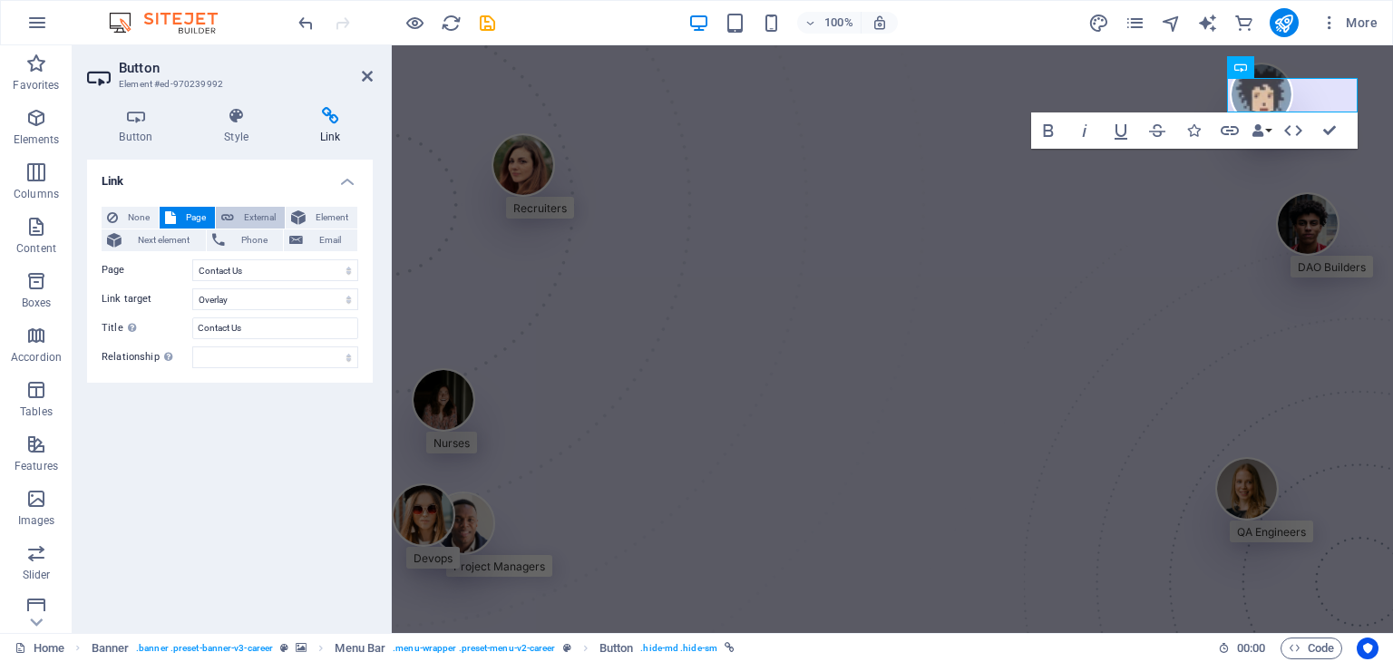
select select "blank"
click at [306, 216] on button "Element" at bounding box center [322, 218] width 72 height 22
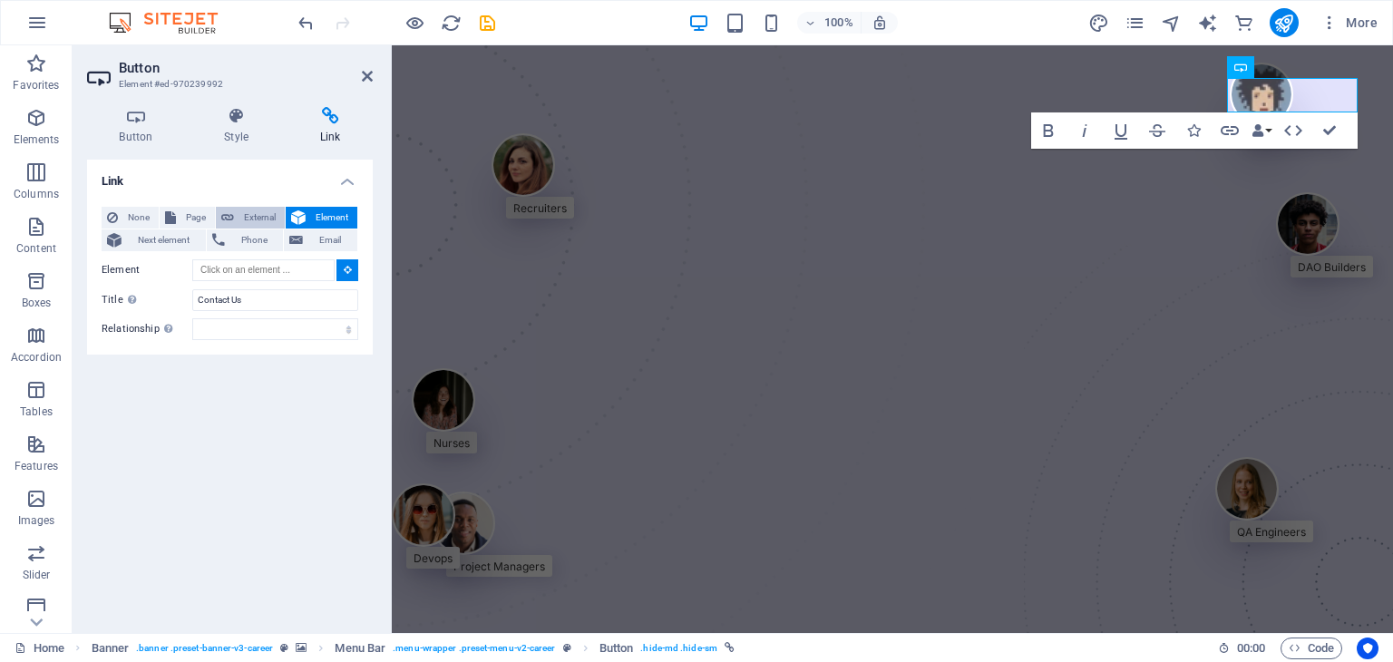
click at [264, 216] on span "External" at bounding box center [259, 218] width 40 height 22
select select "blank"
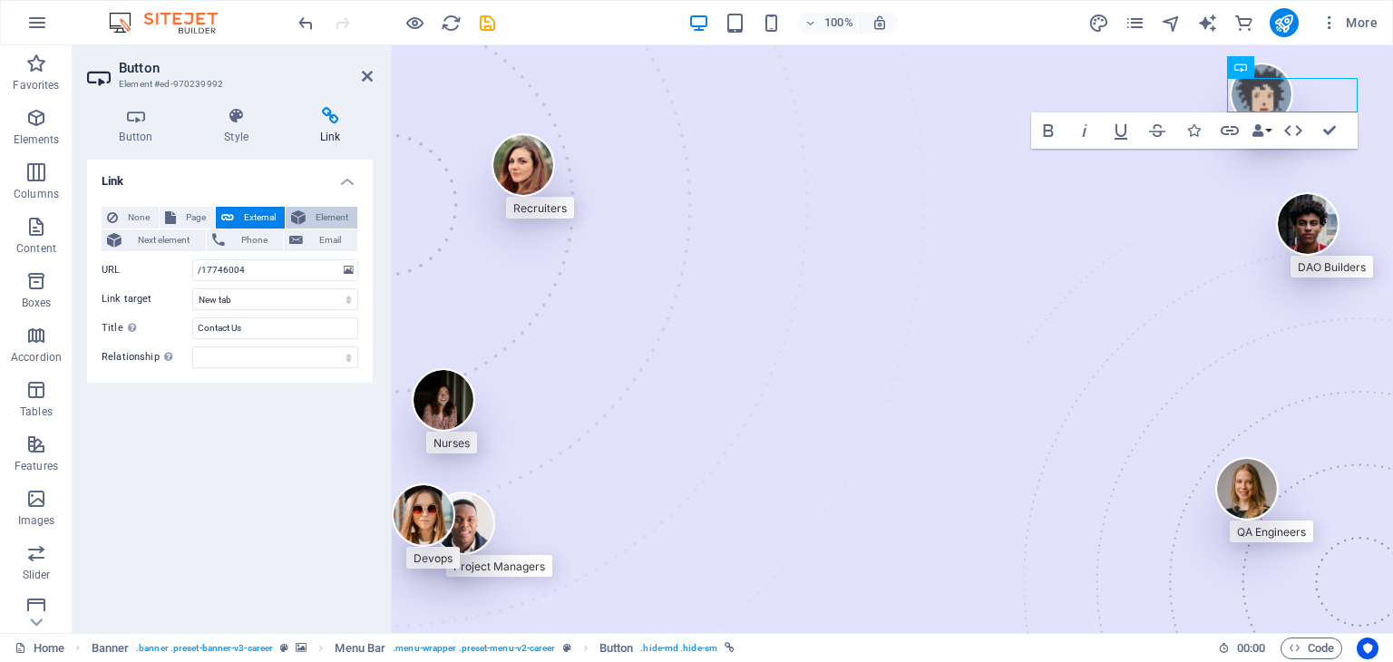
click at [312, 218] on span "Element" at bounding box center [331, 218] width 41 height 22
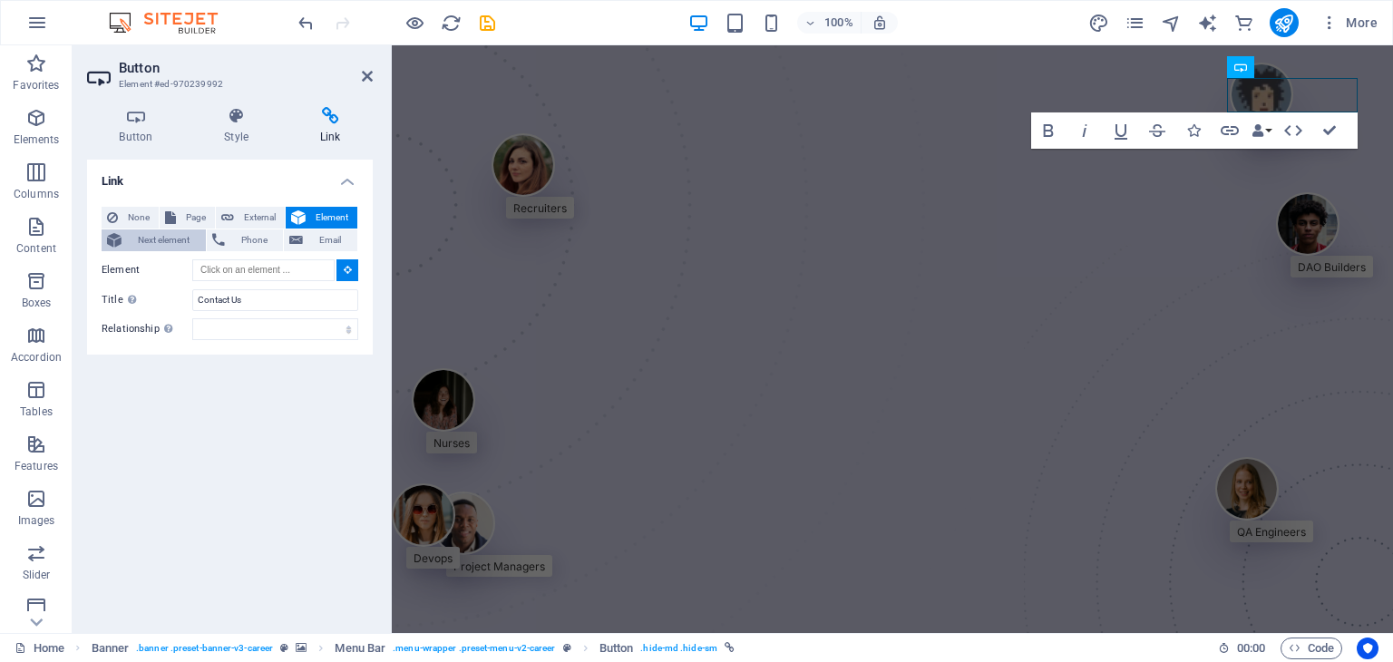
click at [159, 244] on span "Next element" at bounding box center [163, 240] width 73 height 22
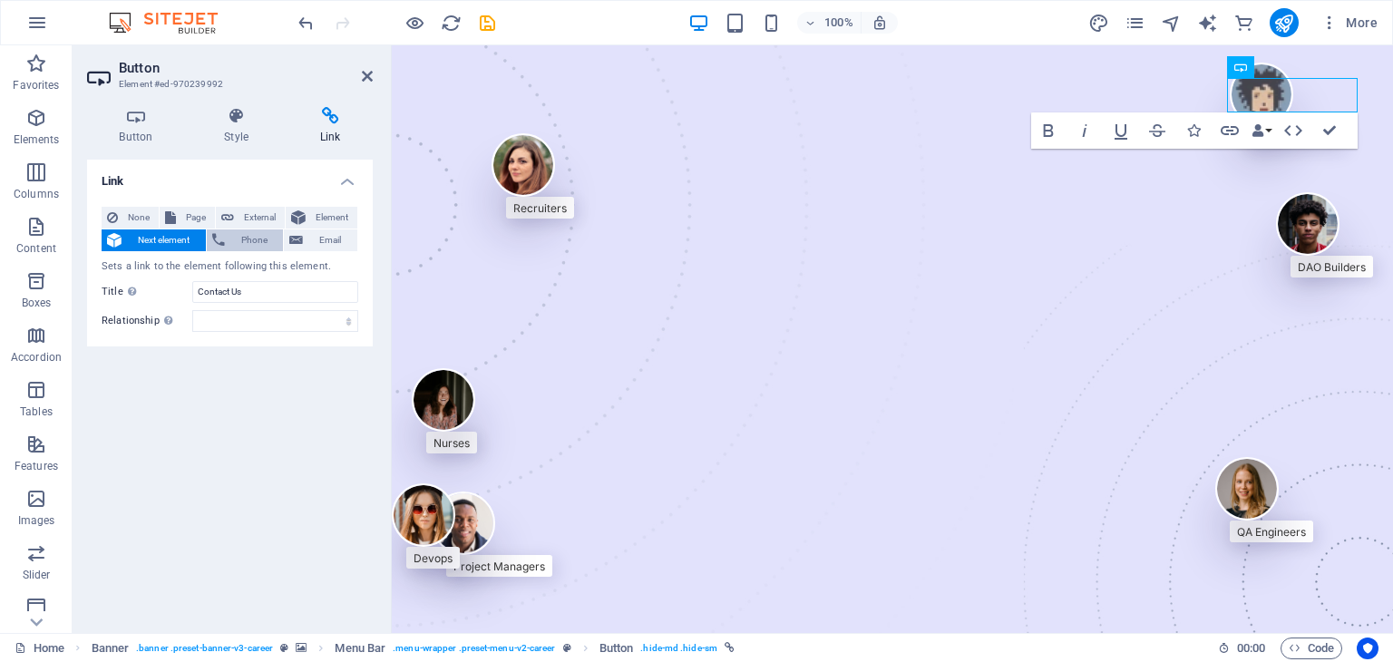
click at [247, 246] on span "Phone" at bounding box center [254, 240] width 48 height 22
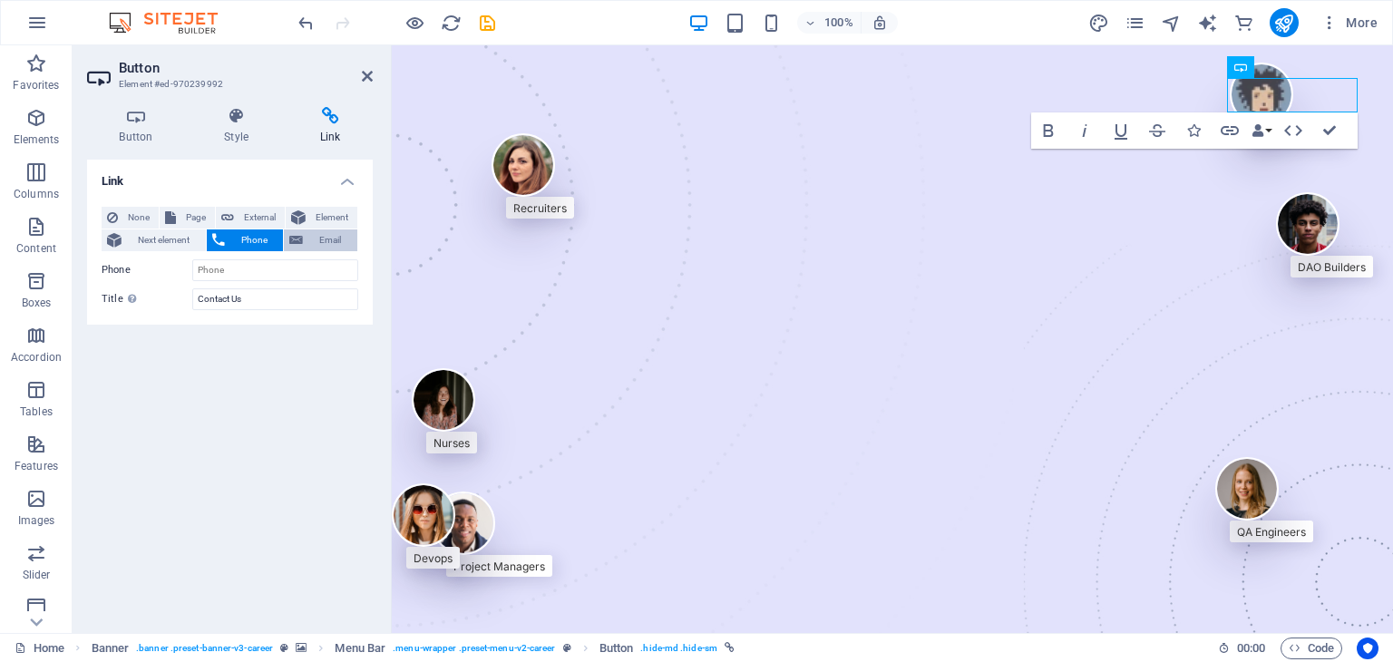
click at [326, 240] on span "Email" at bounding box center [330, 240] width 44 height 22
click at [291, 365] on div "Link None Page External Element Next element Phone Email Page Home About Us Ser…" at bounding box center [230, 389] width 286 height 459
click at [240, 129] on h4 "Style" at bounding box center [240, 126] width 96 height 38
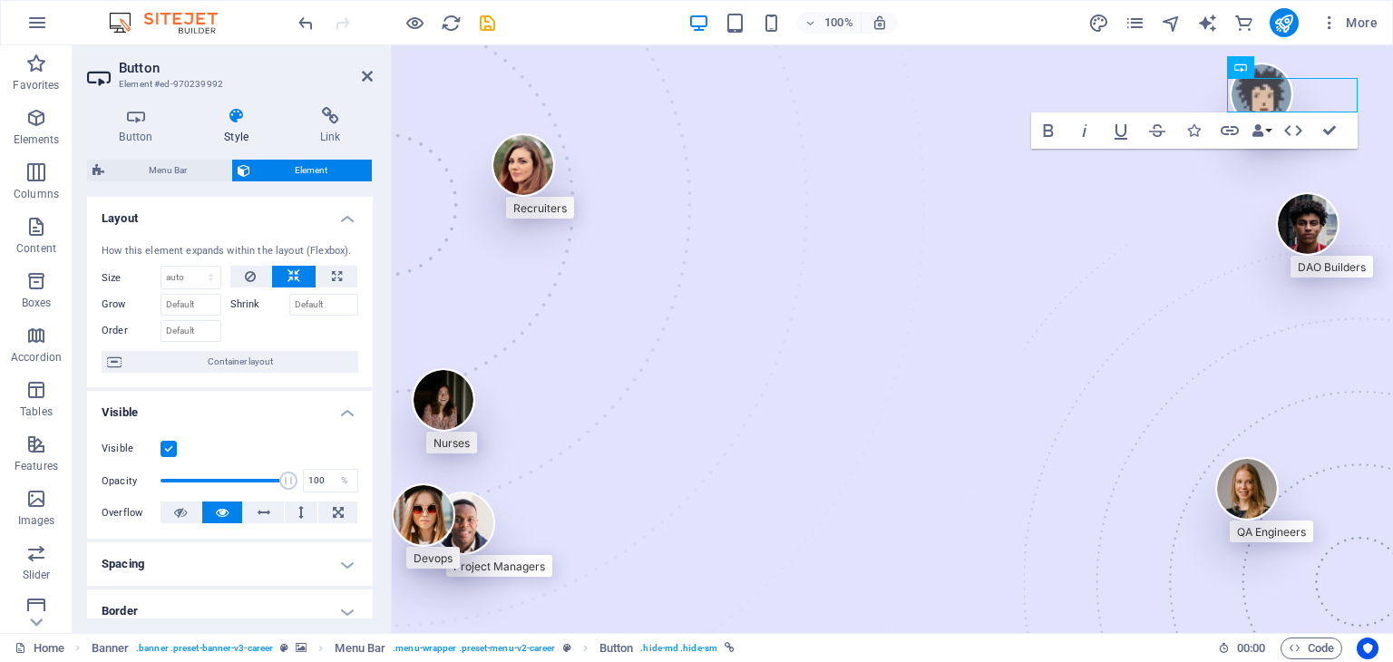
click at [287, 335] on div at bounding box center [294, 328] width 129 height 26
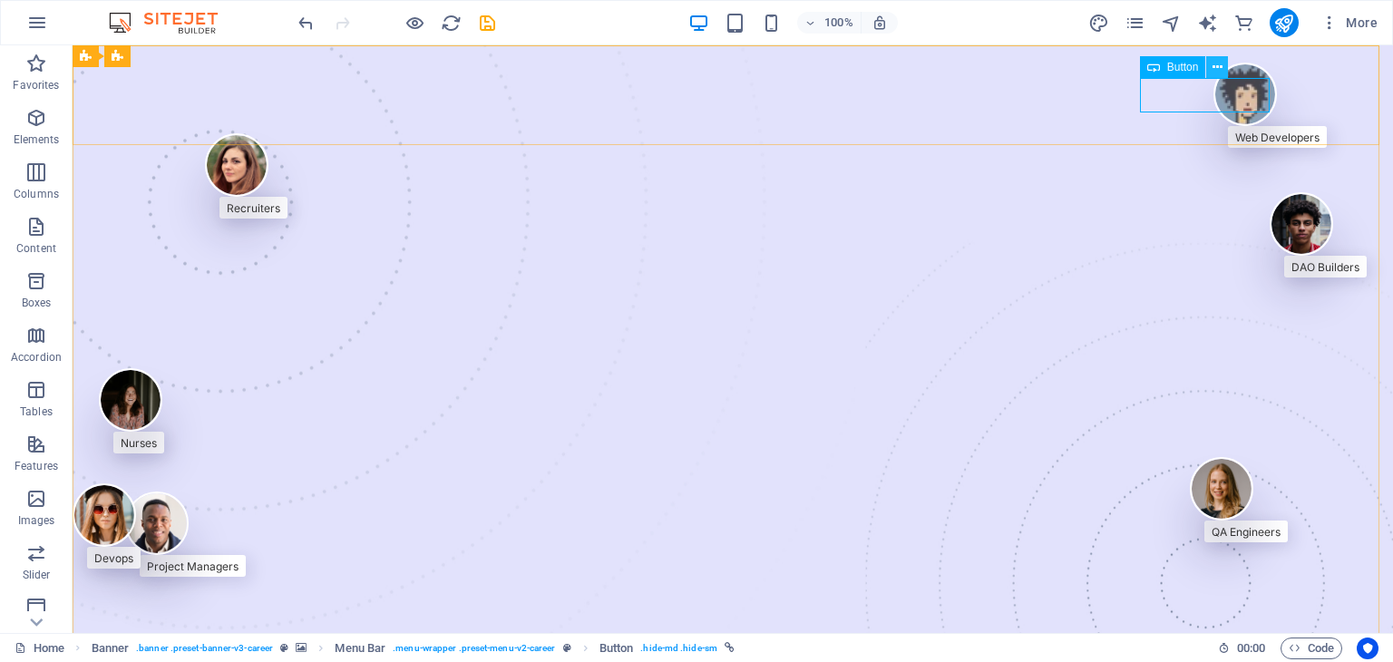
click at [1218, 73] on icon at bounding box center [1217, 67] width 10 height 19
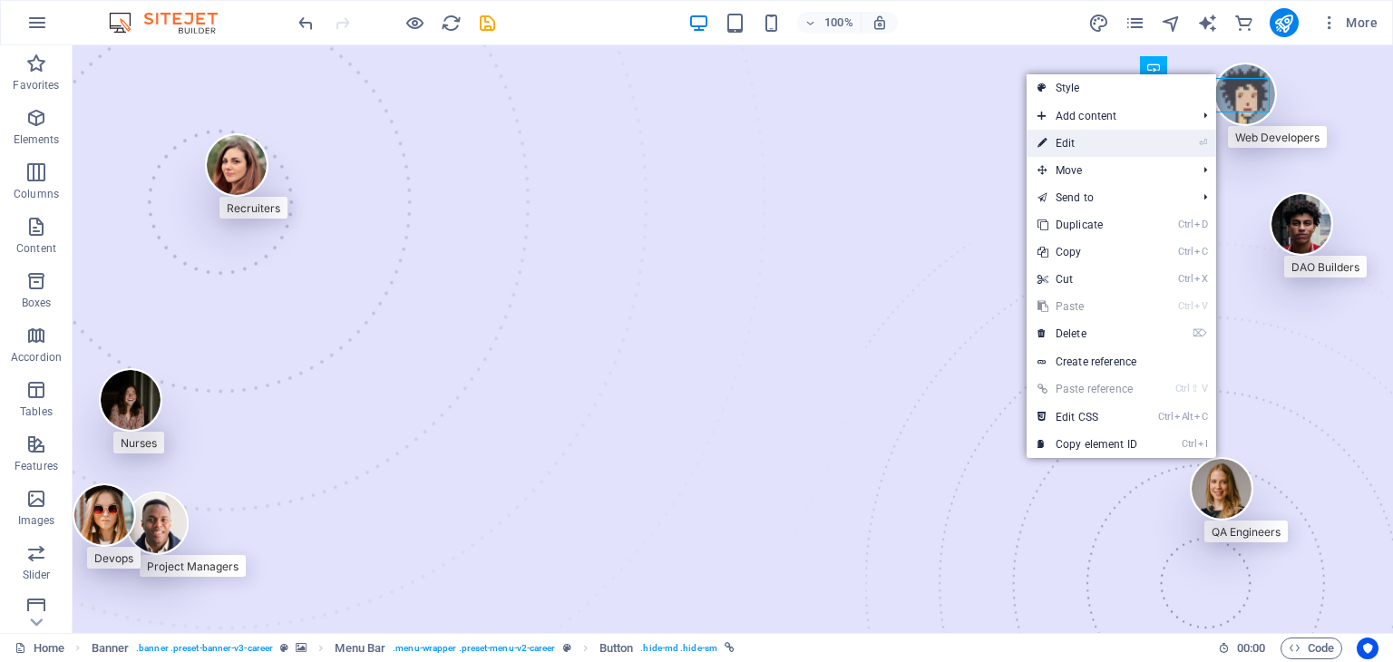
click at [1085, 136] on link "⏎ Edit" at bounding box center [1086, 143] width 121 height 27
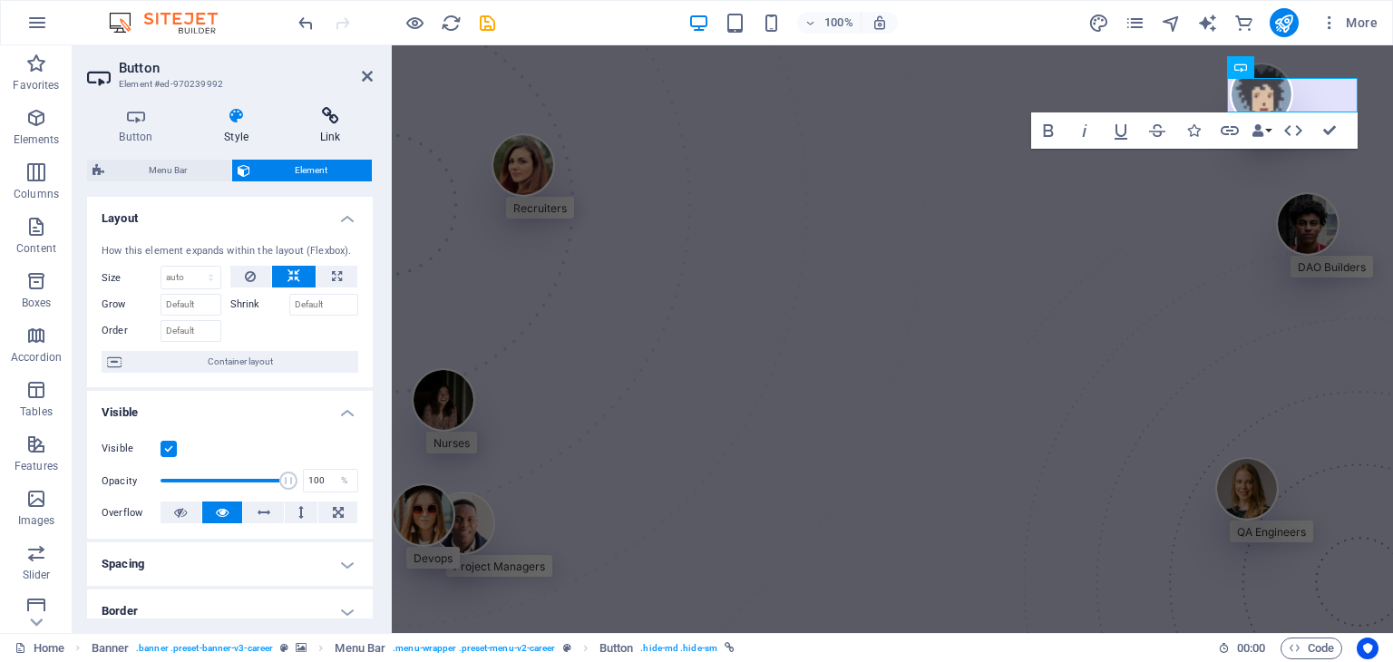
click at [316, 127] on h4 "Link" at bounding box center [329, 126] width 85 height 38
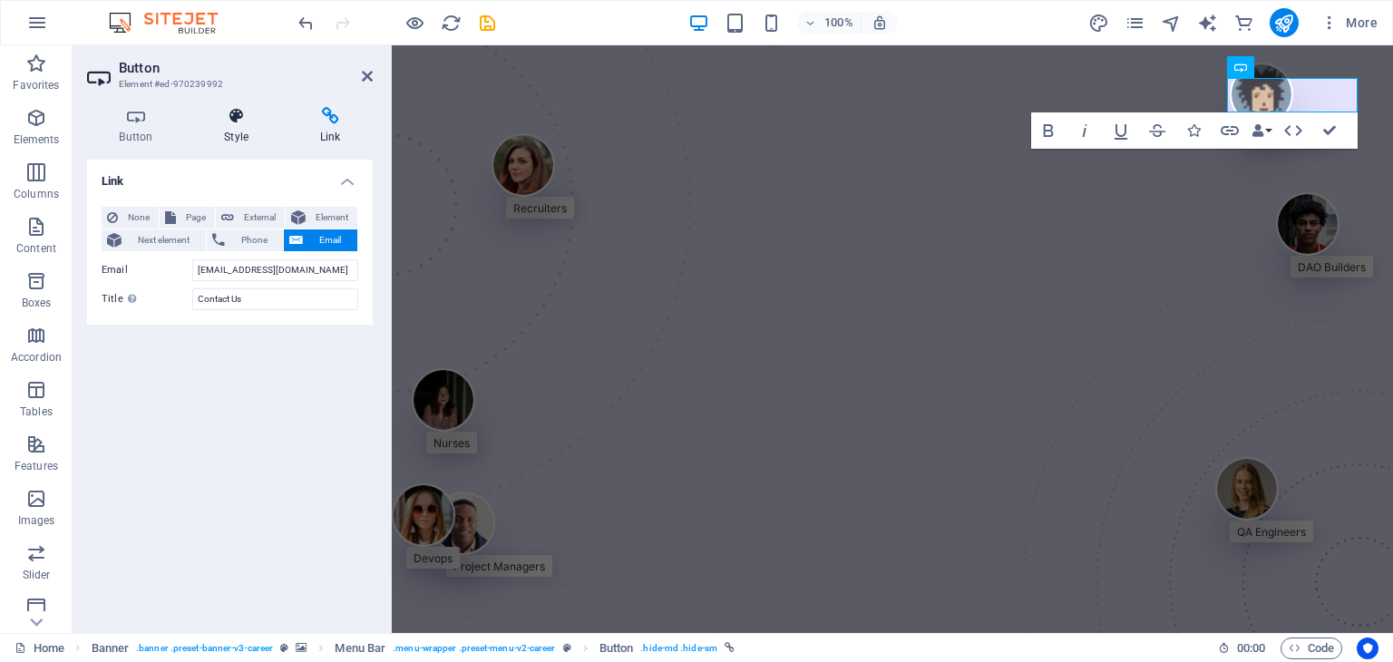
click at [228, 127] on h4 "Style" at bounding box center [240, 126] width 96 height 38
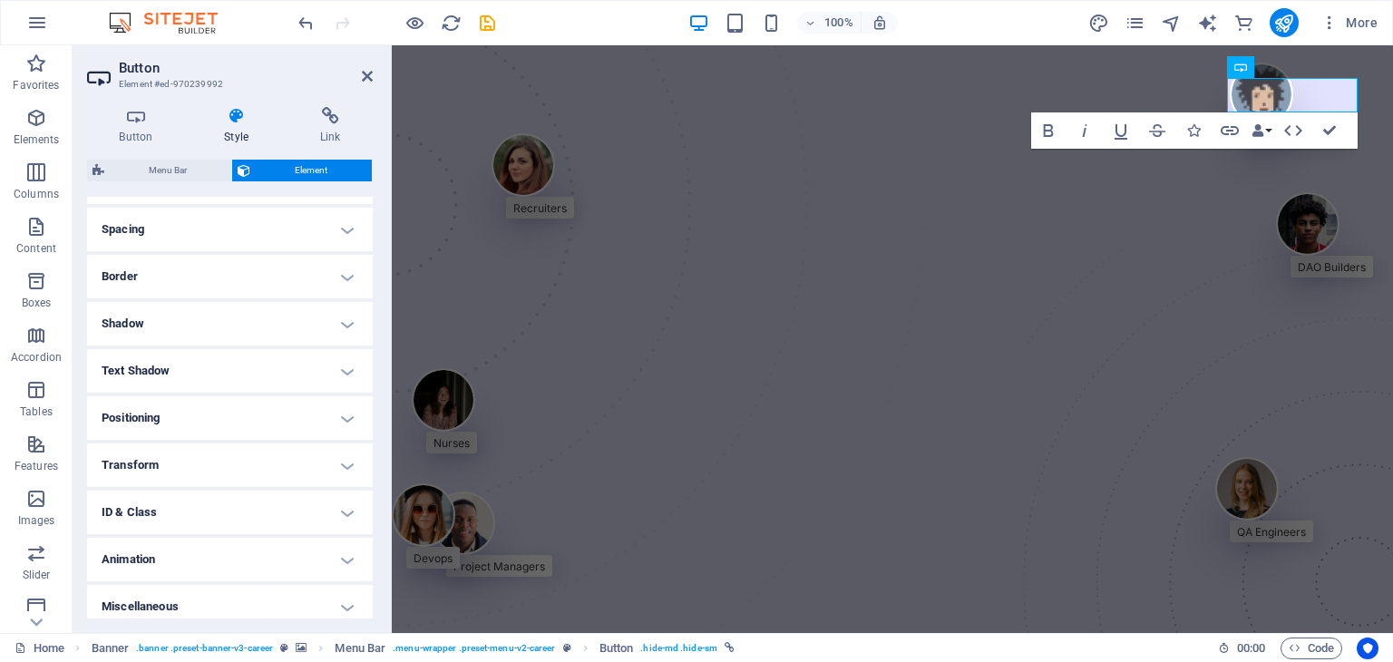
scroll to position [345, 0]
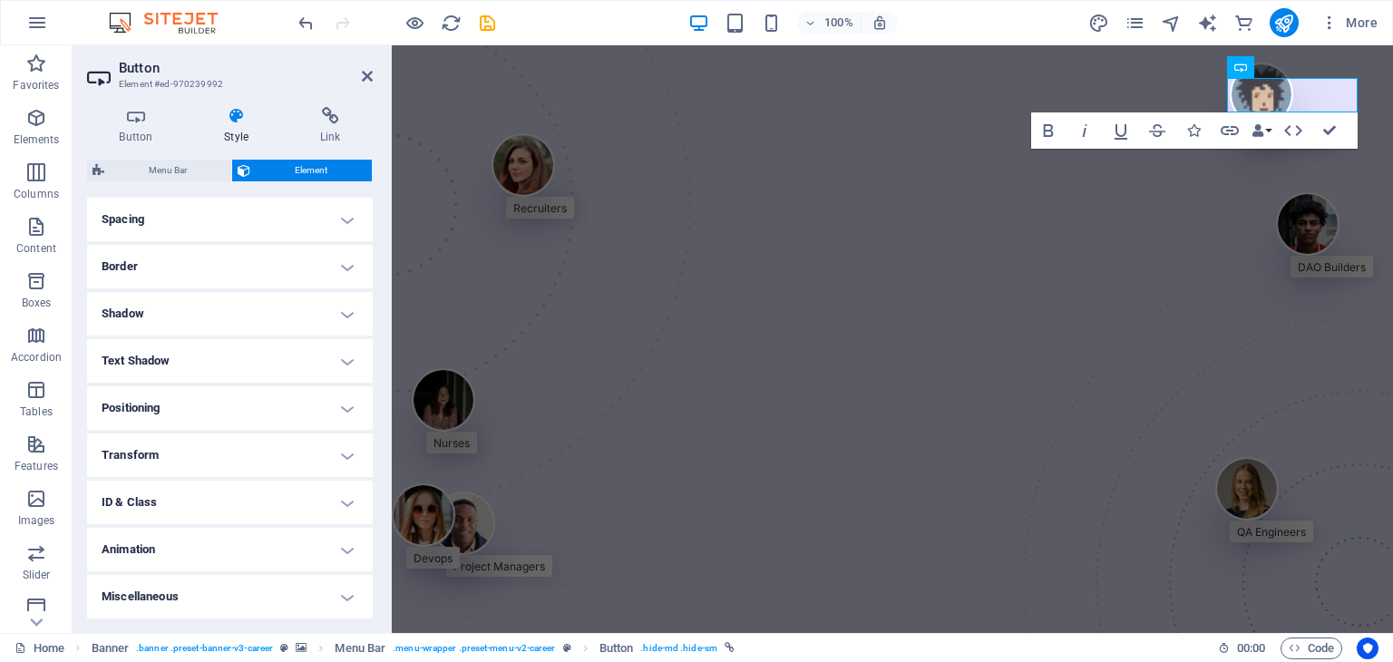
click at [341, 563] on h4 "Animation" at bounding box center [230, 550] width 286 height 44
click at [308, 585] on h4 "Miscellaneous" at bounding box center [230, 598] width 286 height 44
click at [374, 587] on div "Button Style Link Button Design Default Primary Secondary Background Hover/Acti…" at bounding box center [230, 362] width 315 height 540
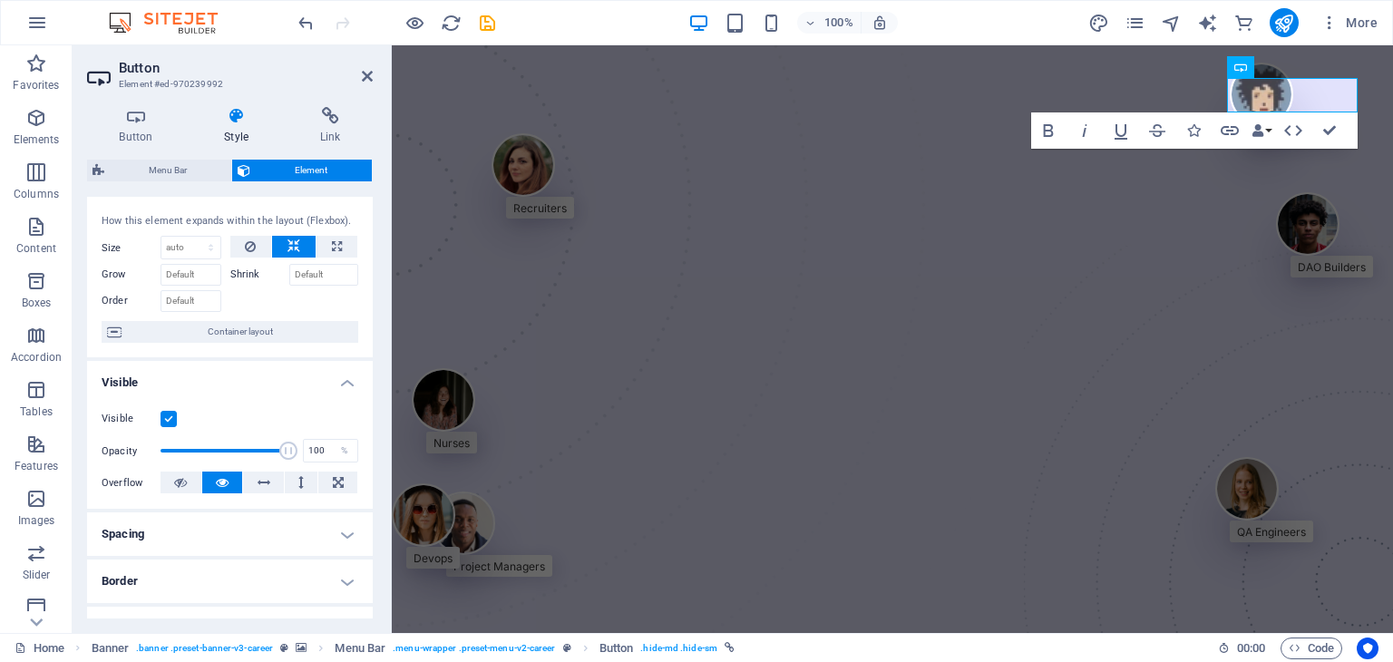
scroll to position [0, 0]
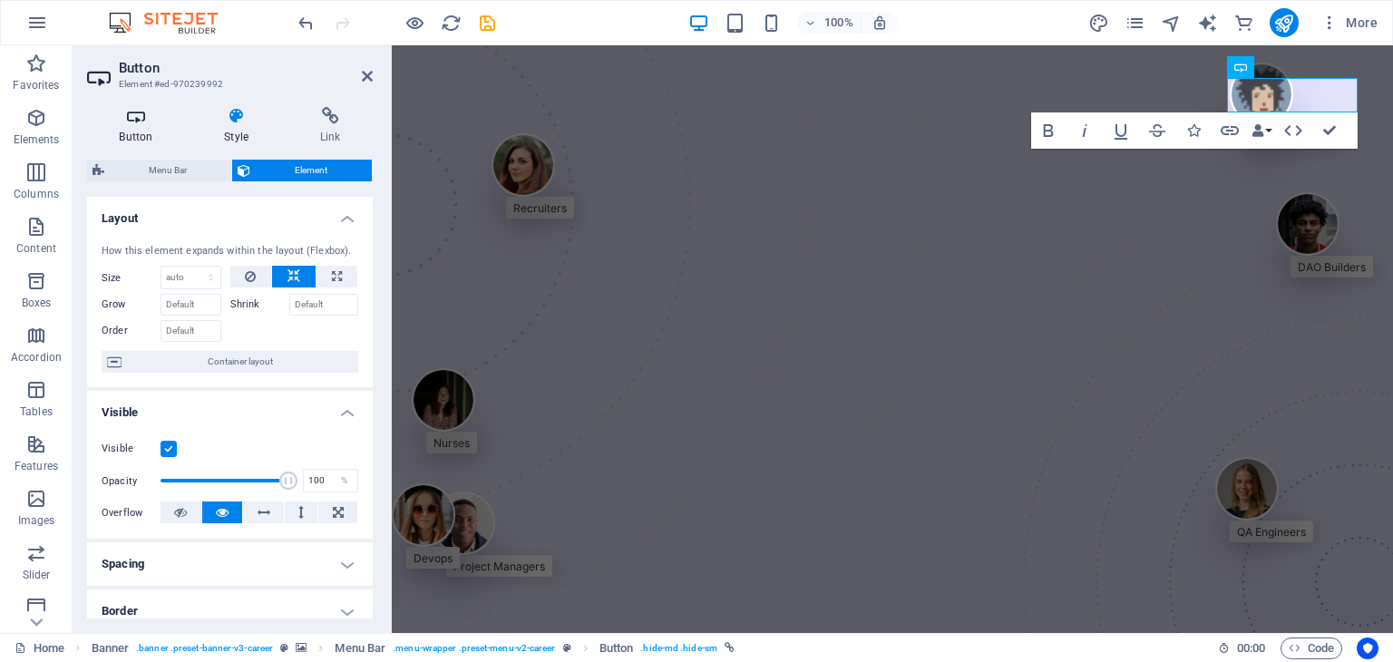
click at [132, 129] on h4 "Button" at bounding box center [139, 126] width 105 height 38
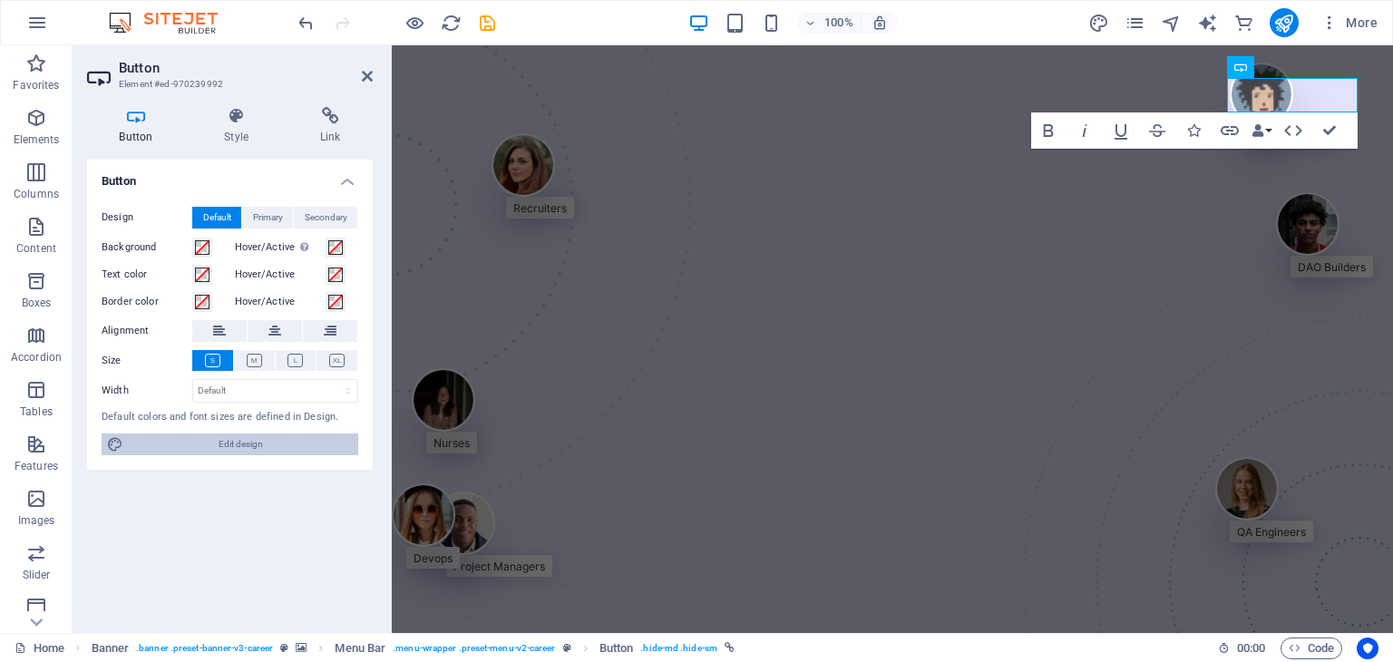
drag, startPoint x: 272, startPoint y: 439, endPoint x: 732, endPoint y: 282, distance: 485.7
click at [272, 439] on span "Edit design" at bounding box center [241, 444] width 224 height 22
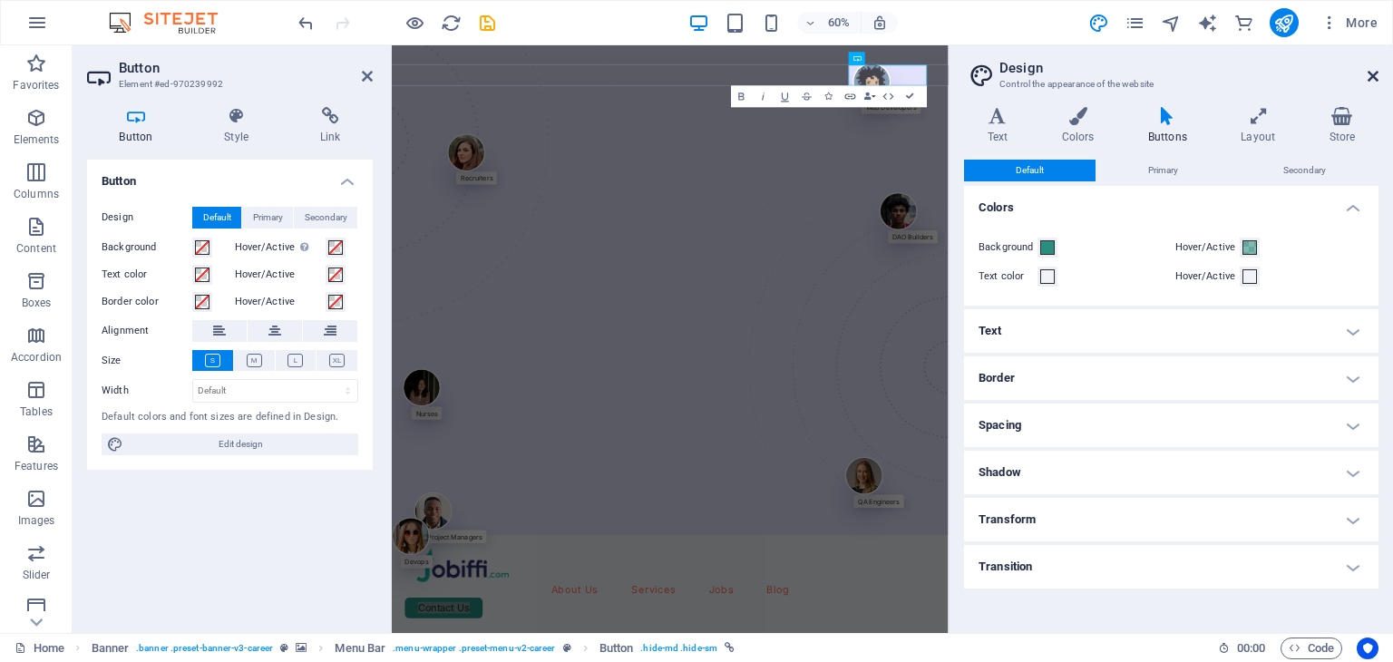
click at [1371, 81] on icon at bounding box center [1372, 76] width 11 height 15
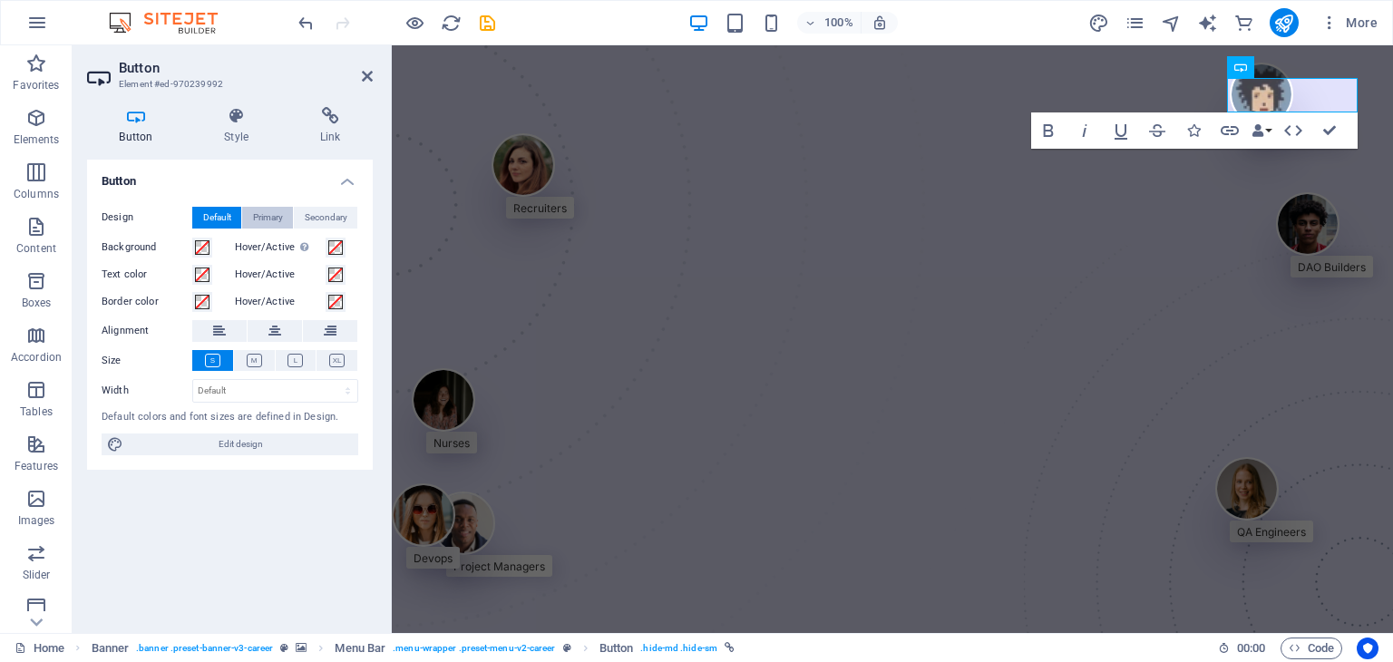
click at [276, 215] on span "Primary" at bounding box center [268, 218] width 30 height 22
click at [325, 213] on span "Secondary" at bounding box center [326, 218] width 43 height 22
click at [220, 209] on span "Default" at bounding box center [217, 218] width 28 height 22
click at [201, 295] on span at bounding box center [202, 302] width 15 height 15
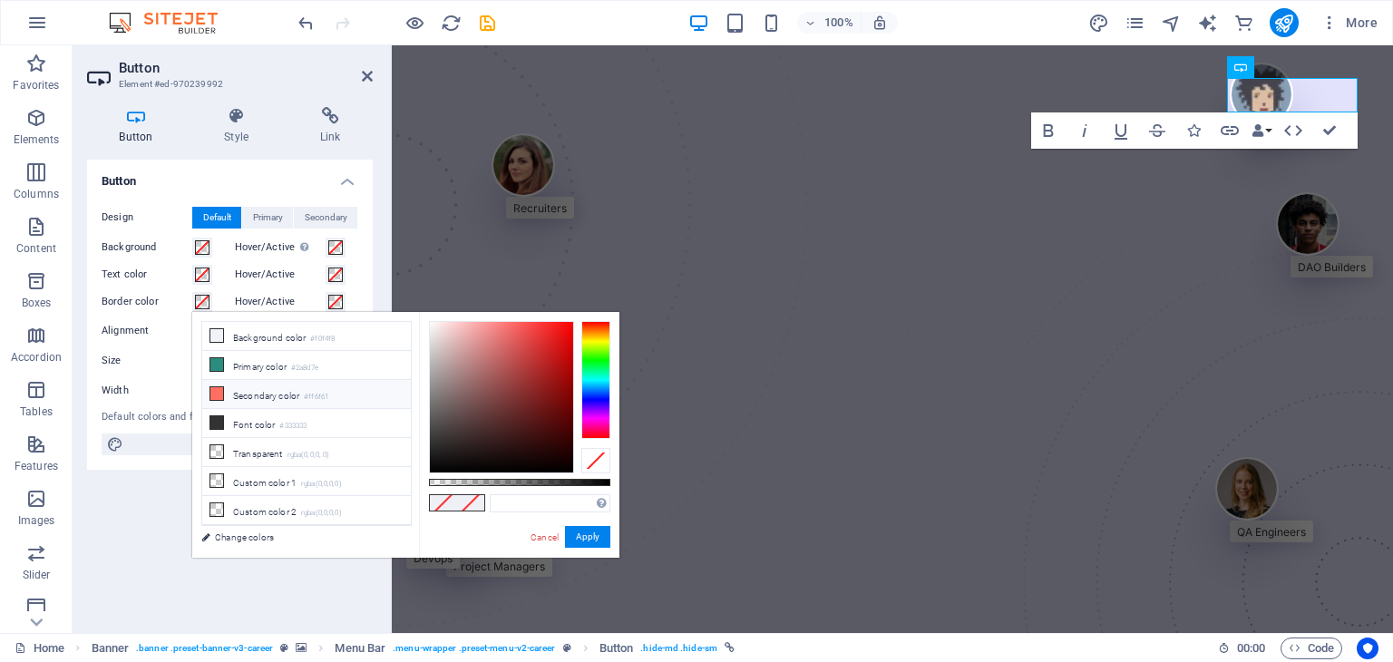
click at [266, 390] on li "Secondary color #ff6f61" at bounding box center [306, 394] width 209 height 29
type input "#ff6f61"
click at [584, 539] on button "Apply" at bounding box center [587, 537] width 45 height 22
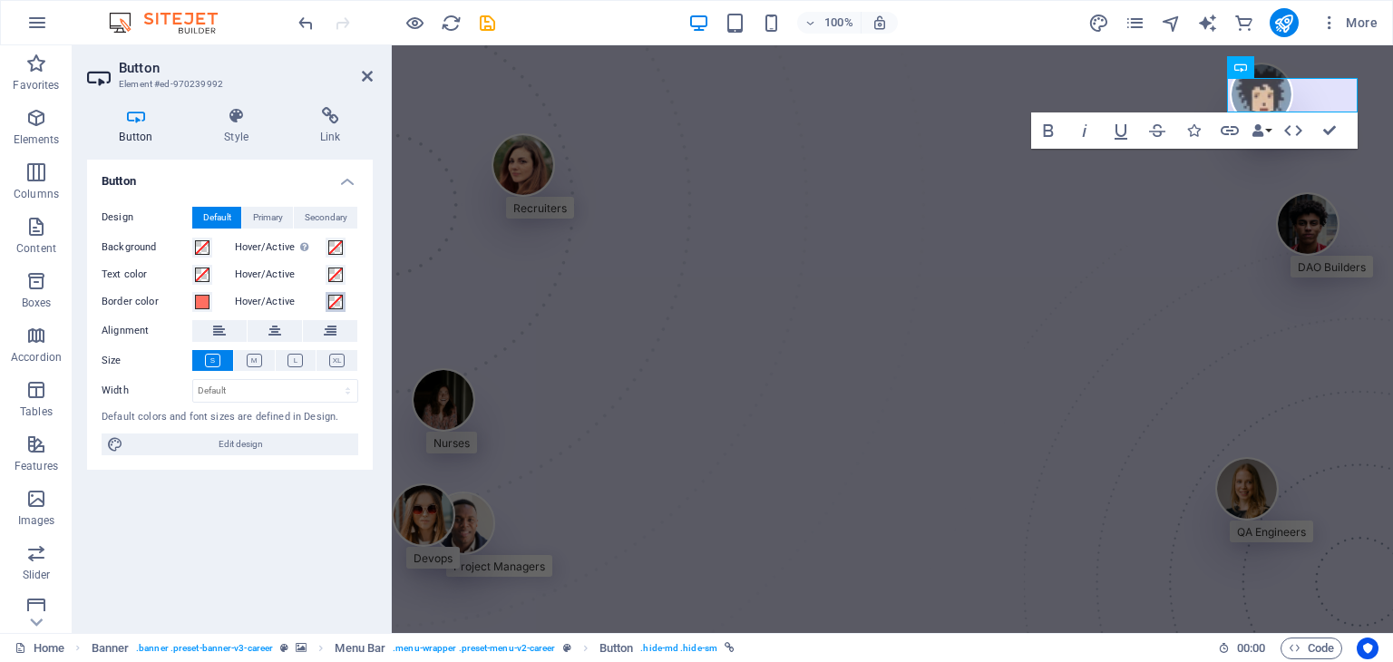
click at [332, 306] on span at bounding box center [335, 302] width 15 height 15
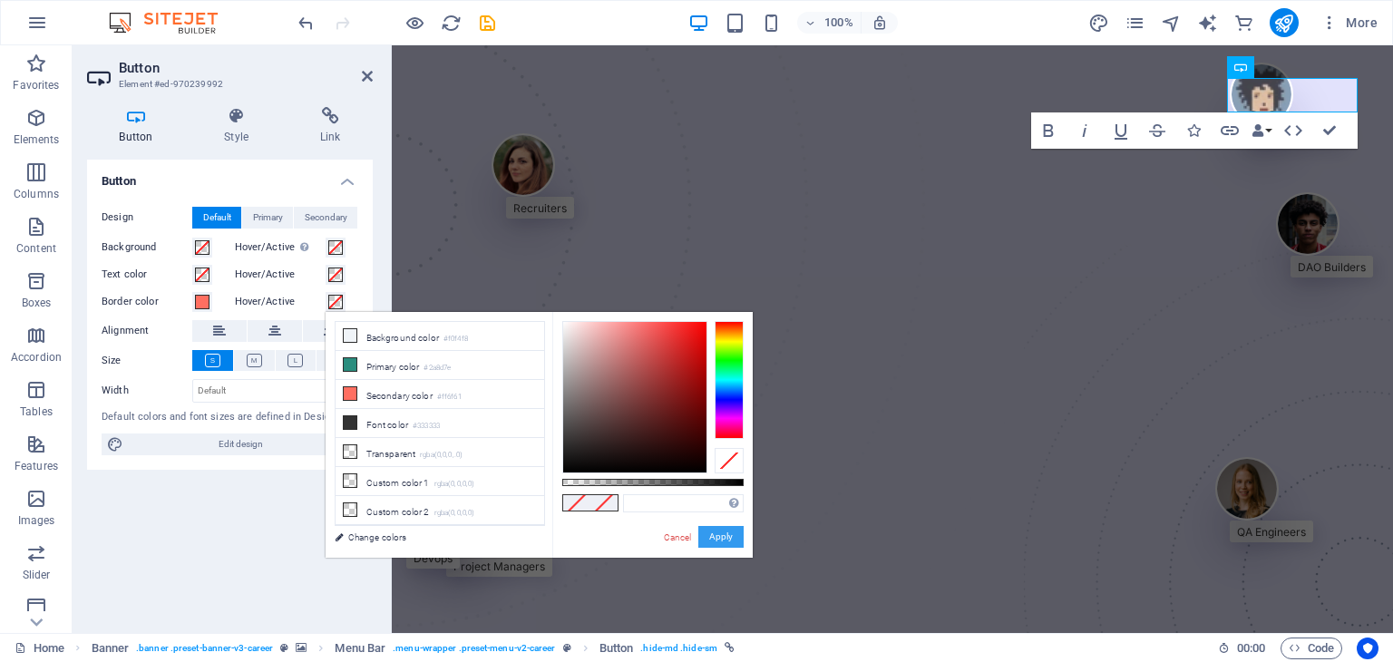
click at [717, 530] on button "Apply" at bounding box center [720, 537] width 45 height 22
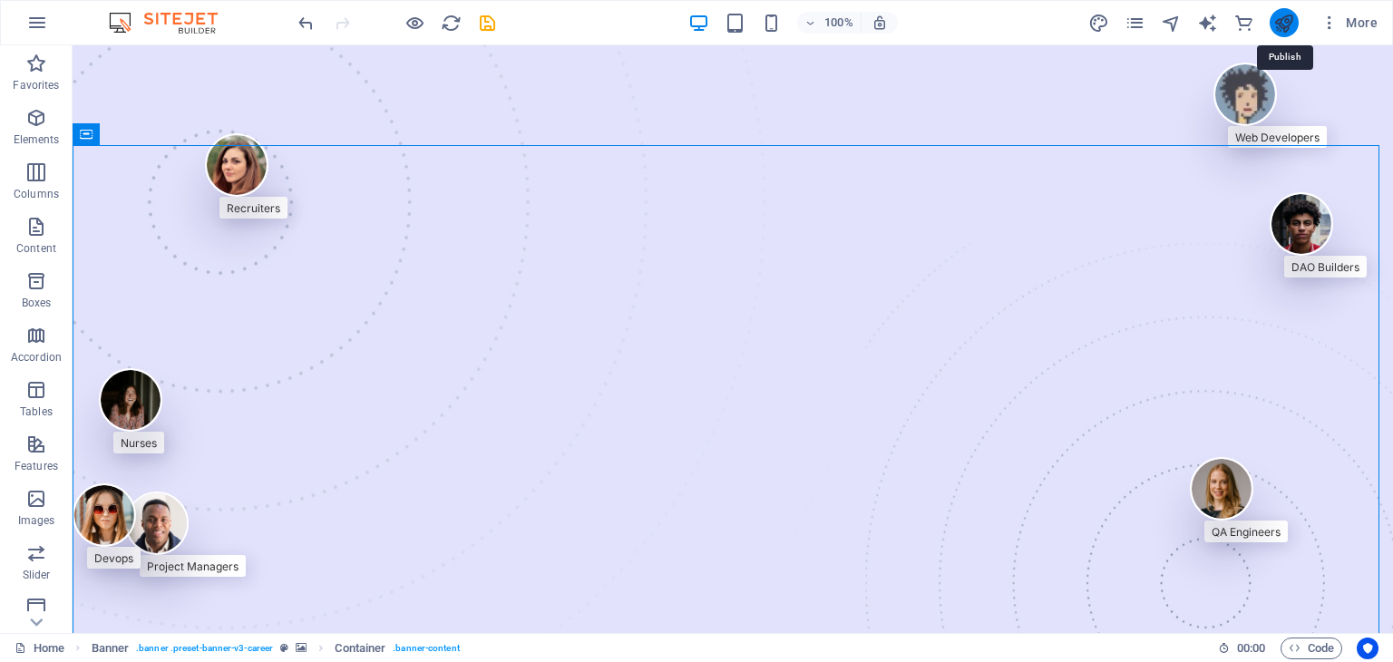
click at [1280, 30] on icon "publish" at bounding box center [1283, 23] width 21 height 21
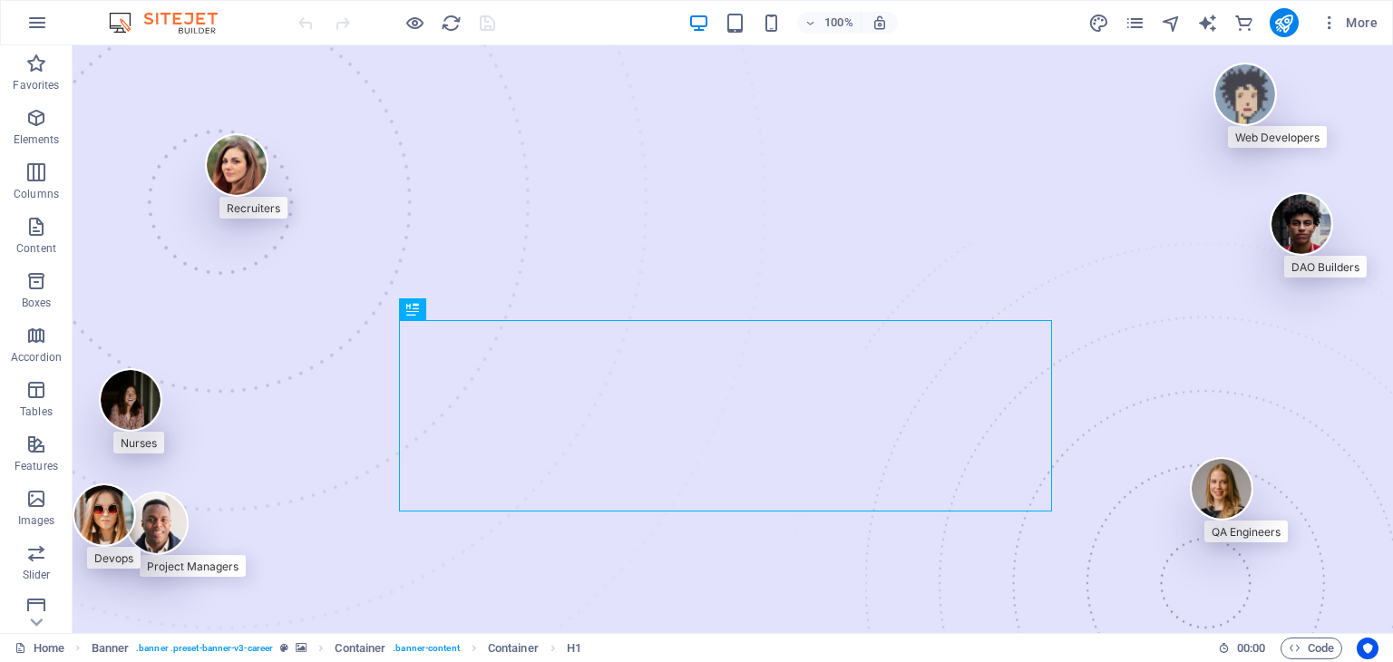
click at [408, 8] on div at bounding box center [396, 22] width 203 height 29
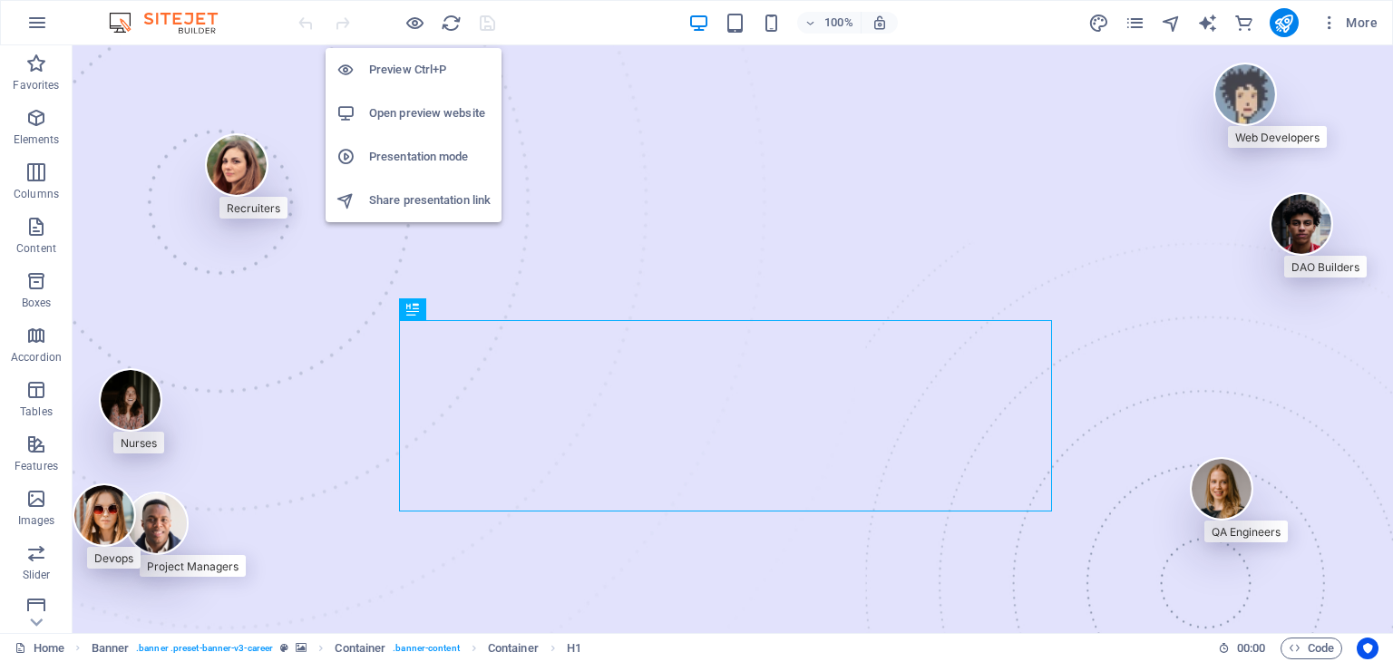
click at [419, 106] on h6 "Open preview website" at bounding box center [429, 113] width 121 height 22
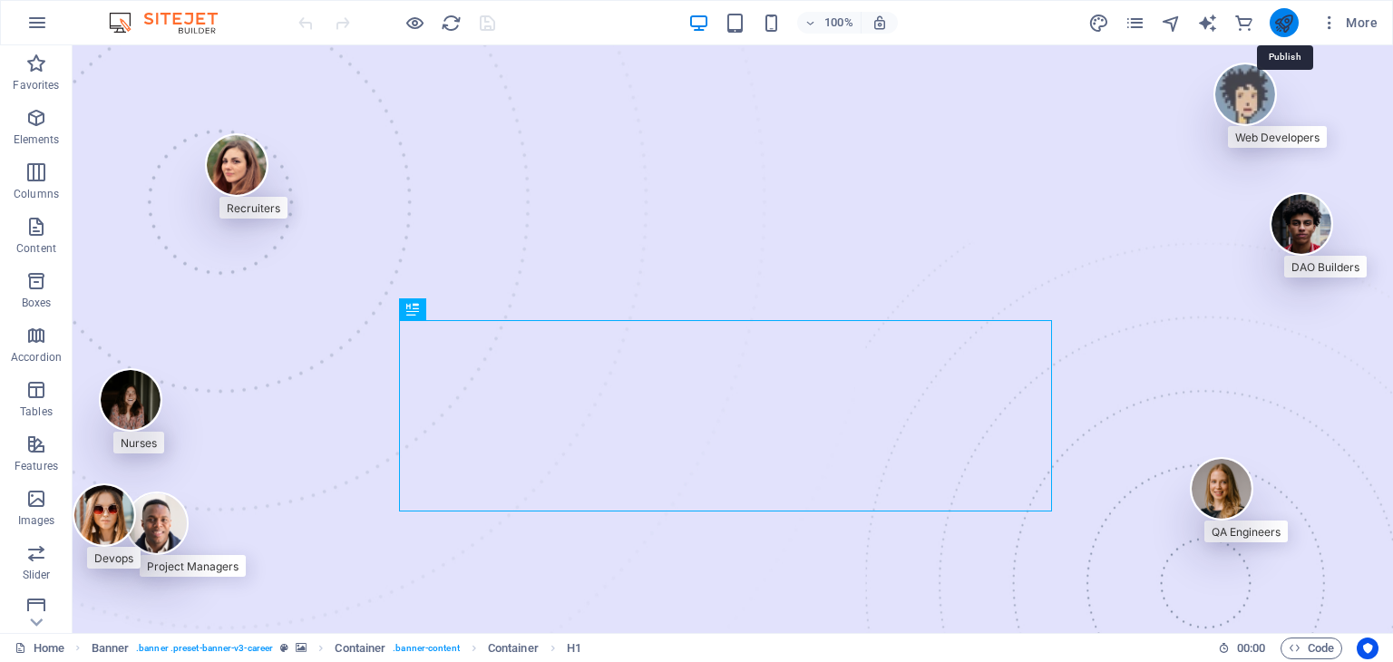
click at [1282, 24] on icon "publish" at bounding box center [1283, 23] width 21 height 21
